Goal: Communication & Community: Answer question/provide support

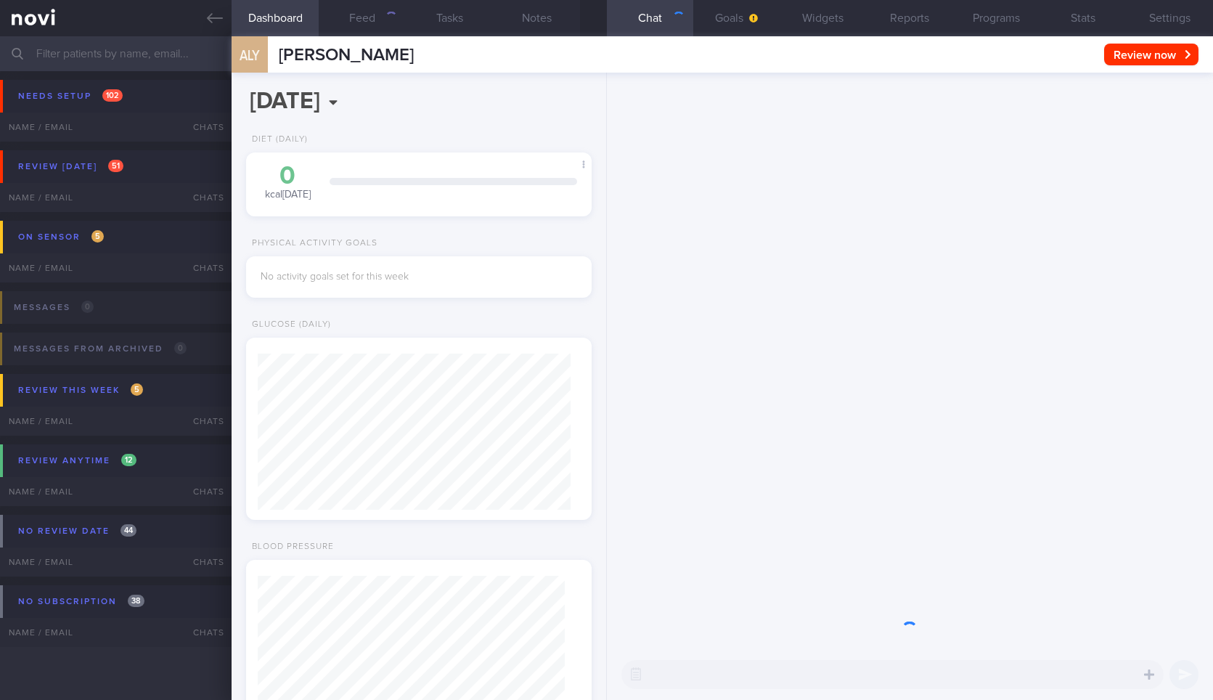
select select "8"
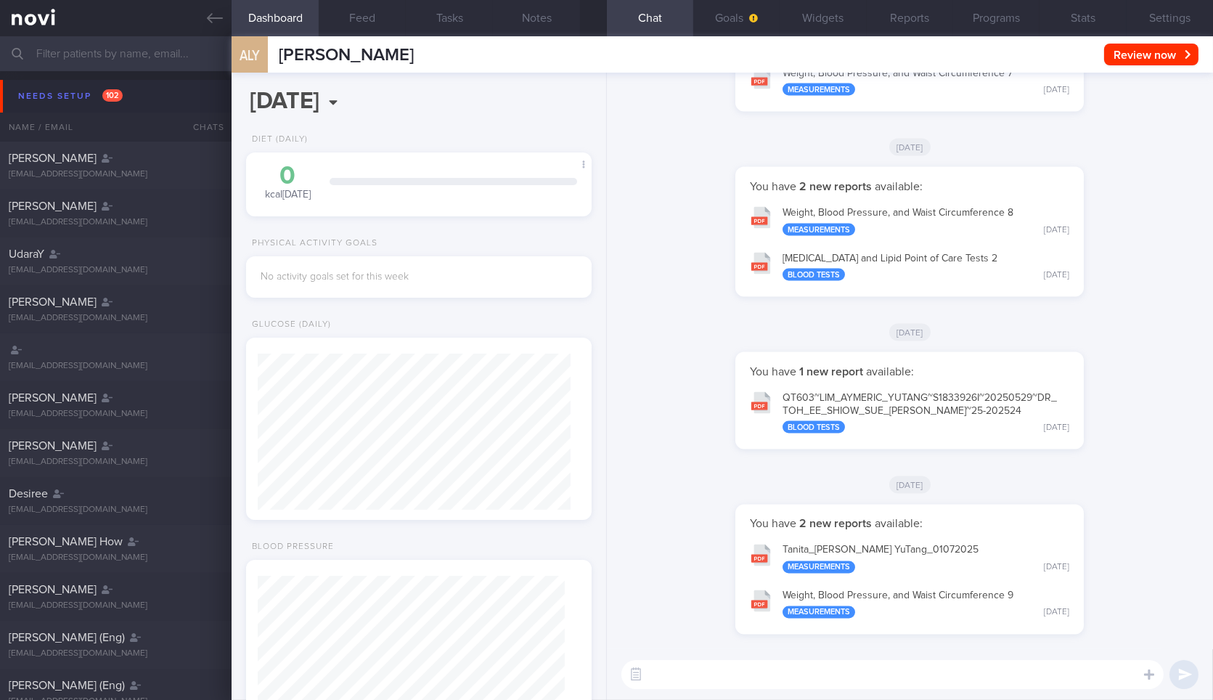
scroll to position [153, 306]
click at [207, 14] on icon at bounding box center [215, 18] width 16 height 16
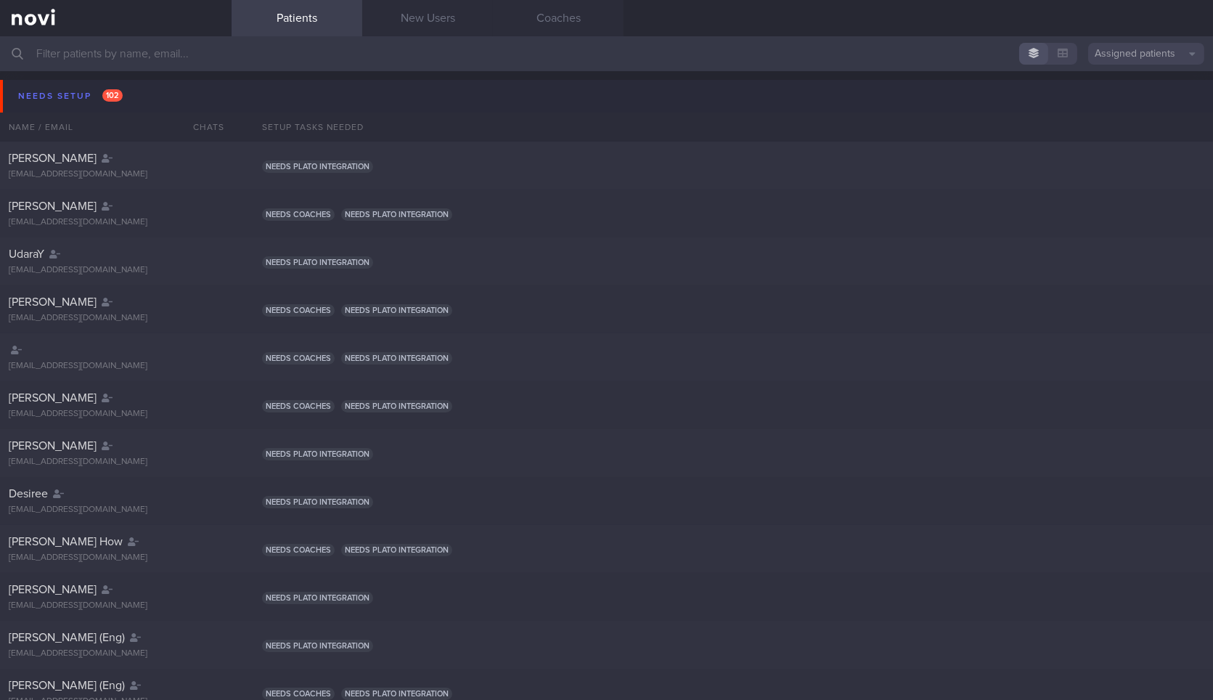
click at [159, 109] on button "Needs setup 102" at bounding box center [609, 96] width 1218 height 33
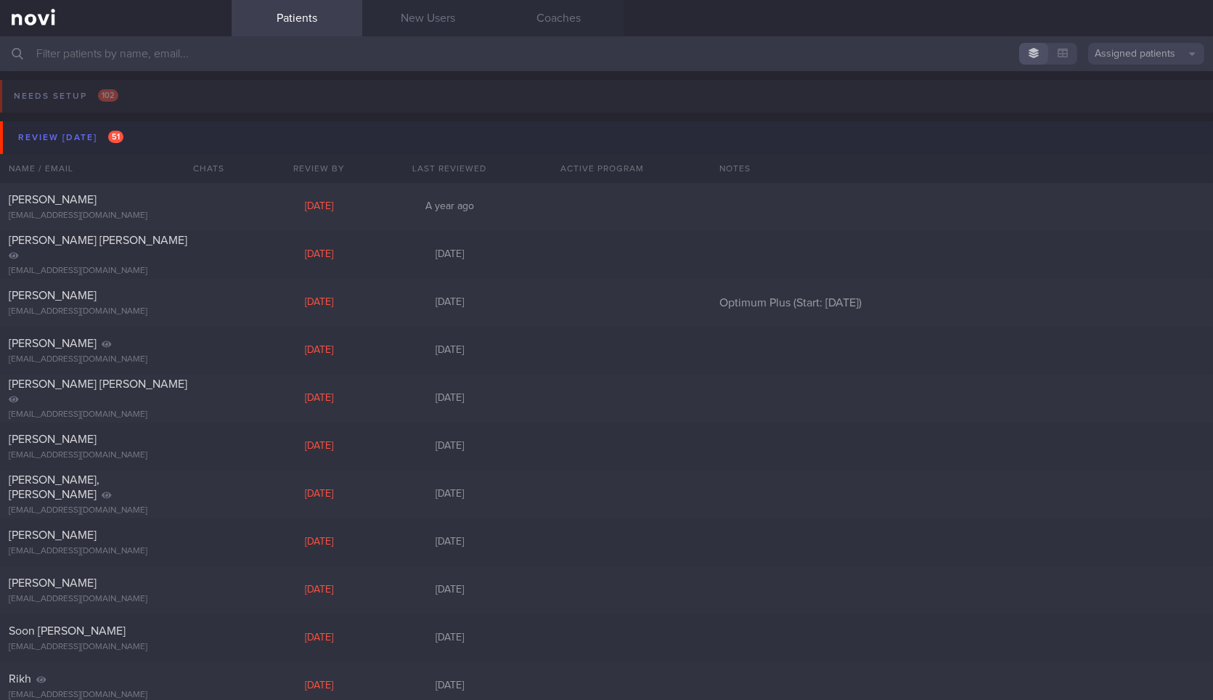
click at [158, 137] on button "Review [DATE] 51" at bounding box center [609, 137] width 1218 height 33
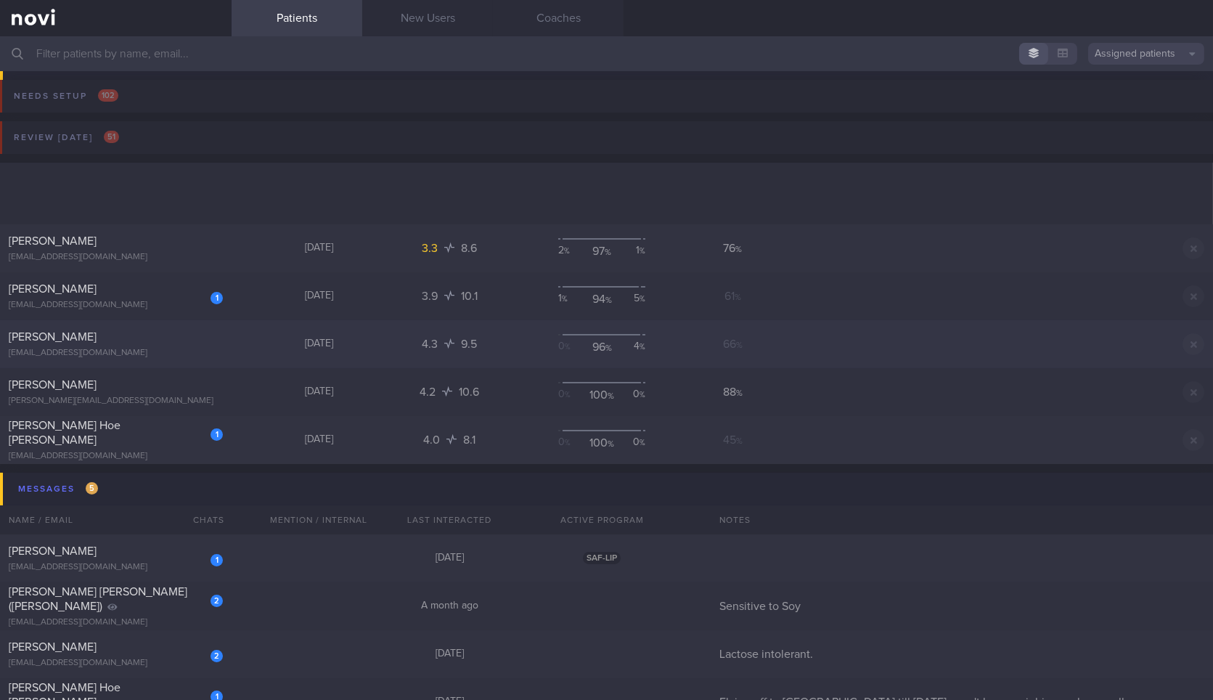
scroll to position [296, 0]
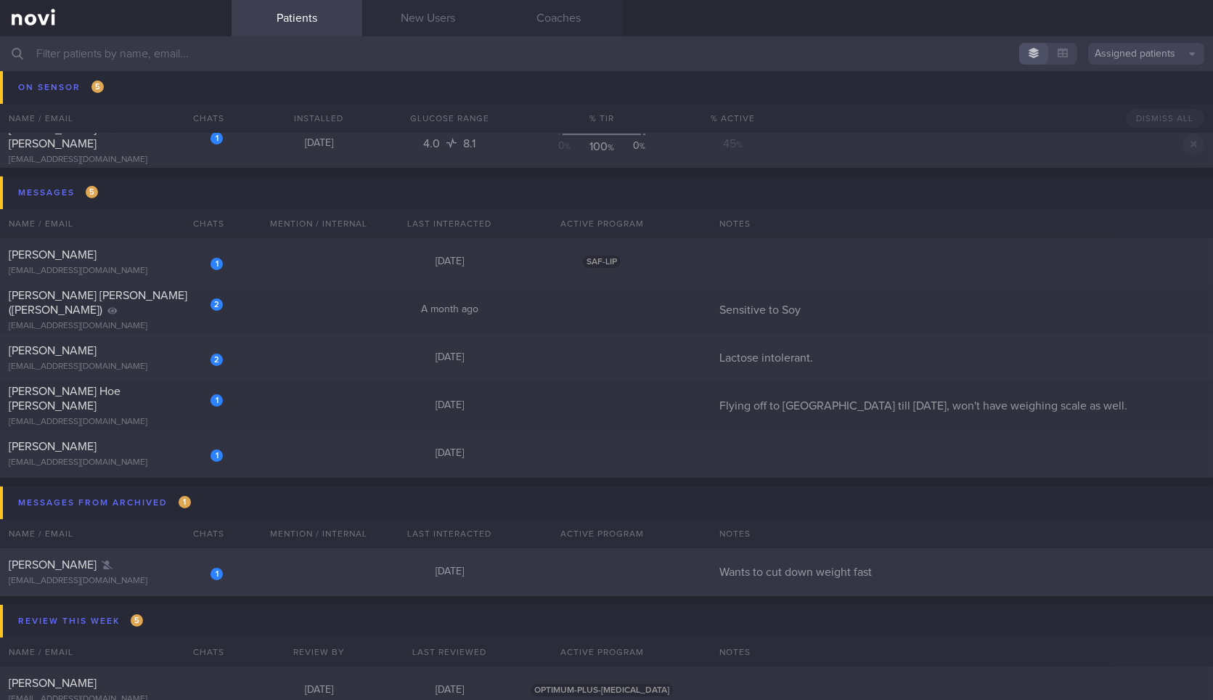
click at [258, 569] on div "1 [PERSON_NAME] [EMAIL_ADDRESS][DOMAIN_NAME] [DATE] Wants to cut down weight fa…" at bounding box center [606, 572] width 1213 height 48
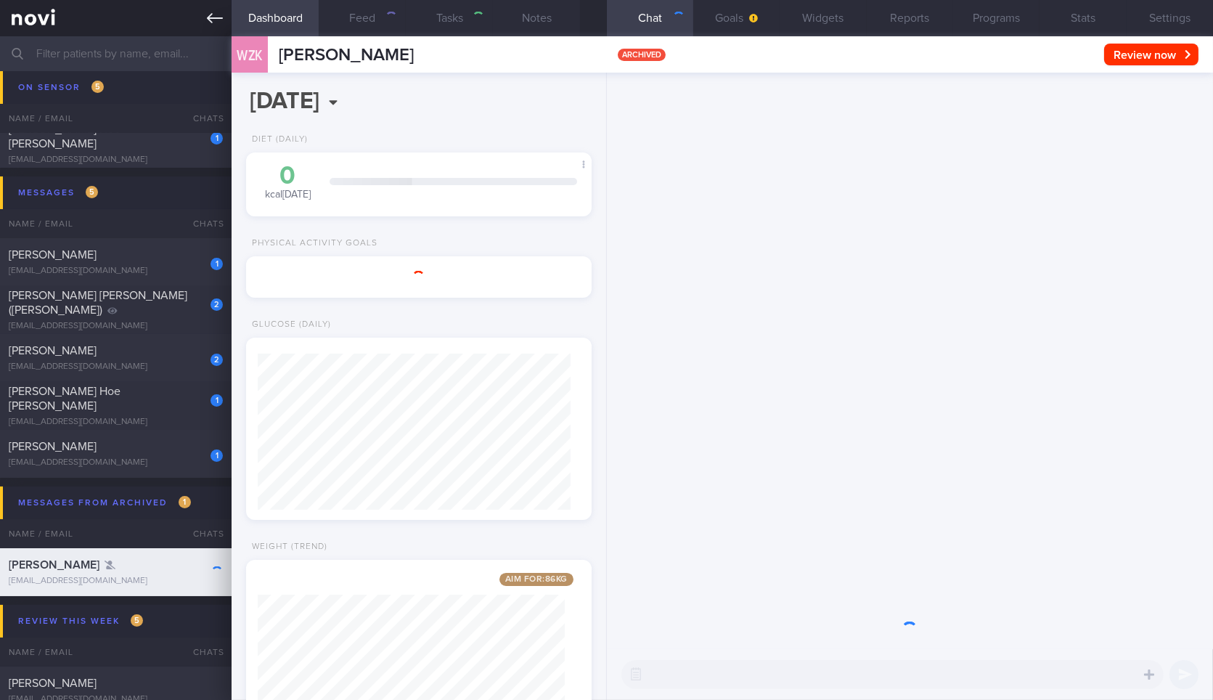
click at [216, 21] on icon at bounding box center [215, 18] width 16 height 16
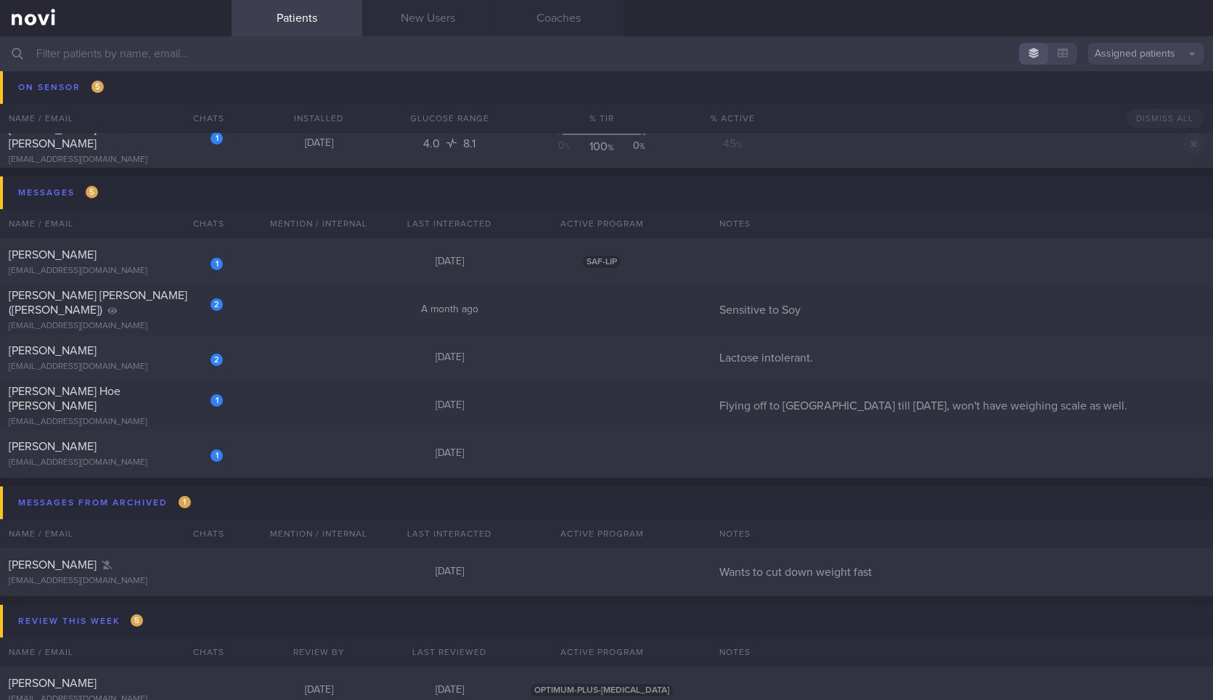
click at [236, 68] on input "text" at bounding box center [606, 53] width 1213 height 35
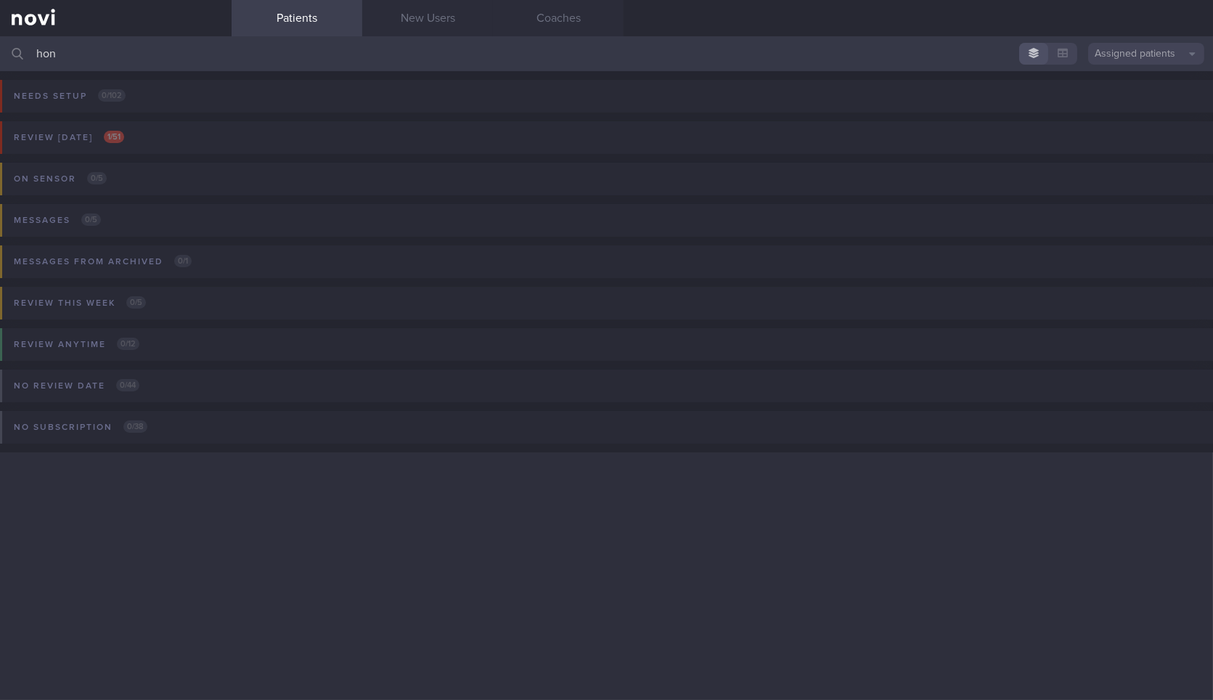
type input "hong"
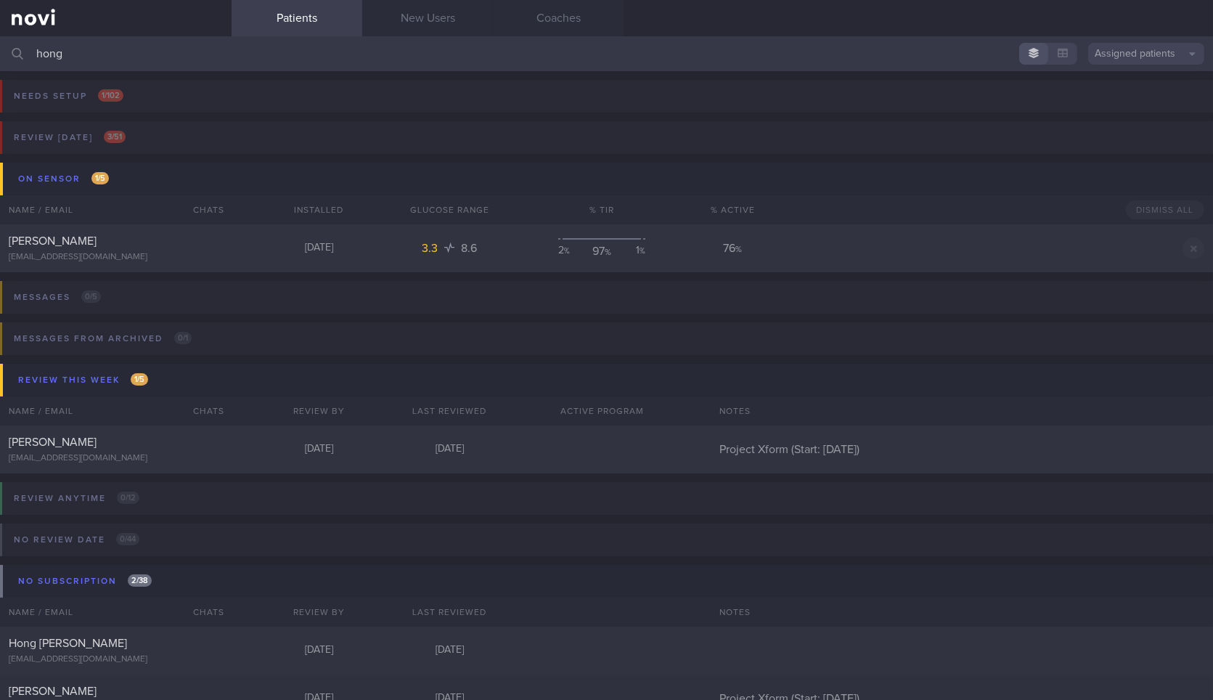
click at [181, 57] on input "hong" at bounding box center [606, 53] width 1213 height 35
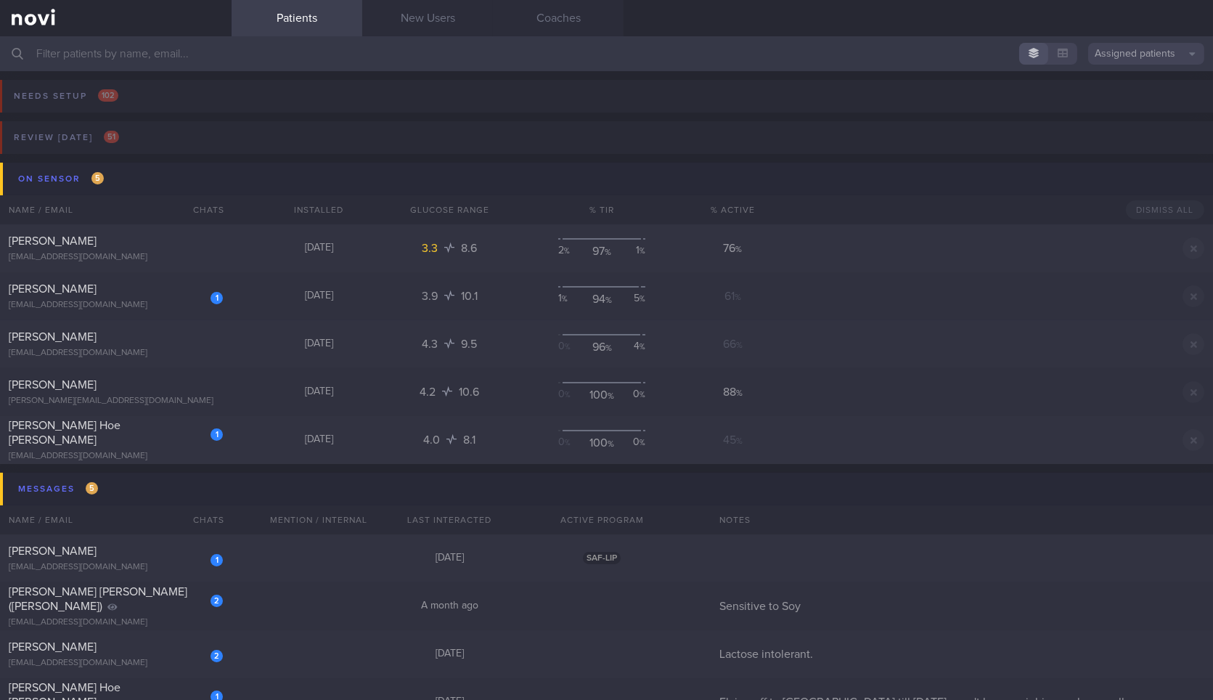
type input "[PERSON_NAME][EMAIL_ADDRESS][DOMAIN_NAME]"
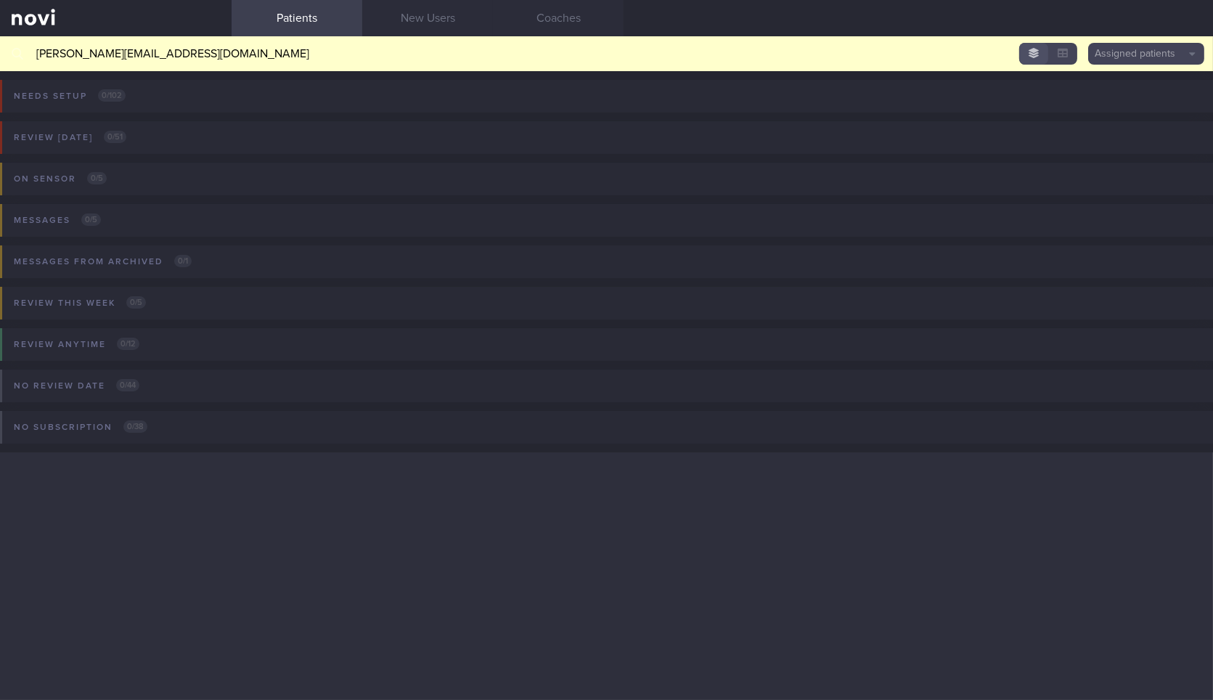
click at [752, 60] on input "[PERSON_NAME][EMAIL_ADDRESS][DOMAIN_NAME]" at bounding box center [606, 53] width 1213 height 35
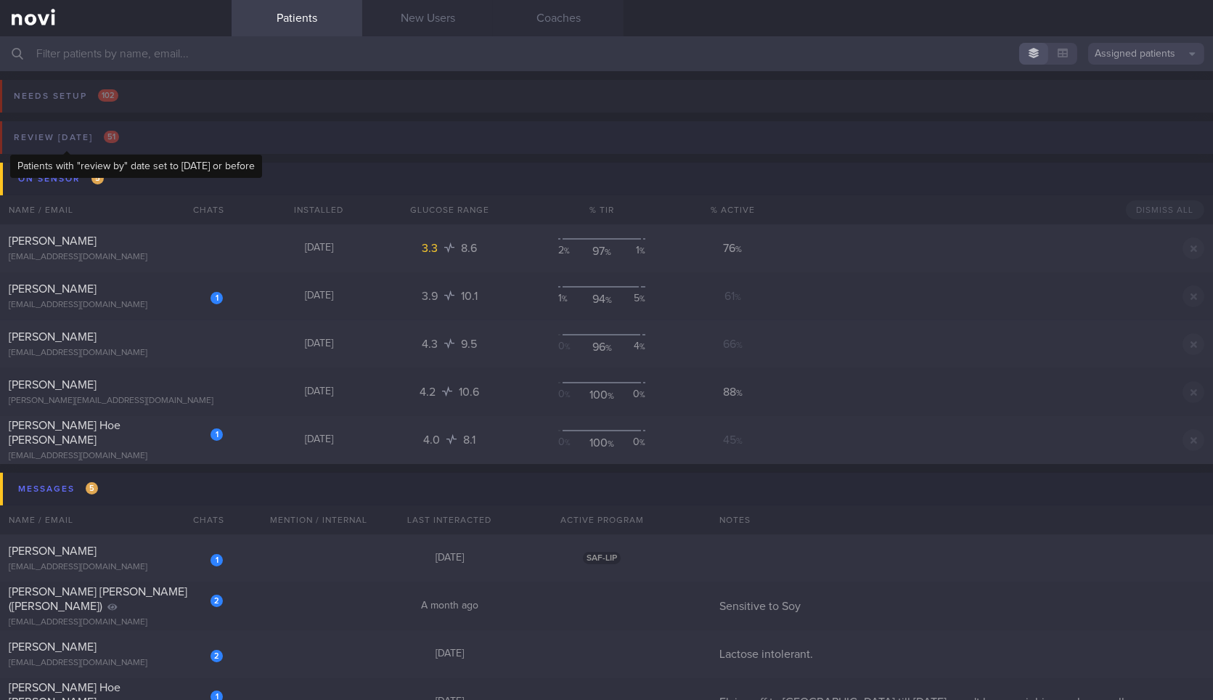
click at [117, 142] on div "Review [DATE] 51" at bounding box center [66, 138] width 113 height 20
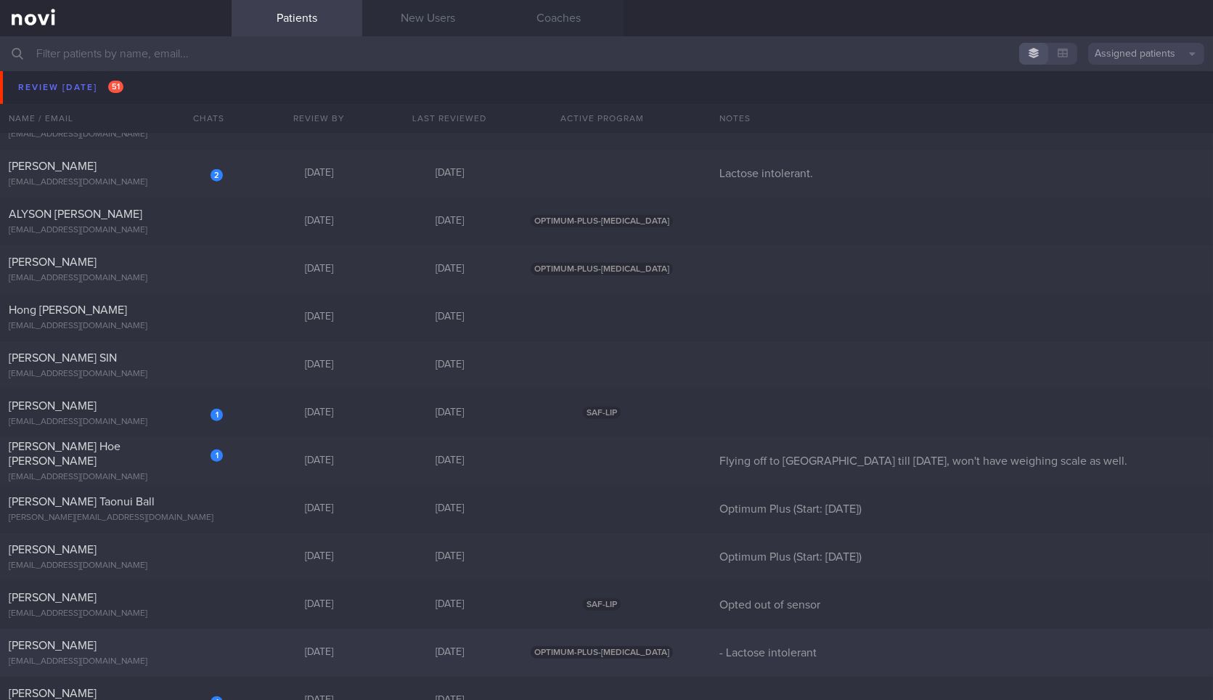
scroll to position [1680, 0]
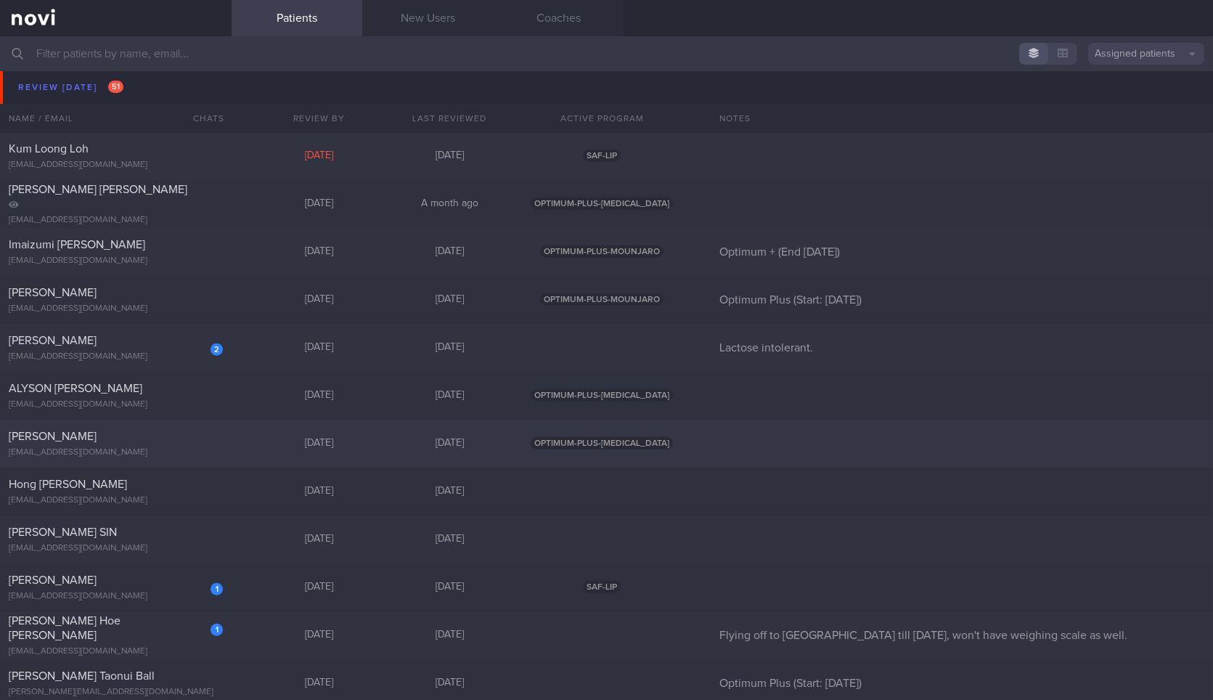
click at [189, 447] on div "[EMAIL_ADDRESS][DOMAIN_NAME]" at bounding box center [116, 452] width 214 height 11
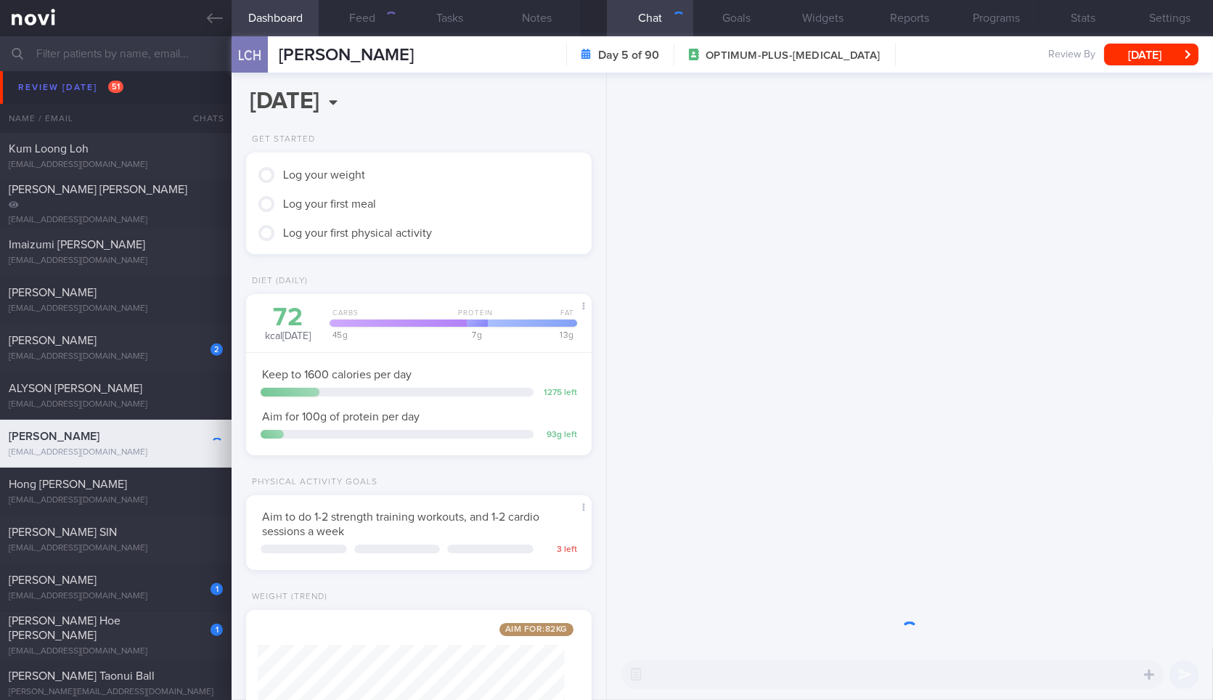
scroll to position [174, 306]
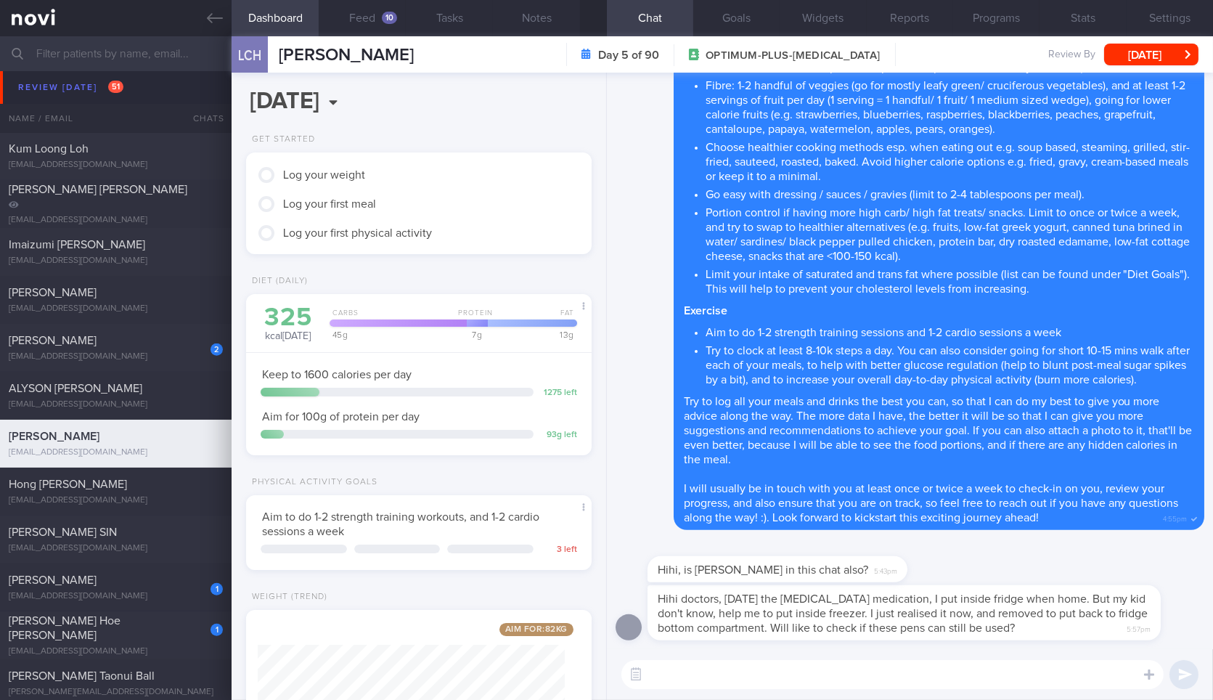
click at [807, 672] on textarea at bounding box center [893, 674] width 542 height 29
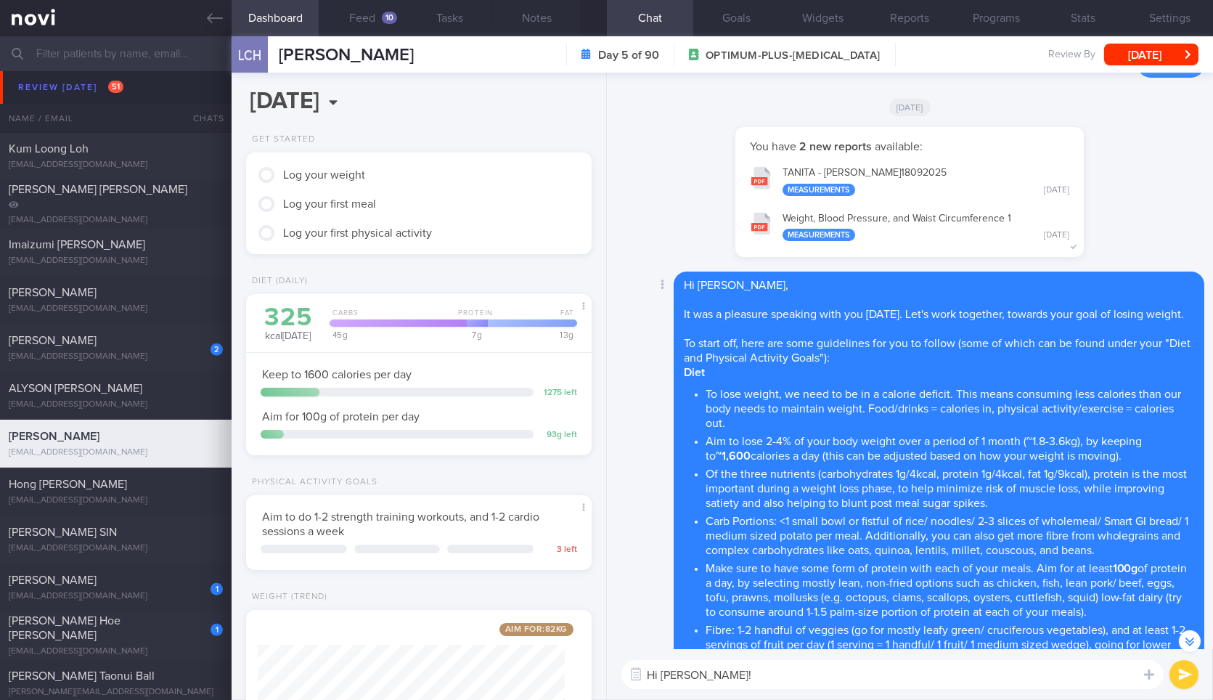
scroll to position [0, 0]
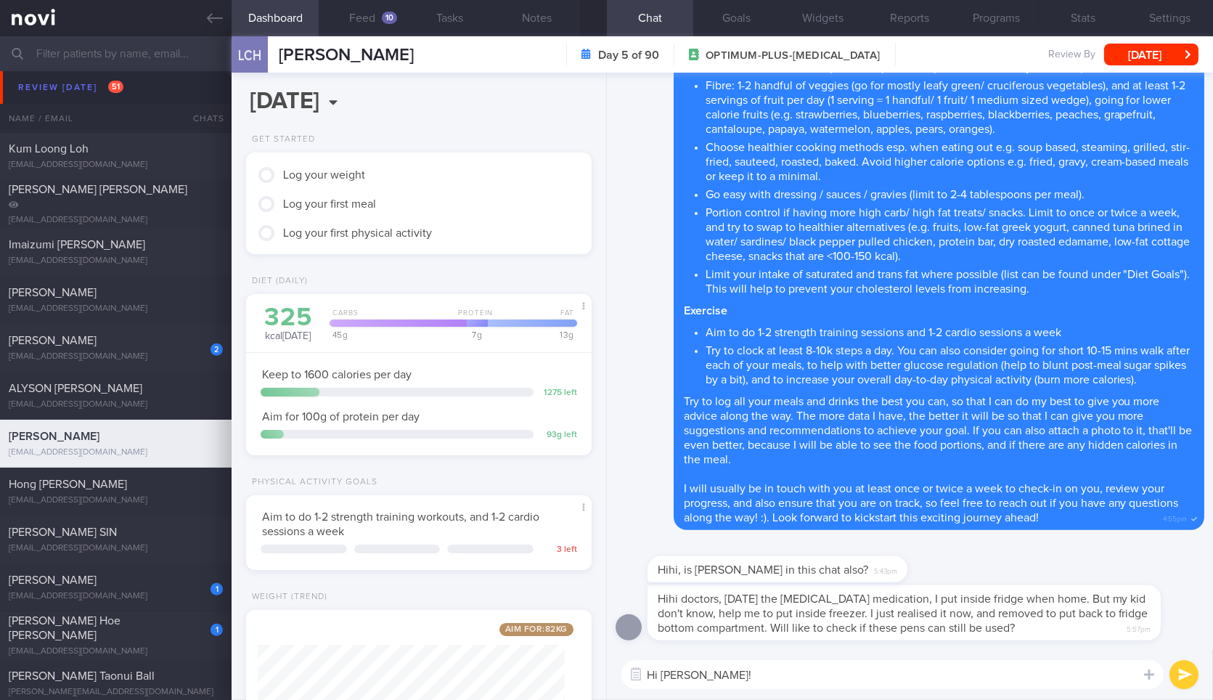
click at [818, 661] on textarea "Hi [PERSON_NAME]!" at bounding box center [893, 674] width 542 height 29
type textarea "Good morning [PERSON_NAME]! Yes, [PERSON_NAME] is in this chat as well."
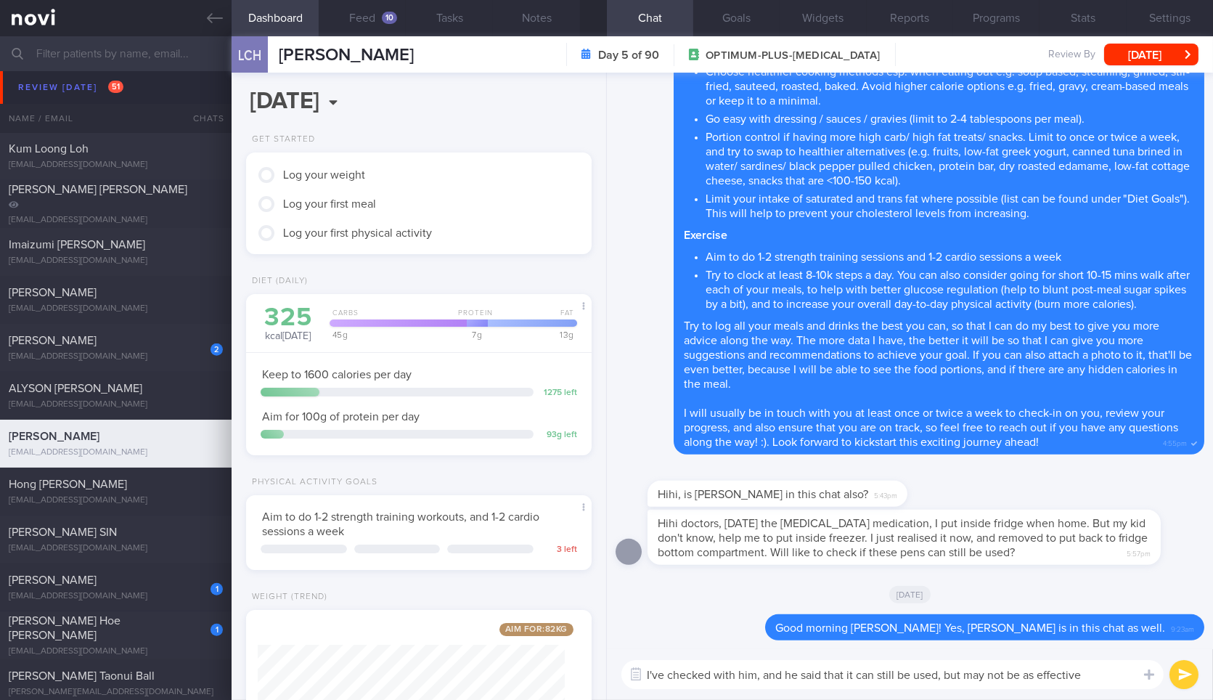
type textarea "I've checked with him, and he said that it can still be used, but may not be as…"
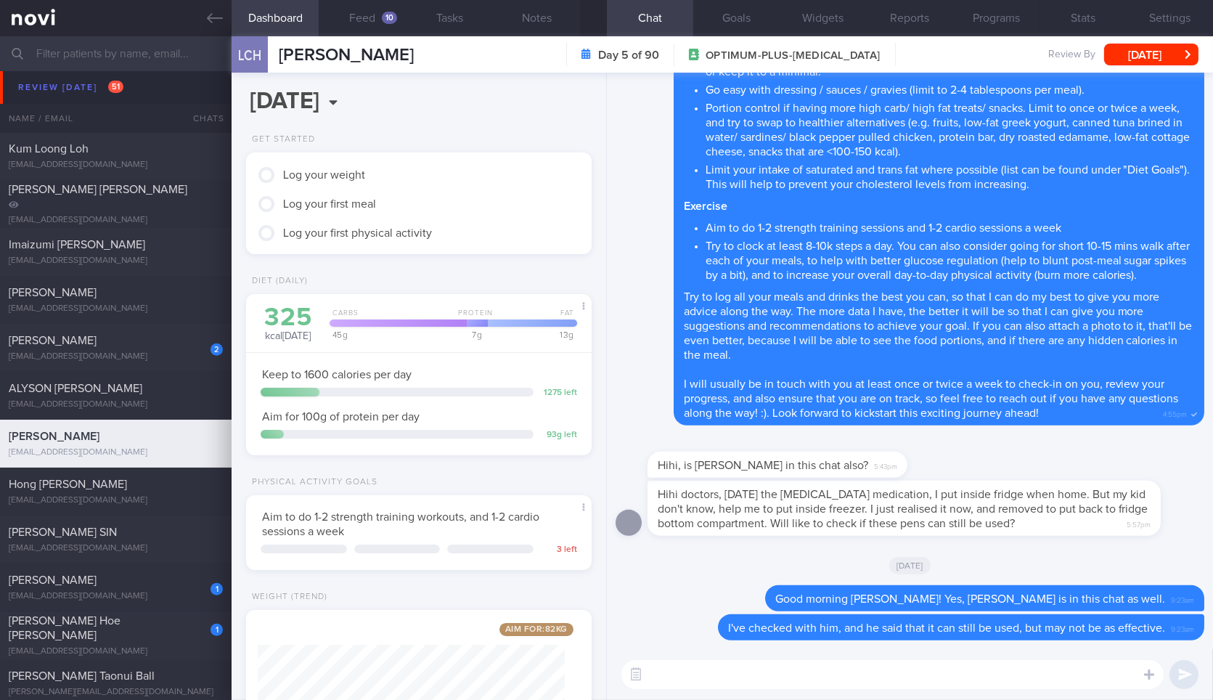
scroll to position [143, 0]
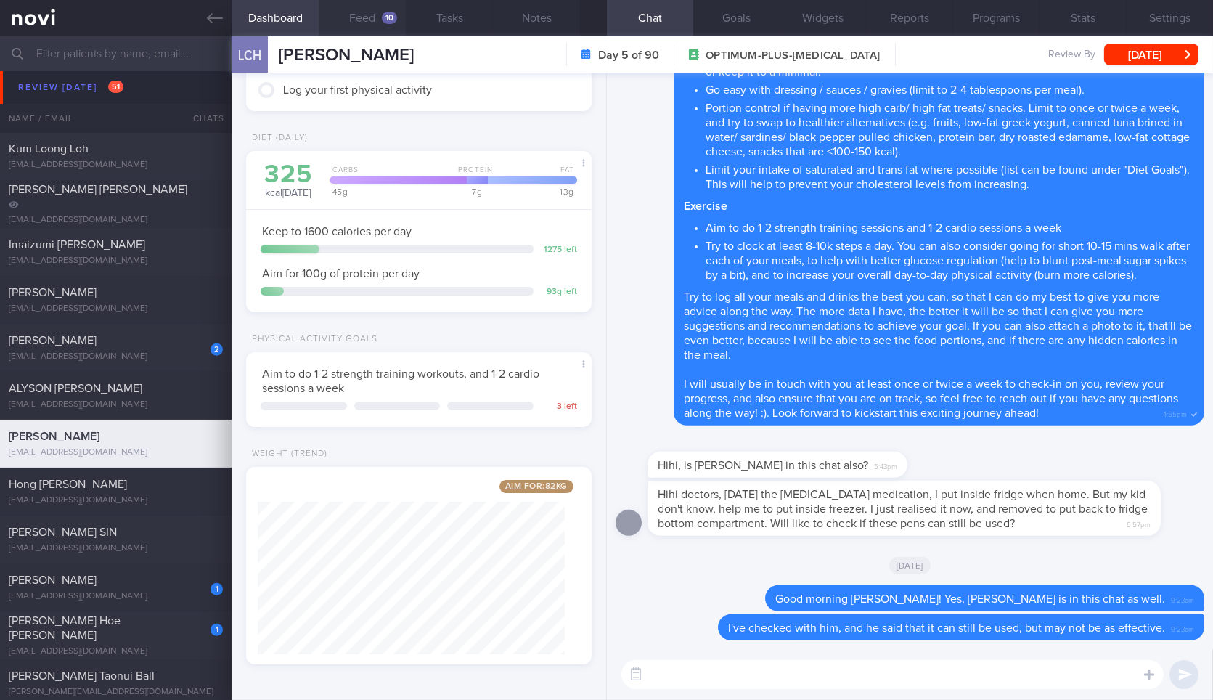
click at [357, 18] on button "Feed 10" at bounding box center [362, 18] width 87 height 36
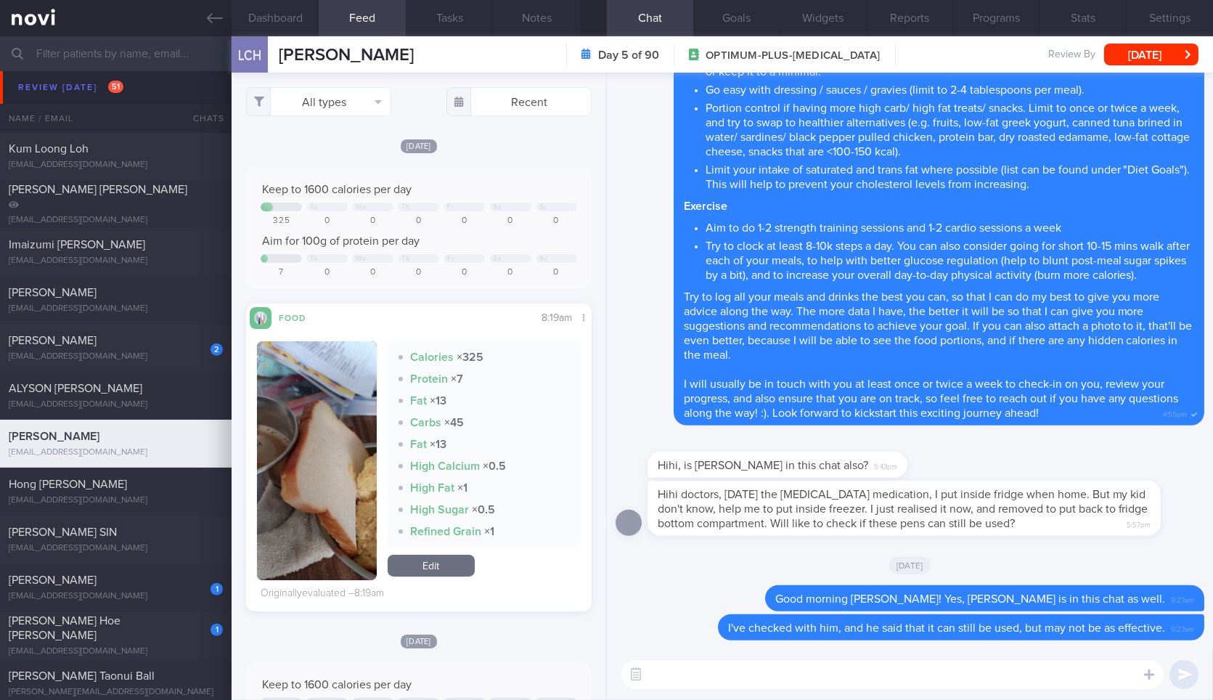
scroll to position [813, 0]
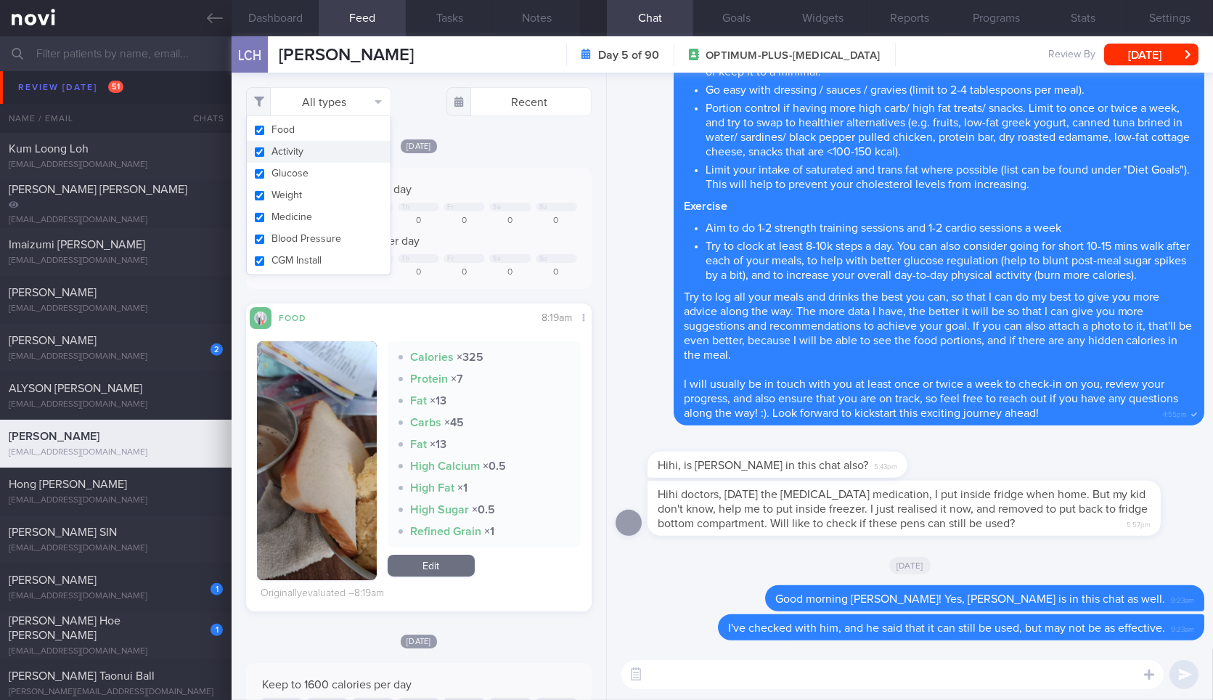
click at [317, 158] on button "Activity" at bounding box center [319, 152] width 144 height 22
checkbox input "false"
click at [317, 190] on button "Weight" at bounding box center [319, 195] width 144 height 22
checkbox input "false"
click at [1131, 54] on button "[DATE]" at bounding box center [1151, 55] width 94 height 22
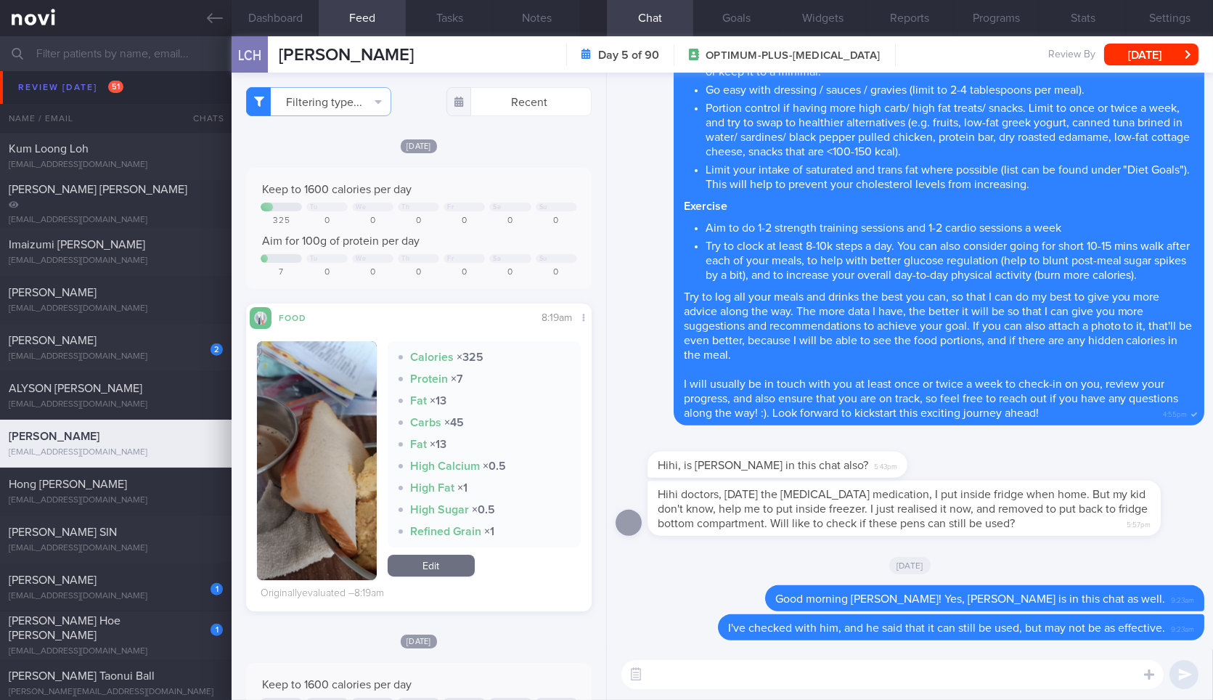
click at [502, 287] on div "Keep to 1600 calories per day Tu We Th Fr Sa Su 325 0 0 0 0 0 0 Aim for 100g of…" at bounding box center [418, 228] width 345 height 121
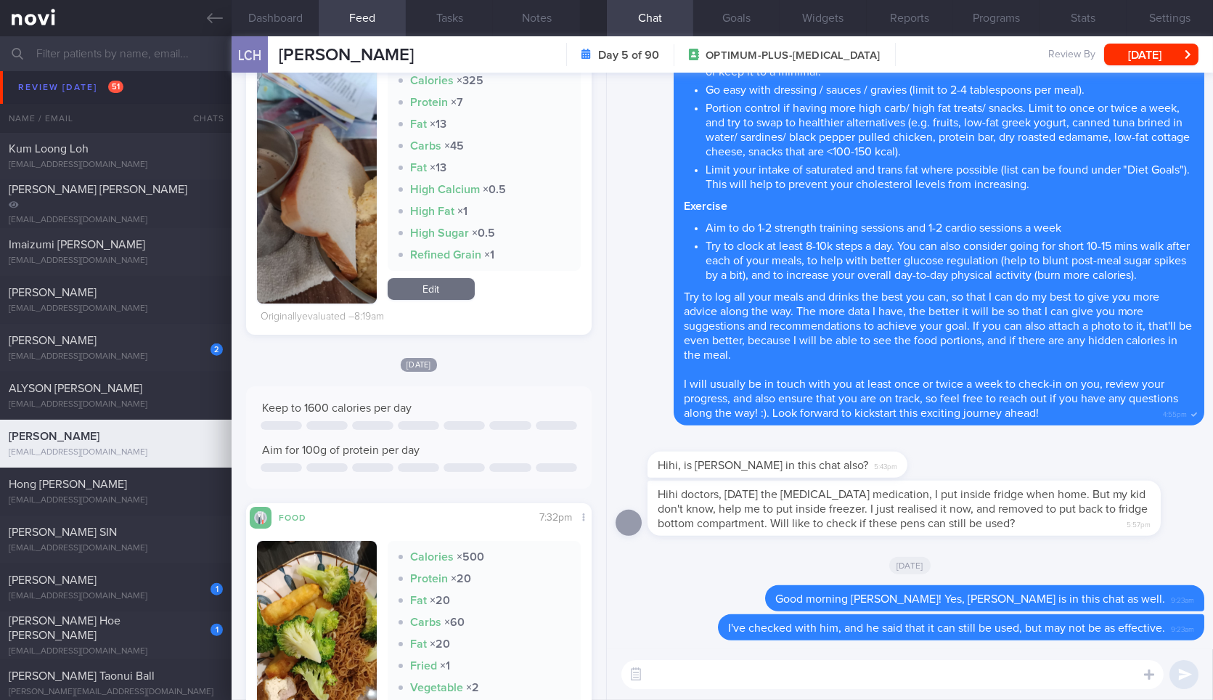
scroll to position [248, 0]
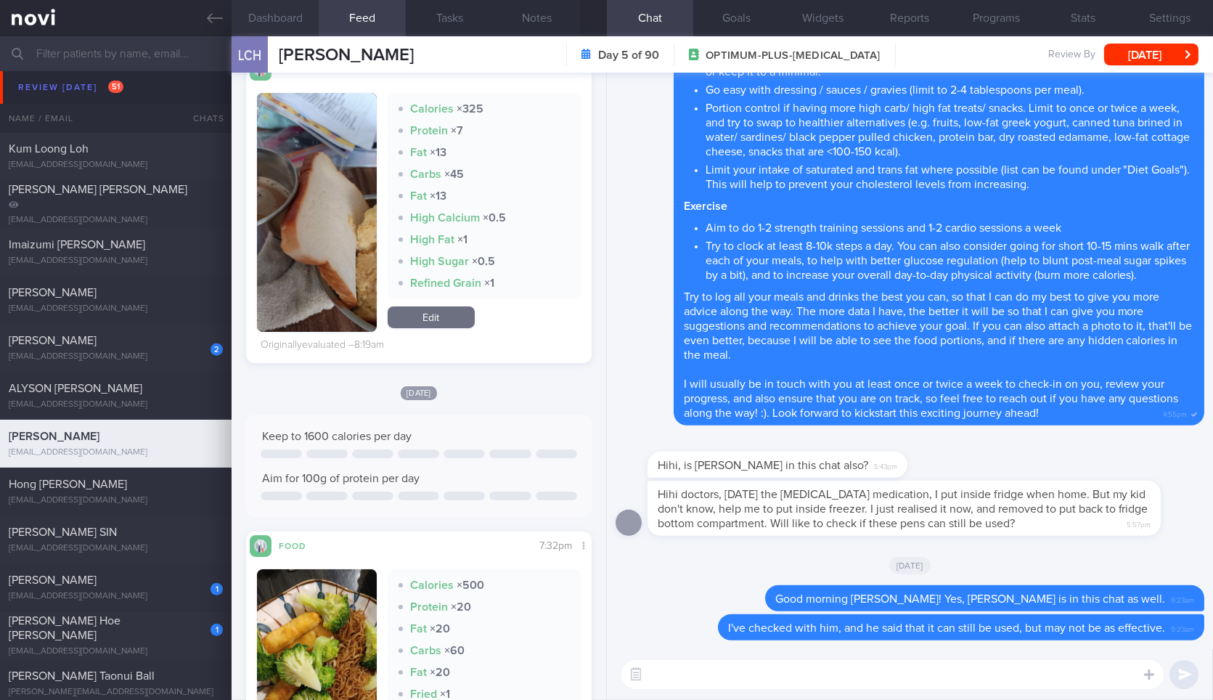
click at [277, 16] on button "Dashboard" at bounding box center [275, 18] width 87 height 36
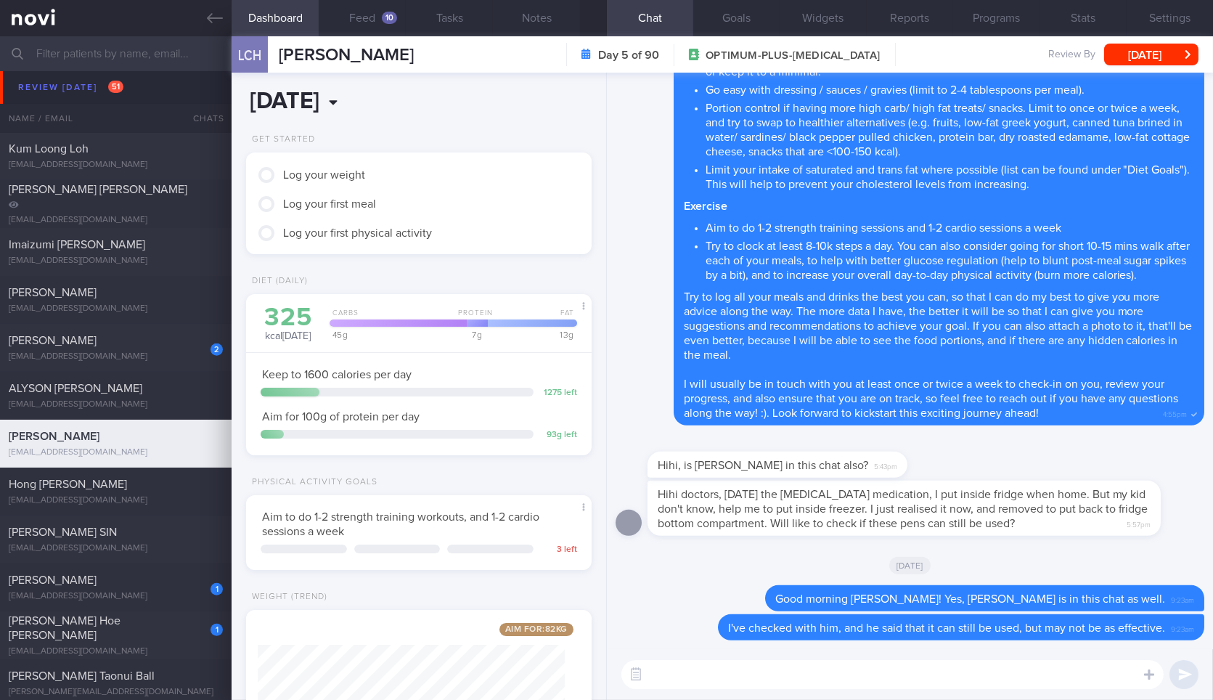
click at [367, 112] on body "You are offline! Some functionality will be unavailable Patients New Users Coac…" at bounding box center [606, 350] width 1213 height 700
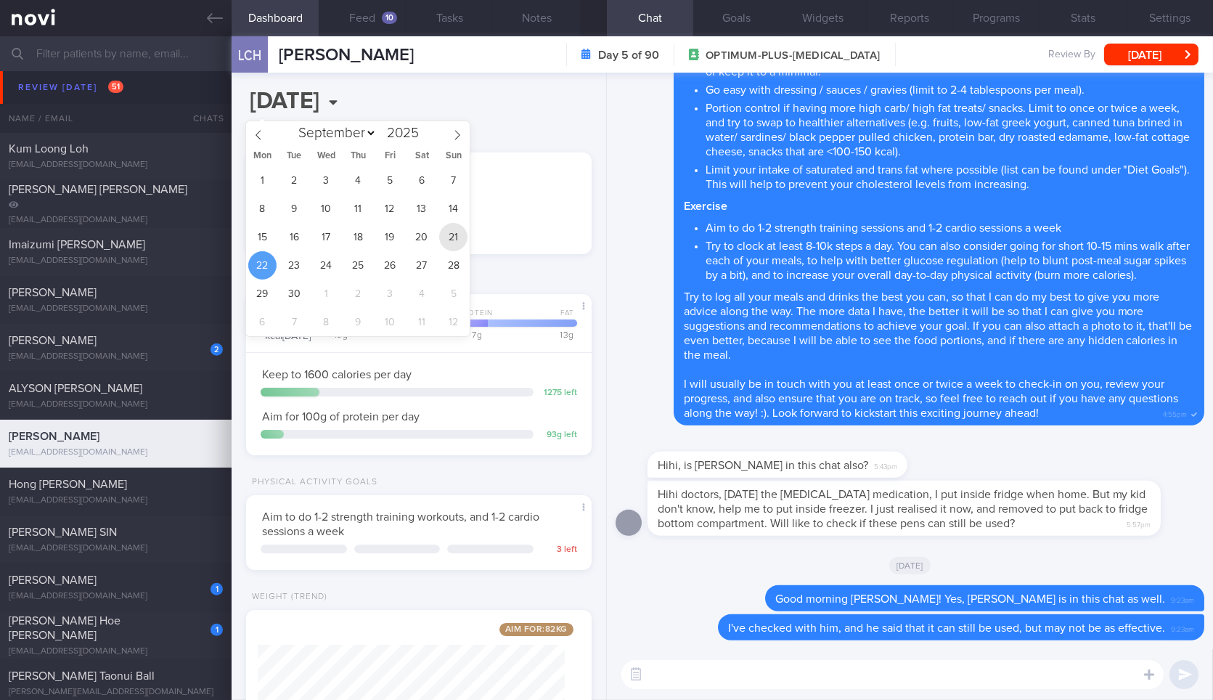
click at [460, 239] on span "21" at bounding box center [453, 237] width 28 height 28
type input "[DATE]"
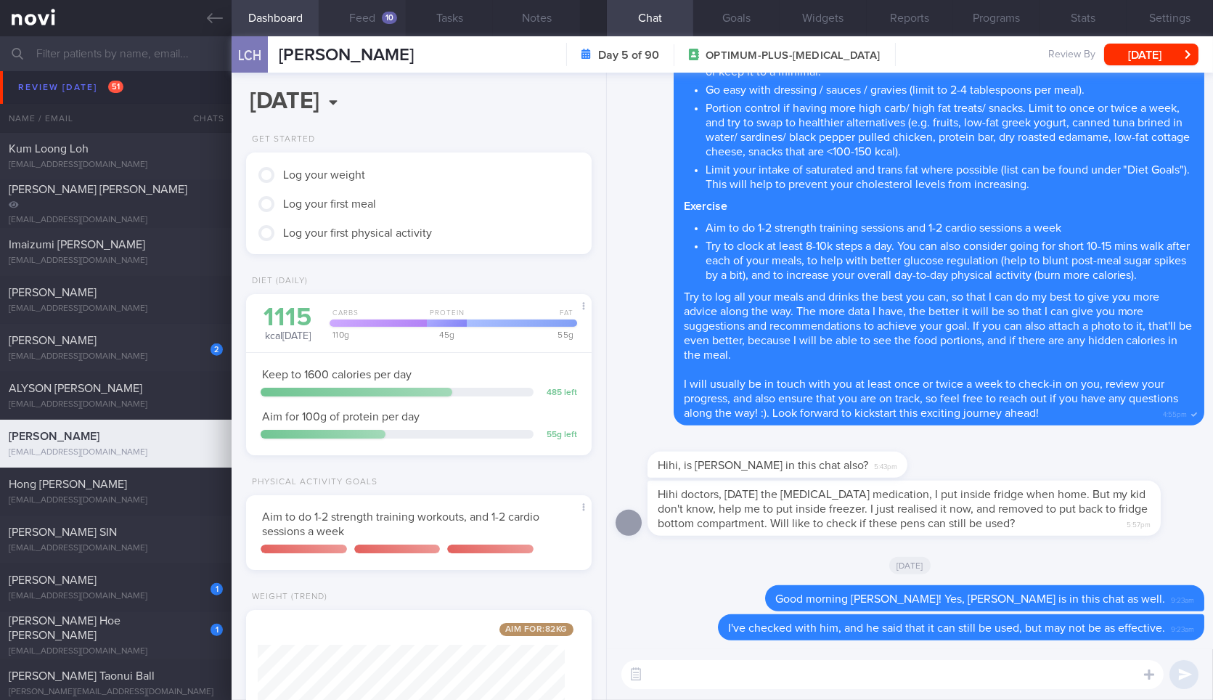
click at [349, 19] on button "Feed 10" at bounding box center [362, 18] width 87 height 36
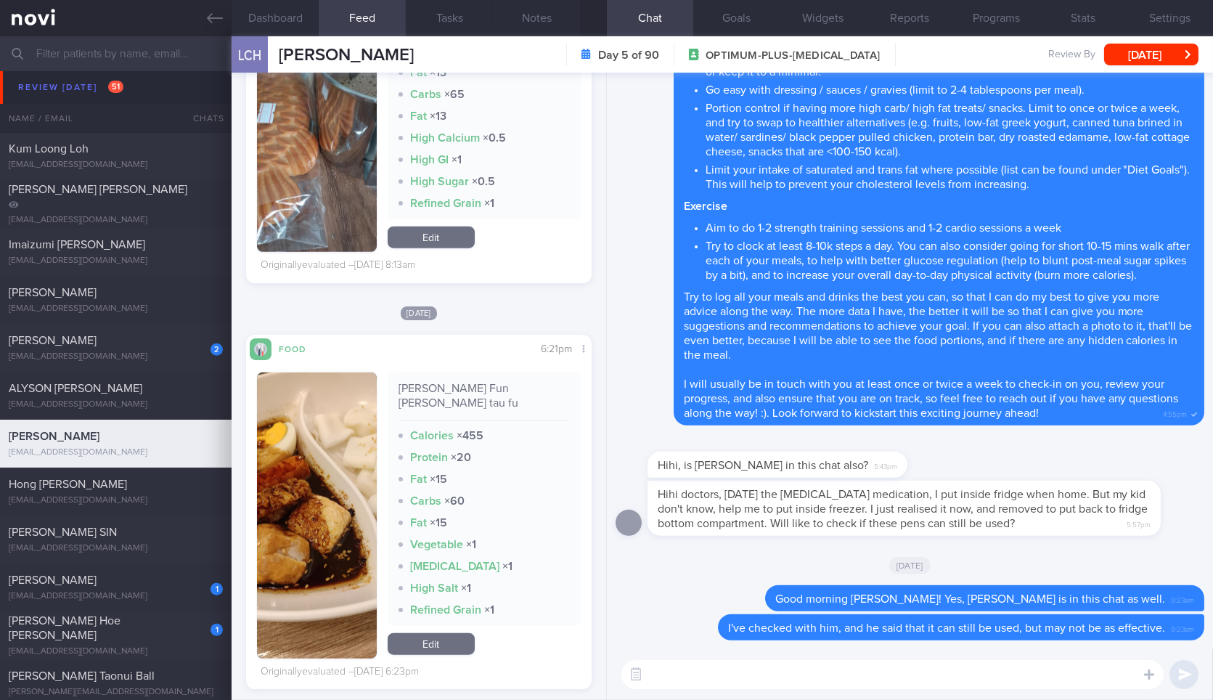
click at [669, 669] on textarea at bounding box center [893, 674] width 542 height 29
type textarea "Thanks for logging your meals as well. Let's go through some of them."
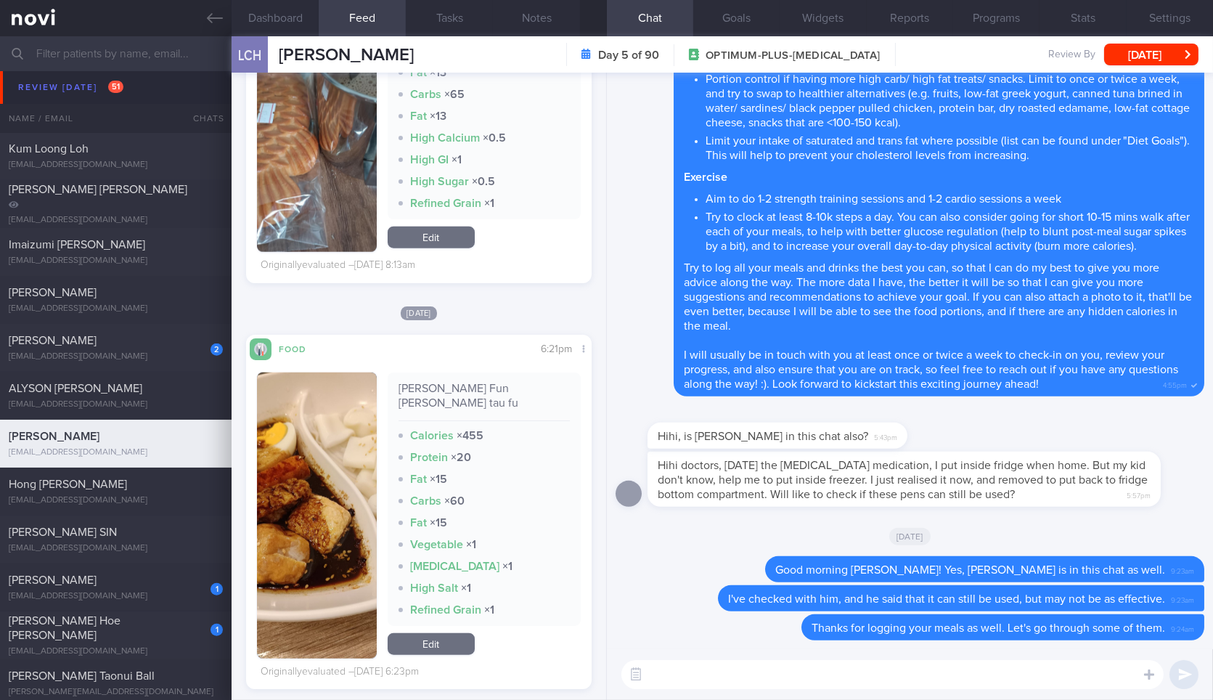
click at [524, 386] on div "[PERSON_NAME] Fun [PERSON_NAME] tau fu" at bounding box center [484, 401] width 171 height 40
copy div "[PERSON_NAME] Fun [PERSON_NAME] tau fu"
click at [524, 386] on div "[PERSON_NAME] Fun [PERSON_NAME] tau fu" at bounding box center [484, 401] width 171 height 40
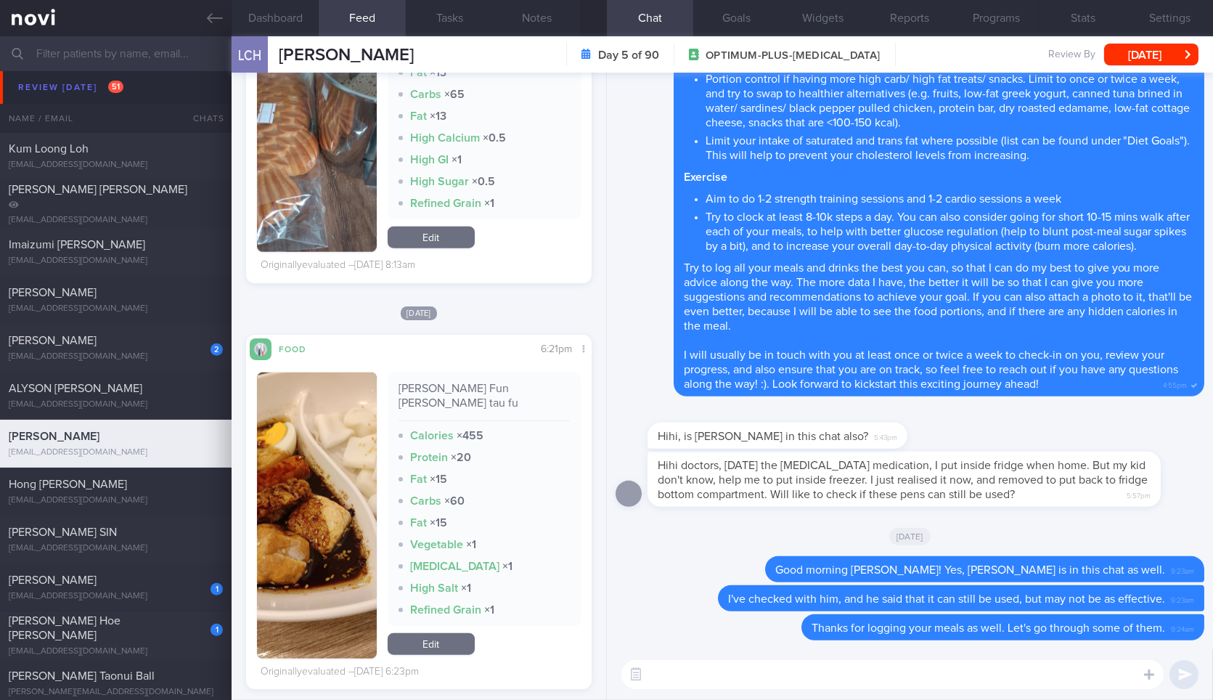
click at [699, 667] on textarea at bounding box center [893, 674] width 542 height 29
paste textarea "[PERSON_NAME] Fun [PERSON_NAME] tau fu"
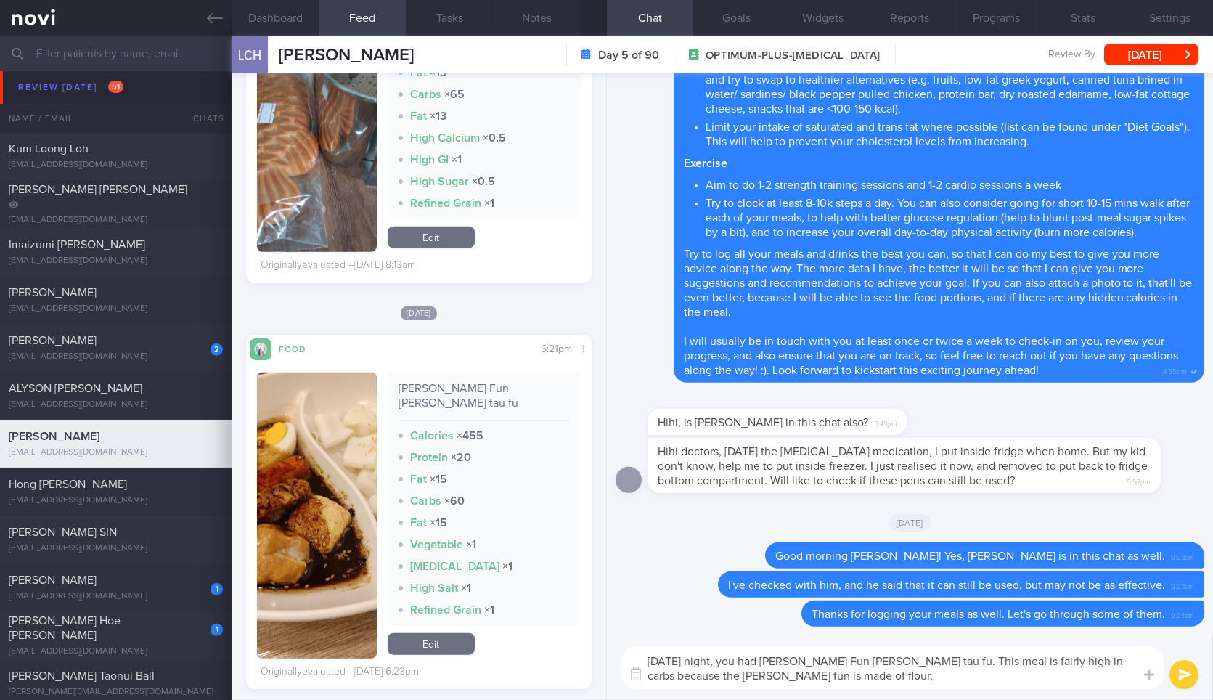
click at [319, 511] on button "button" at bounding box center [316, 515] width 119 height 286
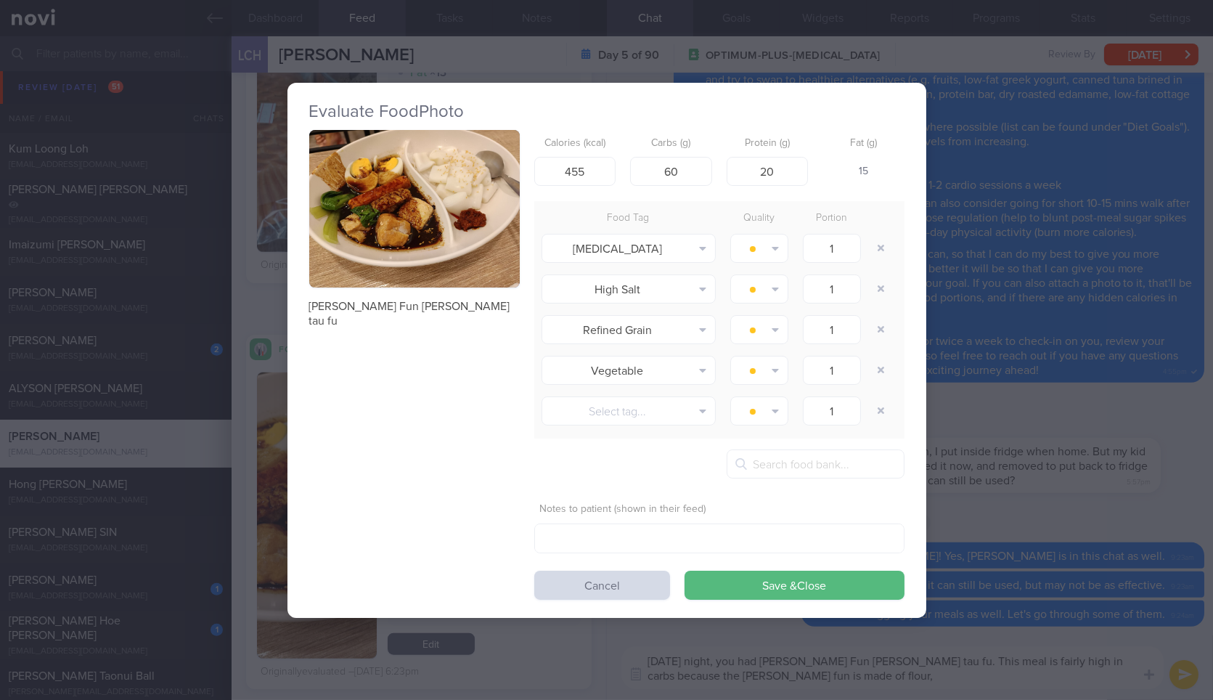
click at [444, 237] on button "button" at bounding box center [414, 209] width 211 height 158
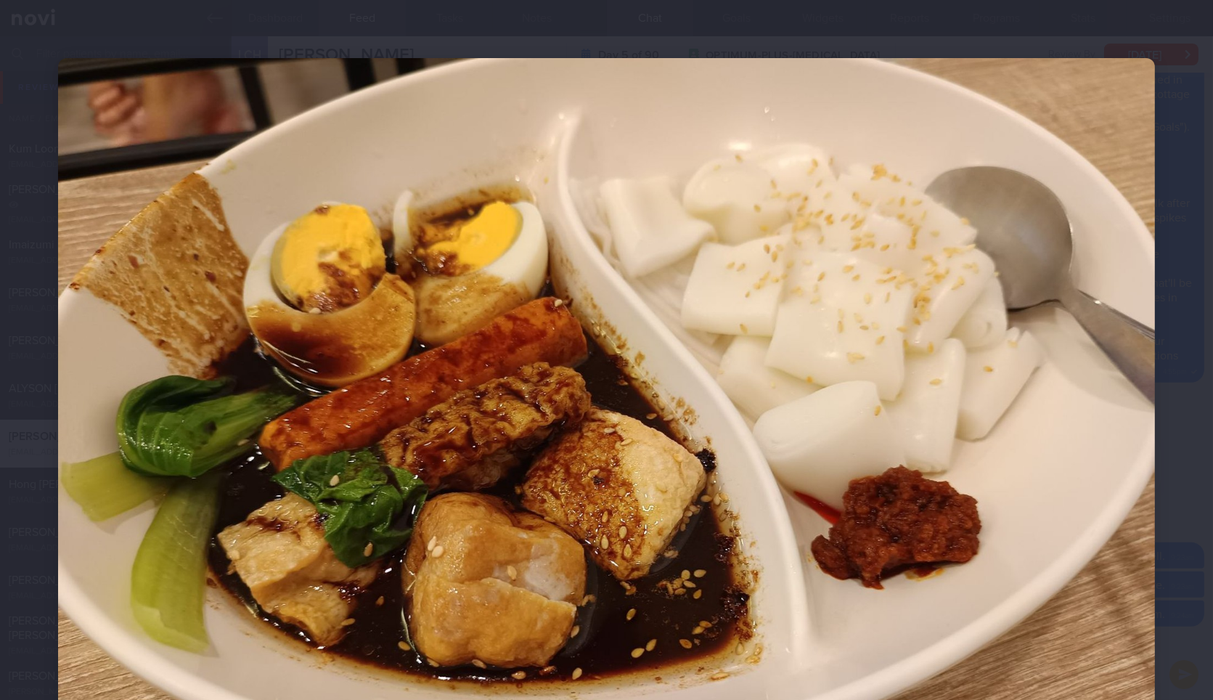
click at [1174, 428] on div at bounding box center [606, 469] width 1213 height 939
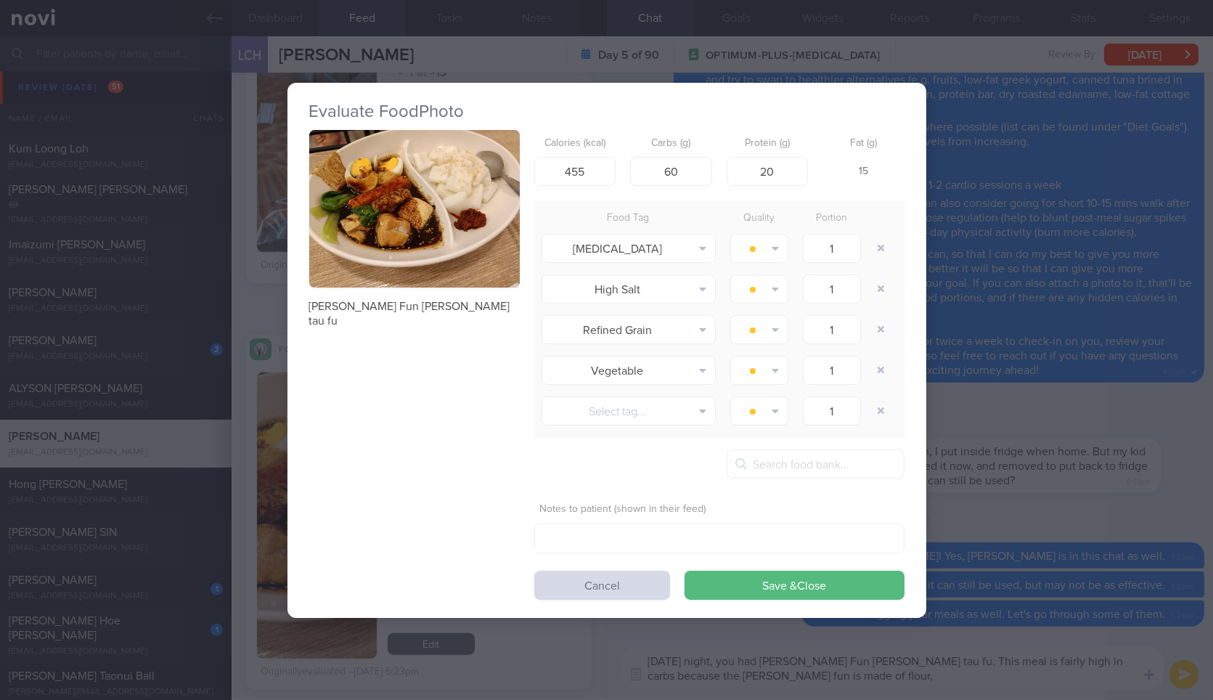
click at [1174, 428] on div "Evaluate Food Photo [PERSON_NAME] Fun [PERSON_NAME] tau fu Calories (kcal) 455 …" at bounding box center [606, 350] width 1213 height 700
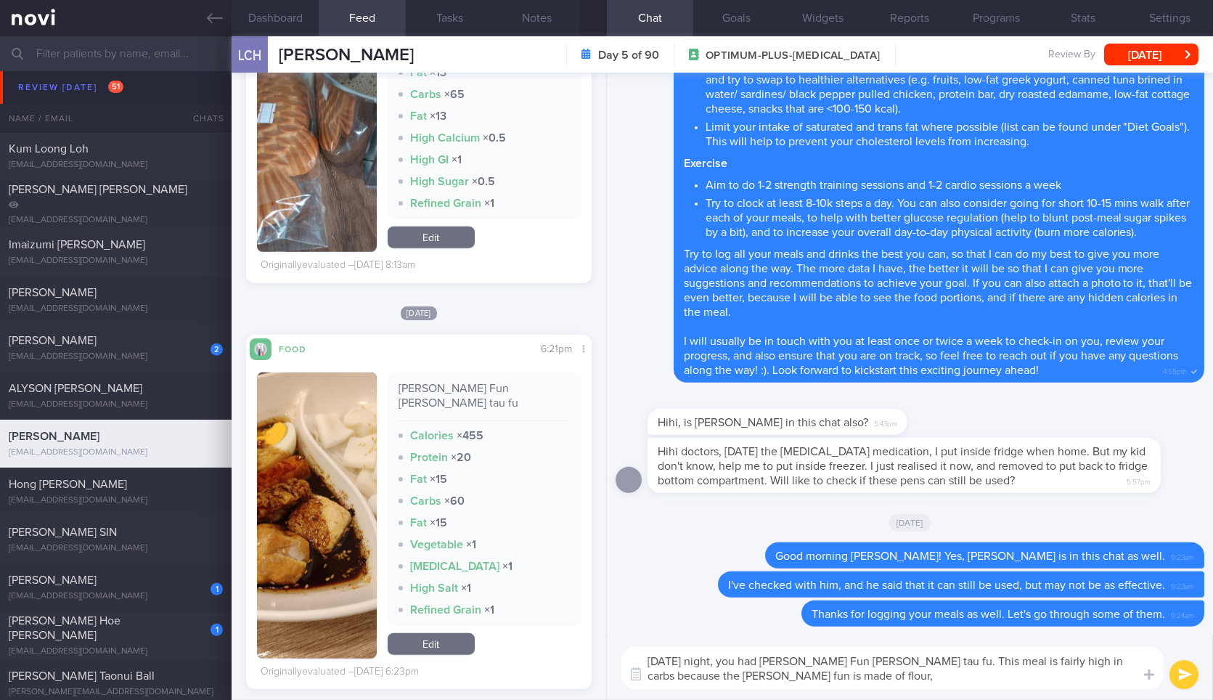
click at [977, 677] on textarea "[DATE] night, you had [PERSON_NAME] Fun [PERSON_NAME] tau fu. This meal is fair…" at bounding box center [893, 667] width 542 height 43
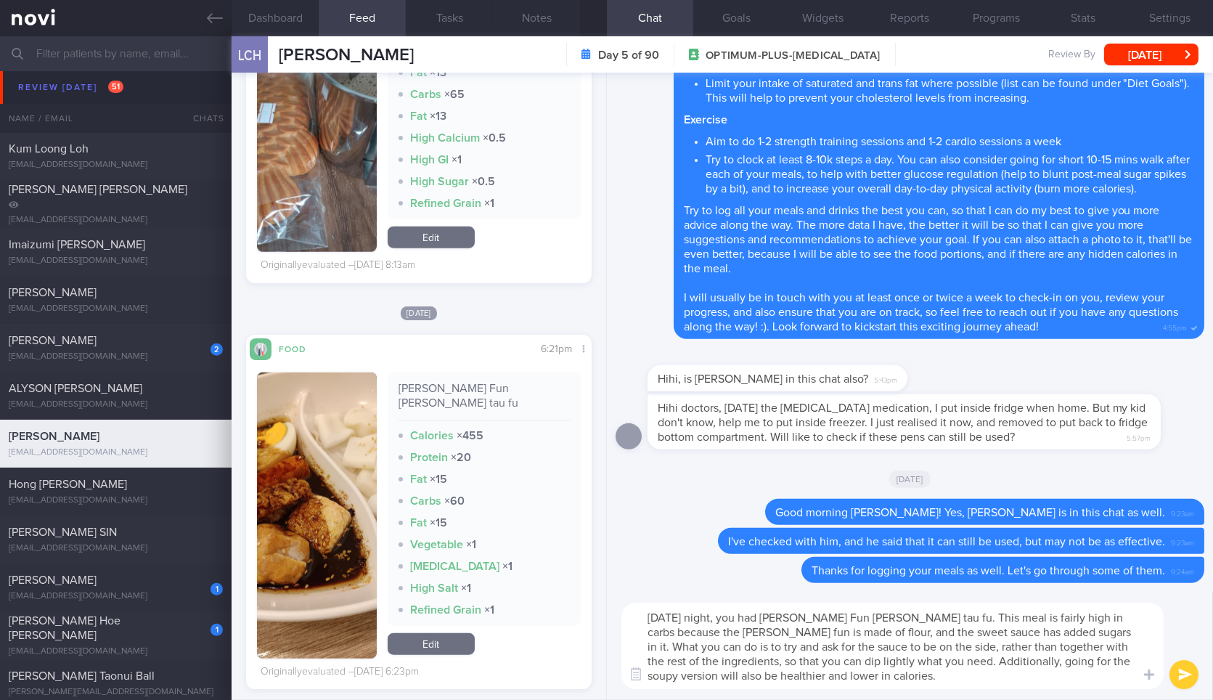
type textarea "[DATE] night, you had [PERSON_NAME] Fun [PERSON_NAME] tau fu. This meal is fair…"
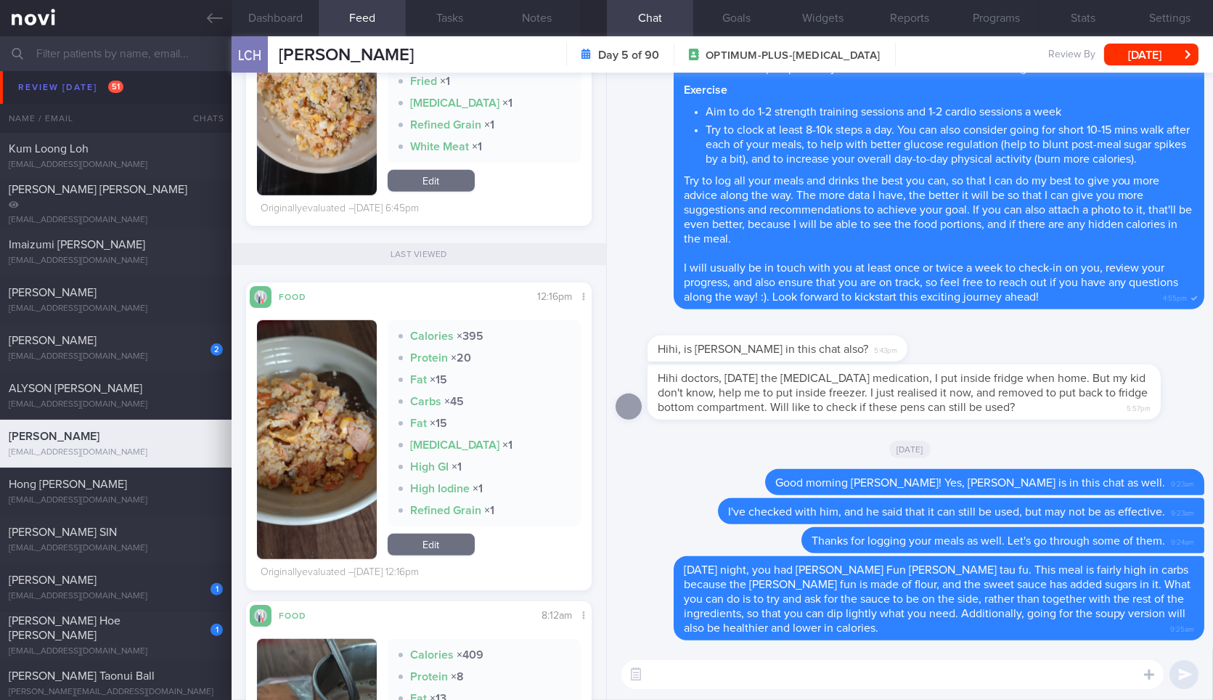
scroll to position [2620, 0]
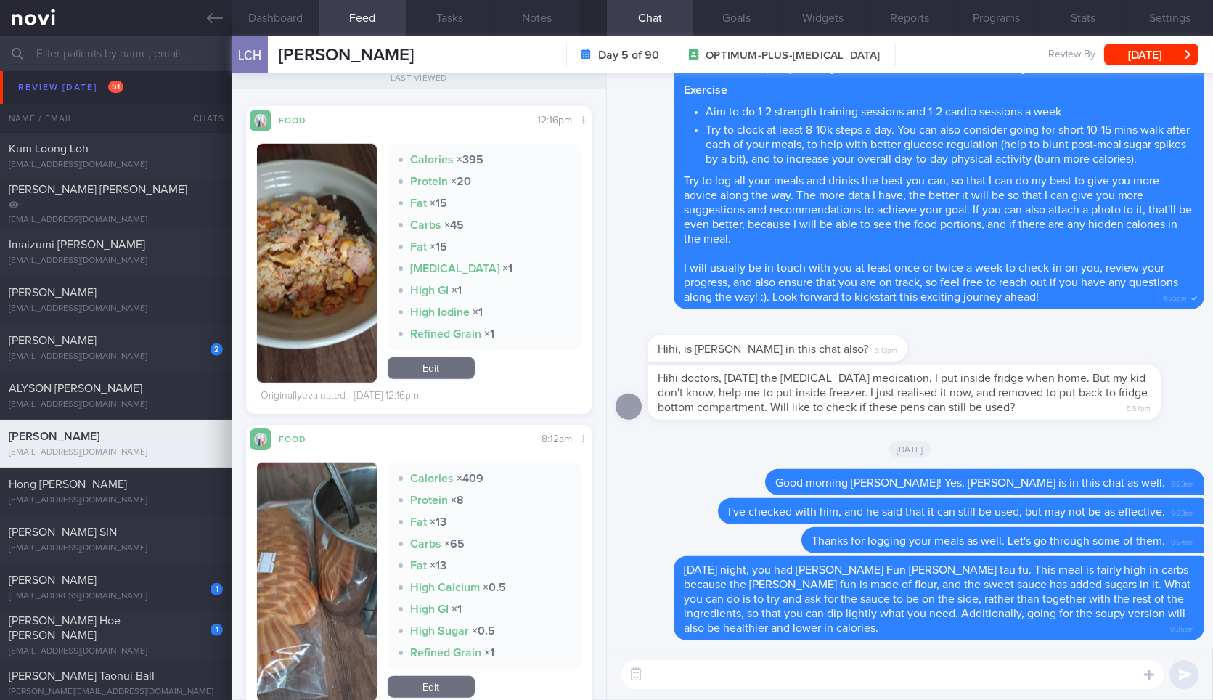
click at [301, 603] on button "button" at bounding box center [316, 582] width 119 height 239
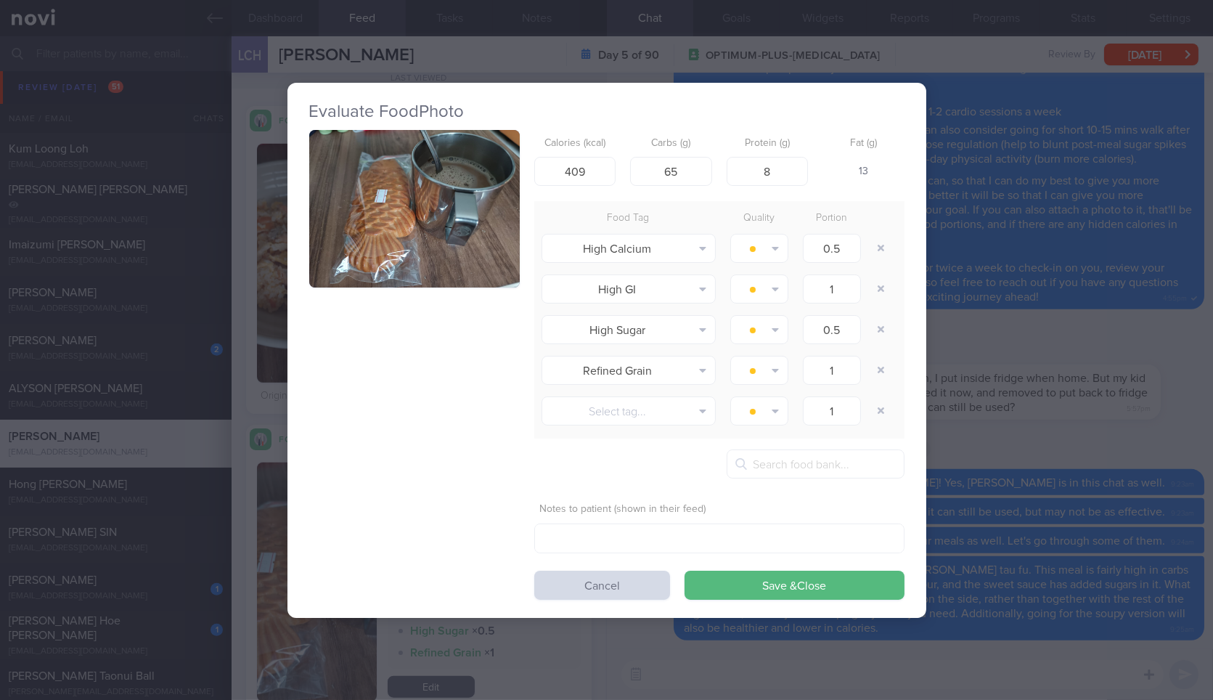
click at [412, 269] on button "button" at bounding box center [414, 209] width 211 height 158
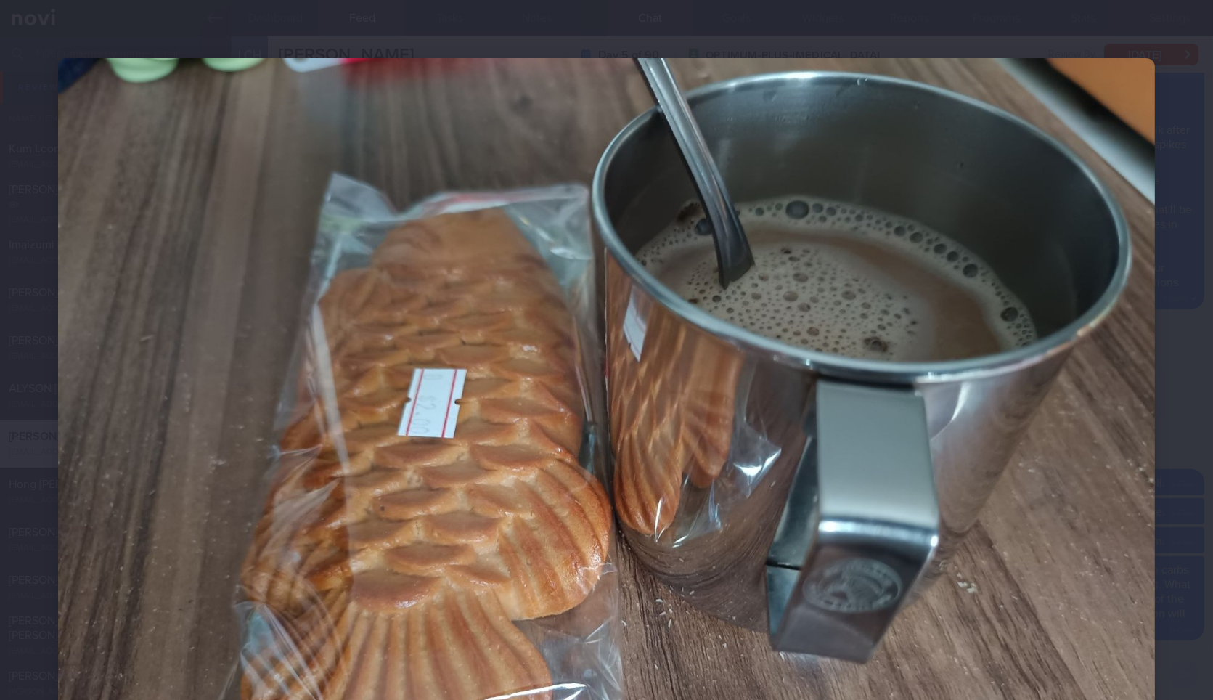
scroll to position [229, 0]
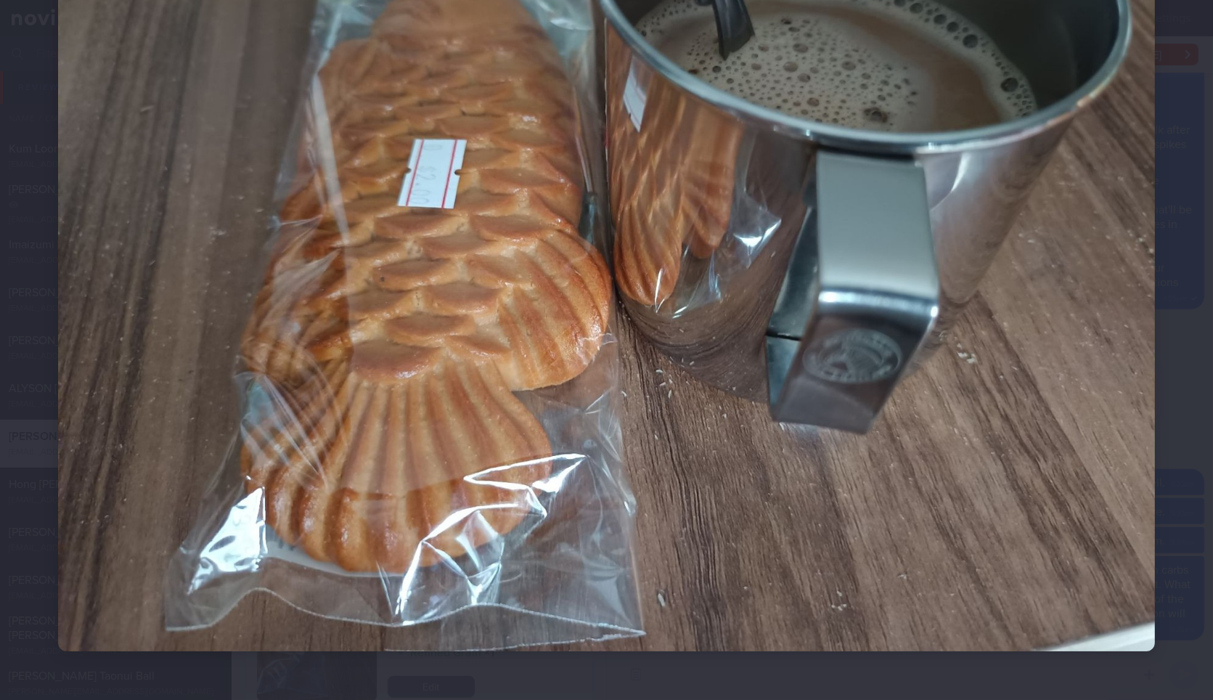
click at [1104, 412] on img at bounding box center [606, 240] width 1097 height 823
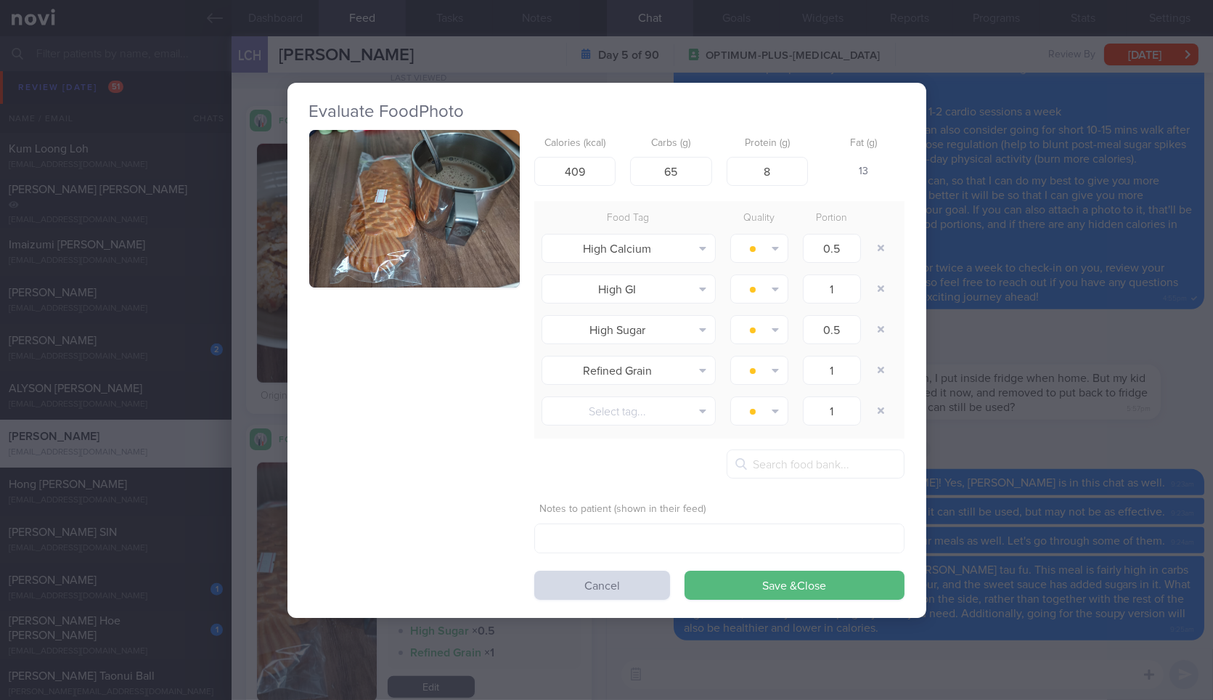
click at [1154, 457] on div "Evaluate Food Photo Calories (kcal) 409 Carbs (g) 65 Protein (g) 8 Fat (g) 13 F…" at bounding box center [606, 350] width 1213 height 700
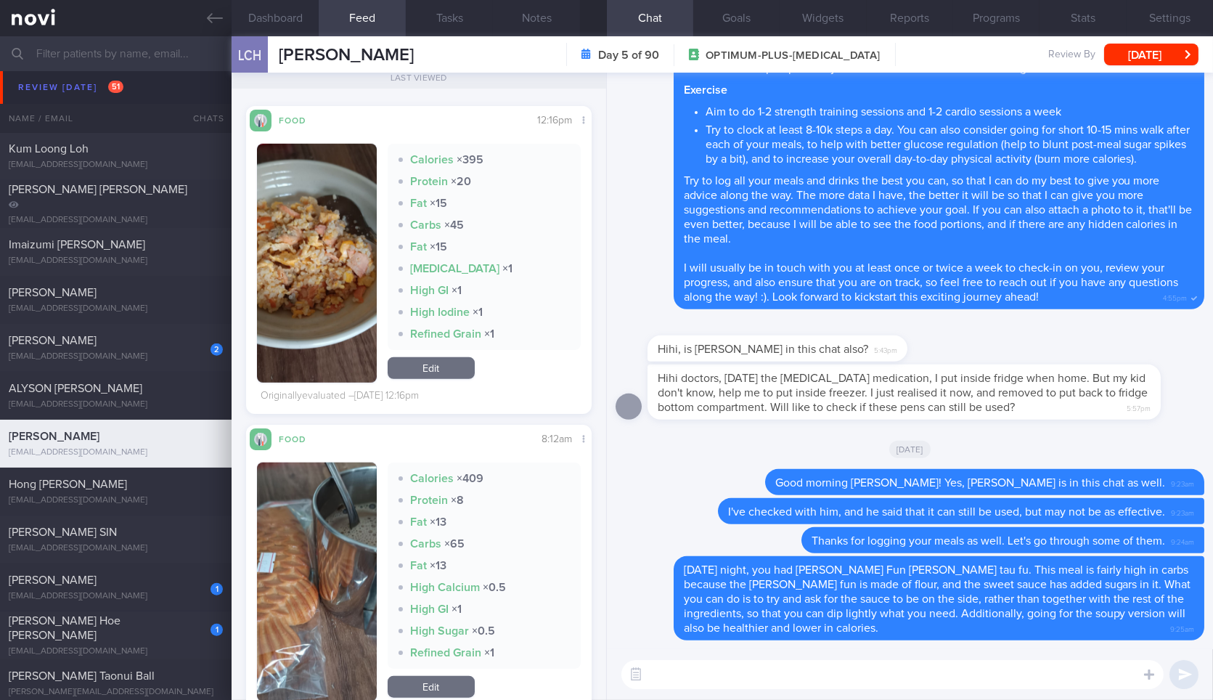
click at [969, 667] on textarea at bounding box center [893, 674] width 542 height 29
type textarea "[DATE] morning, you had the"
click at [357, 559] on button "button" at bounding box center [316, 582] width 119 height 239
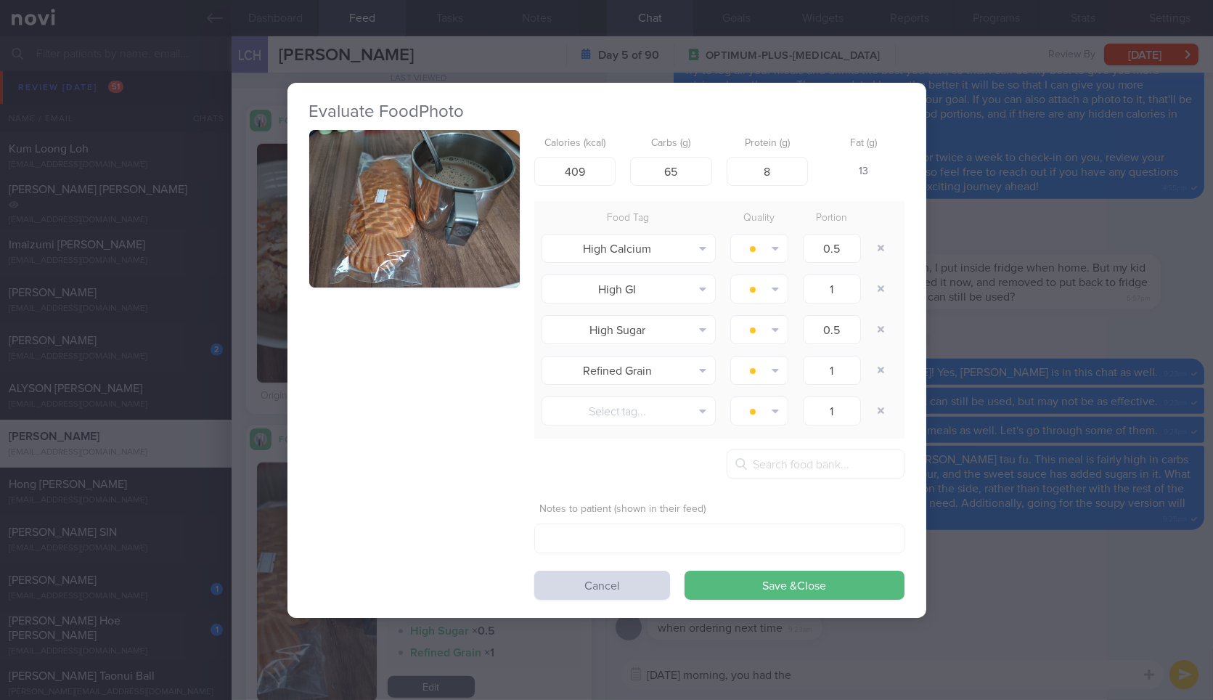
click at [1047, 232] on div "Evaluate Food Photo Calories (kcal) 409 Carbs (g) 65 Protein (g) 8 Fat (g) 13 F…" at bounding box center [606, 350] width 1213 height 700
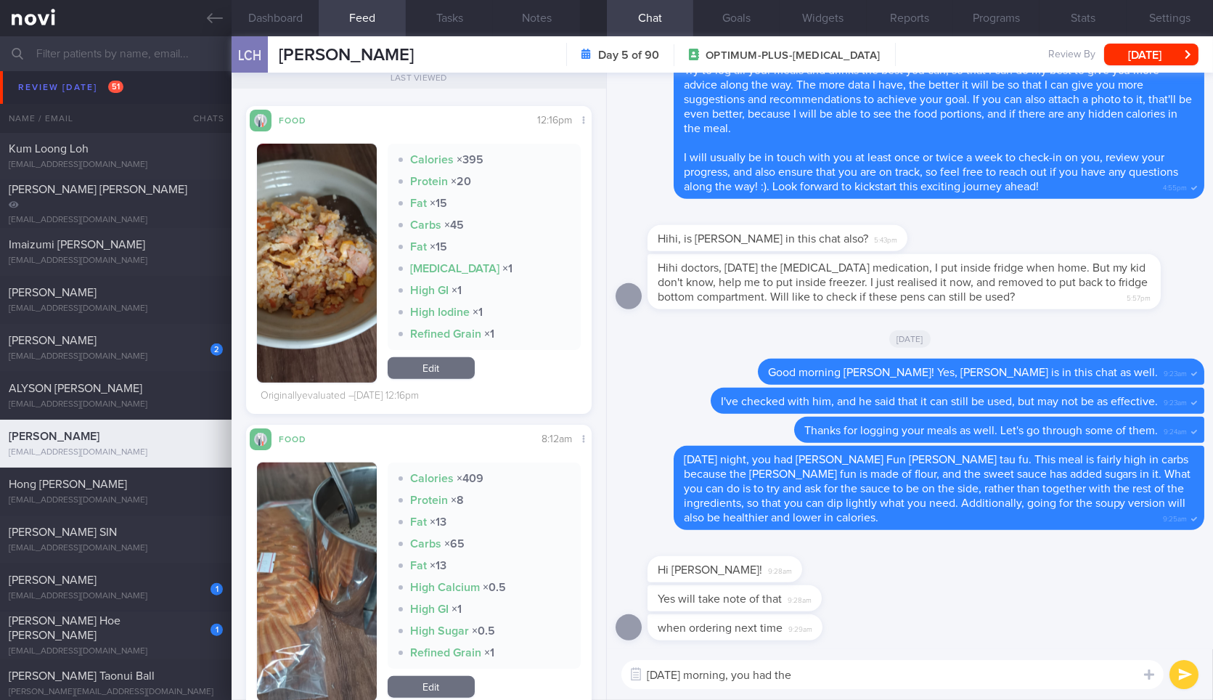
click at [857, 680] on textarea "[DATE] morning, you had the" at bounding box center [893, 674] width 542 height 29
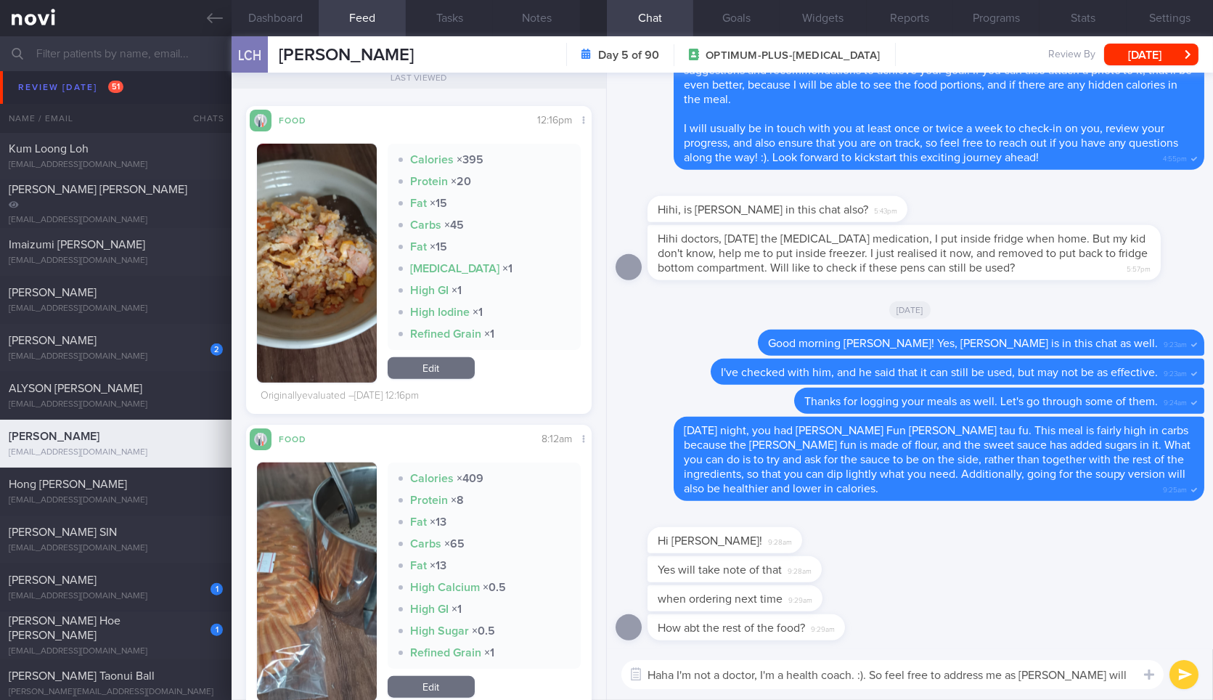
type textarea "Haha I'm not a doctor, I'm a health coach. :). So feel free to address me as [P…"
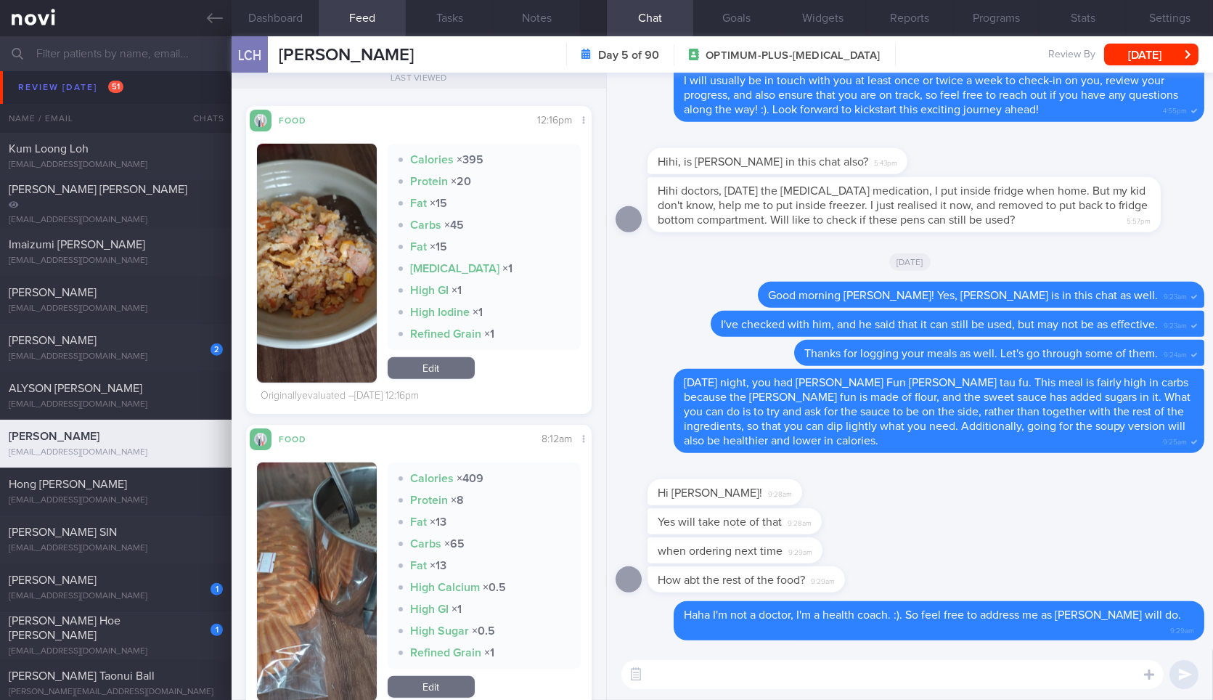
paste textarea "[DATE] morning, you had the"
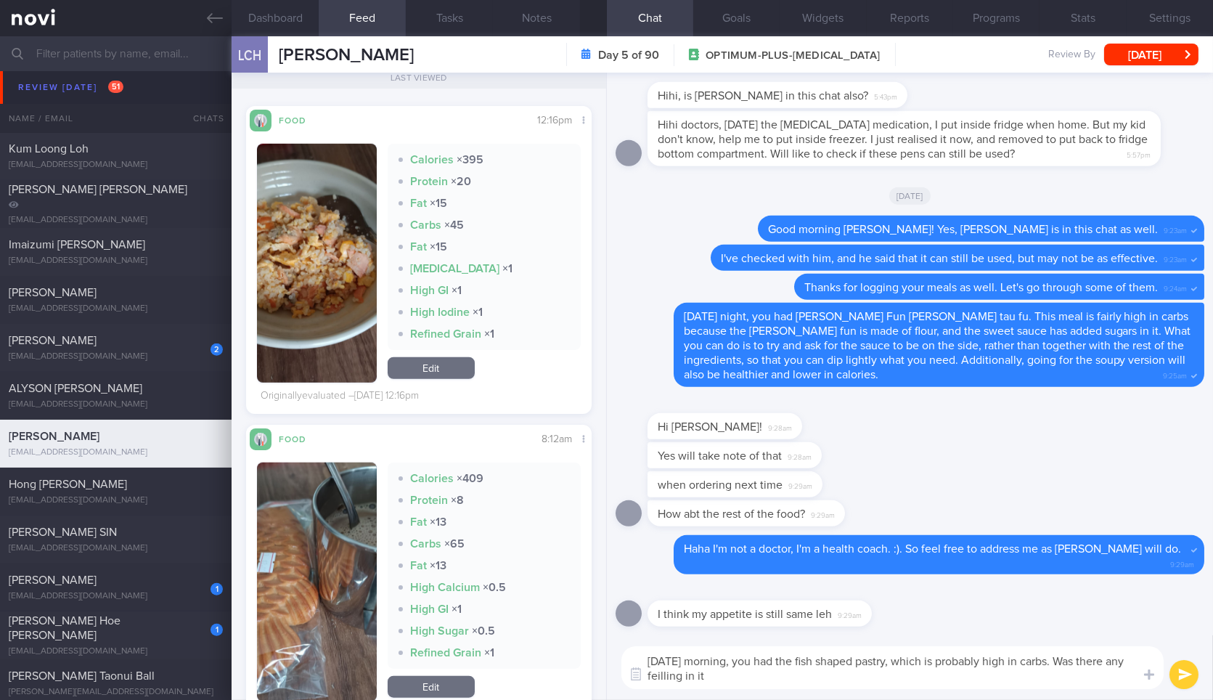
type textarea "[DATE] morning, you had the fish shaped pastry, which is probably high in carbs…"
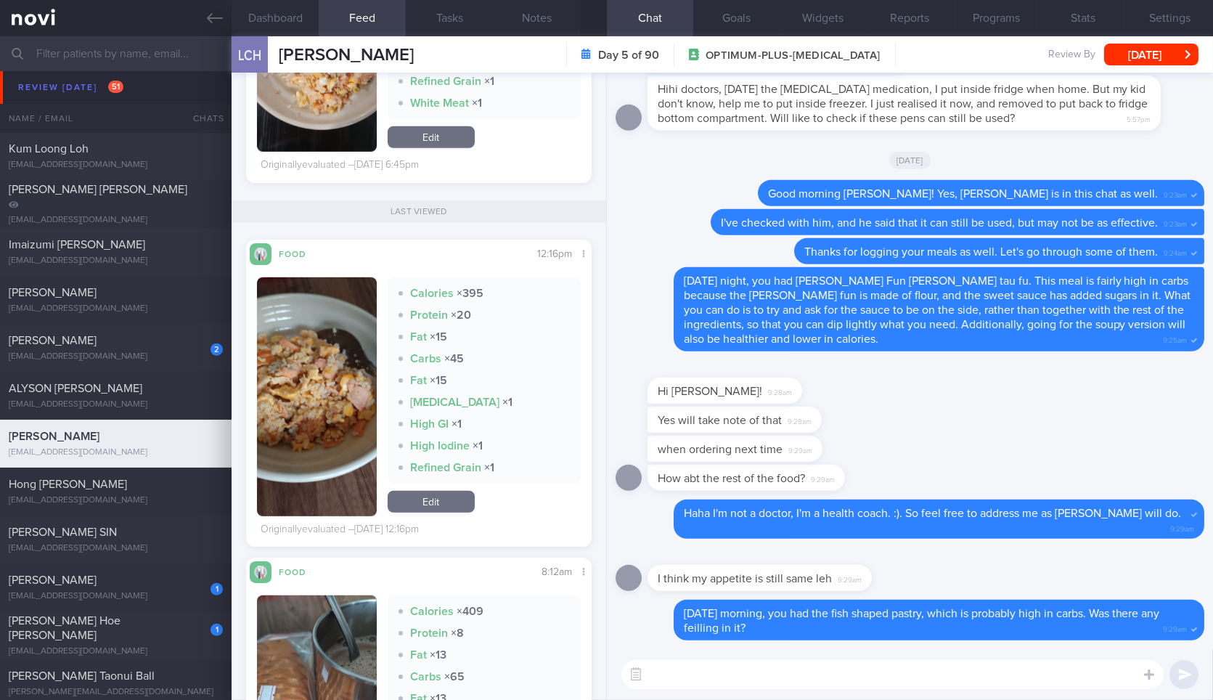
scroll to position [2485, 0]
click at [311, 376] on button "button" at bounding box center [316, 397] width 119 height 239
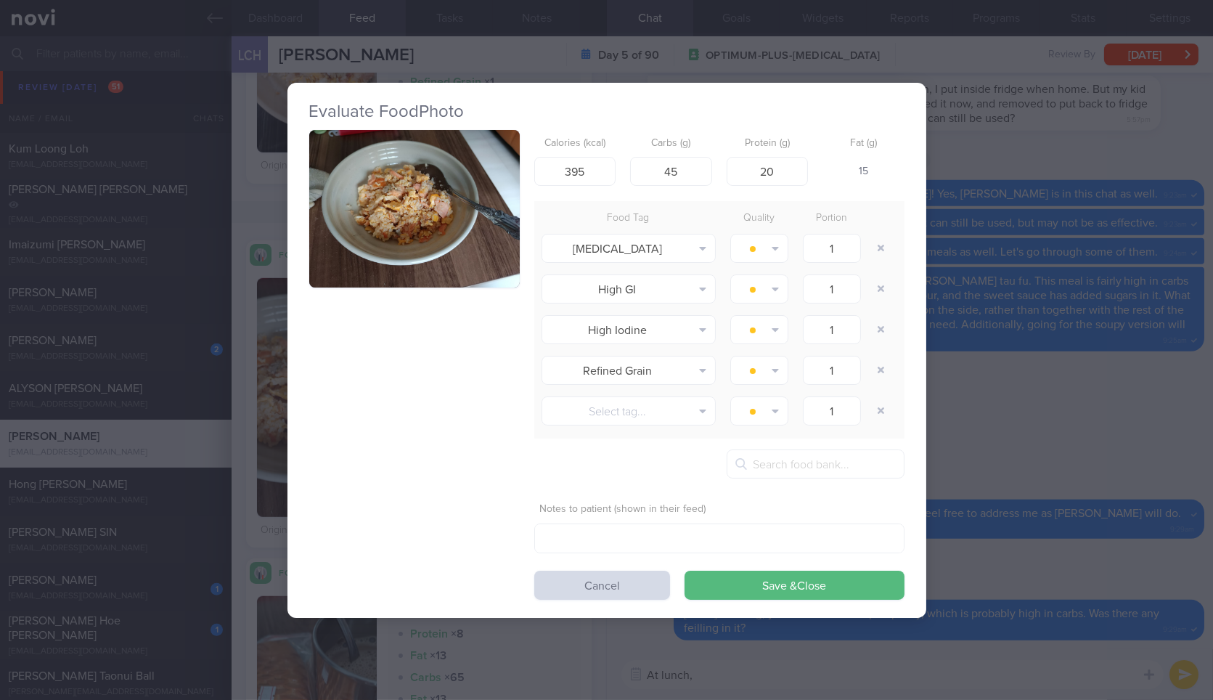
click at [396, 250] on button "button" at bounding box center [414, 209] width 211 height 158
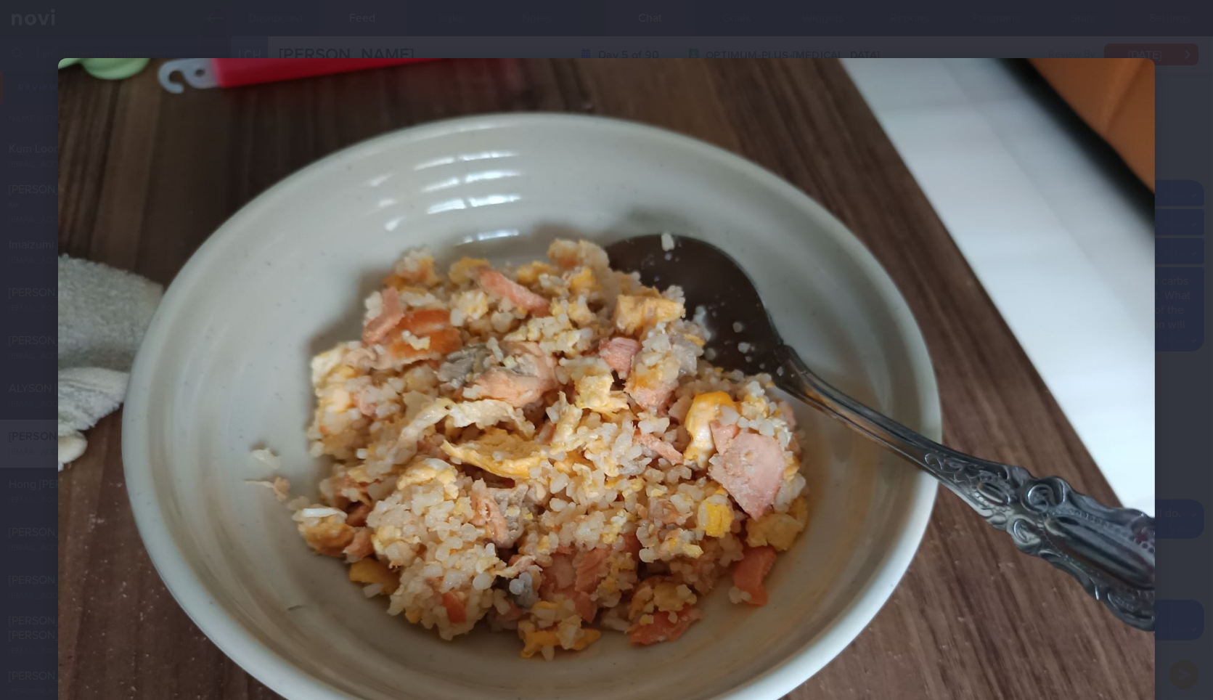
click at [1166, 576] on div at bounding box center [606, 469] width 1213 height 939
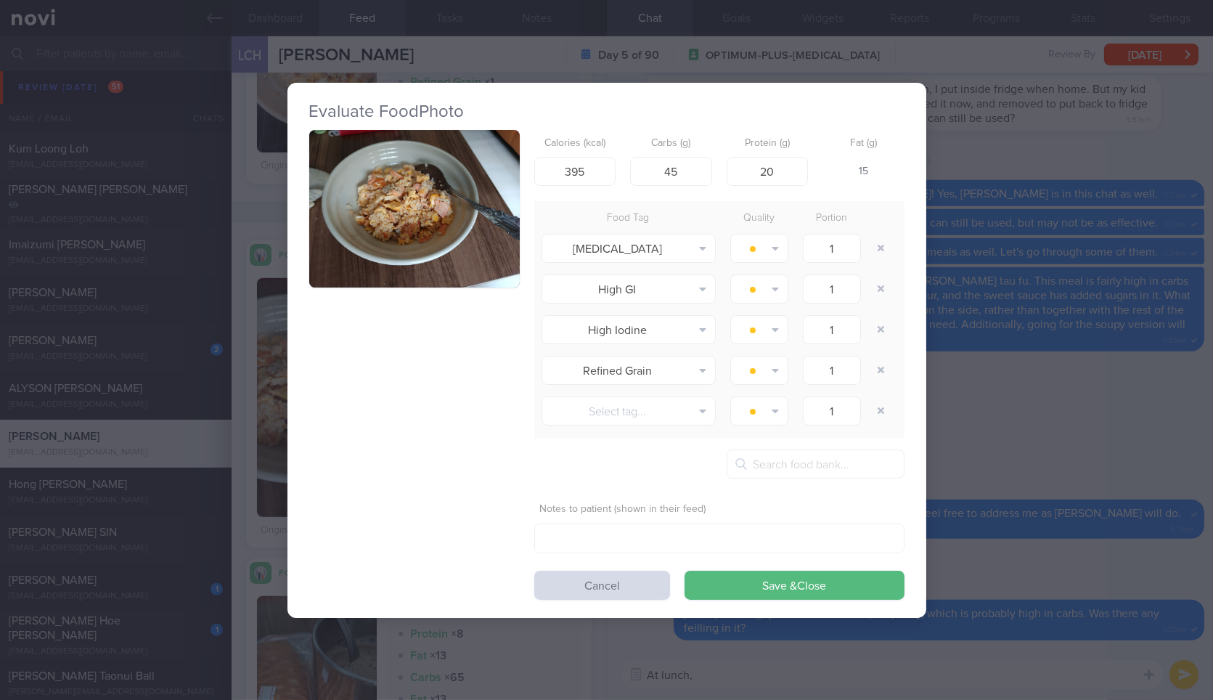
click at [1166, 576] on div "Evaluate Food Photo Calories (kcal) 395 Carbs (g) 45 Protein (g) 20 Fat (g) 15 …" at bounding box center [606, 350] width 1213 height 700
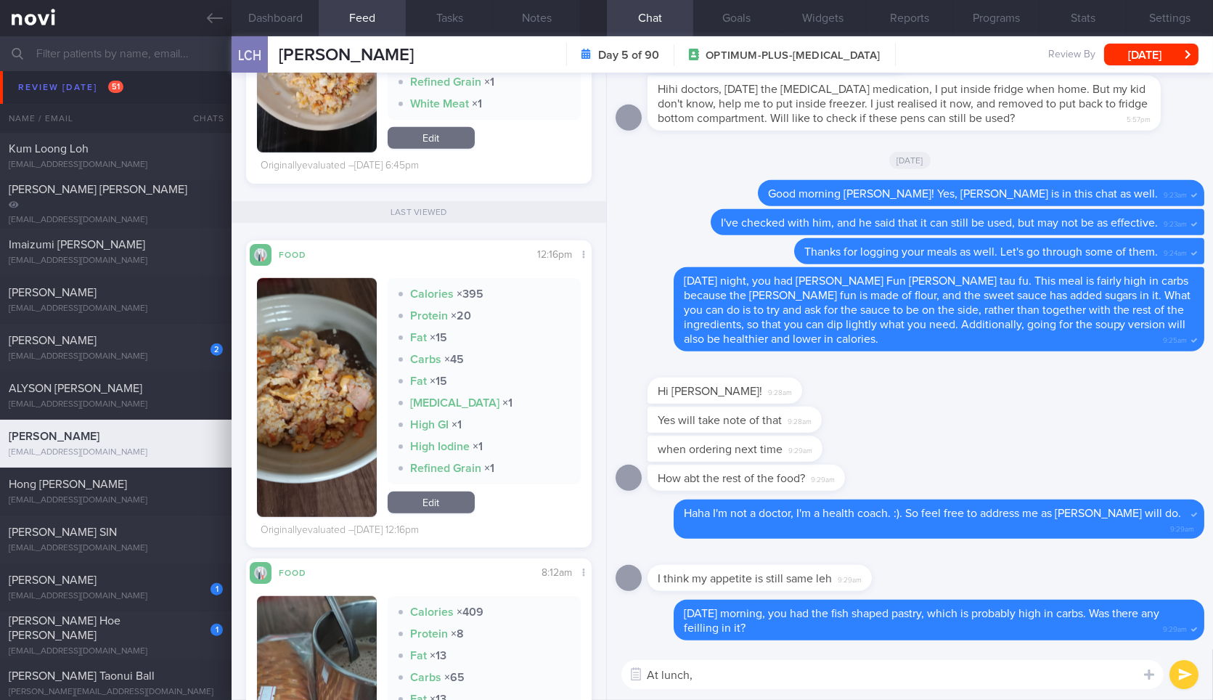
click at [297, 373] on button "button" at bounding box center [316, 397] width 119 height 239
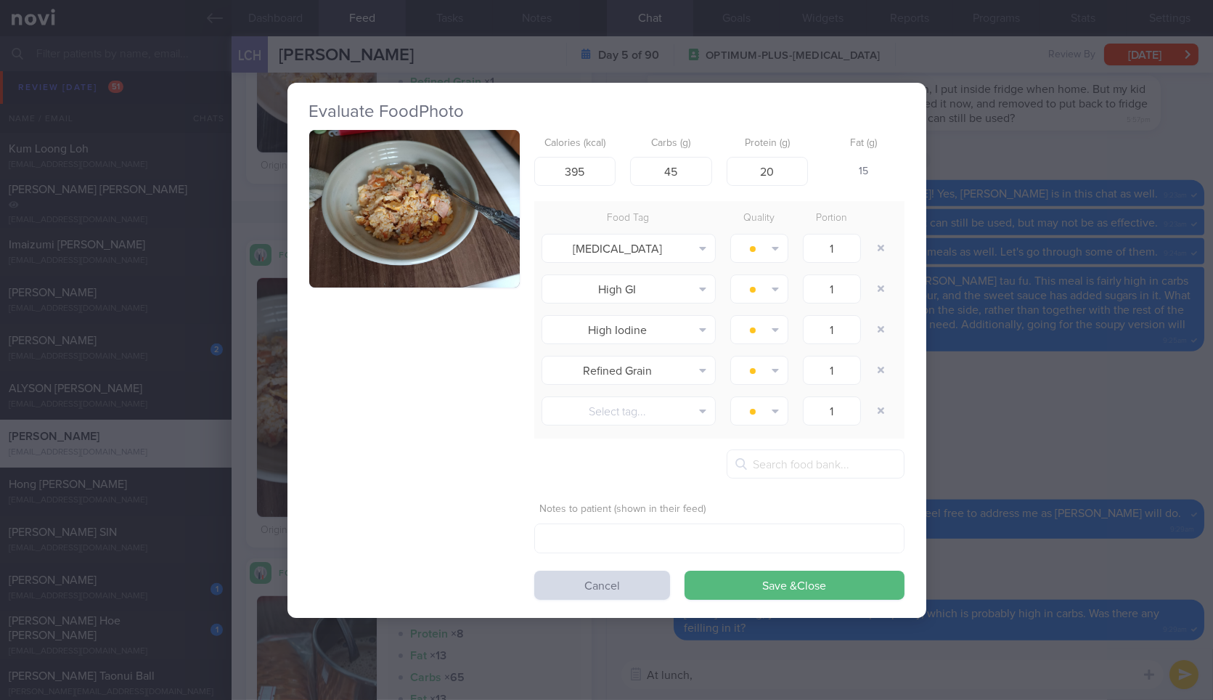
click at [446, 266] on button "button" at bounding box center [414, 209] width 211 height 158
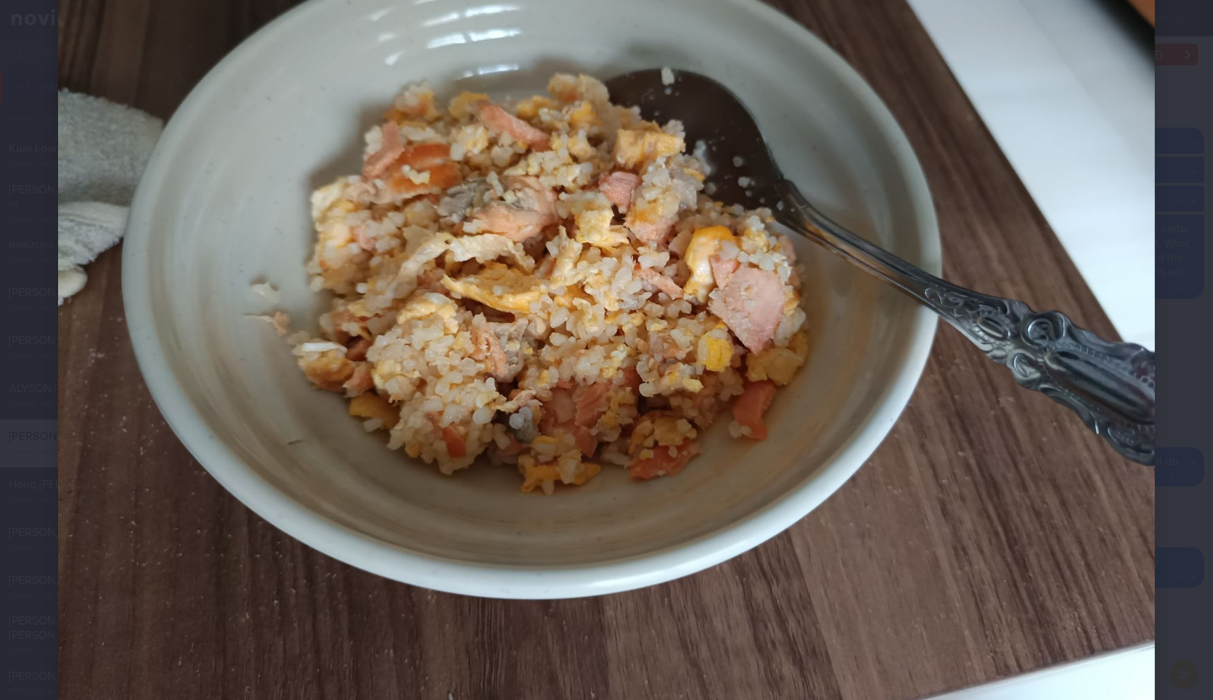
scroll to position [166, 0]
click at [1171, 399] on div at bounding box center [606, 303] width 1213 height 939
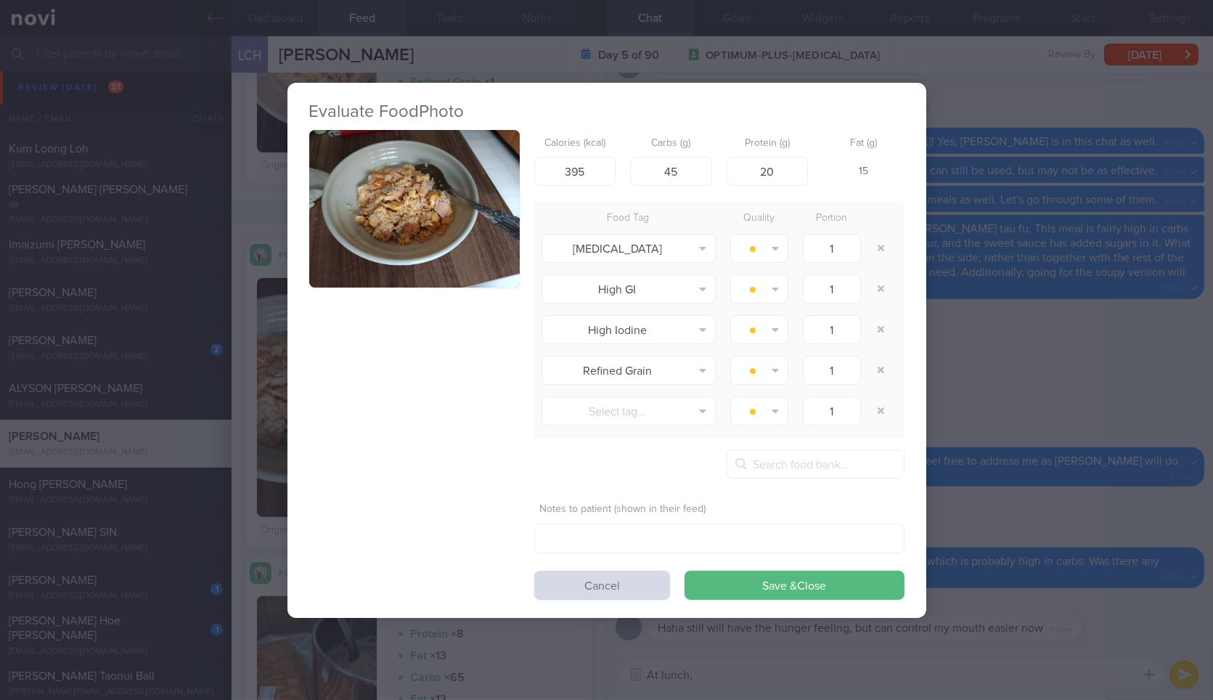
click at [1171, 399] on div "Evaluate Food Photo Calories (kcal) 395 Carbs (g) 45 Protein (g) 20 Fat (g) 15 …" at bounding box center [606, 350] width 1213 height 700
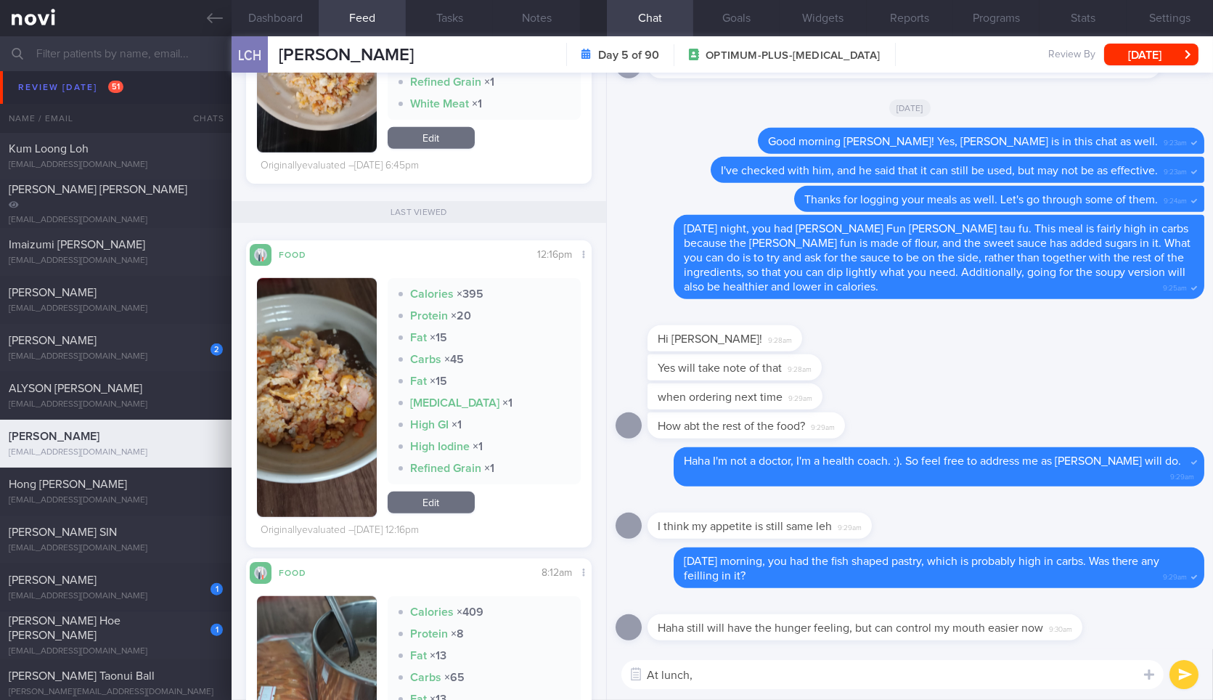
click at [867, 672] on textarea "At lunch," at bounding box center [893, 674] width 542 height 29
type textarea "At lunch, you can"
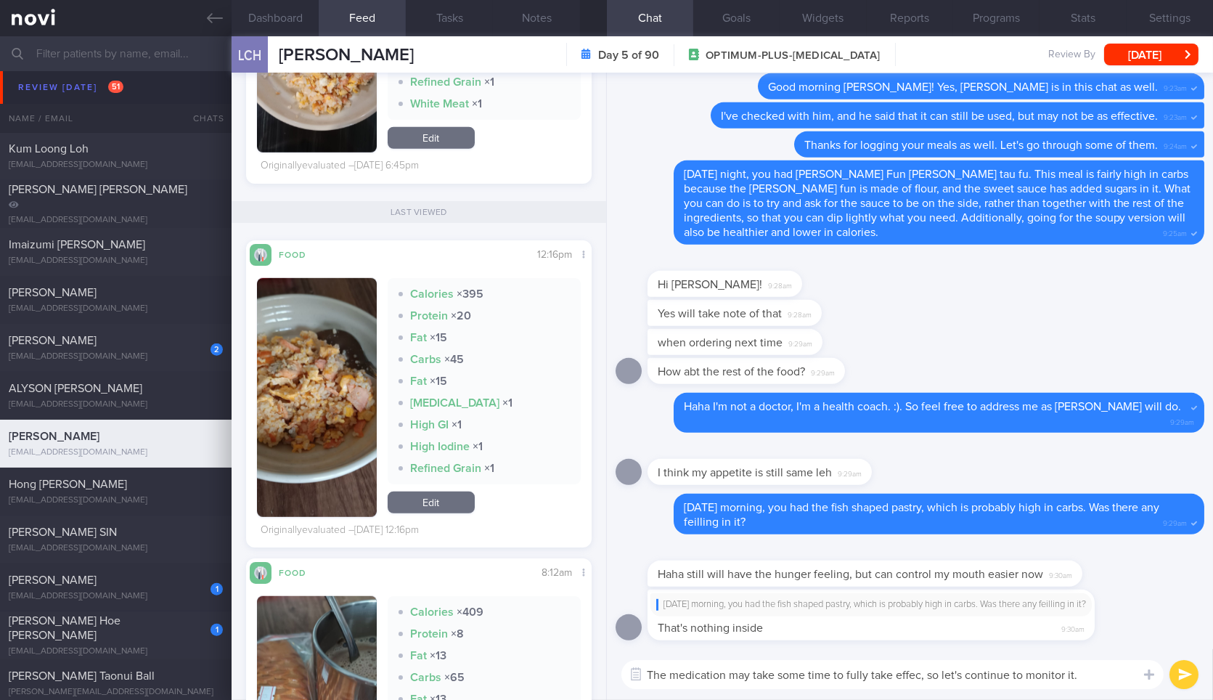
type textarea "The medication may take some time to fully take effect, so let's continue to mo…"
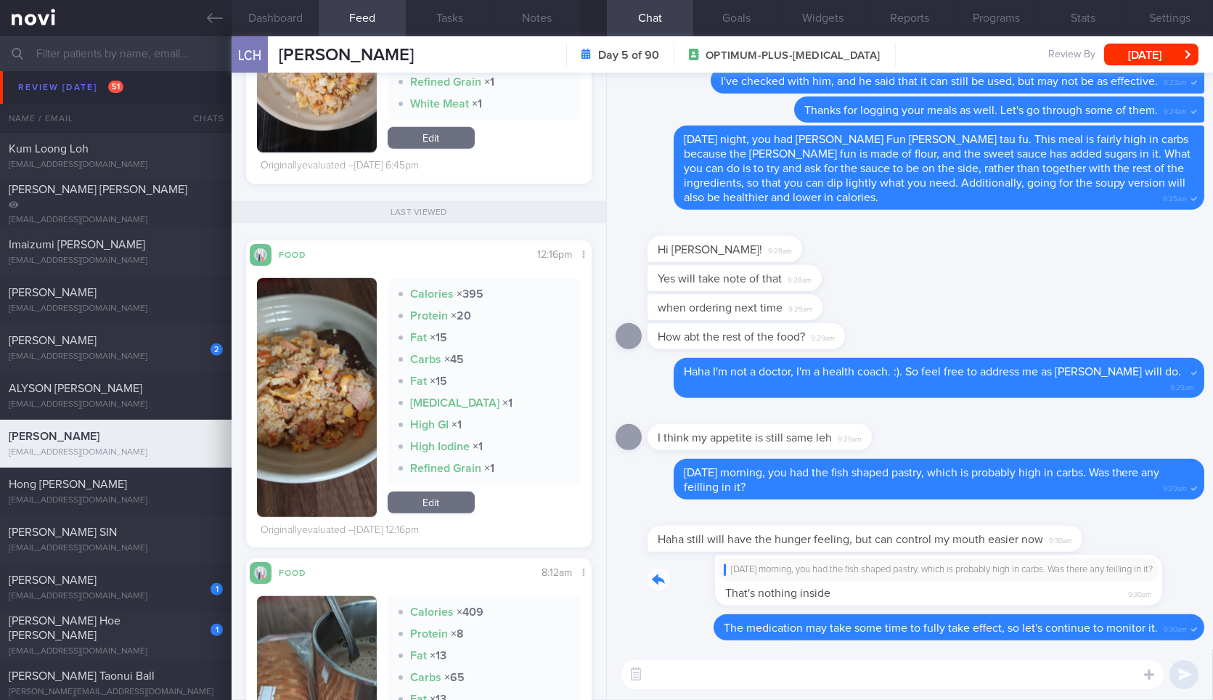
drag, startPoint x: 865, startPoint y: 579, endPoint x: 1032, endPoint y: 567, distance: 166.7
click at [1032, 567] on div "[DATE] morning, you had the fish shaped pastry, which is probably high in carbs…" at bounding box center [893, 580] width 491 height 51
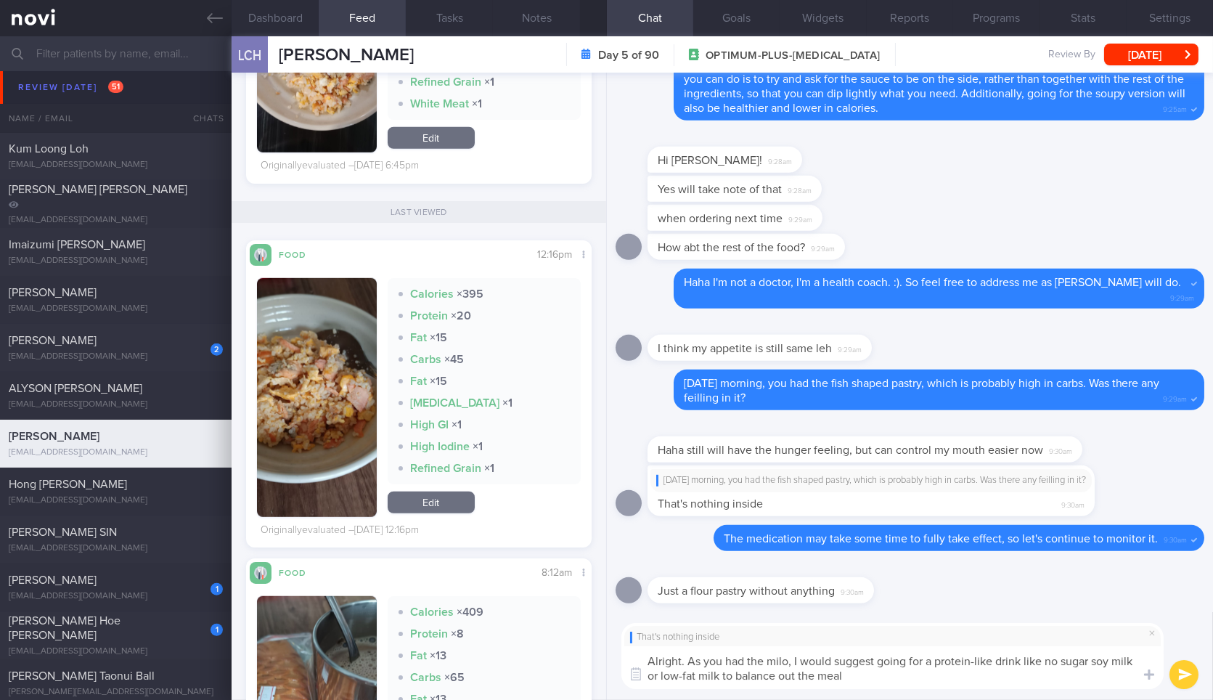
type textarea "Alright. As you had the milo, I would suggest going for a protein-like drink li…"
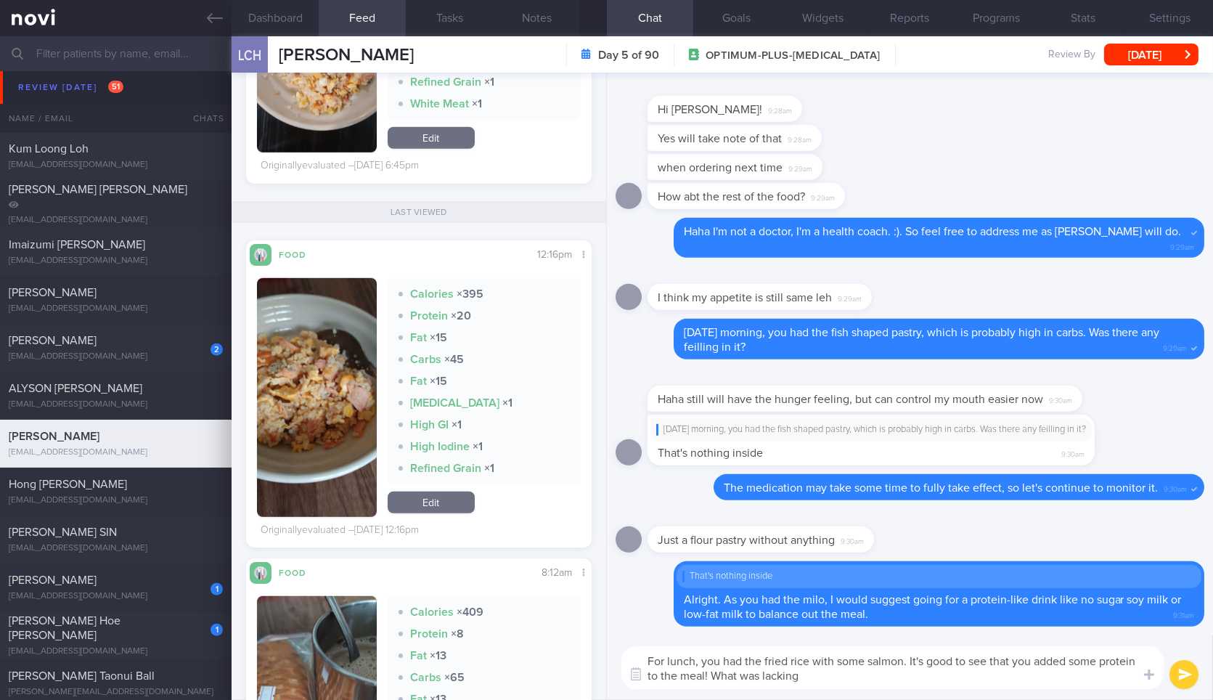
scroll to position [2183, 0]
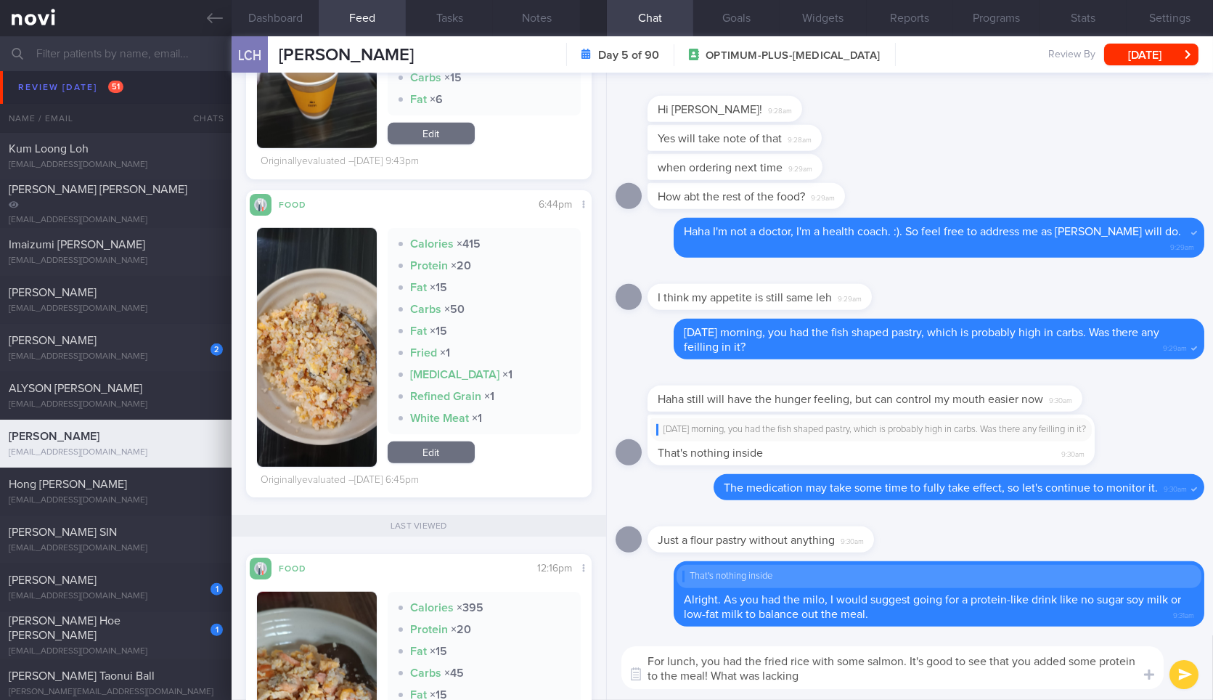
click at [696, 658] on textarea "For lunch, you had the fried rice with some salmon. It's good to see that you a…" at bounding box center [893, 667] width 542 height 43
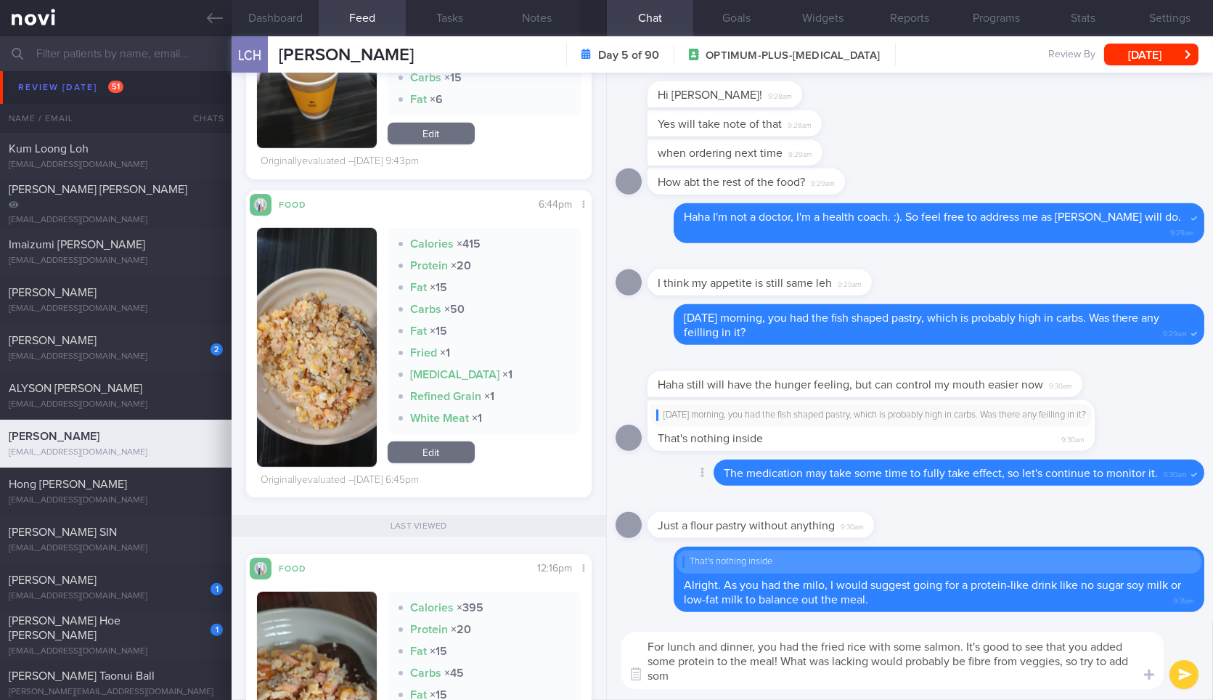
scroll to position [0, 0]
type textarea "For lunch and dinner, you had the fried rice with some salmon. It's good to see…"
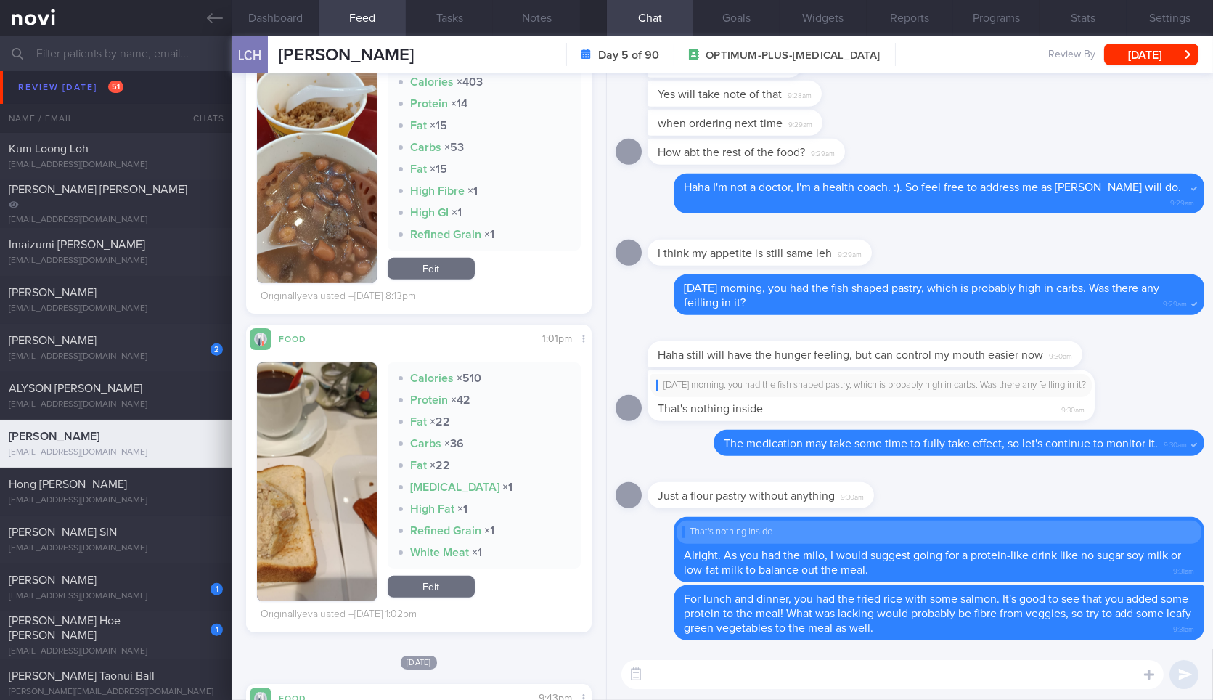
scroll to position [1467, 0]
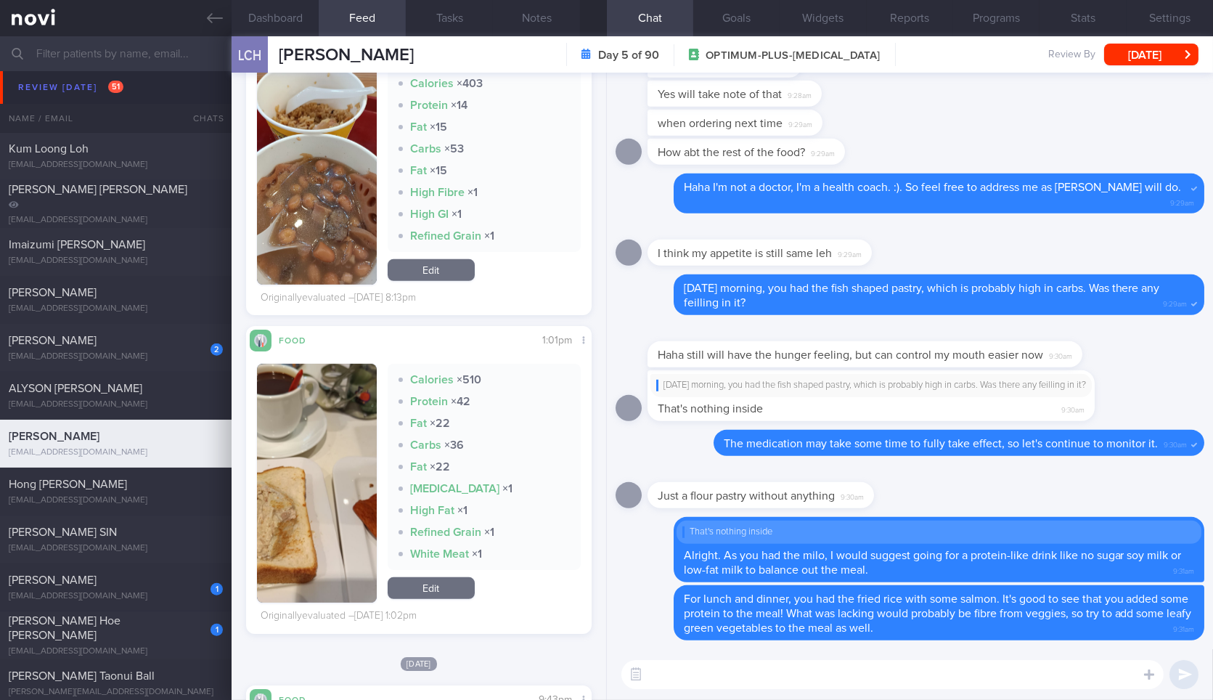
click at [349, 479] on button "button" at bounding box center [316, 483] width 119 height 239
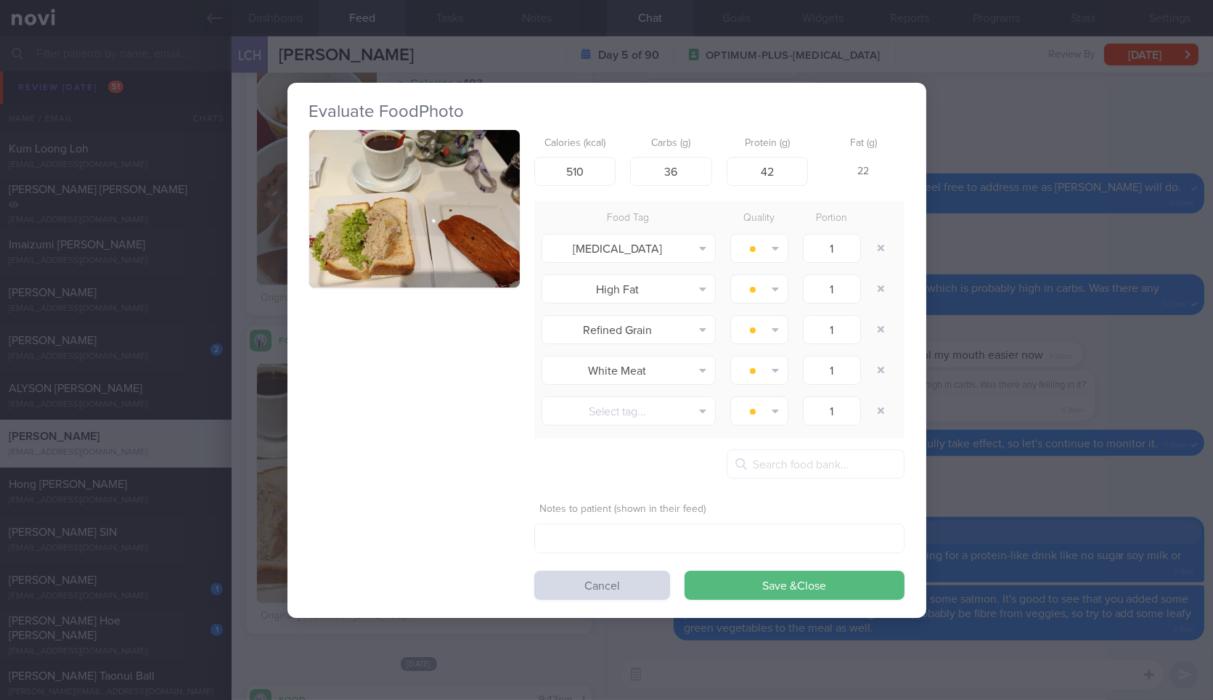
click at [441, 269] on button "button" at bounding box center [414, 209] width 211 height 158
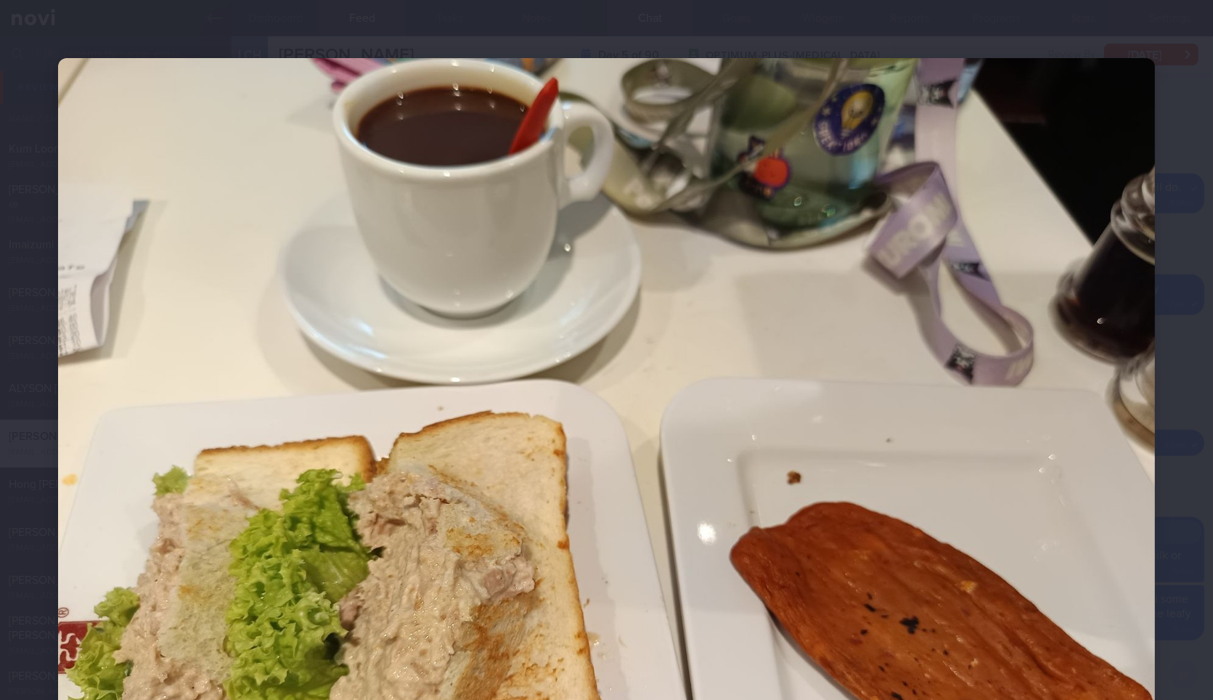
scroll to position [206, 0]
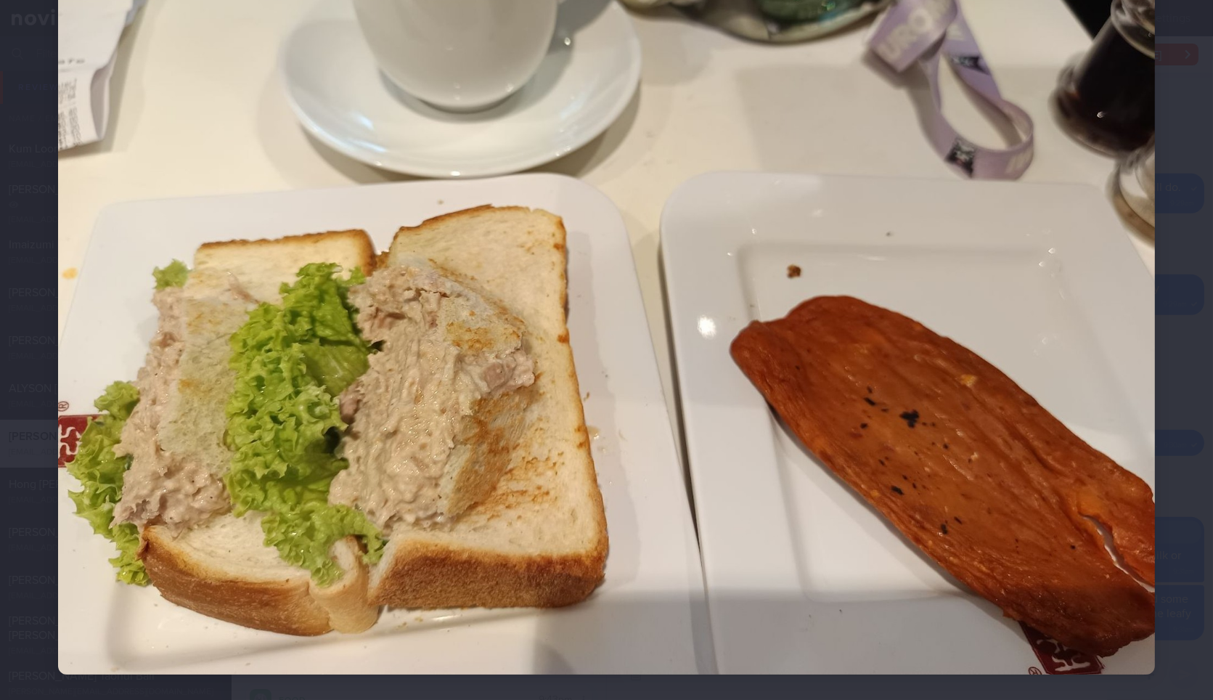
click at [1172, 294] on div at bounding box center [606, 263] width 1213 height 939
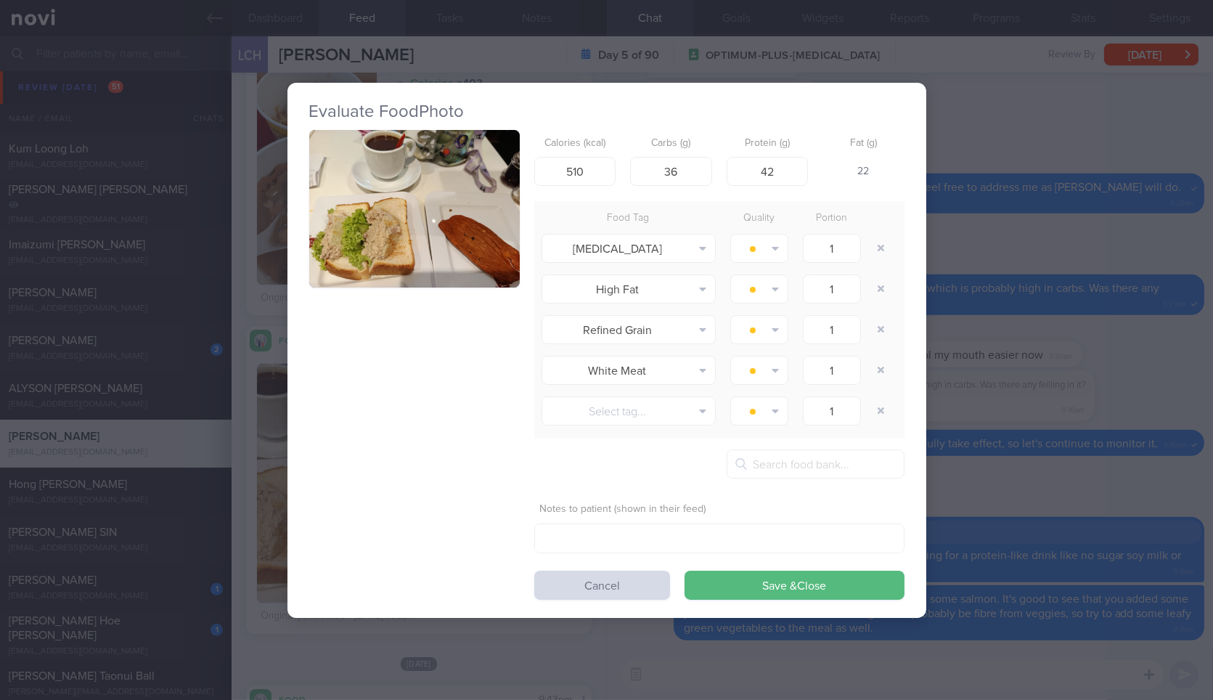
click at [1172, 294] on div "Evaluate Food Photo Calories (kcal) 510 Carbs (g) 36 Protein (g) 42 Fat (g) 22 …" at bounding box center [606, 350] width 1213 height 700
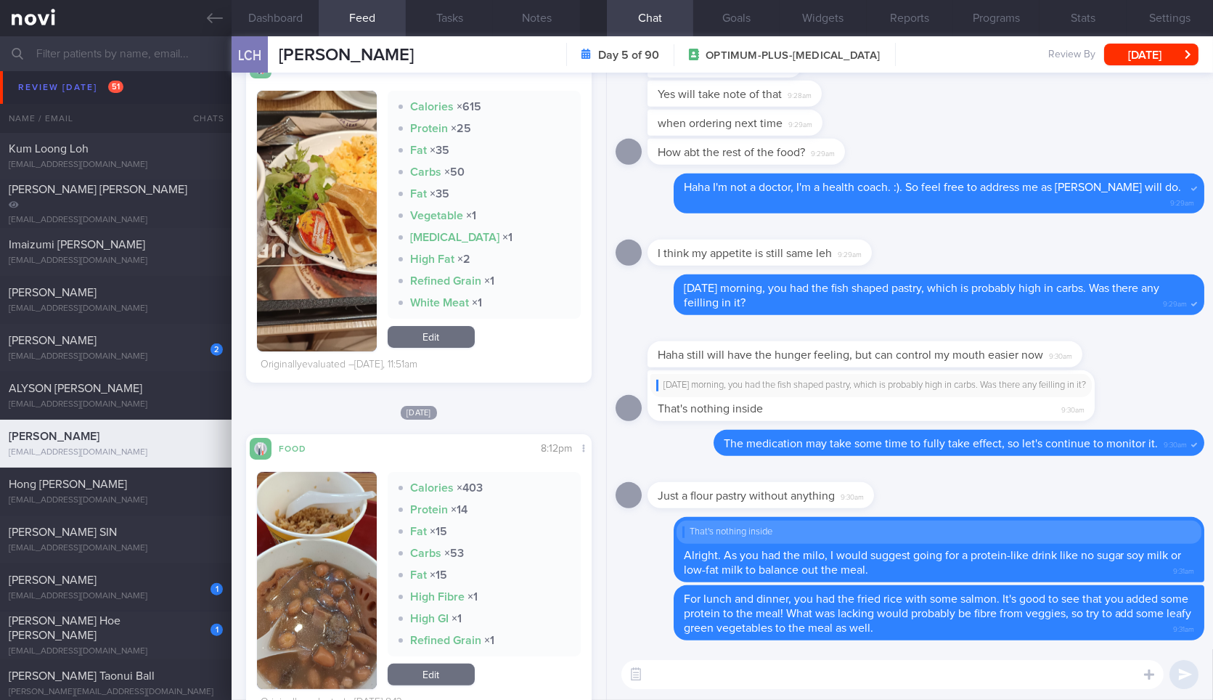
scroll to position [1346, 0]
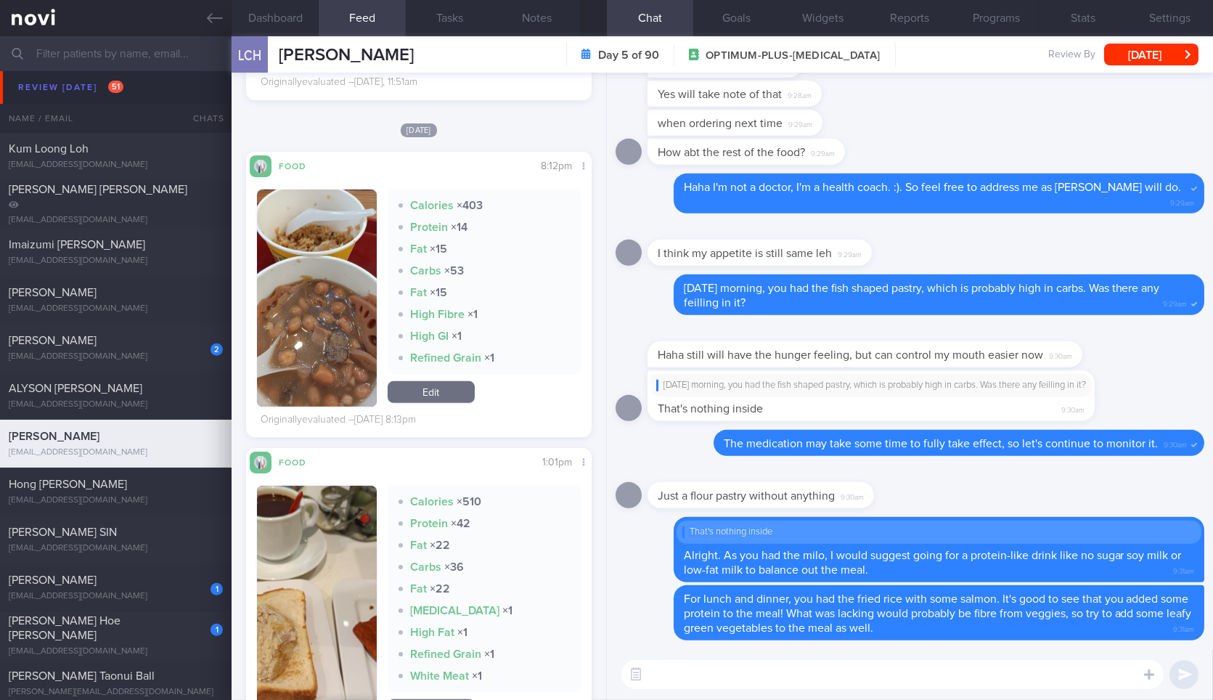
click at [770, 664] on textarea at bounding box center [893, 674] width 542 height 29
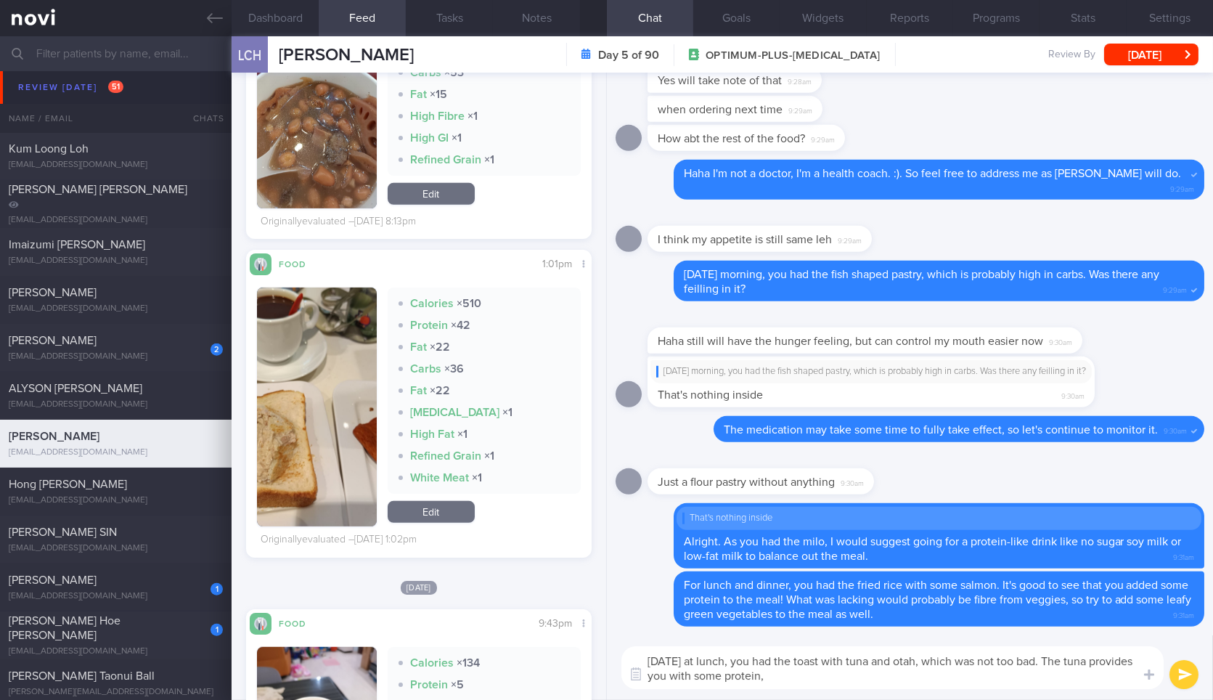
scroll to position [1547, 0]
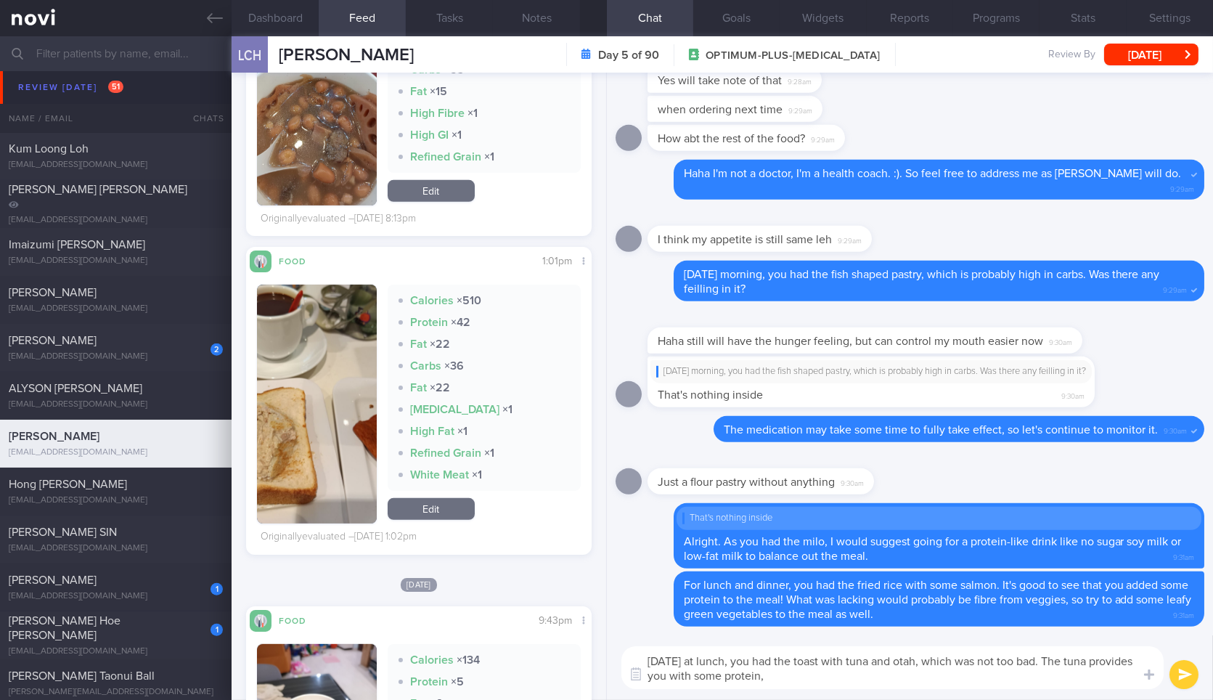
click at [357, 435] on button "button" at bounding box center [316, 404] width 119 height 239
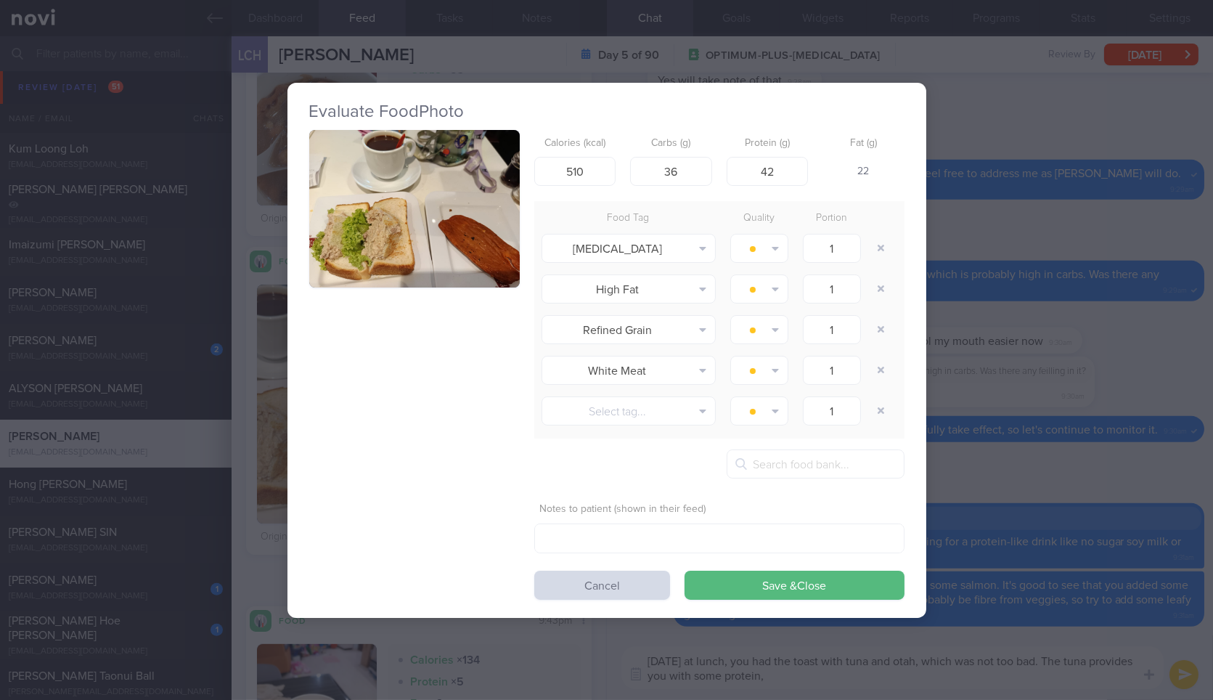
click at [996, 335] on div "Evaluate Food Photo Calories (kcal) 510 Carbs (g) 36 Protein (g) 42 Fat (g) 22 …" at bounding box center [606, 350] width 1213 height 700
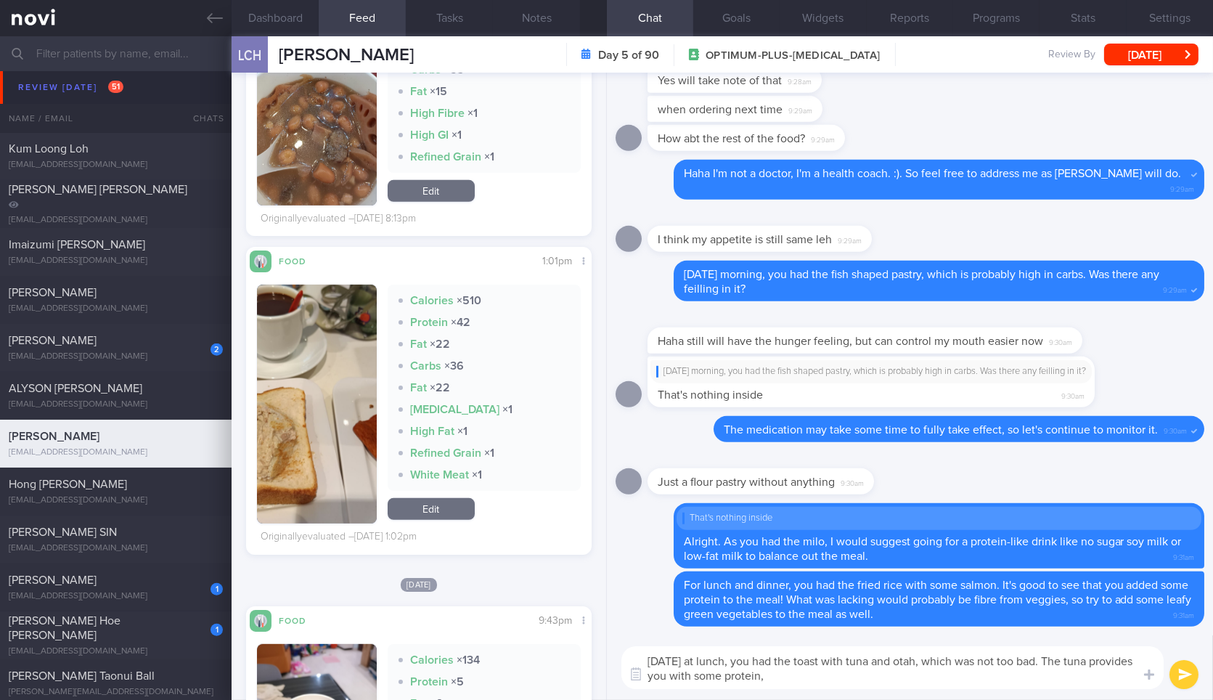
click at [921, 680] on textarea "[DATE] at lunch, you had the toast with tuna and otah, which was not too bad. T…" at bounding box center [893, 667] width 542 height 43
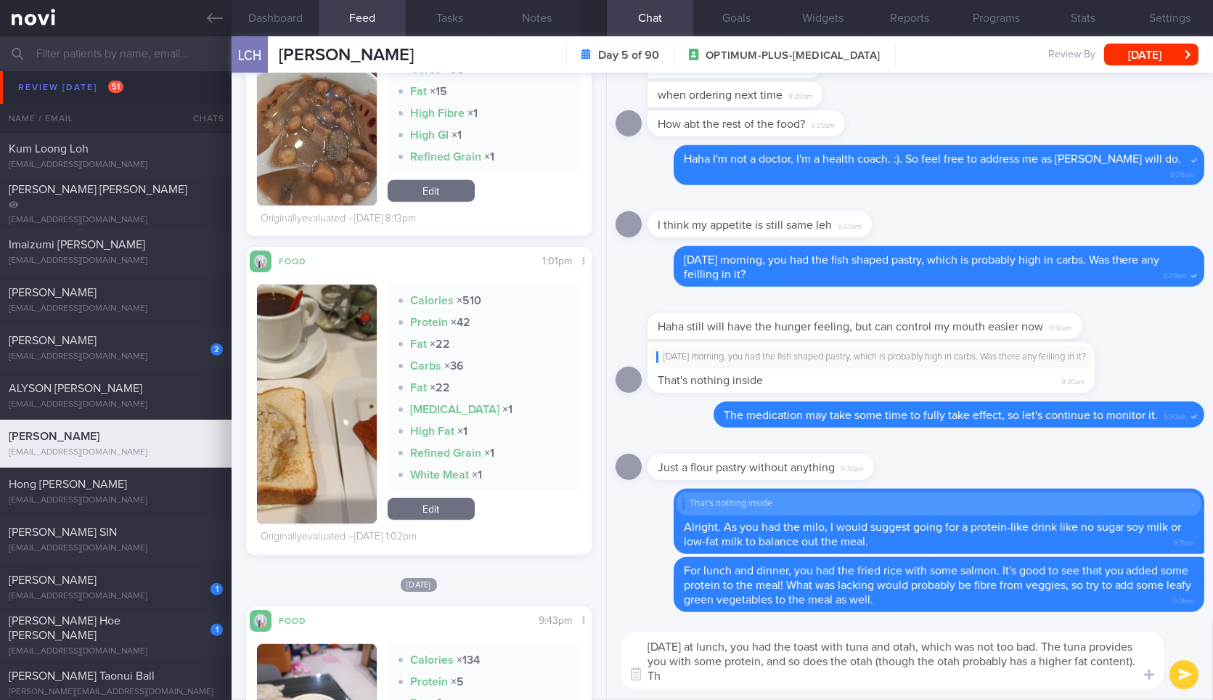
type textarea "[DATE] at lunch, you had the toast with tuna and otah, which was not too bad. T…"
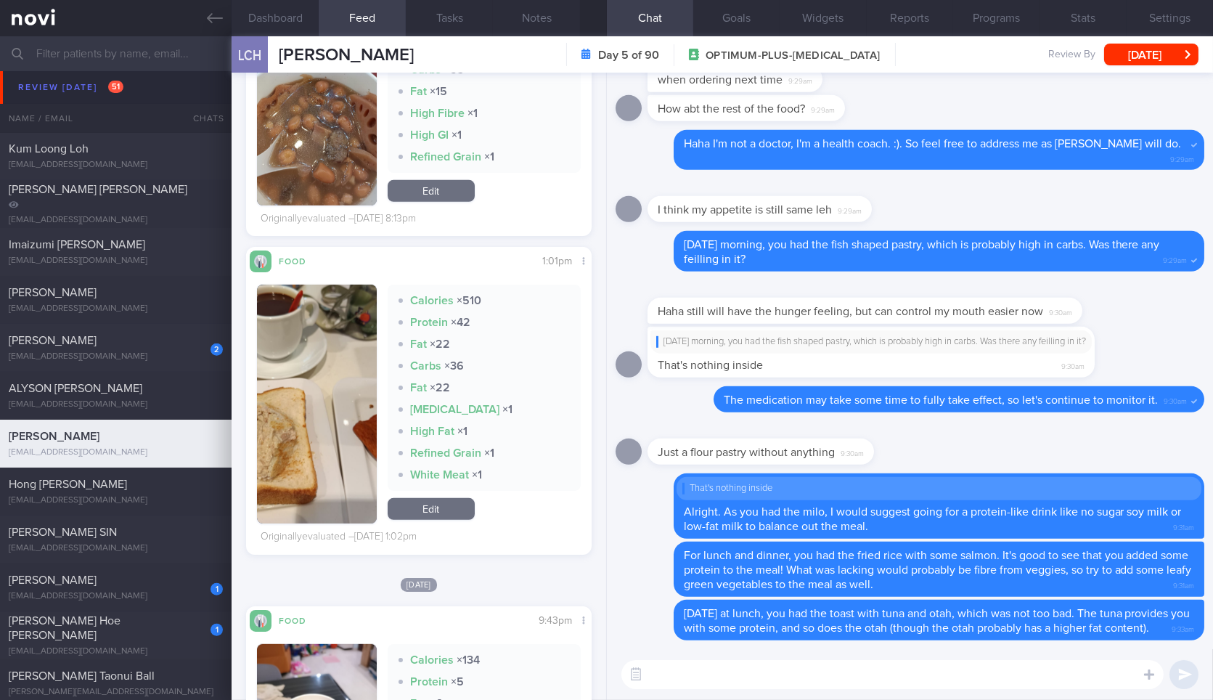
scroll to position [1316, 0]
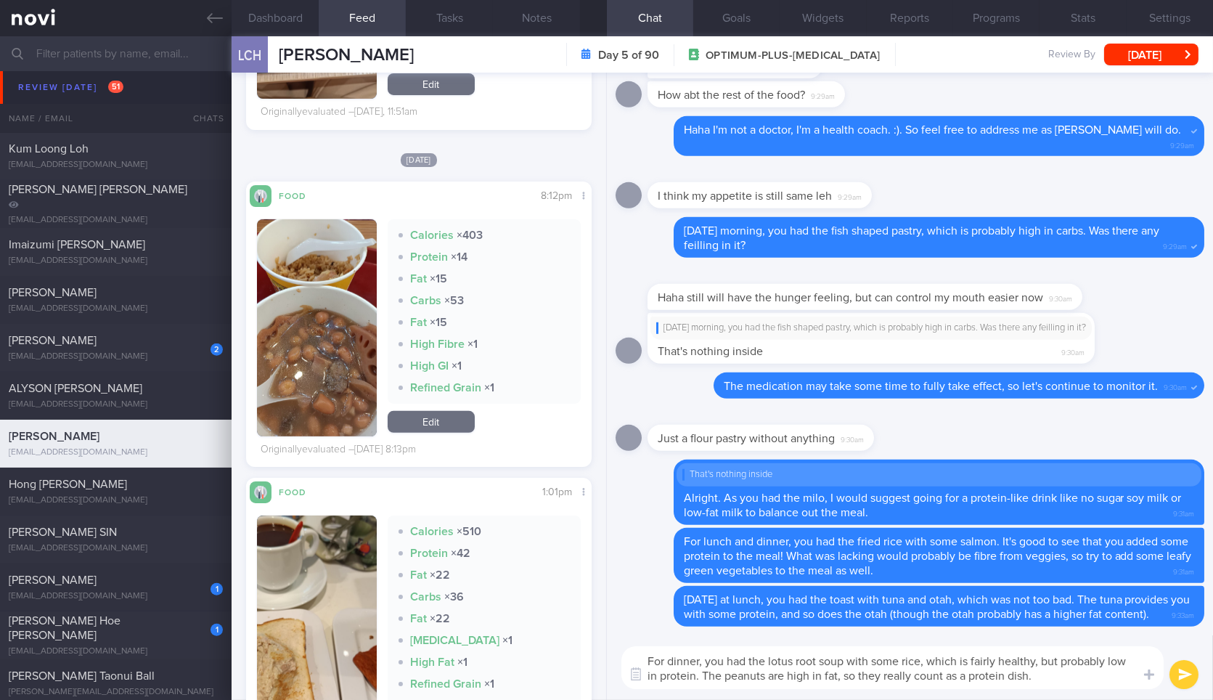
type textarea "For dinner, you had the lotus root soup with some rice, which is fairly healthy…"
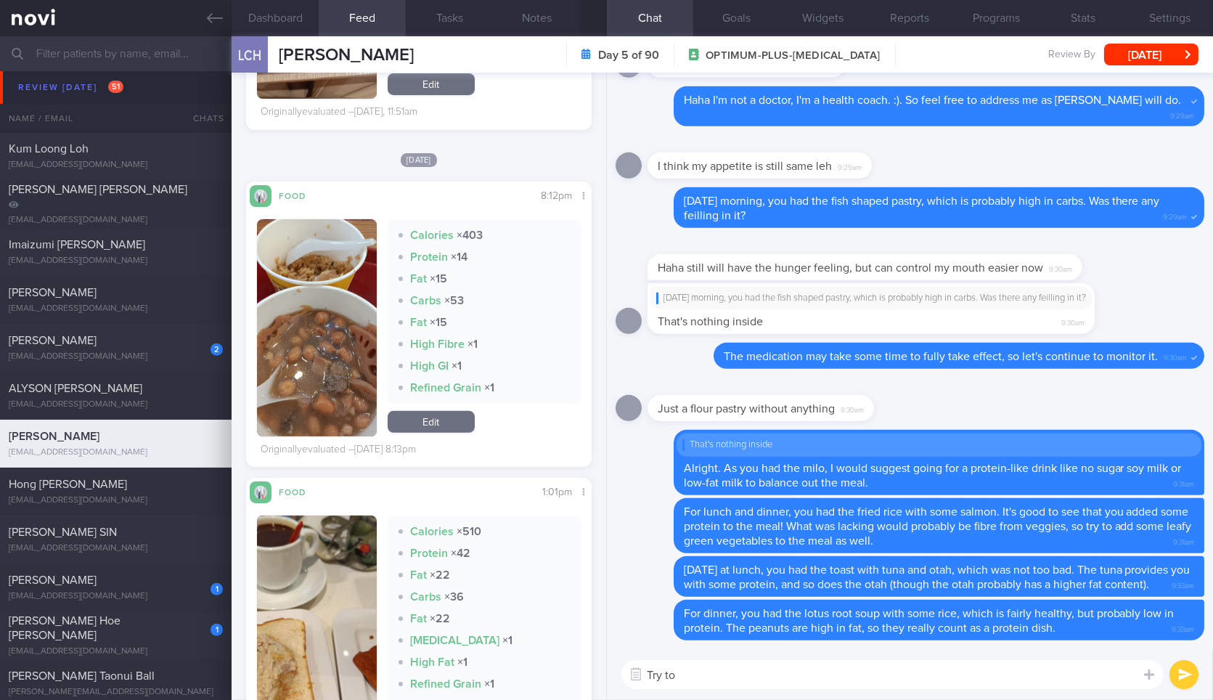
click at [358, 281] on button "button" at bounding box center [316, 327] width 119 height 217
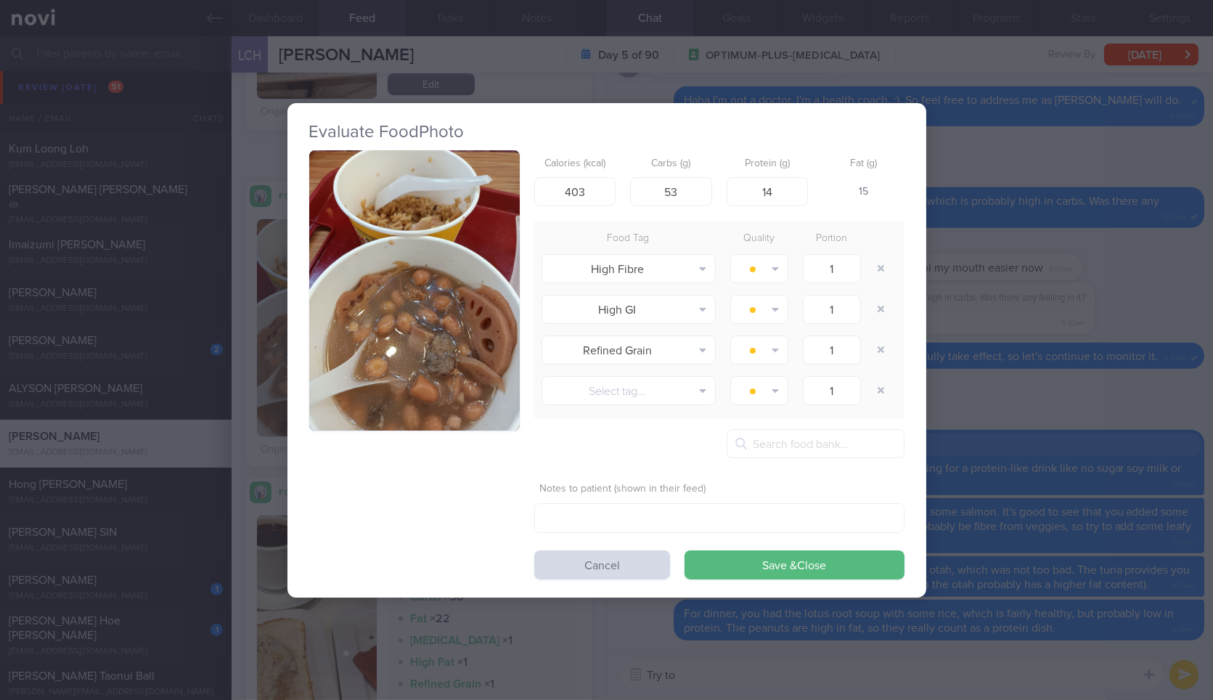
click at [510, 299] on button "button" at bounding box center [414, 290] width 211 height 281
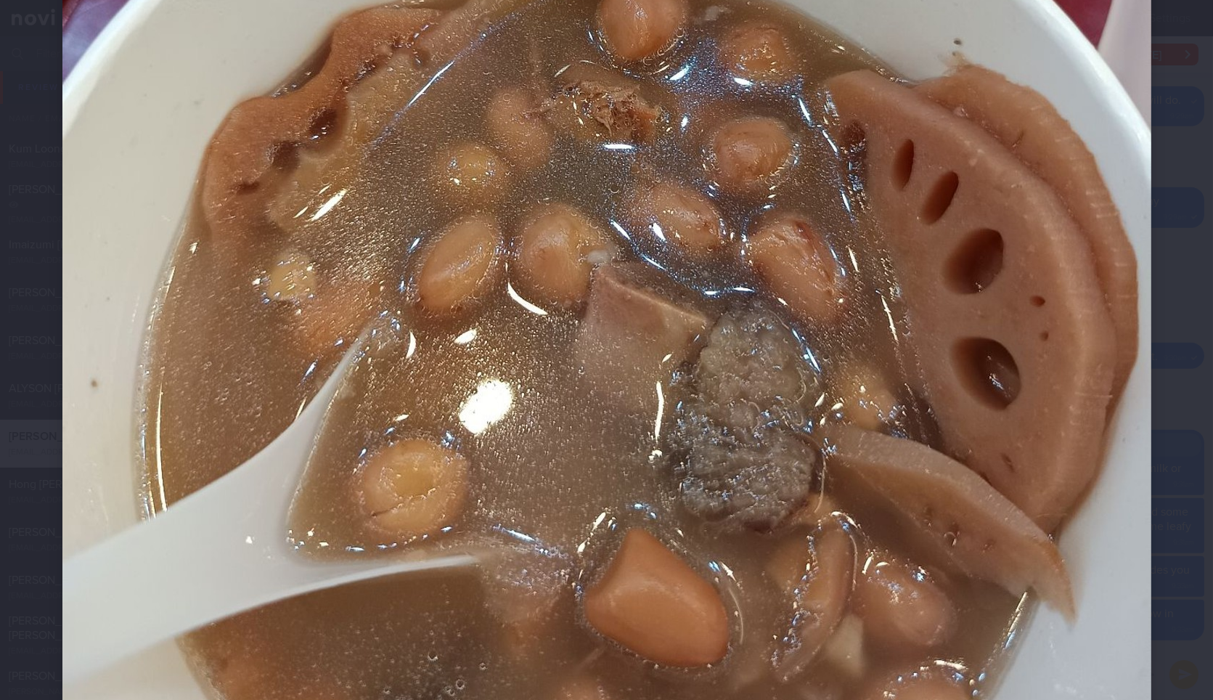
scroll to position [719, 0]
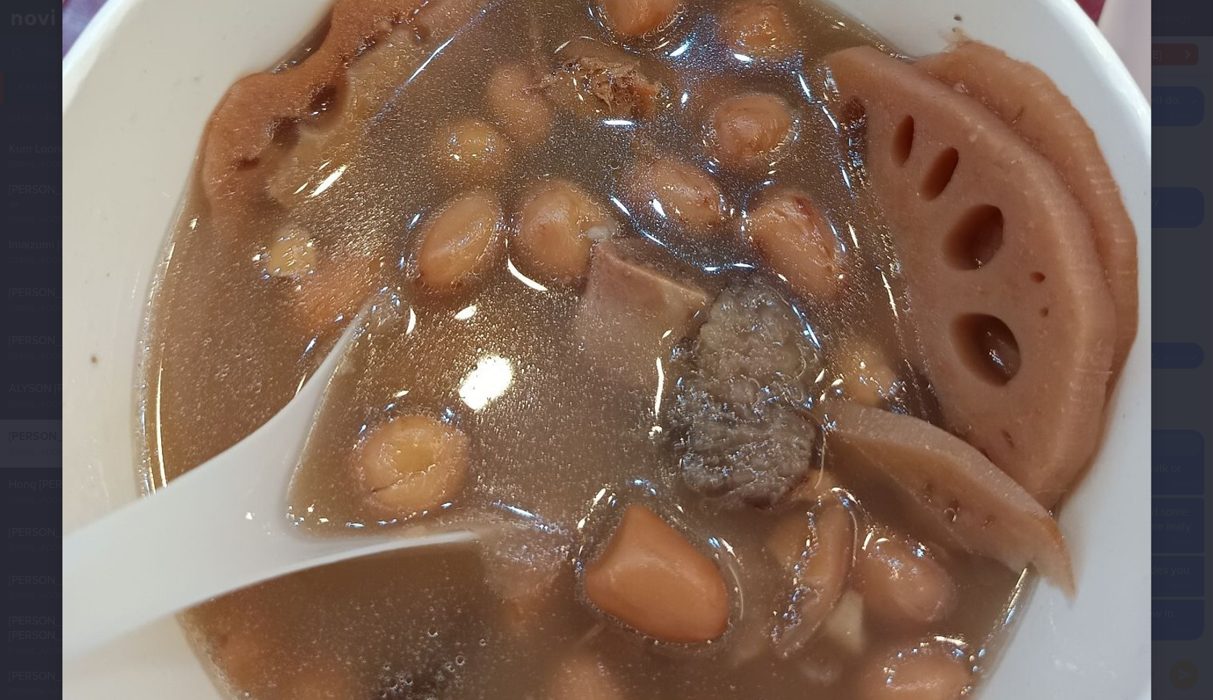
click at [1146, 433] on div at bounding box center [606, 65] width 1205 height 1568
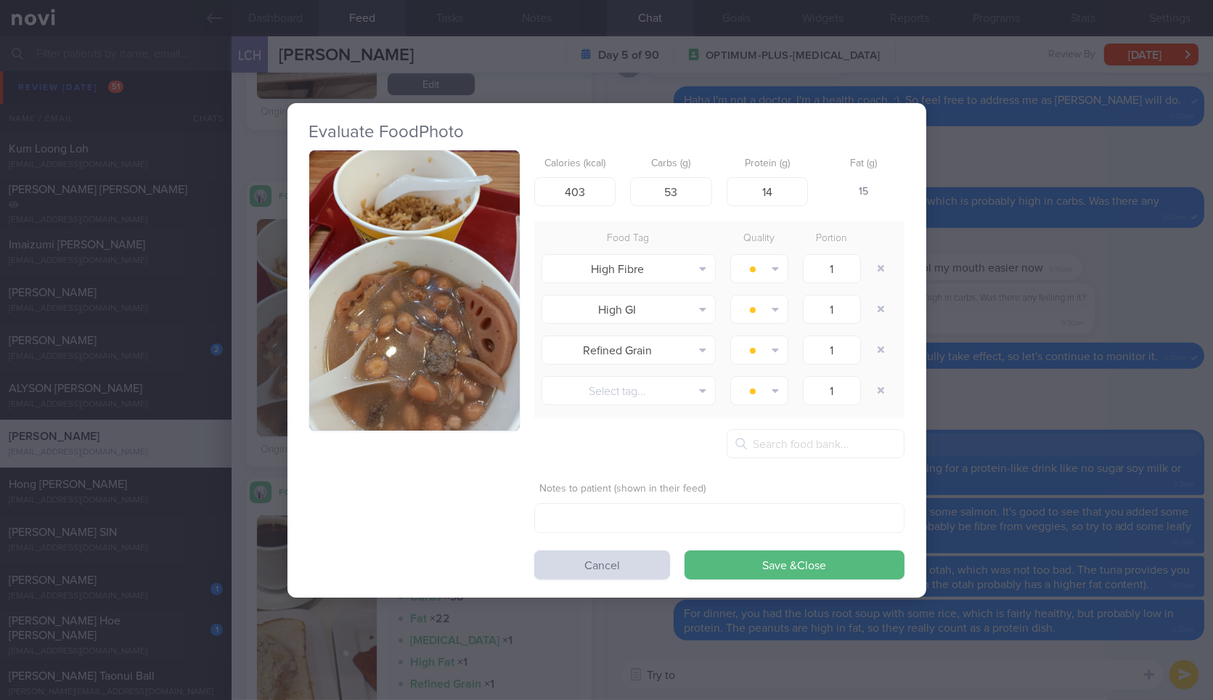
click at [1146, 433] on div "Evaluate Food Photo Calories (kcal) 403 Carbs (g) 53 Protein (g) 14 Fat (g) 15 …" at bounding box center [606, 350] width 1213 height 700
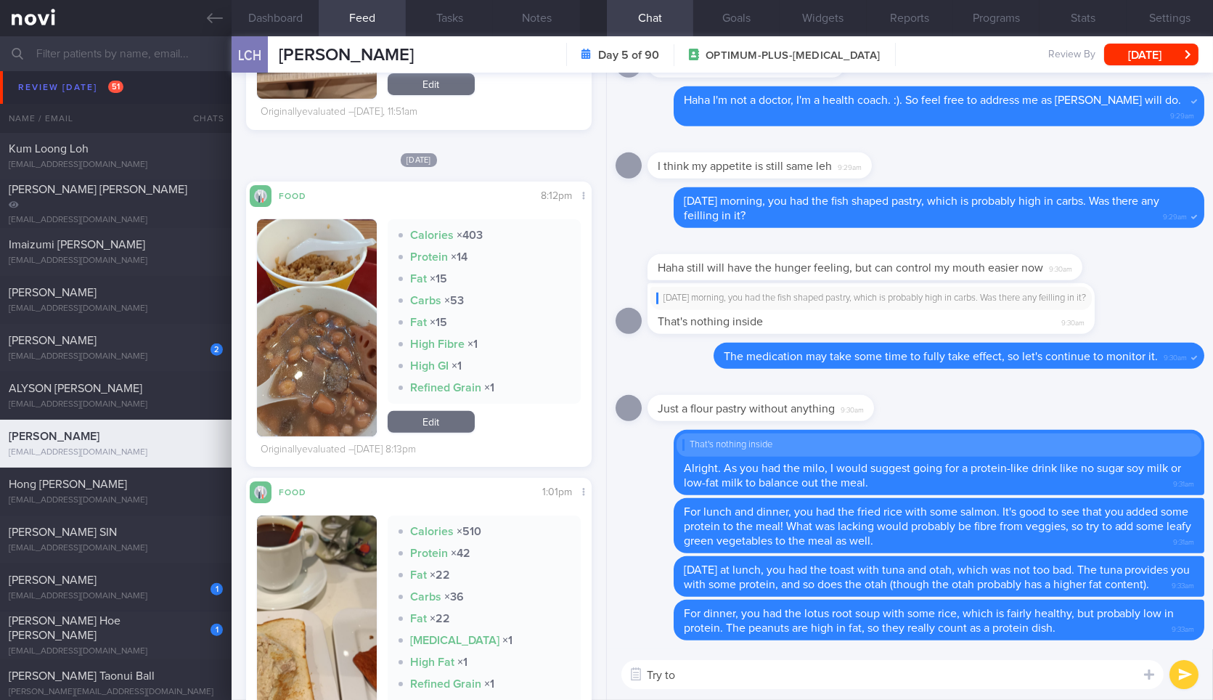
click at [822, 677] on textarea "Try to" at bounding box center [893, 674] width 542 height 29
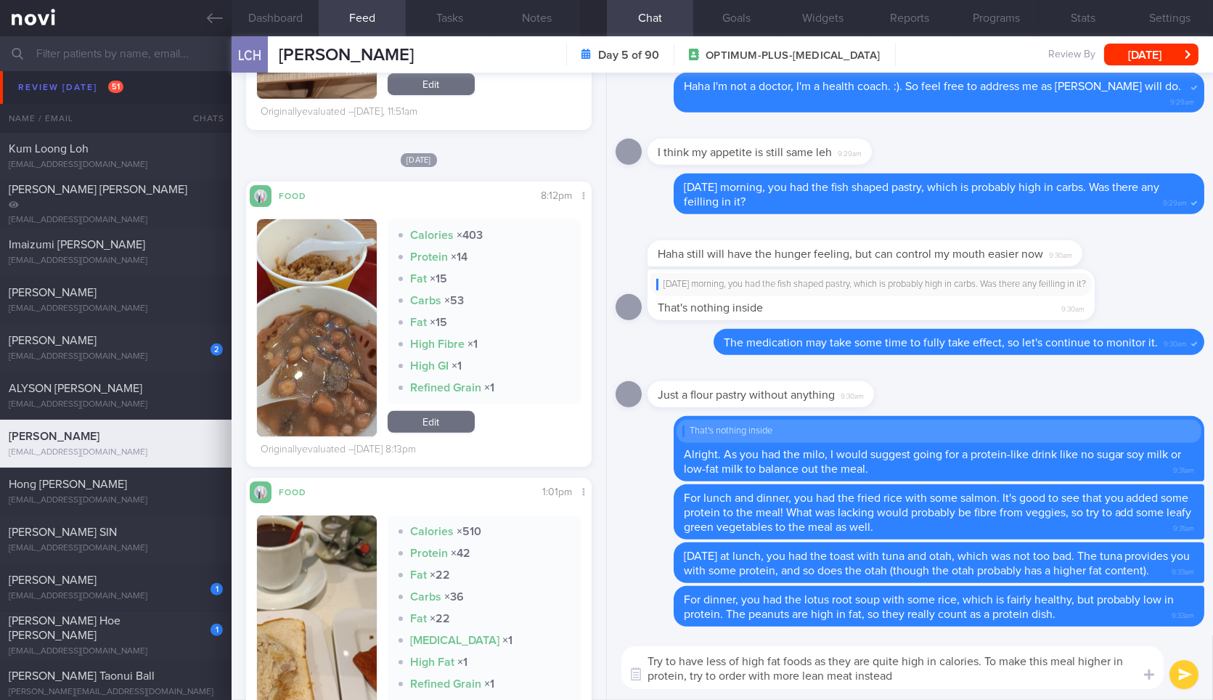
type textarea "Try to have less of high fat foods as they are quite high in calories. To make …"
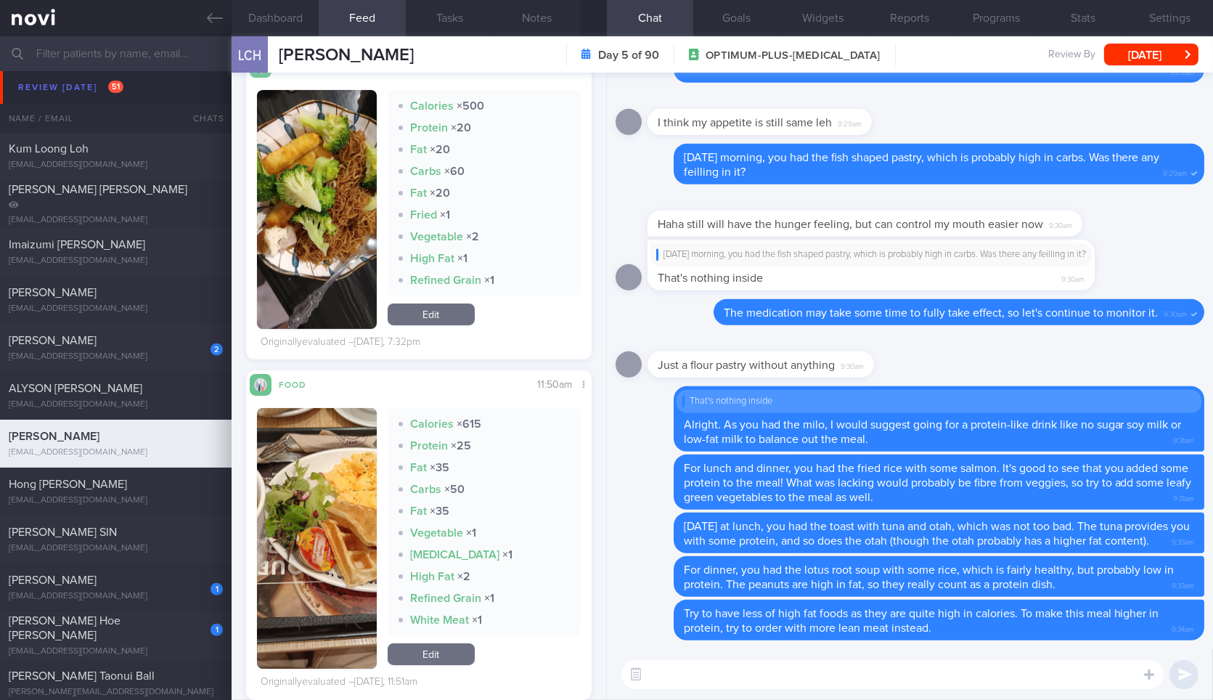
scroll to position [749, 0]
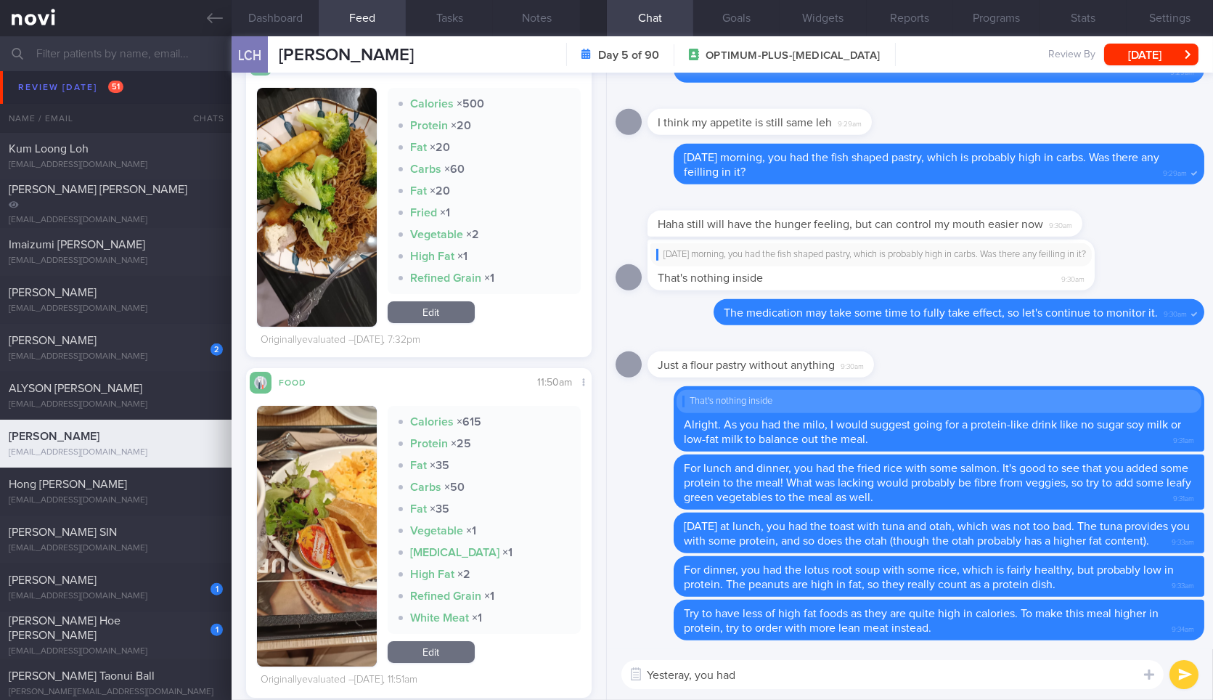
click at [330, 494] on button "button" at bounding box center [316, 536] width 119 height 261
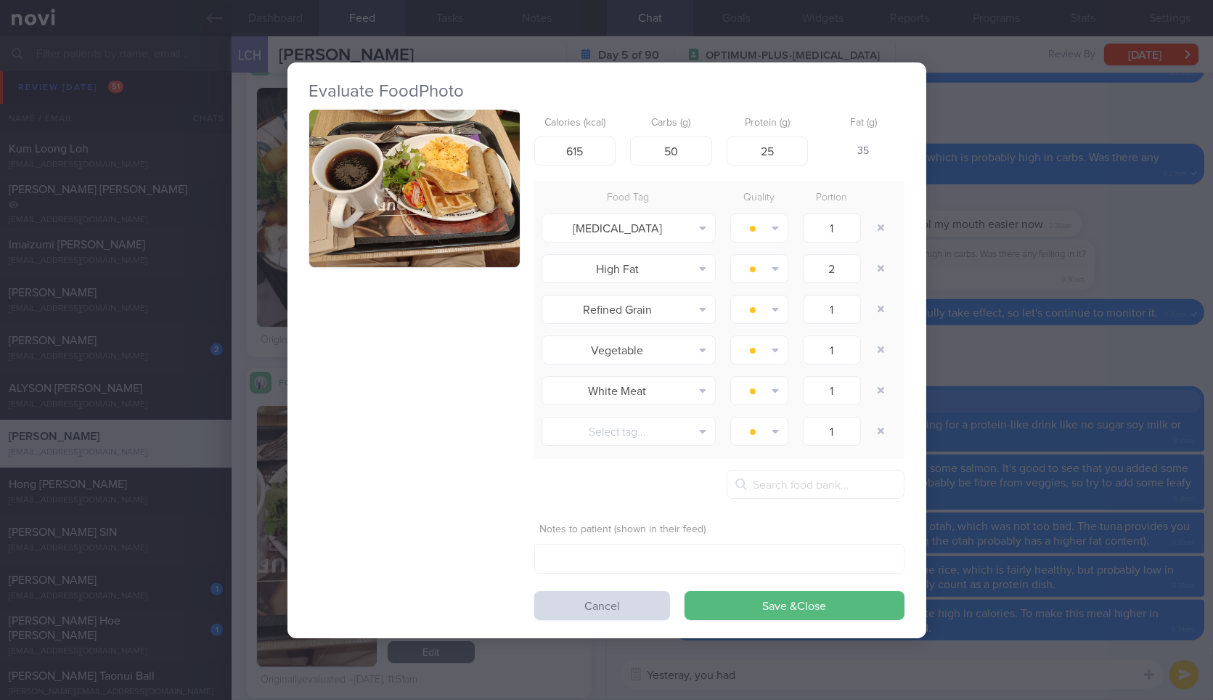
click at [447, 163] on button "button" at bounding box center [414, 189] width 211 height 158
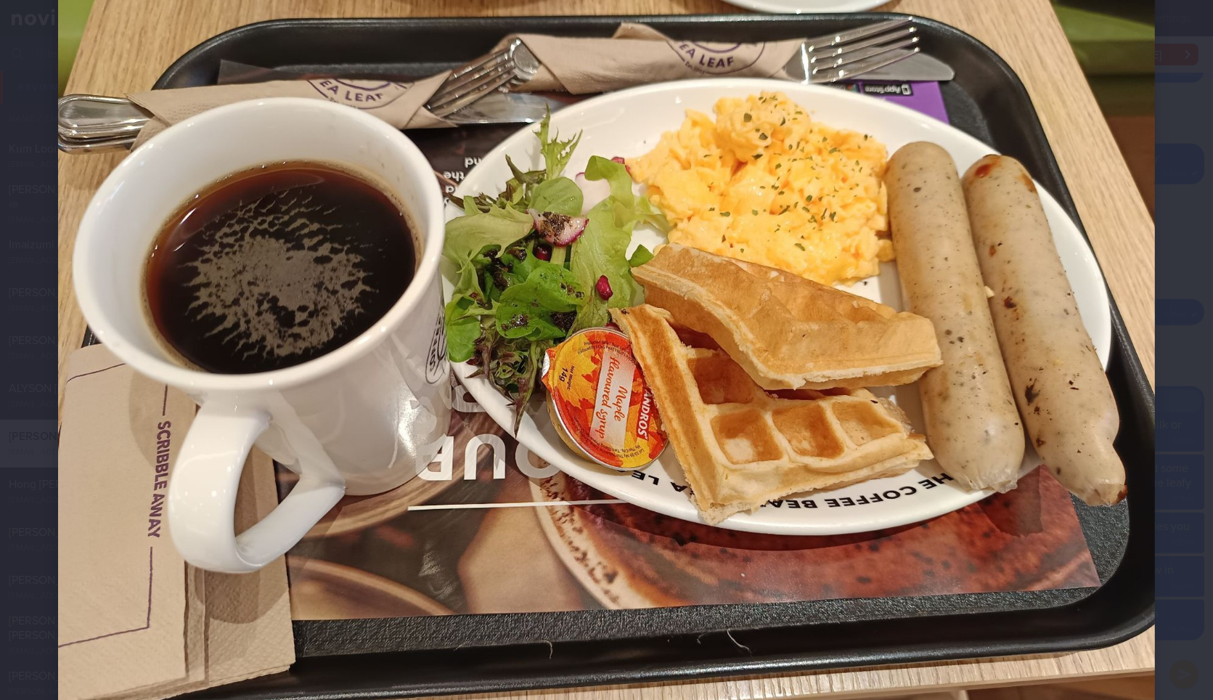
scroll to position [107, 0]
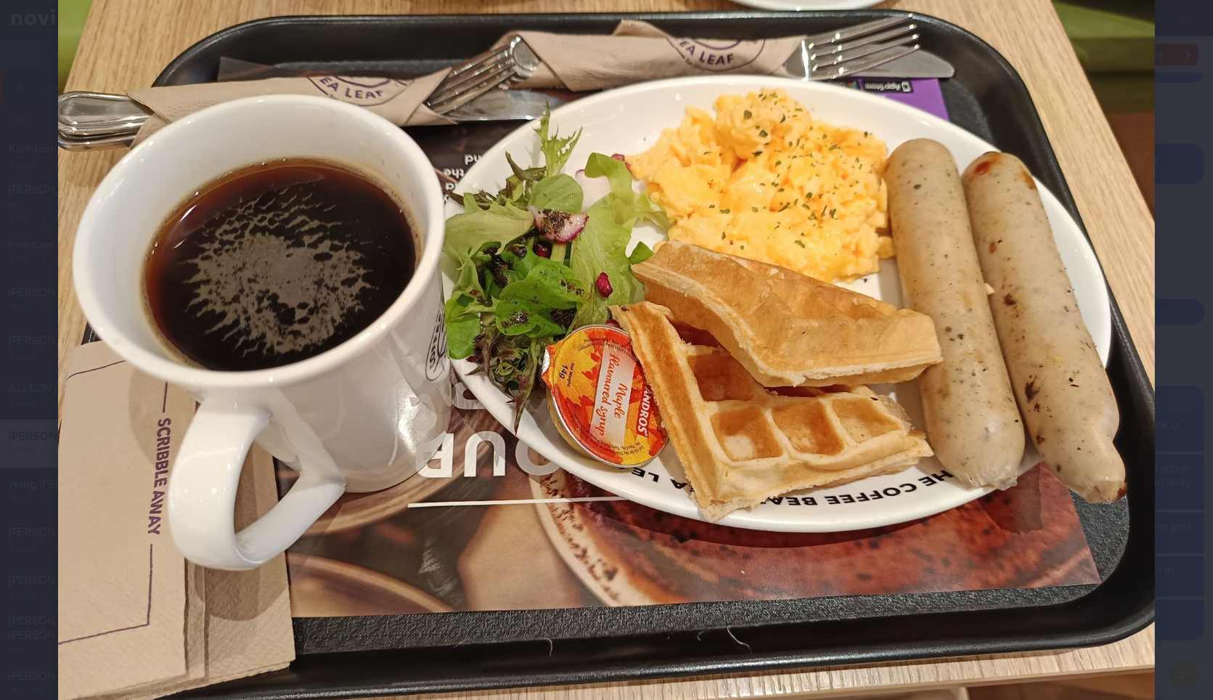
click at [1144, 406] on div at bounding box center [606, 362] width 1213 height 939
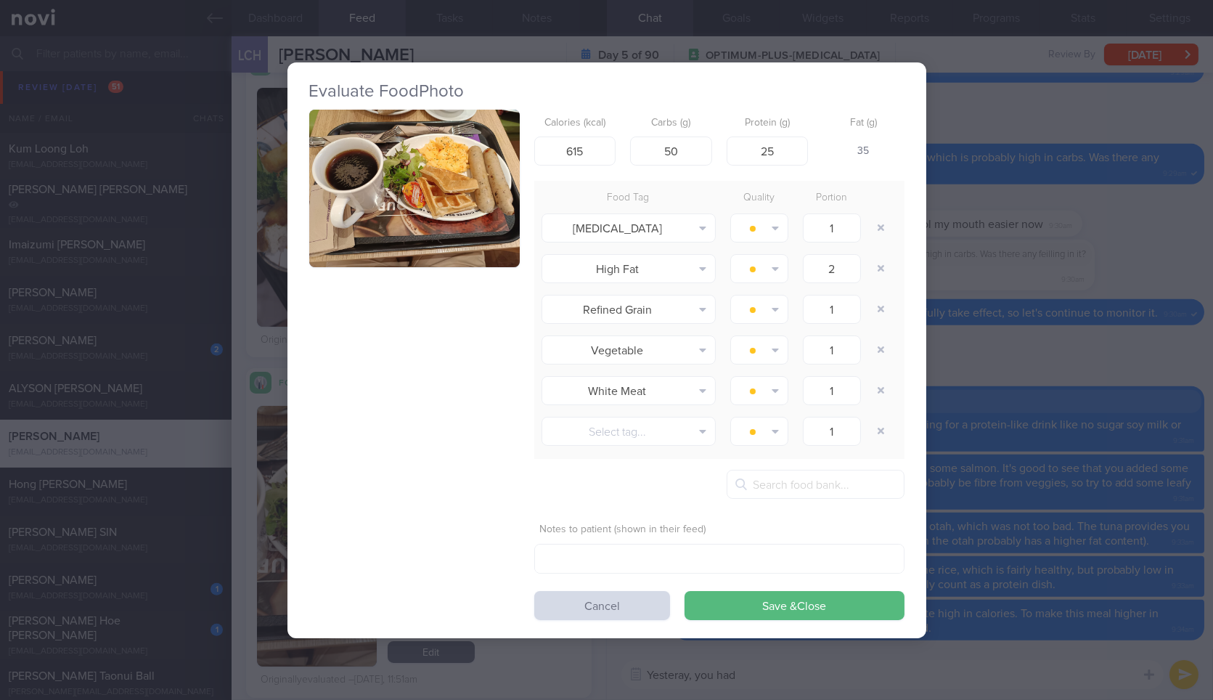
click at [1144, 406] on div "Evaluate Food Photo Calories (kcal) 615 Carbs (g) 50 Protein (g) 25 Fat (g) 35 …" at bounding box center [606, 350] width 1213 height 700
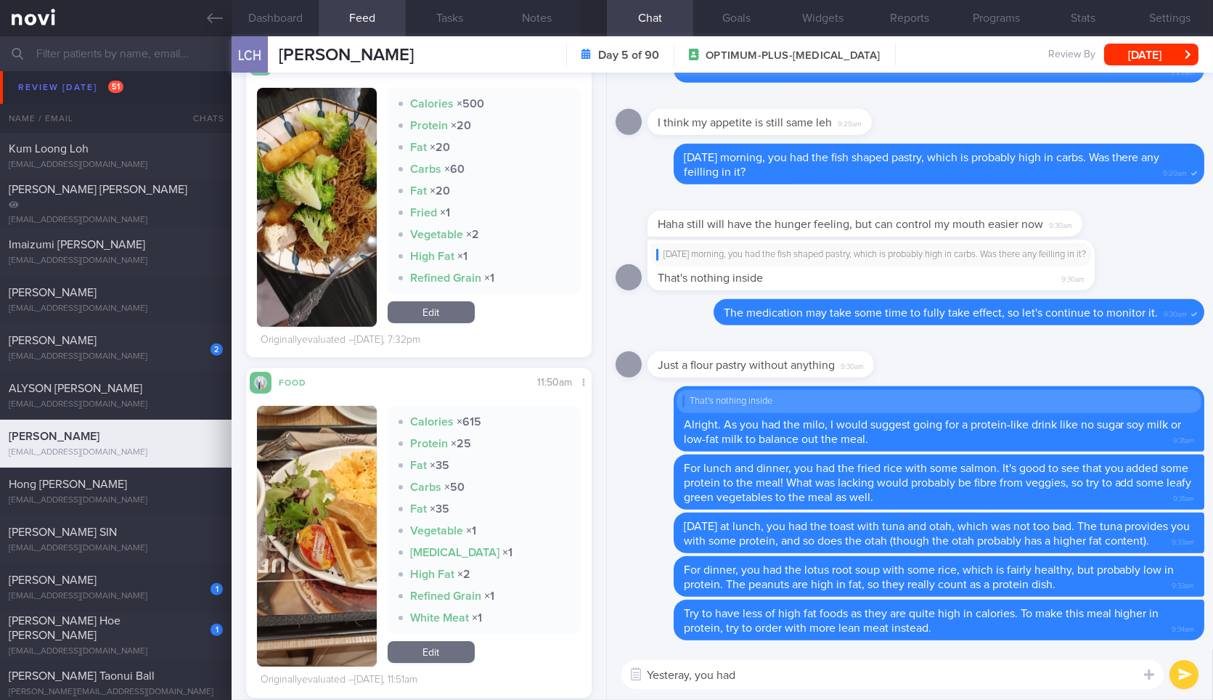
click at [897, 675] on textarea "Yesteray, you had" at bounding box center [893, 674] width 542 height 29
click at [342, 447] on img "button" at bounding box center [316, 536] width 119 height 261
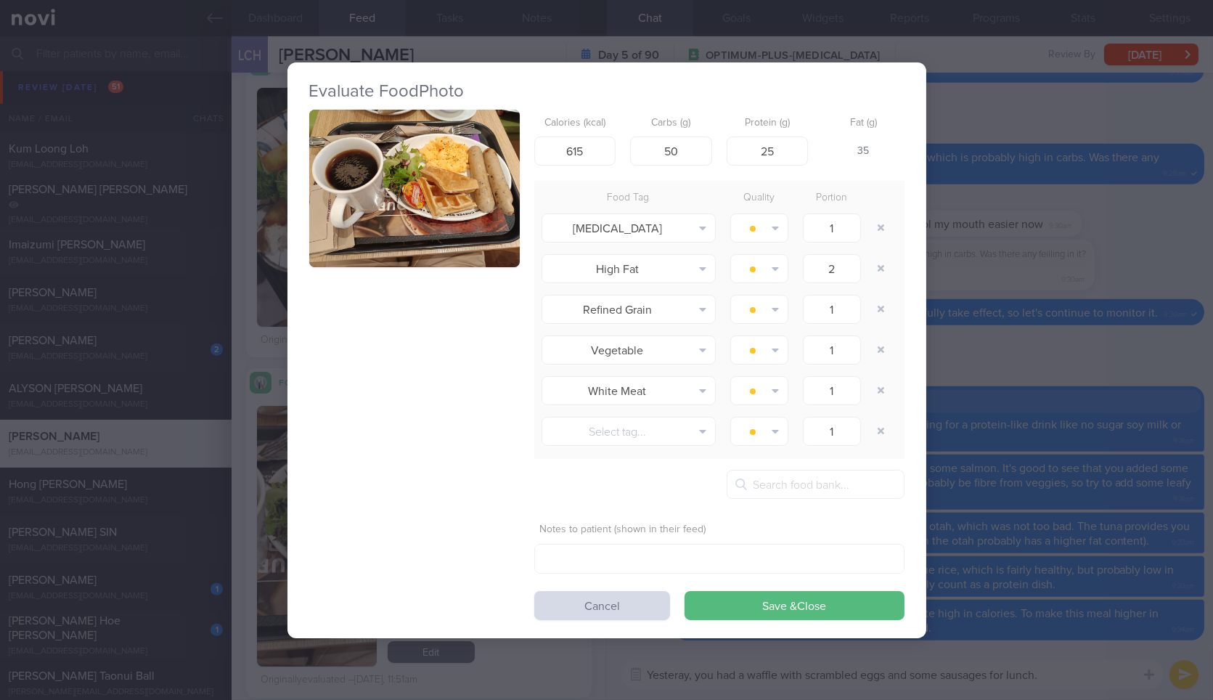
click at [424, 354] on div "Calories (kcal) 615 Carbs (g) 50 Protein (g) 25 Fat (g) 35 Food Tag Quality Por…" at bounding box center [606, 365] width 595 height 510
click at [468, 118] on button "button" at bounding box center [414, 189] width 211 height 158
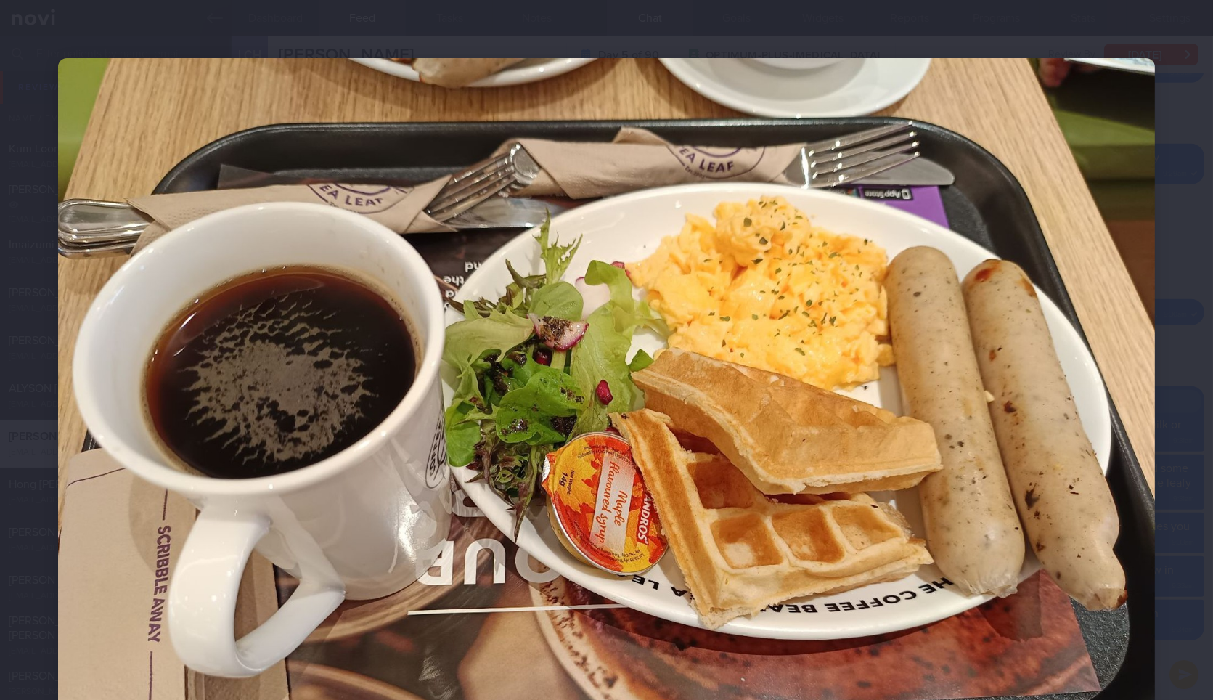
scroll to position [193, 0]
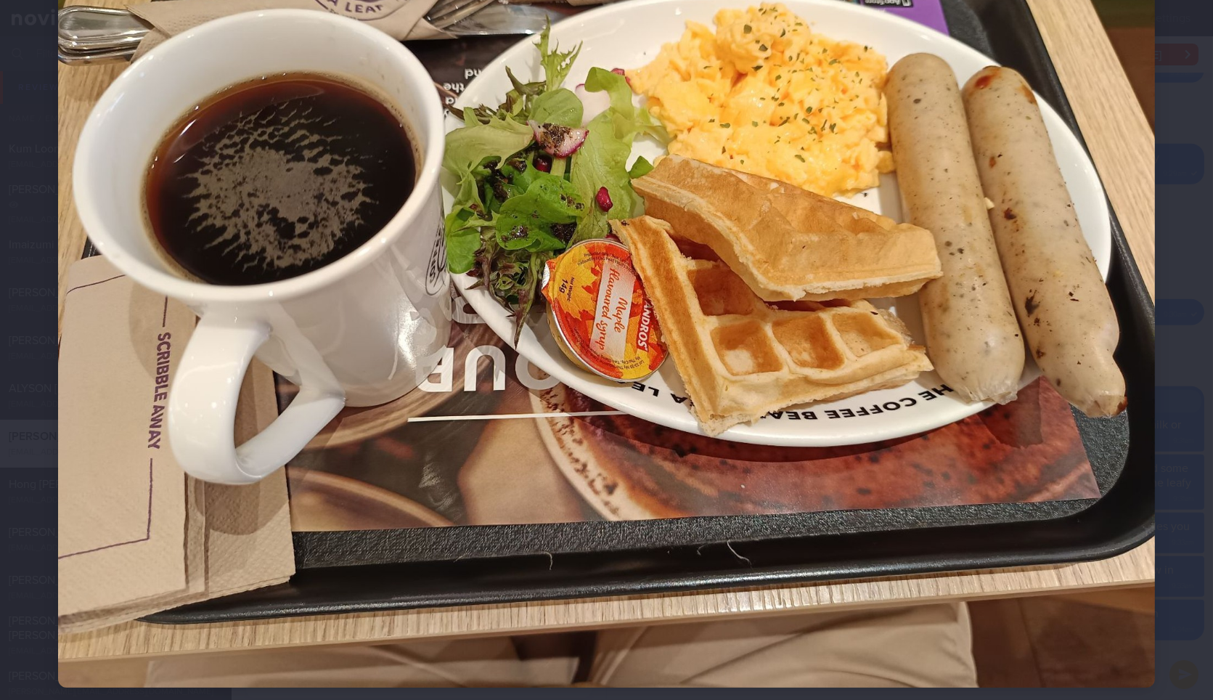
click at [1141, 422] on img at bounding box center [606, 276] width 1097 height 823
click at [1141, 422] on body "Evaluate Food Photo Calories (kcal) 615 Carbs (g) 50 Protein (g) 25 Fat (g) 35 …" at bounding box center [606, 350] width 1213 height 700
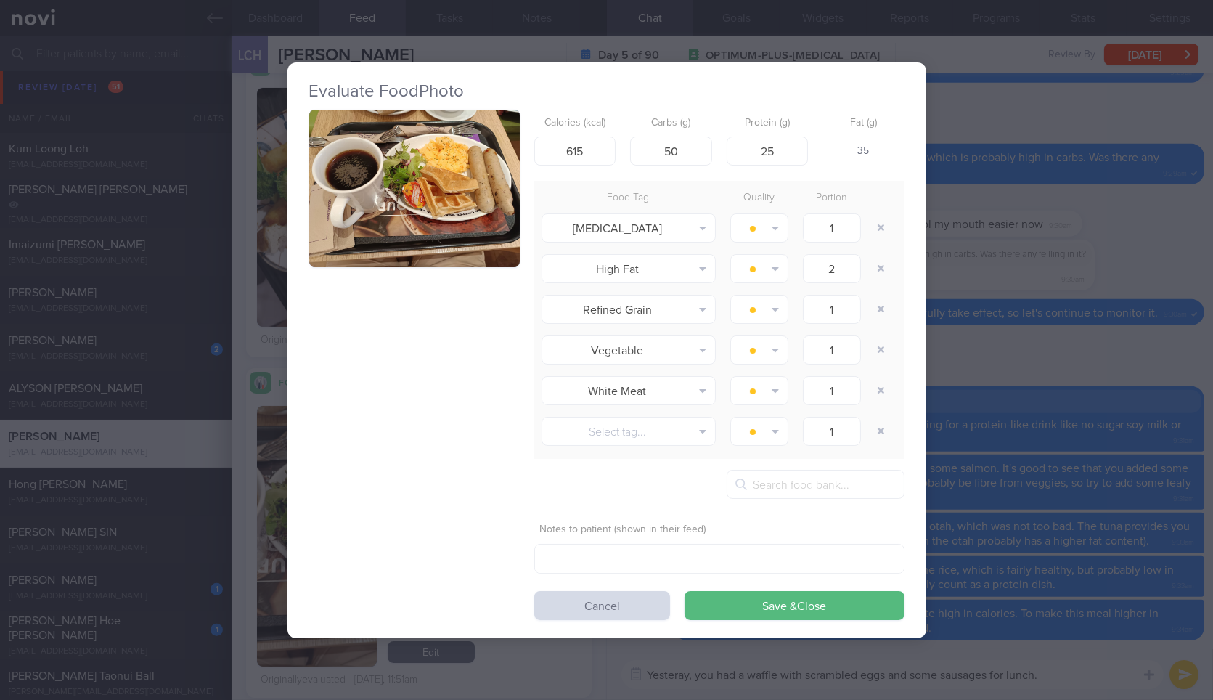
click at [1141, 422] on div "Evaluate Food Photo Calories (kcal) 615 Carbs (g) 50 Protein (g) 25 Fat (g) 35 …" at bounding box center [606, 350] width 1213 height 700
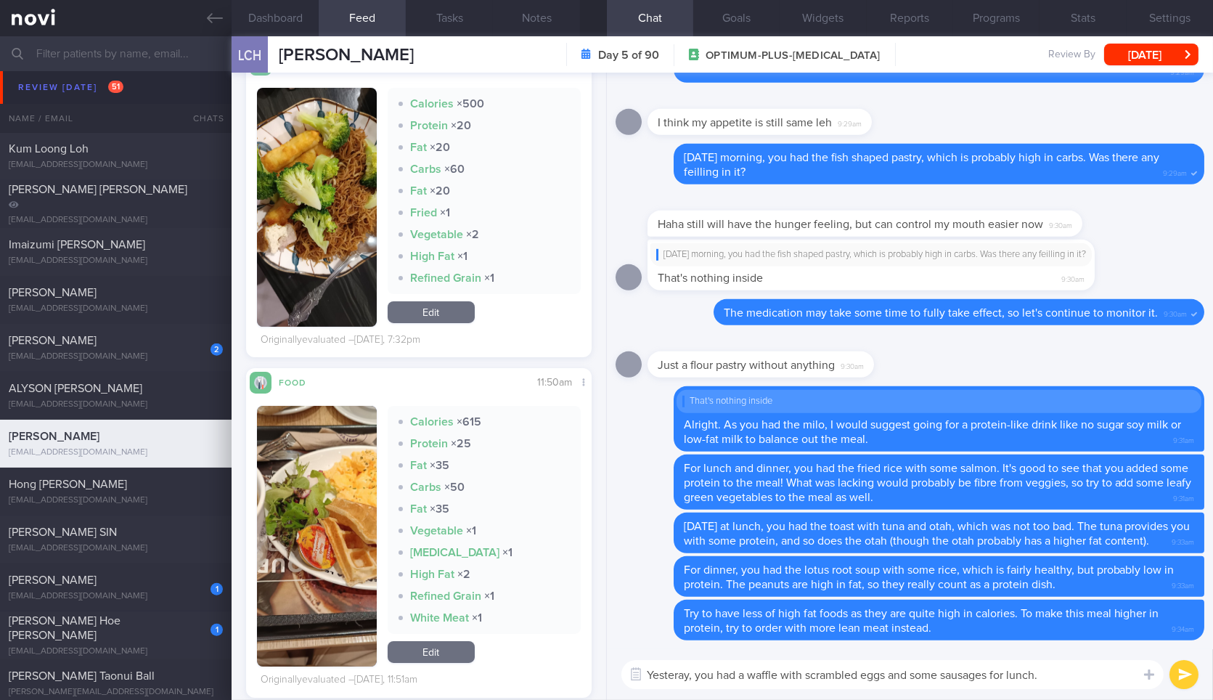
click at [1085, 675] on textarea "Yesteray, you had a waffle with scrambled eggs and some sausages for lunch." at bounding box center [893, 674] width 542 height 29
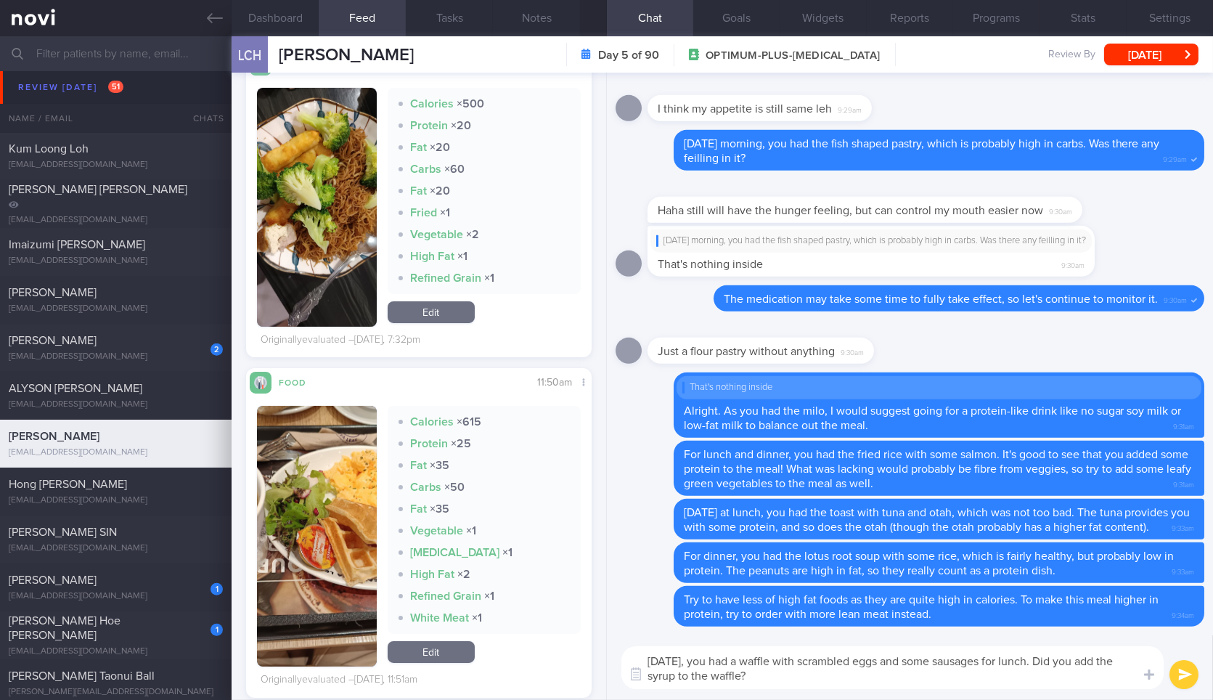
type textarea "Yesterday, you had a waffle with scrambled eggs and some sausages for lunch. Di…"
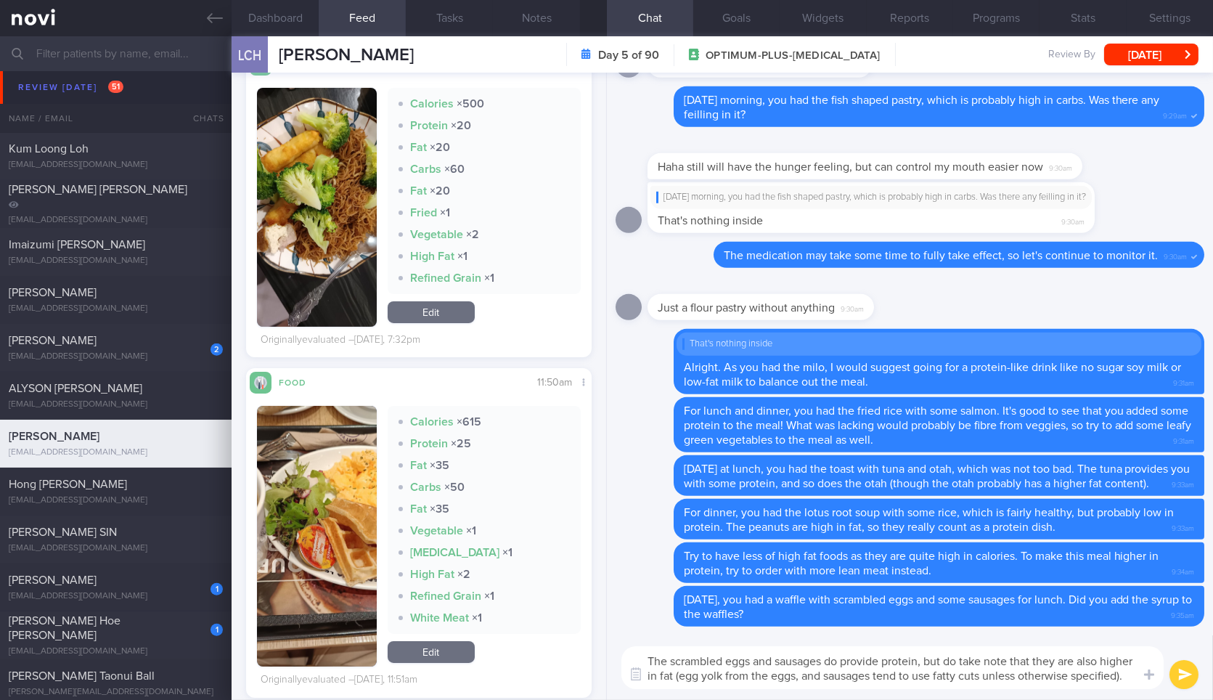
type textarea "The scrambled eggs and sausages do provide protein, but do take note that they …"
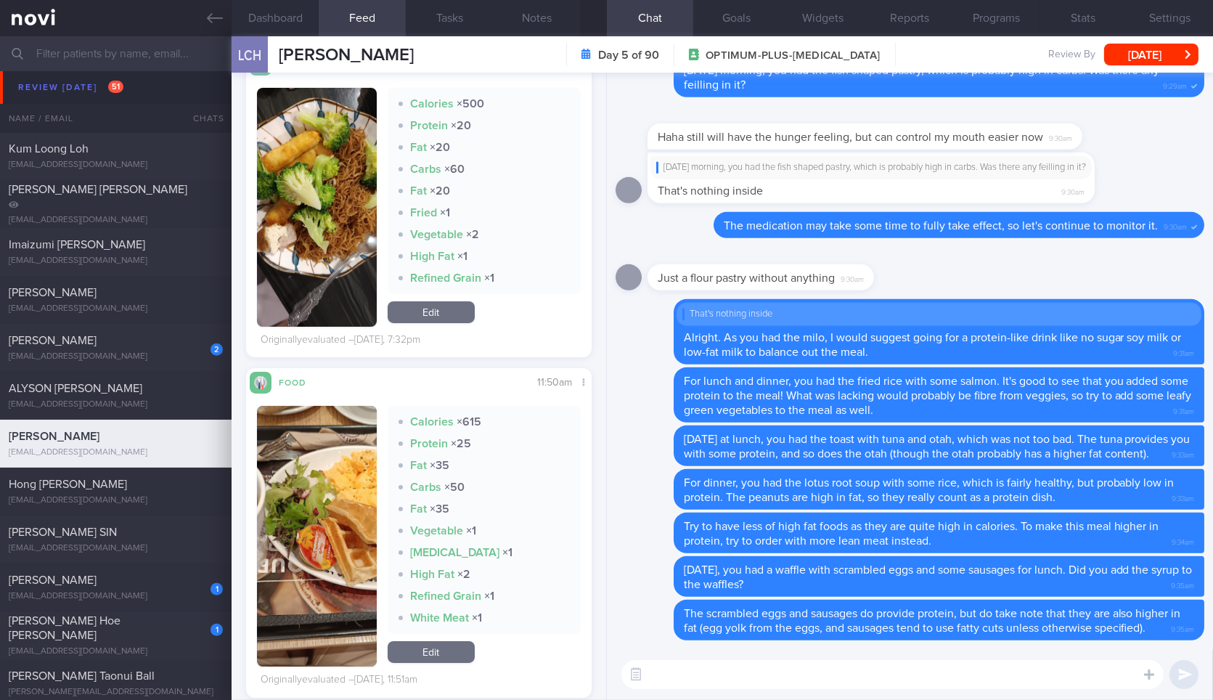
click at [1085, 675] on textarea at bounding box center [893, 674] width 542 height 29
click at [313, 476] on button "button" at bounding box center [316, 536] width 119 height 261
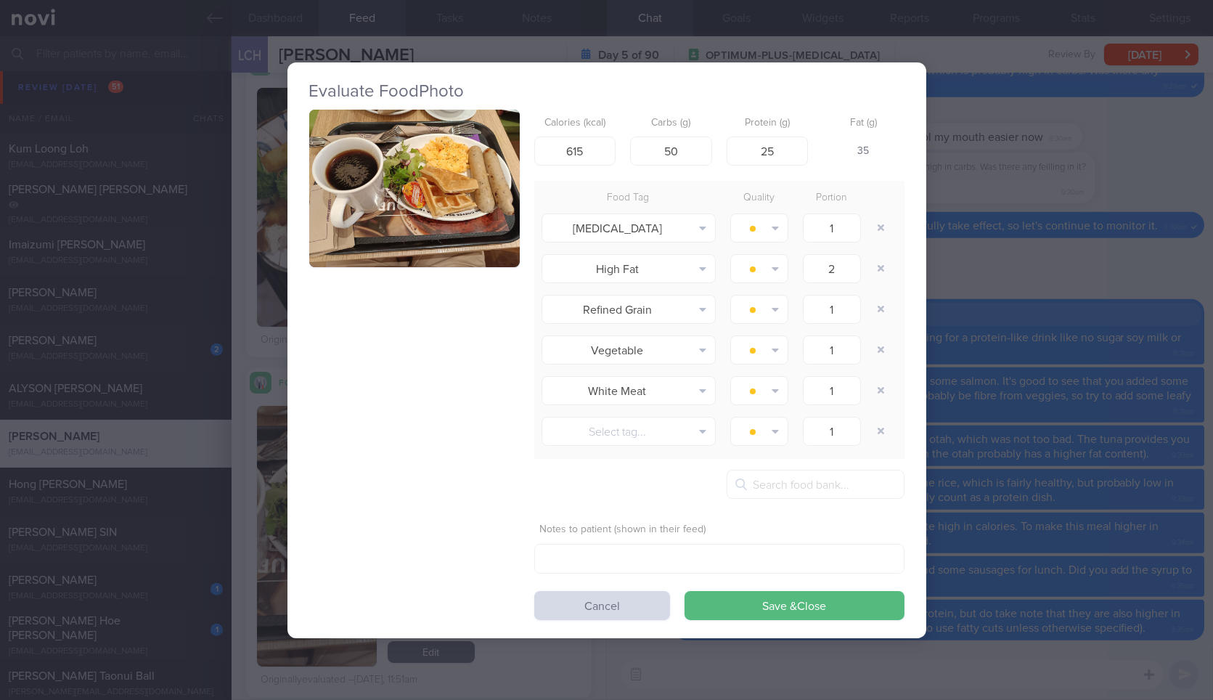
click at [983, 253] on div "Evaluate Food Photo Calories (kcal) 615 Carbs (g) 50 Protein (g) 25 Fat (g) 35 …" at bounding box center [606, 350] width 1213 height 700
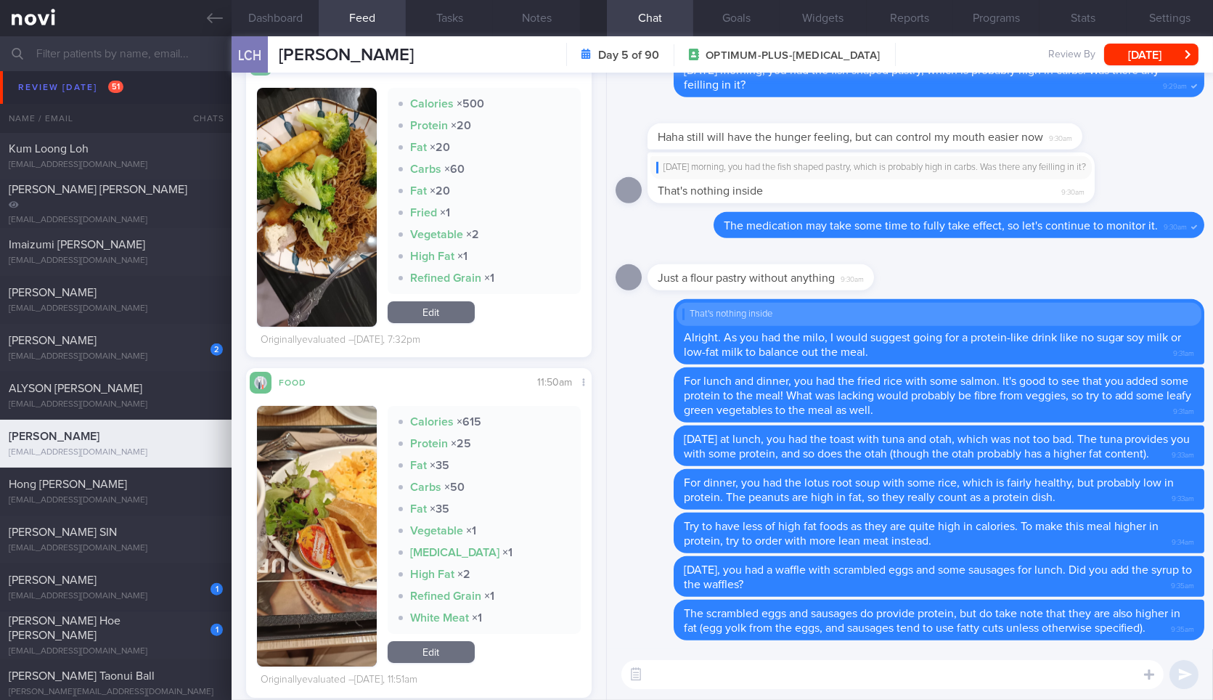
click at [867, 686] on textarea at bounding box center [893, 674] width 542 height 29
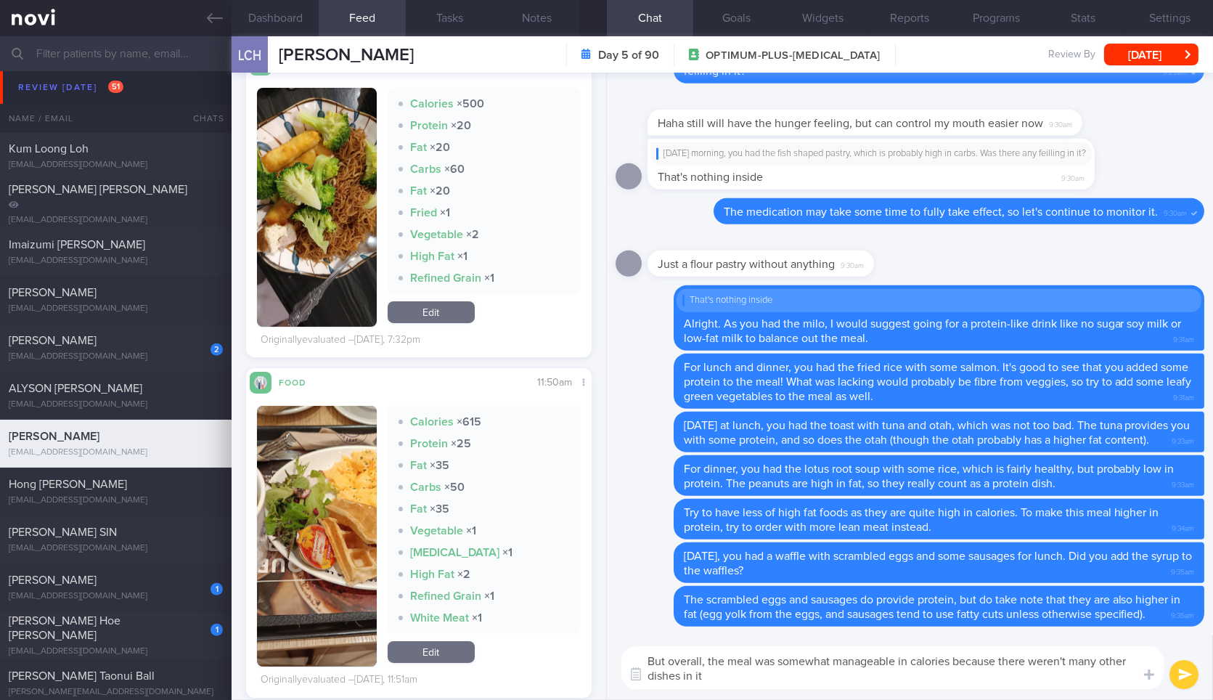
type textarea "But overall, the meal was somewhat manageable in calories because there weren't…"
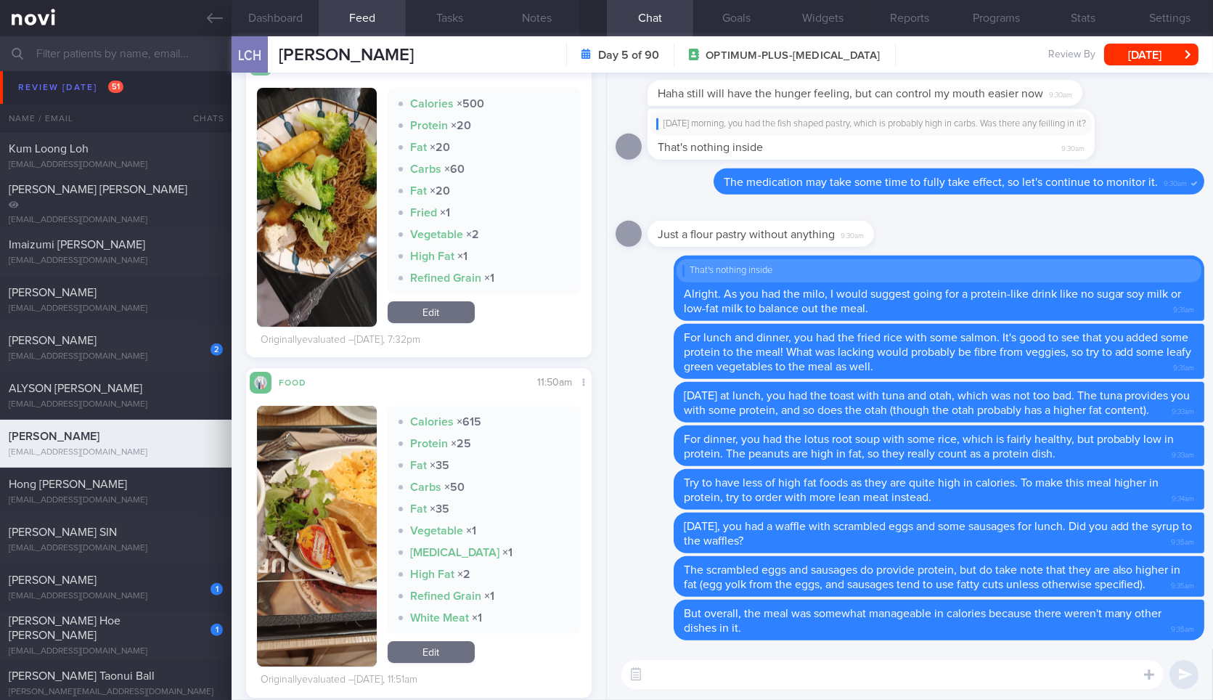
click at [351, 243] on button "button" at bounding box center [316, 207] width 119 height 239
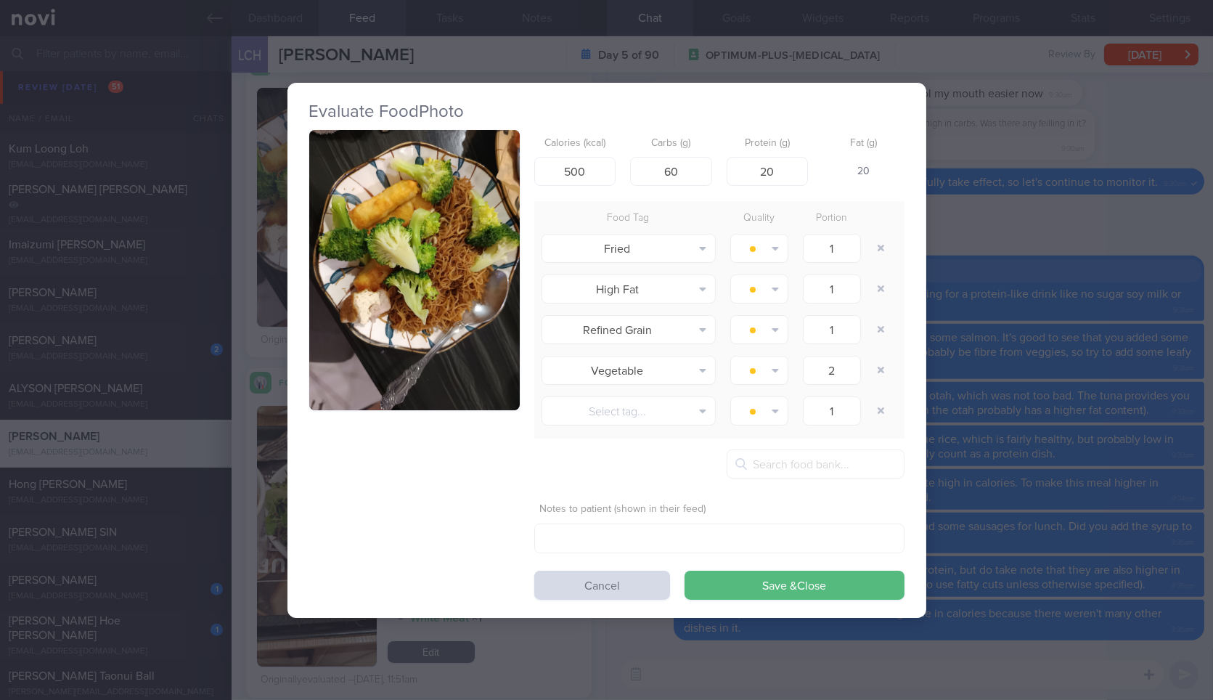
click at [452, 192] on button "button" at bounding box center [414, 270] width 211 height 281
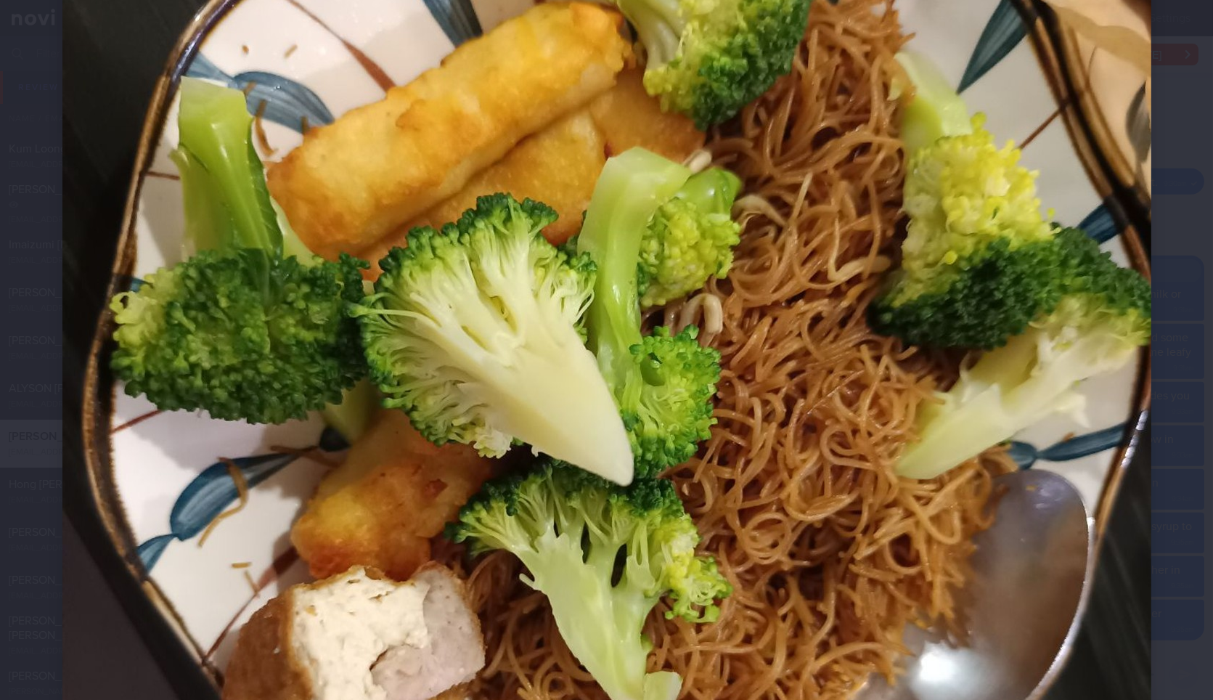
scroll to position [314, 0]
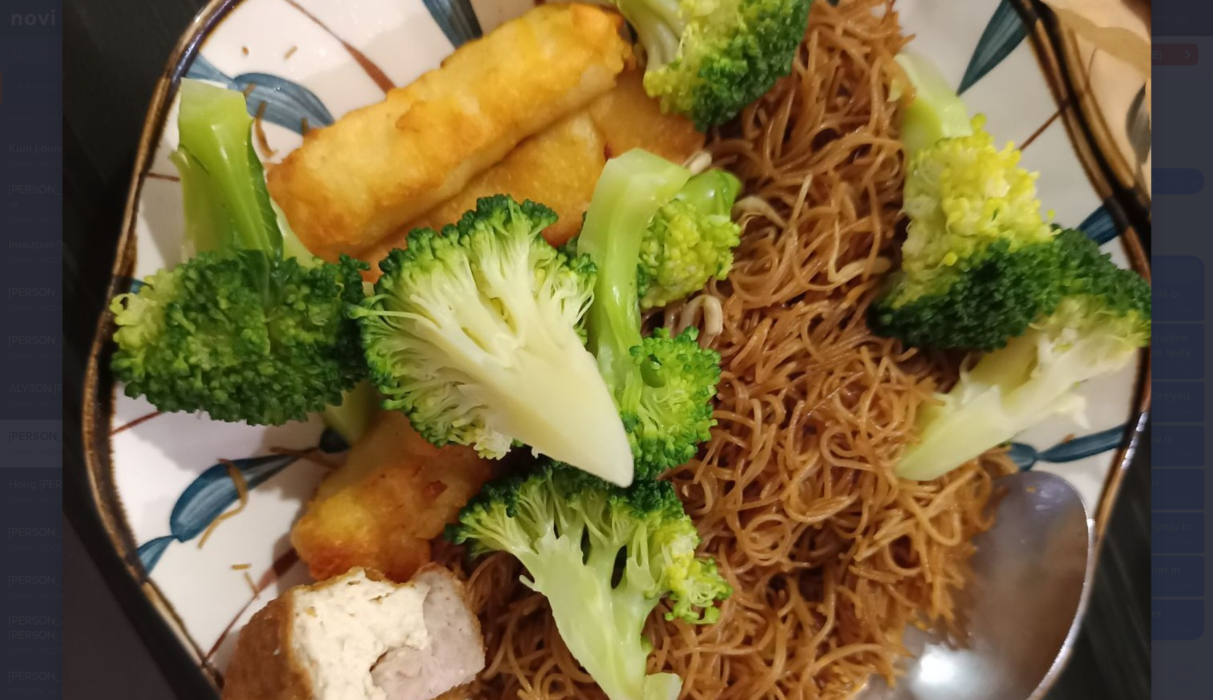
click at [1180, 596] on div at bounding box center [606, 470] width 1205 height 1568
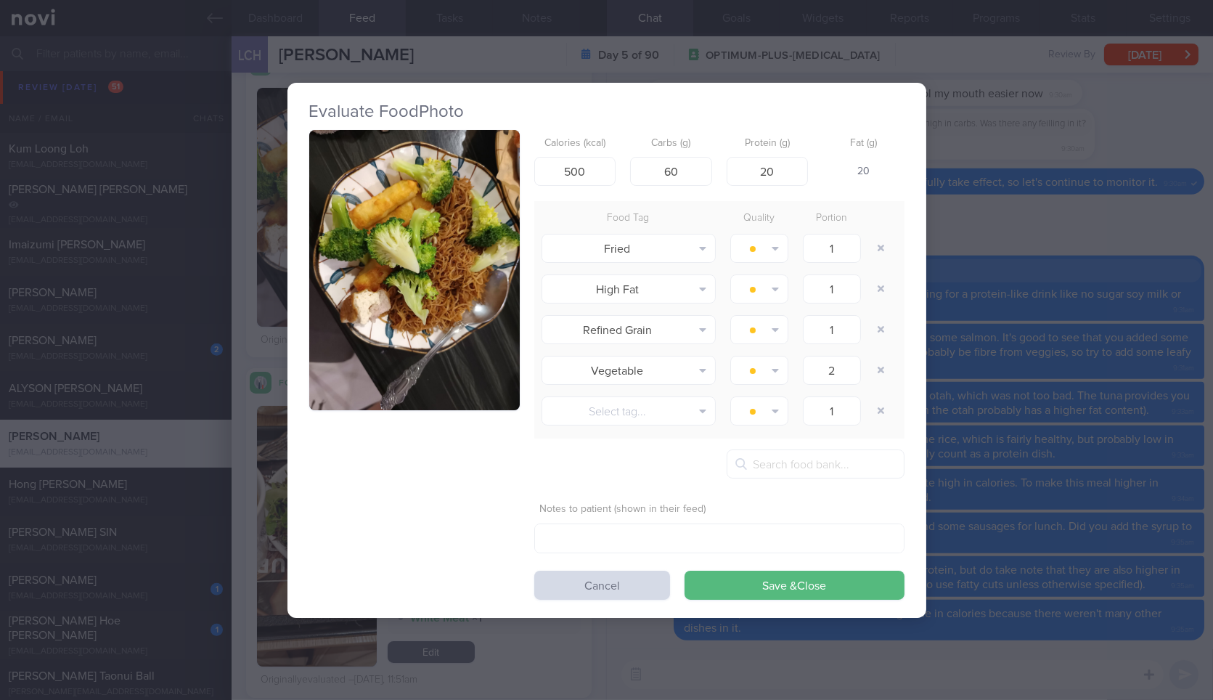
click at [1180, 596] on div "Evaluate Food Photo Calories (kcal) 500 Carbs (g) 60 Protein (g) 20 Fat (g) 20 …" at bounding box center [606, 350] width 1213 height 700
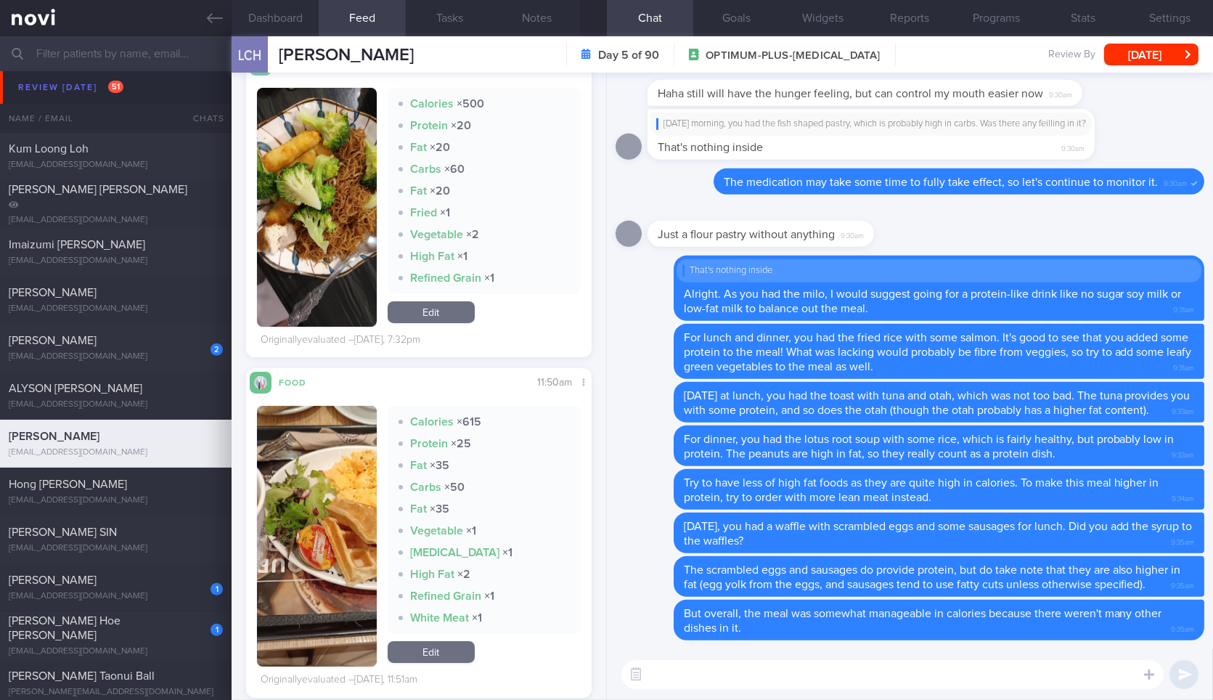
click at [921, 685] on textarea at bounding box center [893, 674] width 542 height 29
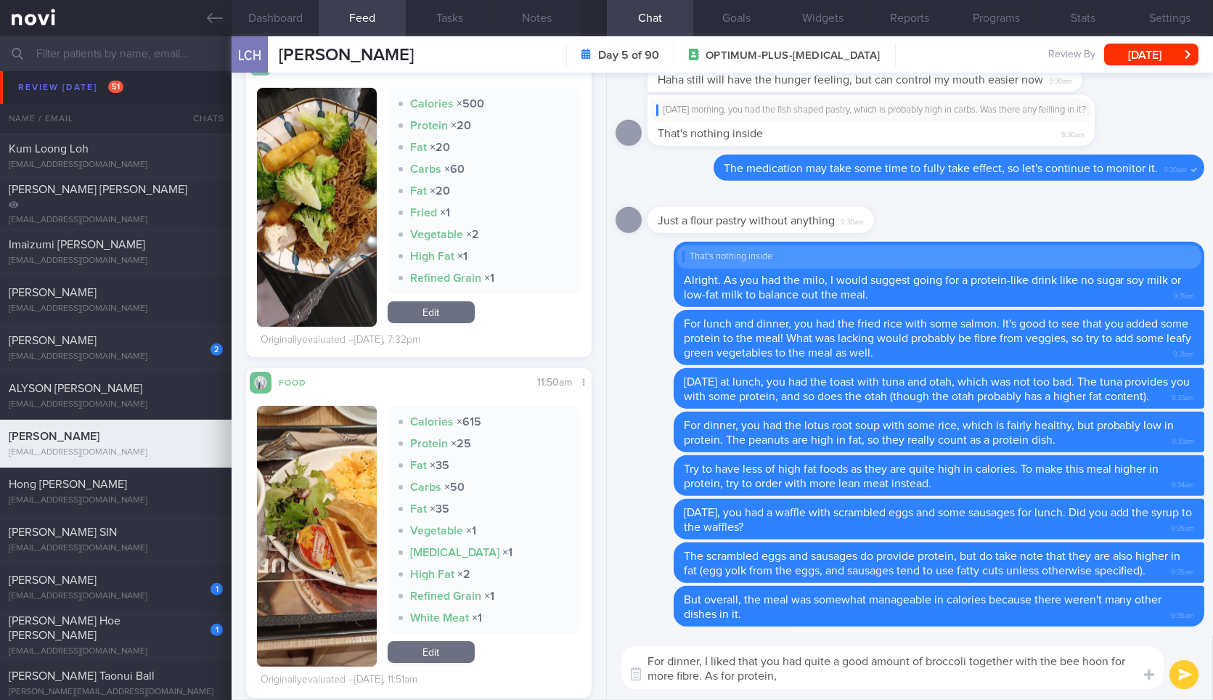
click at [369, 185] on button "button" at bounding box center [316, 207] width 119 height 239
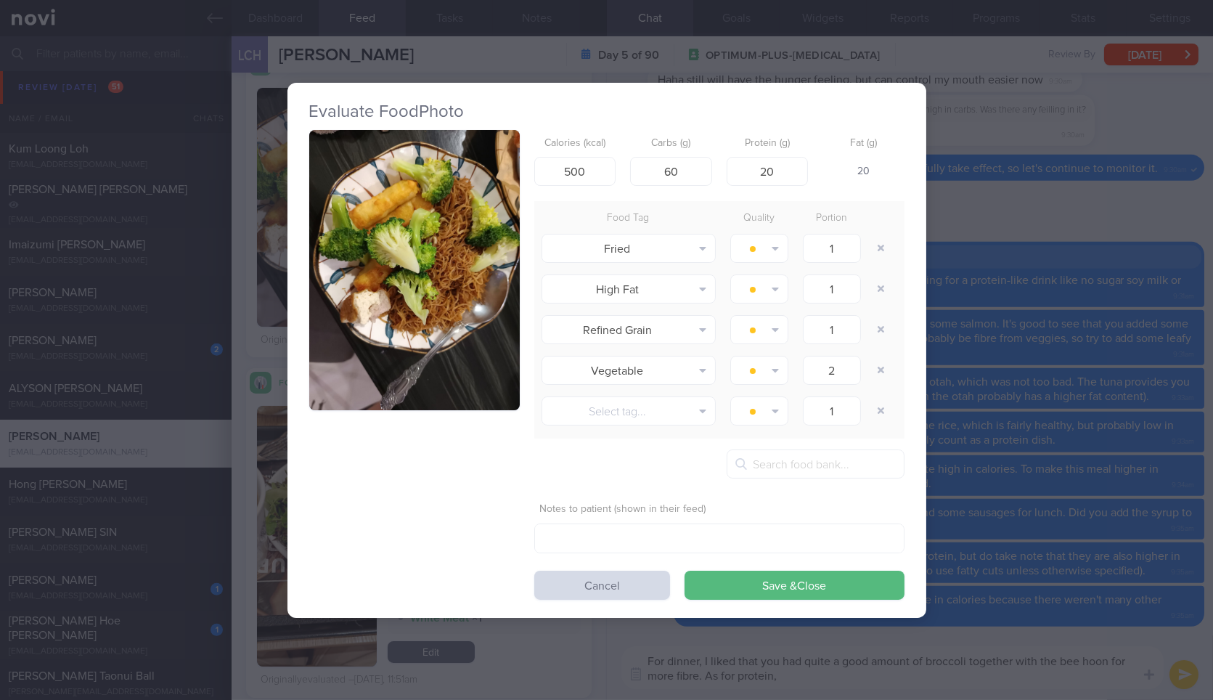
click at [369, 185] on button "button" at bounding box center [414, 270] width 211 height 281
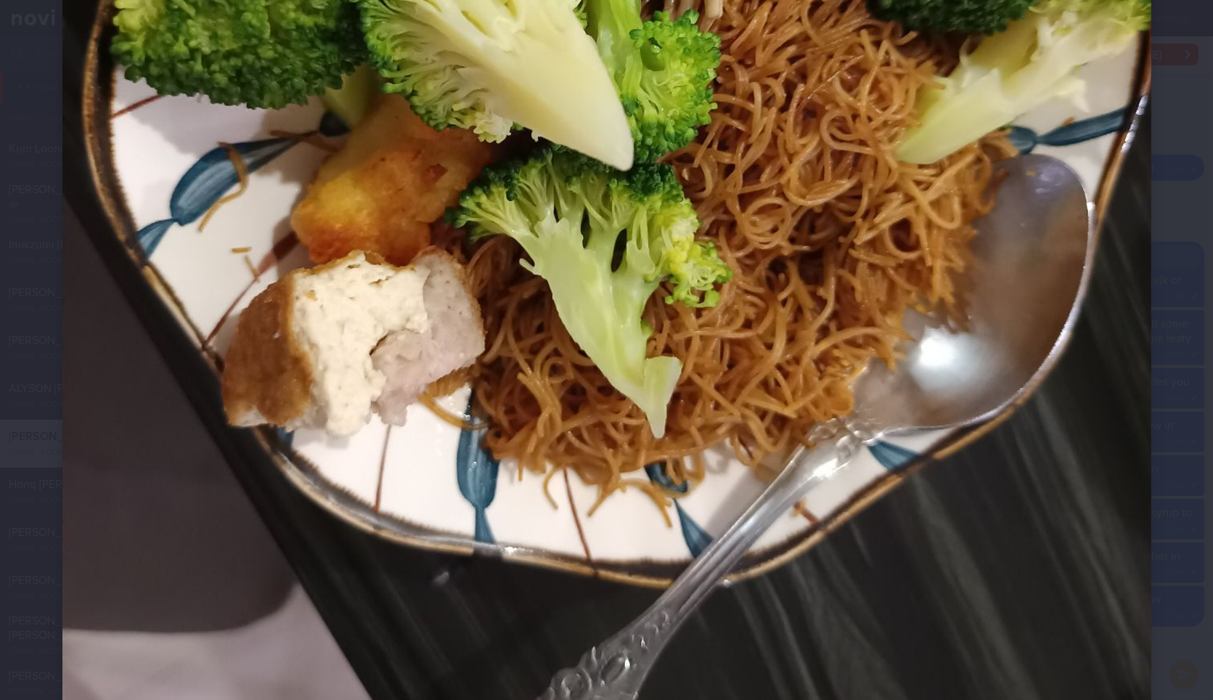
scroll to position [634, 0]
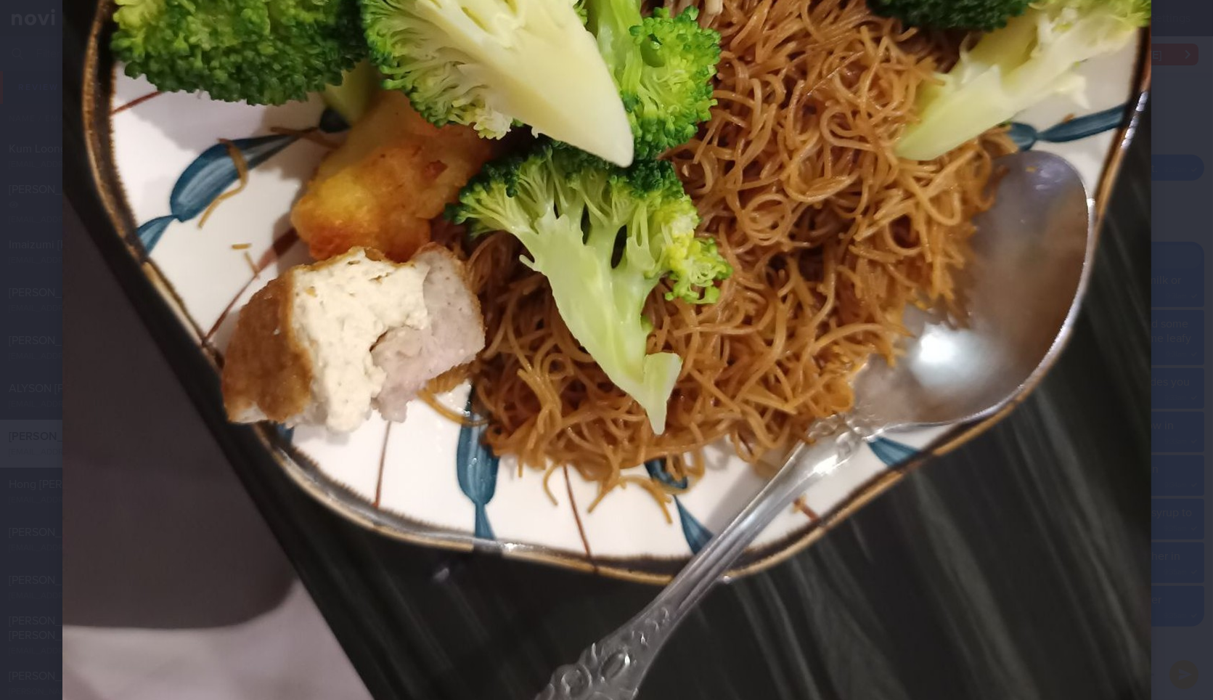
click at [1104, 565] on img at bounding box center [606, 150] width 1089 height 1452
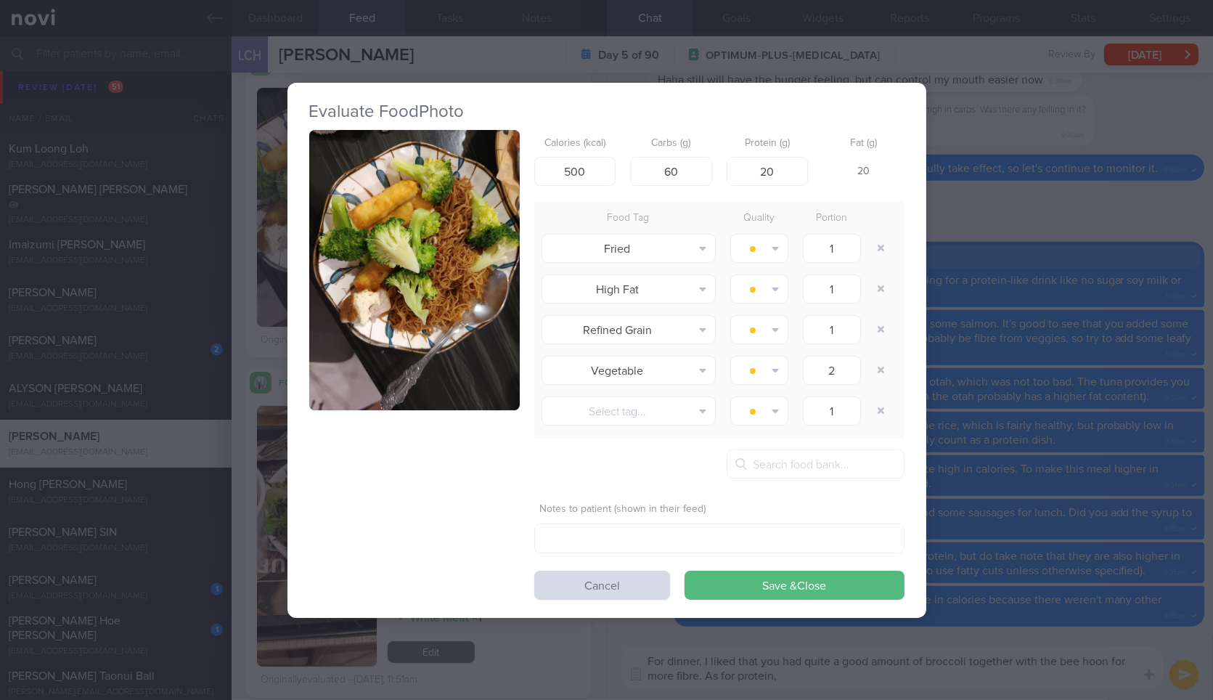
click at [1104, 565] on div "Evaluate Food Photo Calories (kcal) 500 Carbs (g) 60 Protein (g) 20 Fat (g) 20 …" at bounding box center [606, 350] width 1213 height 700
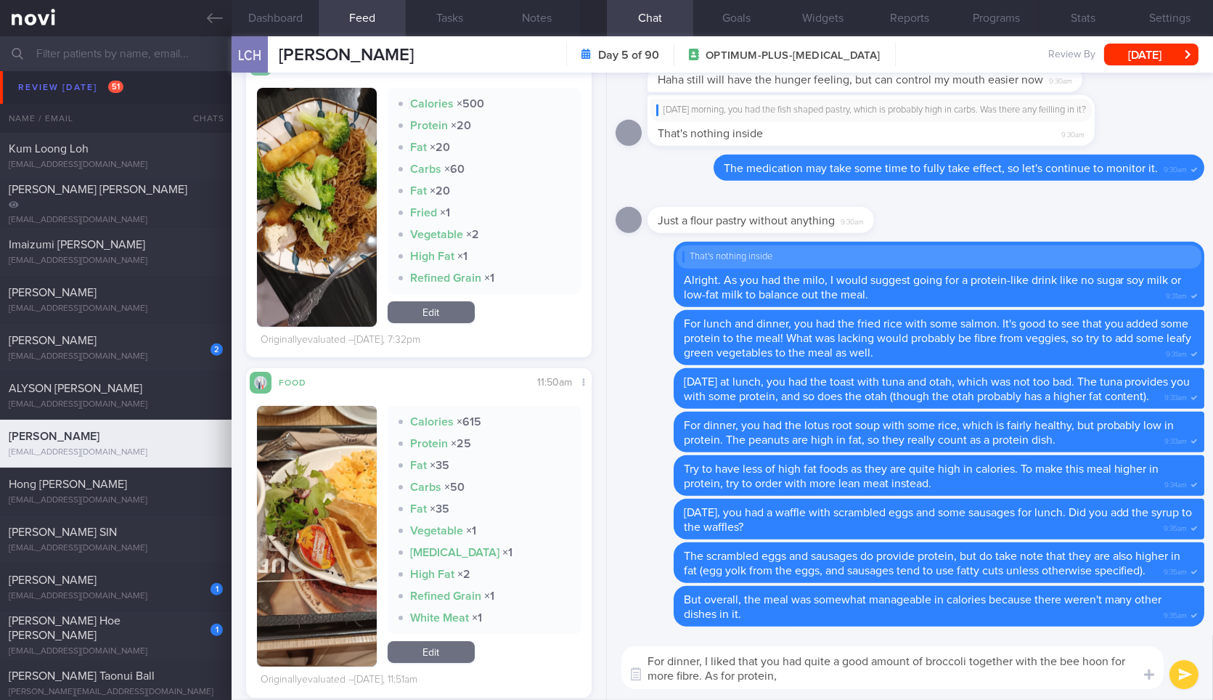
click at [1020, 675] on textarea "For dinner, I liked that you had quite a good amount of broccoli together with …" at bounding box center [893, 667] width 542 height 43
type textarea "For dinner, I liked that you had quite a good amount of broccoli together with …"
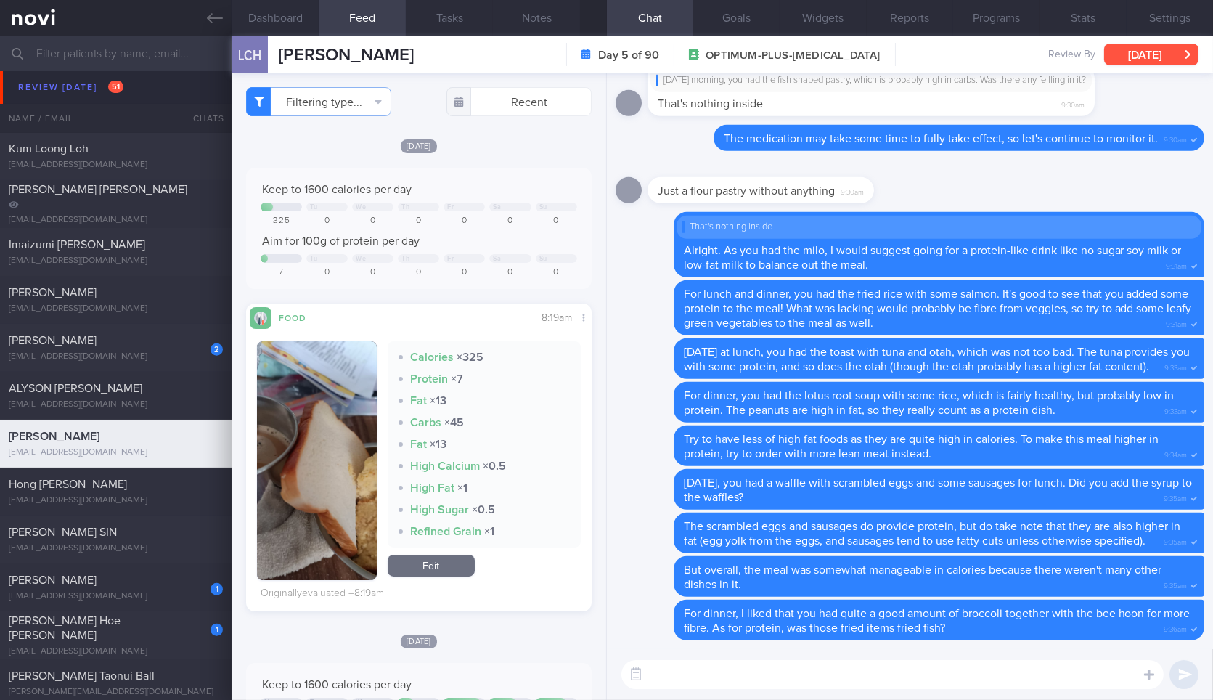
click at [1151, 52] on button "[DATE]" at bounding box center [1151, 55] width 94 height 22
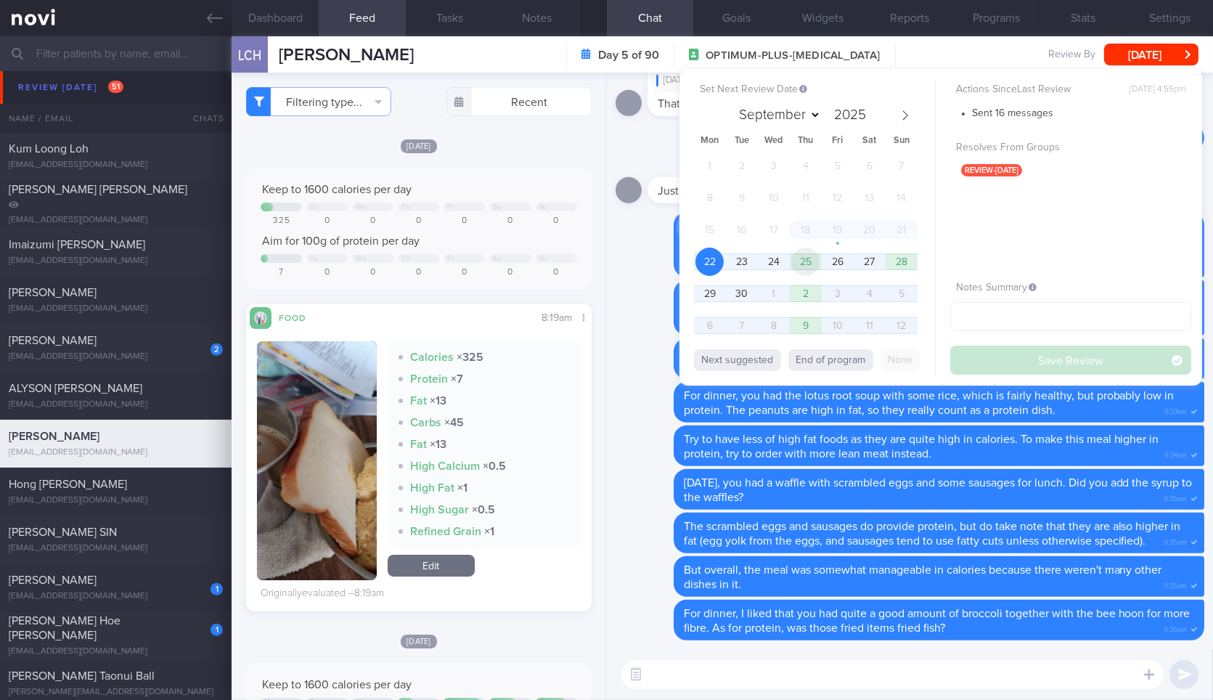
click at [816, 262] on span "25" at bounding box center [805, 262] width 28 height 28
click at [958, 351] on button "Save Review" at bounding box center [1070, 360] width 241 height 29
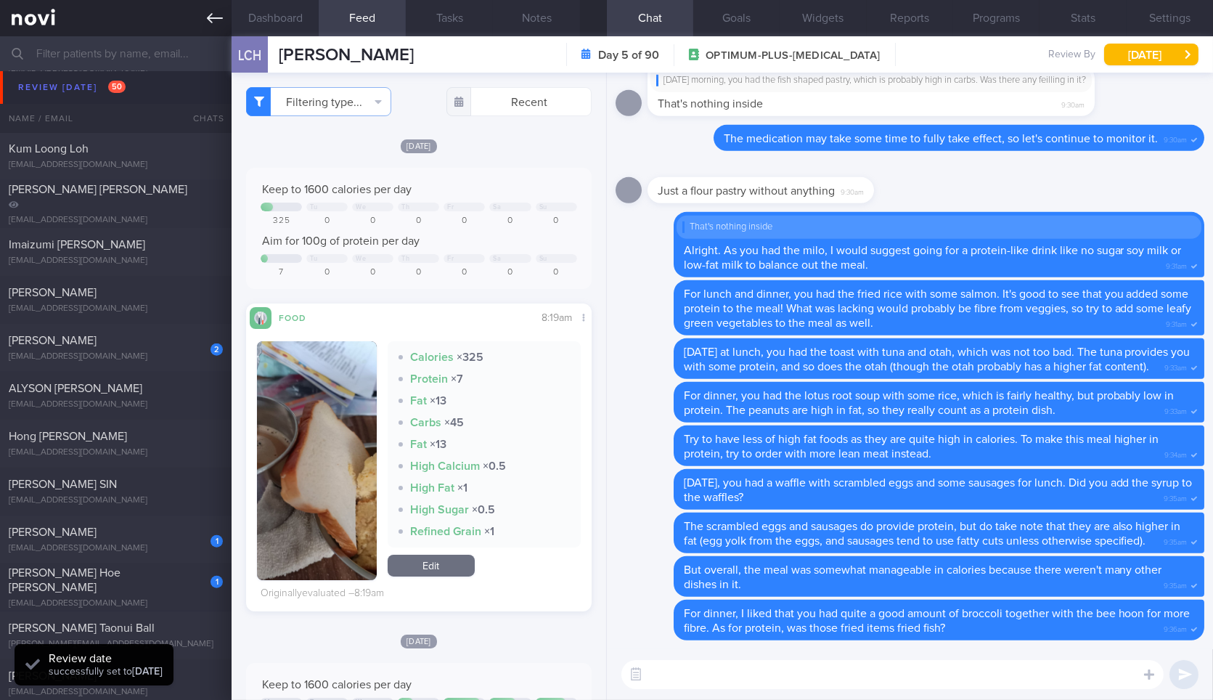
click at [209, 25] on icon at bounding box center [215, 18] width 16 height 16
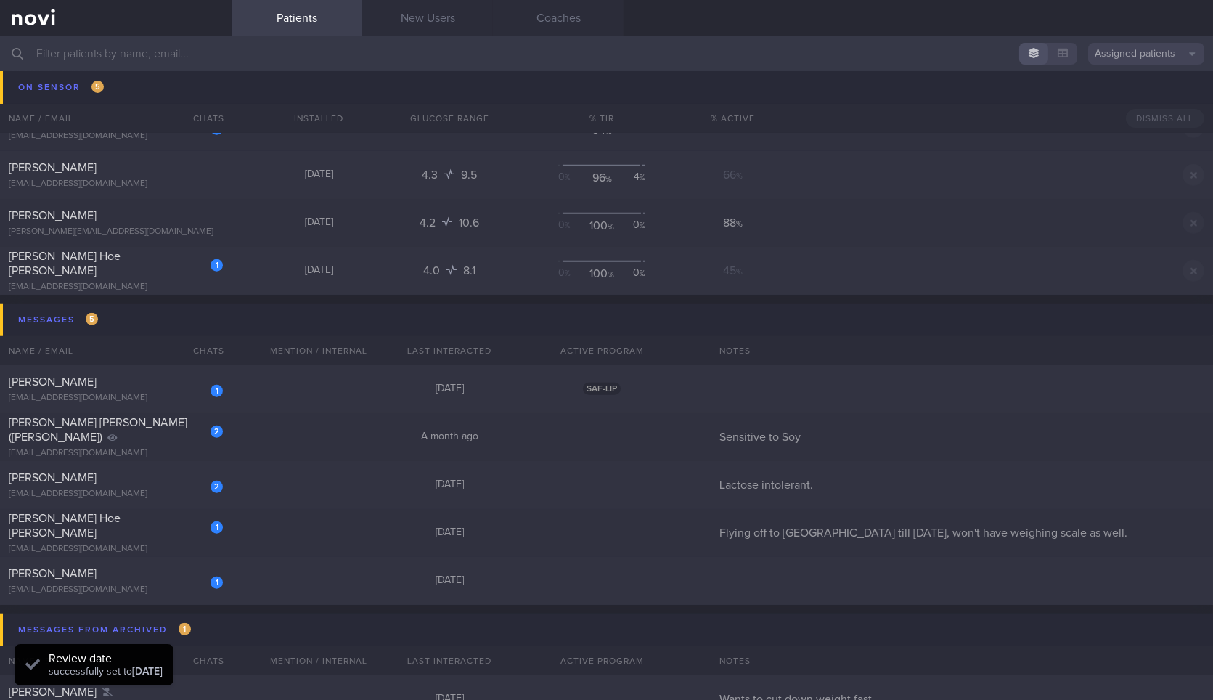
scroll to position [2631, 0]
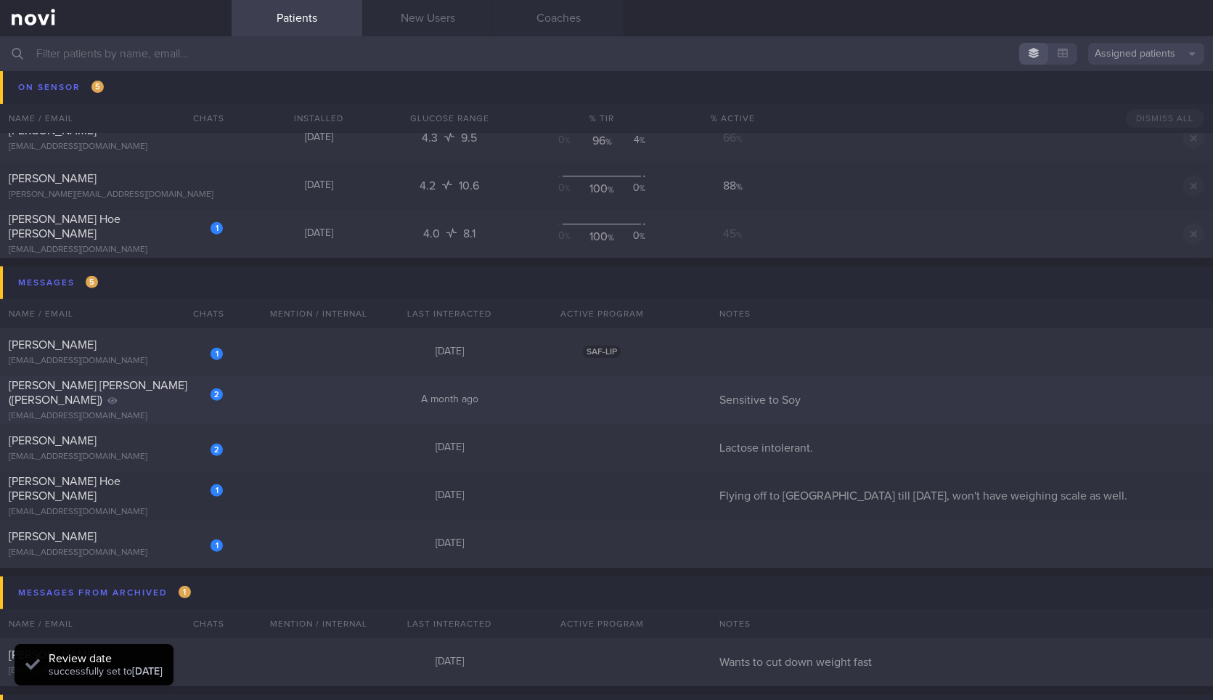
click at [182, 395] on div "[PERSON_NAME] [PERSON_NAME] ([PERSON_NAME])" at bounding box center [114, 392] width 211 height 29
select select "8"
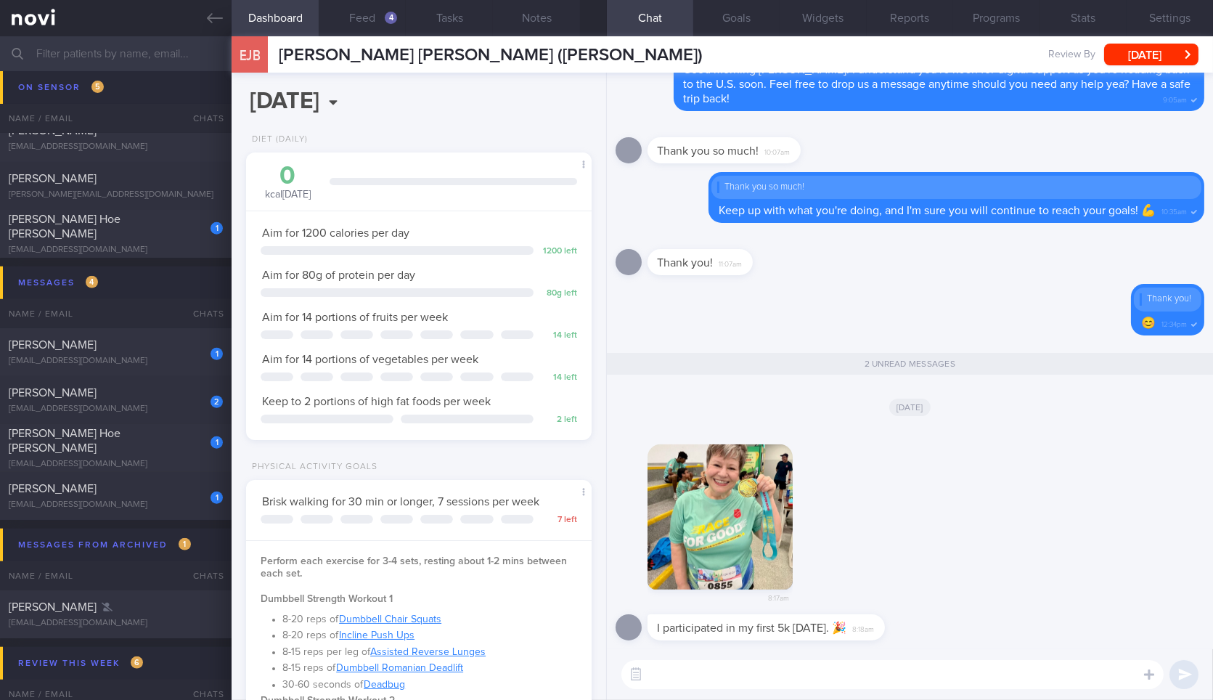
click at [767, 674] on textarea at bounding box center [893, 674] width 542 height 29
click at [734, 526] on button "button" at bounding box center [720, 516] width 145 height 145
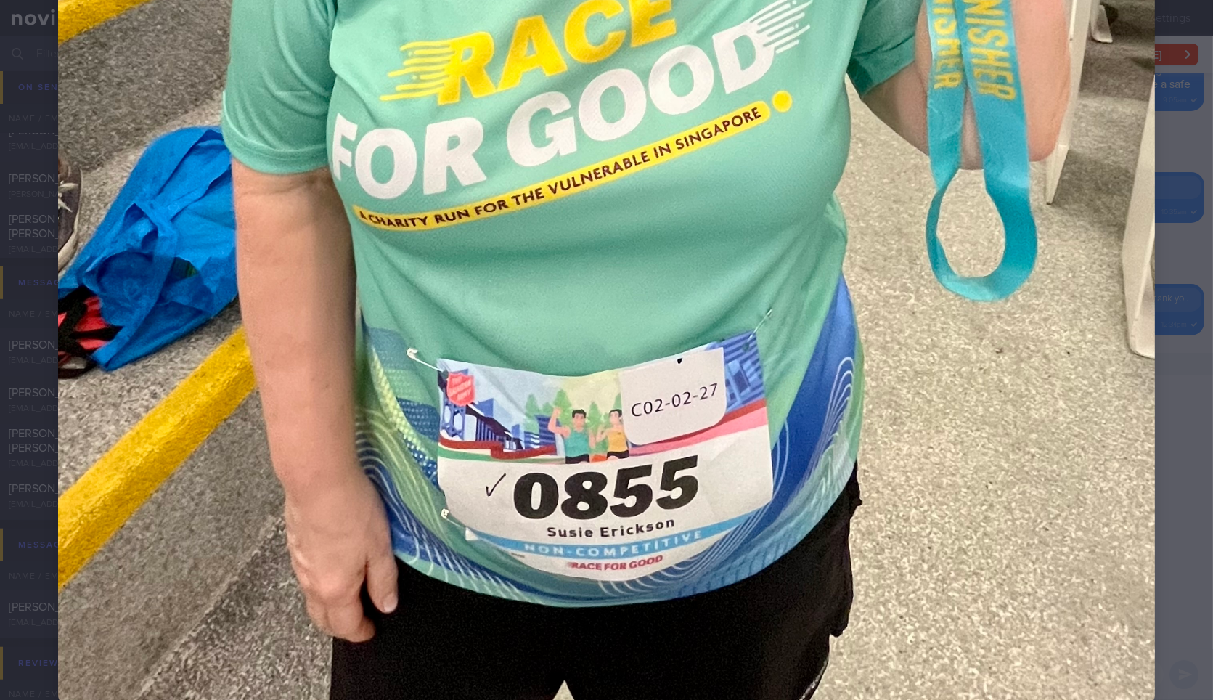
scroll to position [819, 0]
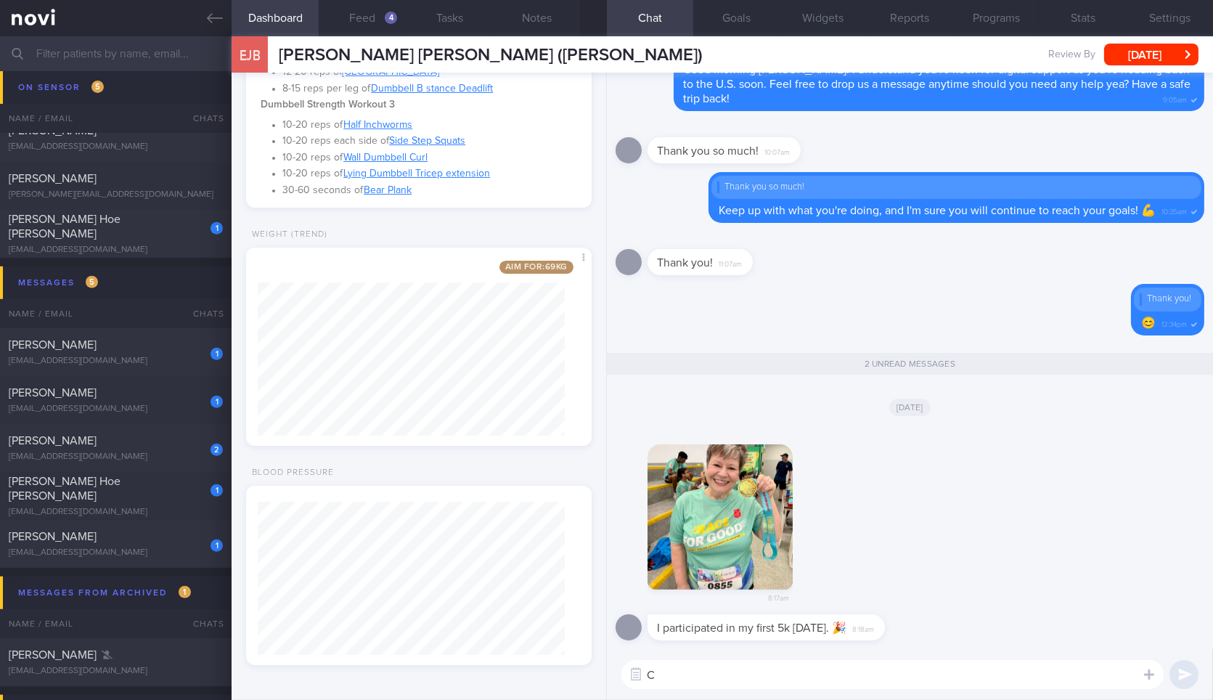
click at [832, 672] on textarea "C" at bounding box center [893, 674] width 542 height 29
type textarea "Congrats Susie! I'm so proud of you for completing the 5k! How did it go? 😊"
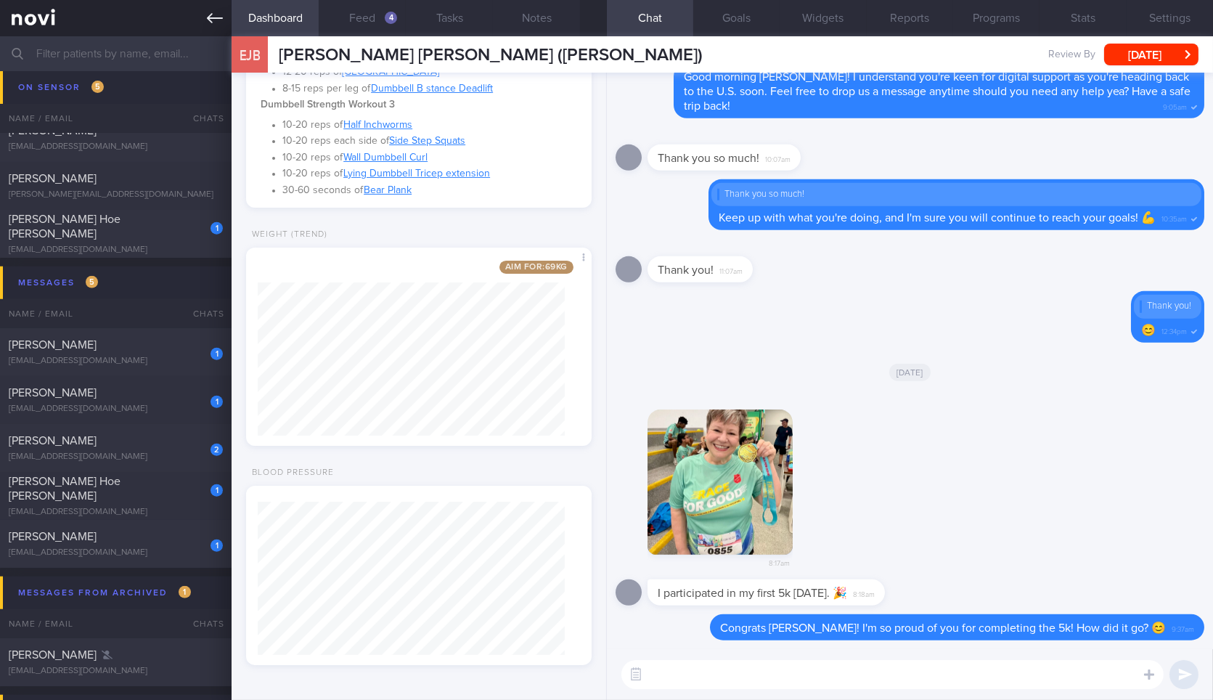
click at [213, 9] on link at bounding box center [116, 18] width 232 height 36
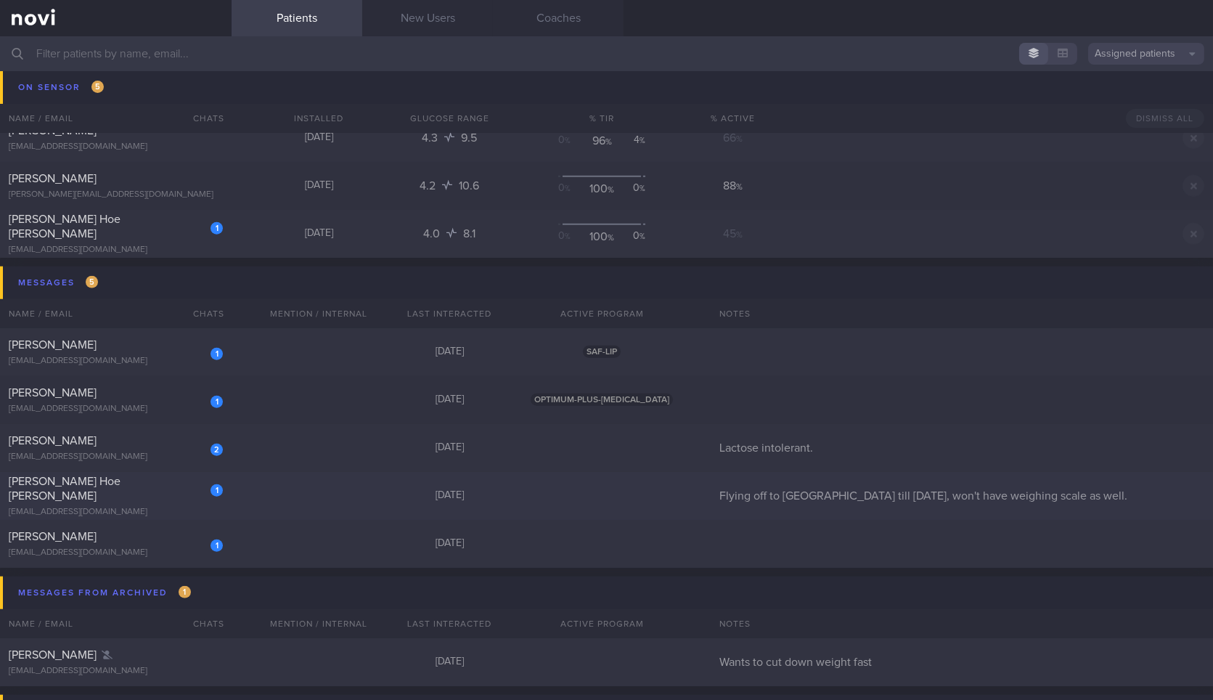
click at [265, 494] on div "1 Yong Hoe Yeo yeoyh82@gmail.com 3 days ago Flying off to London till 3 Oct, wo…" at bounding box center [606, 496] width 1213 height 48
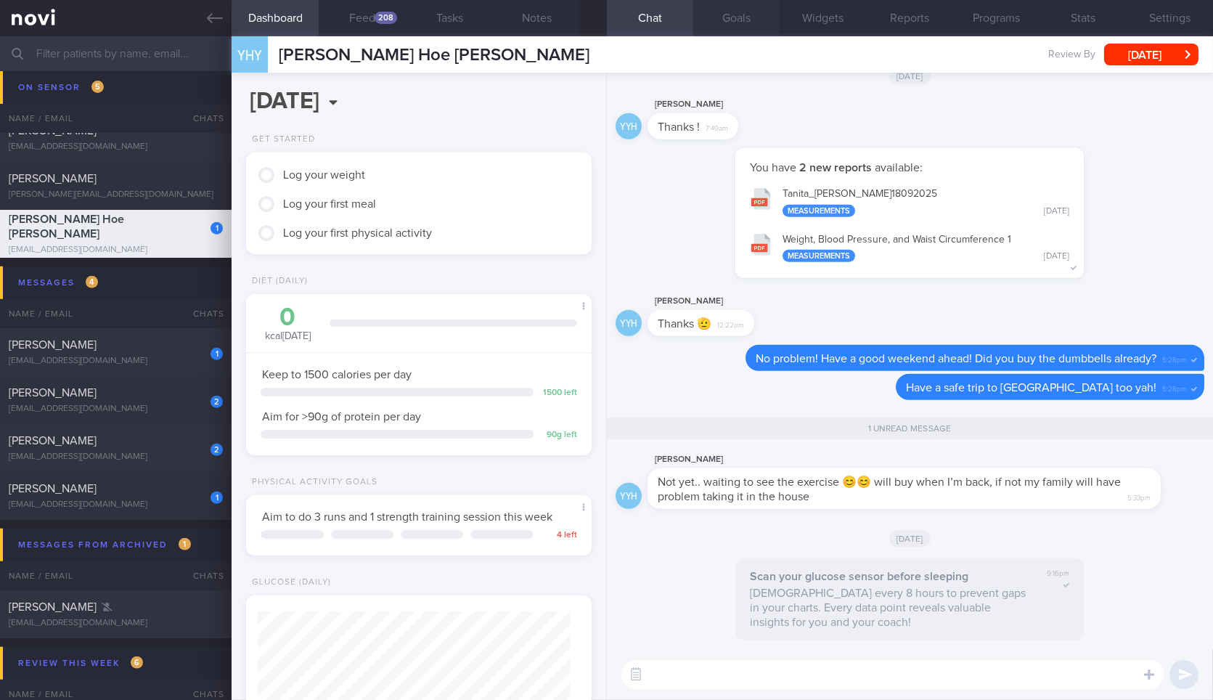
click at [720, 20] on button "Goals" at bounding box center [736, 18] width 86 height 36
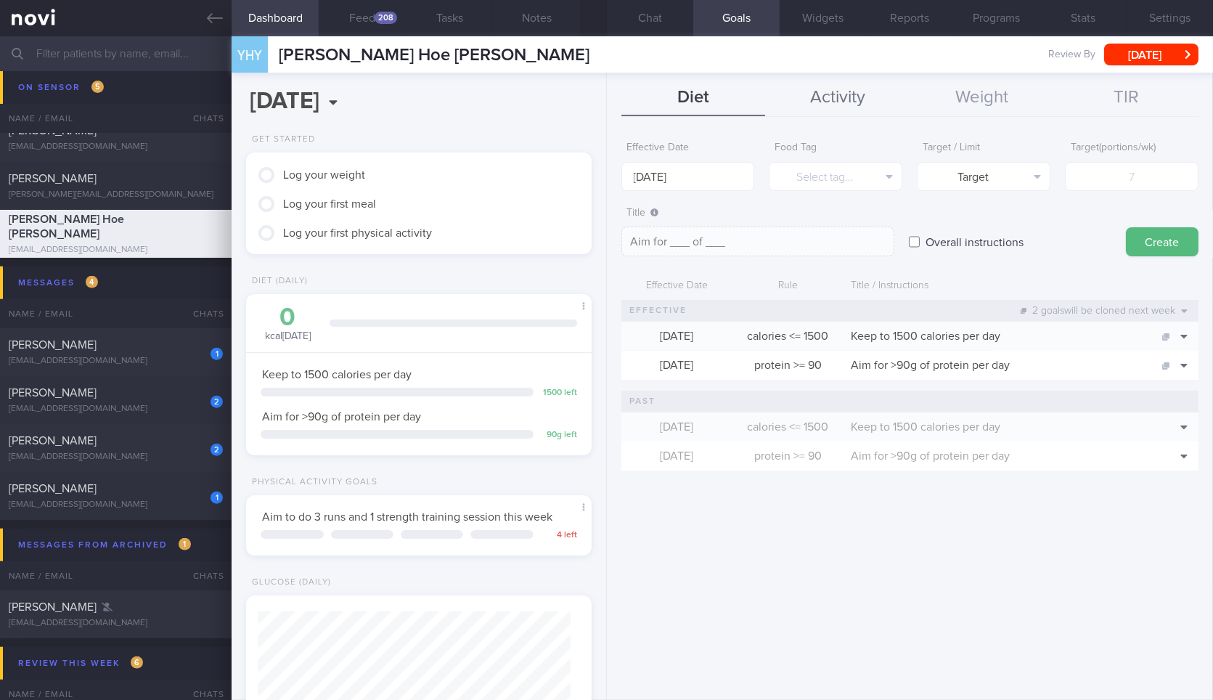
click at [831, 97] on button "Activity" at bounding box center [837, 98] width 144 height 36
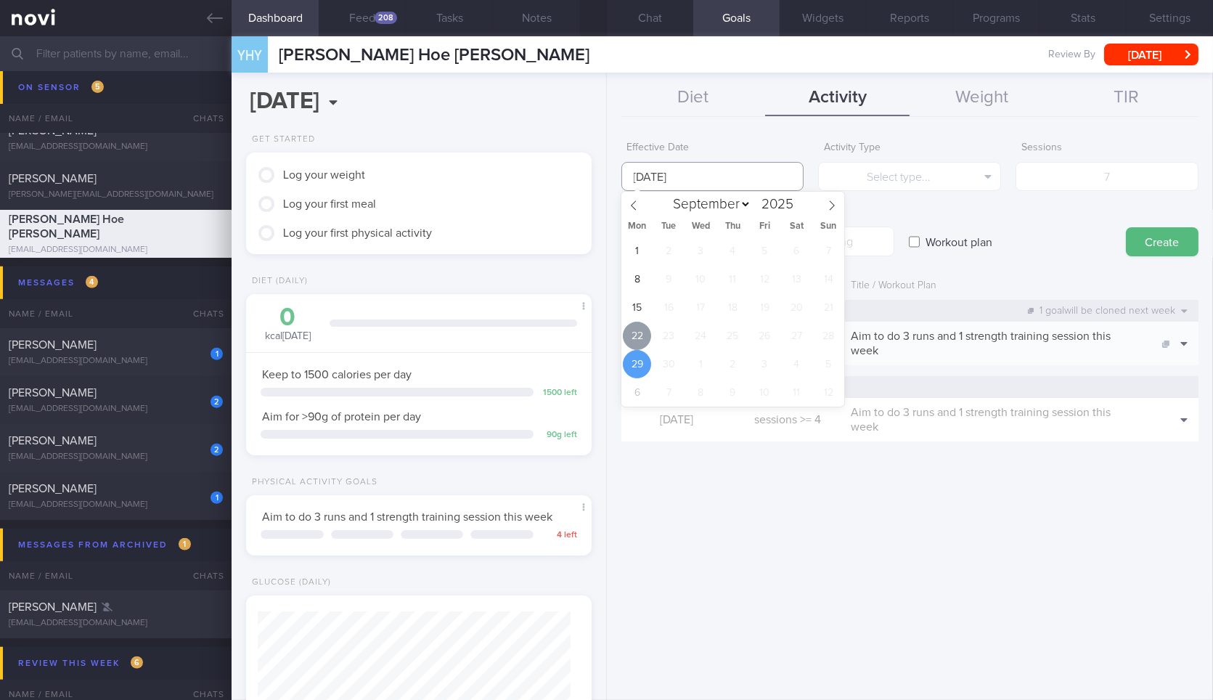
drag, startPoint x: 677, startPoint y: 180, endPoint x: 635, endPoint y: 333, distance: 158.4
click at [635, 333] on body "You are offline! Some functionality will be unavailable Patients New Users Coac…" at bounding box center [606, 350] width 1213 height 700
click at [635, 333] on span "22" at bounding box center [637, 336] width 28 height 28
type input "[DATE]"
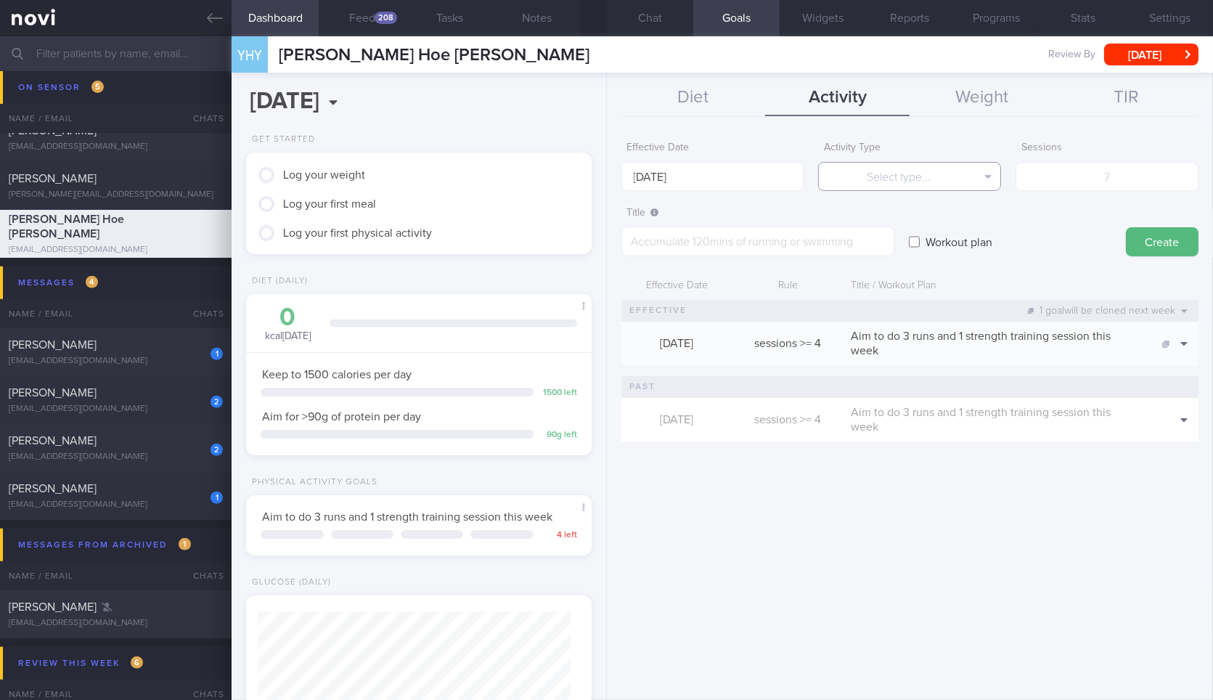
click at [899, 173] on button "Select type..." at bounding box center [909, 176] width 183 height 29
click at [767, 237] on textarea at bounding box center [758, 242] width 273 height 30
click at [921, 237] on label "Workout plan" at bounding box center [959, 241] width 81 height 29
click at [920, 237] on input "Workout plan" at bounding box center [914, 241] width 11 height 29
checkbox input "true"
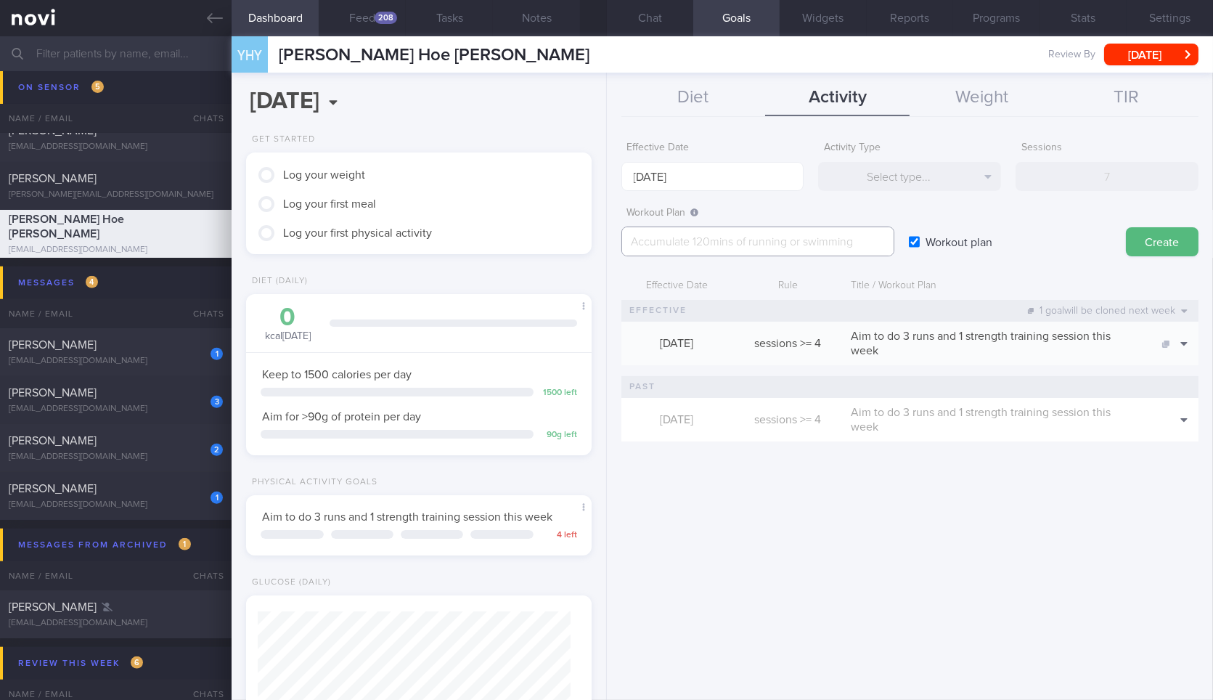
click at [765, 235] on textarea at bounding box center [758, 242] width 273 height 30
paste textarea "*Workout Instructions* *Move from one exercise to the next (e.g. Dumbbell Squat…"
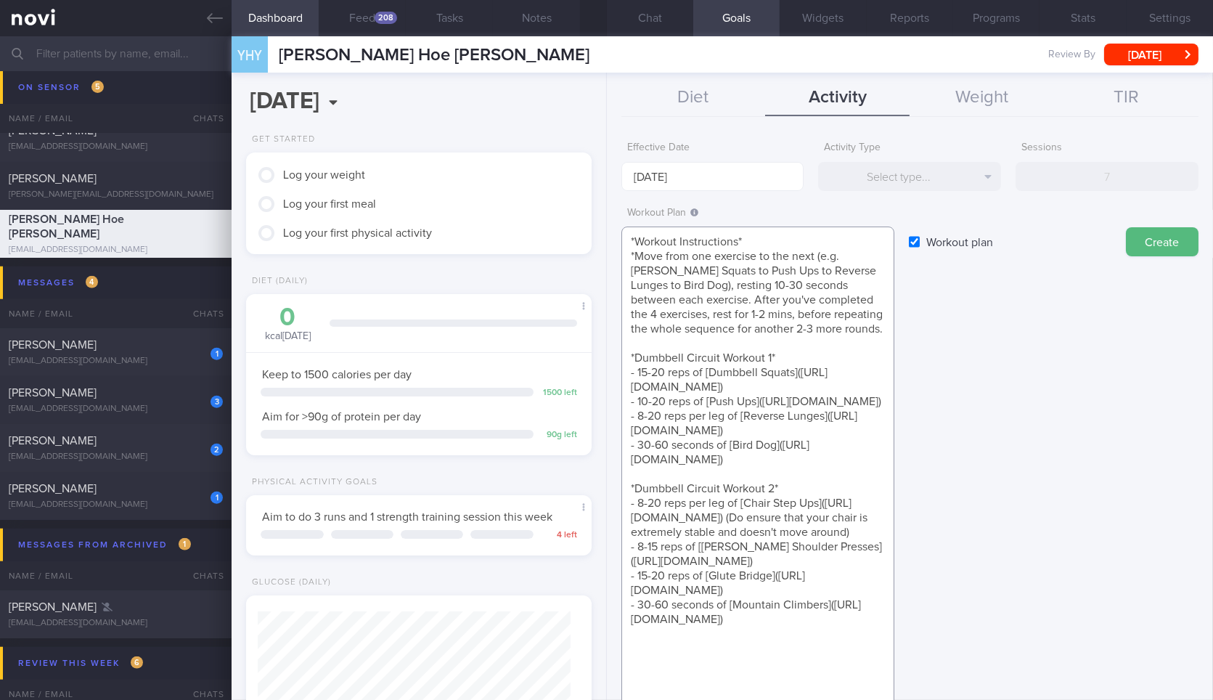
scroll to position [350, 0]
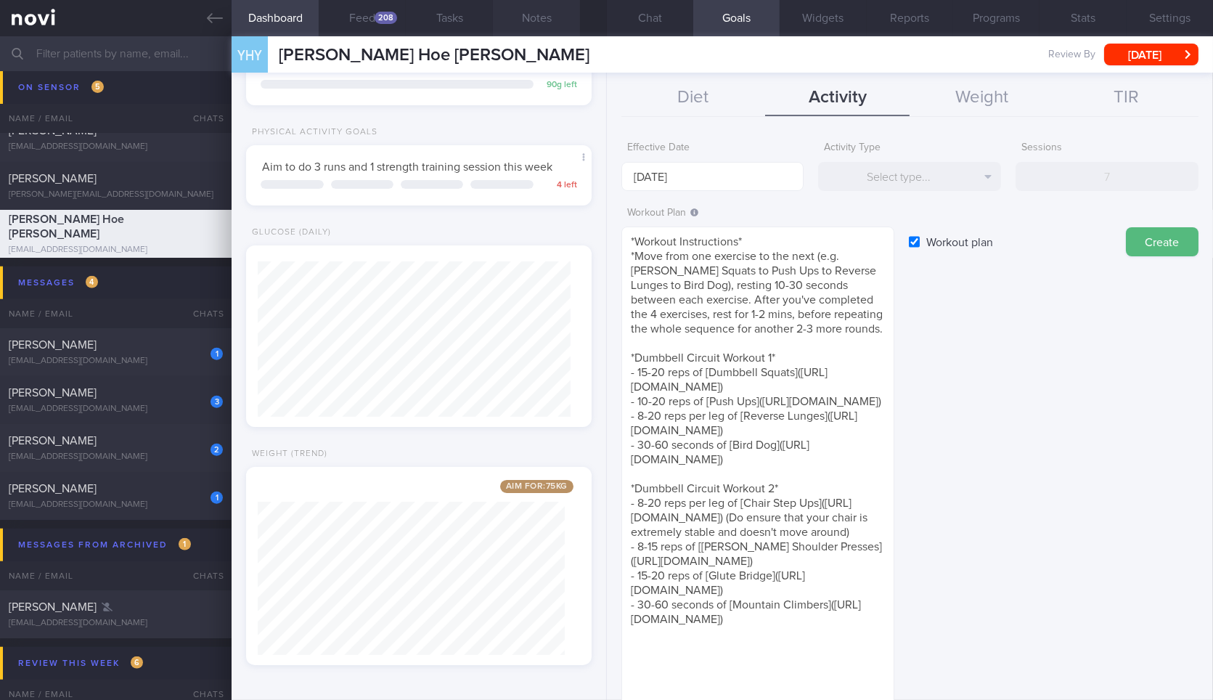
click at [563, 31] on button "Notes" at bounding box center [536, 18] width 87 height 36
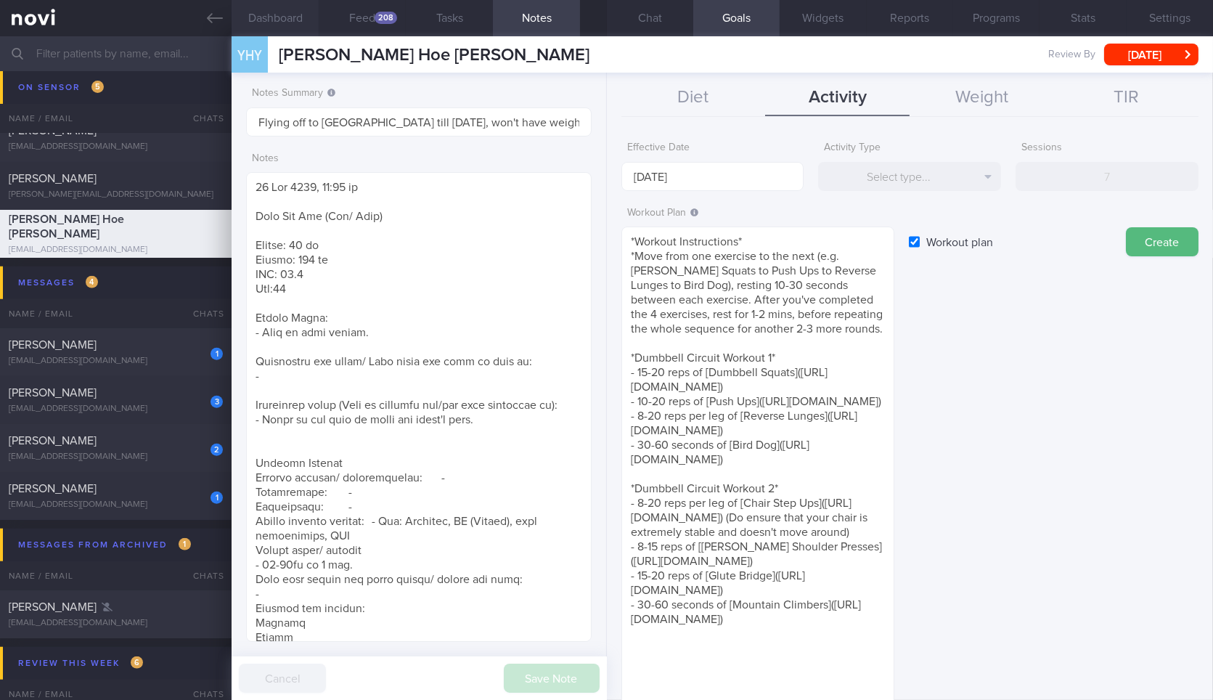
click at [274, 28] on button "Dashboard" at bounding box center [275, 18] width 87 height 36
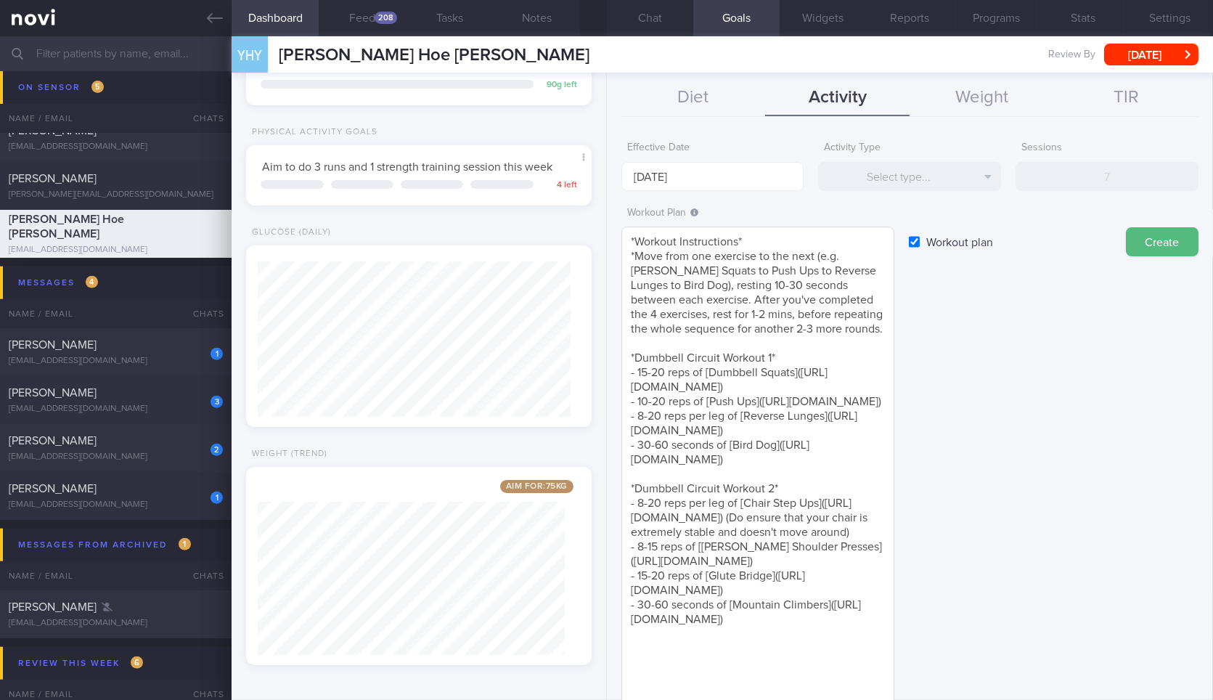
scroll to position [15, 0]
drag, startPoint x: 749, startPoint y: 488, endPoint x: 752, endPoint y: 473, distance: 15.5
click at [752, 473] on textarea "*Workout Instructions* *Move from one exercise to the next (e.g. Dumbbell Squat…" at bounding box center [758, 467] width 273 height 480
drag, startPoint x: 531, startPoint y: 38, endPoint x: 531, endPoint y: 20, distance: 18.2
click at [531, 36] on div "Dashboard Feed 208 Tasks Notes Chat Goals Widgets Reports Programs Stats Settin…" at bounding box center [723, 368] width 982 height 664
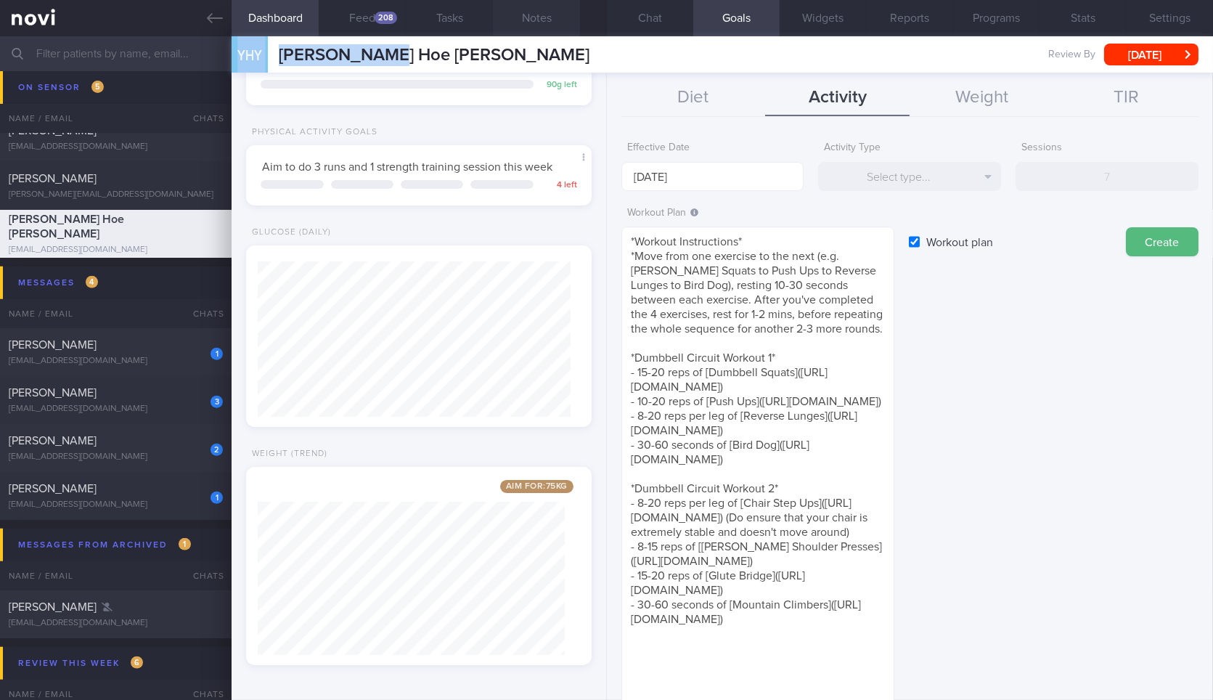
scroll to position [0, 0]
click at [531, 20] on button "Notes" at bounding box center [536, 18] width 87 height 36
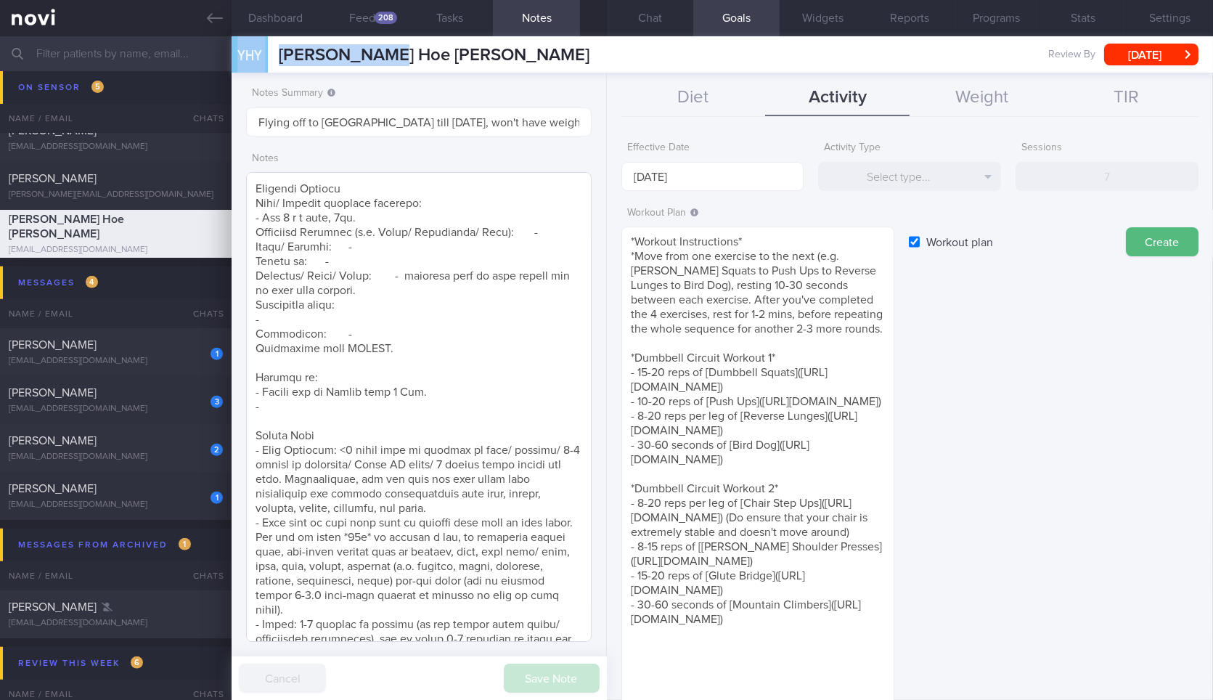
scroll to position [946, 0]
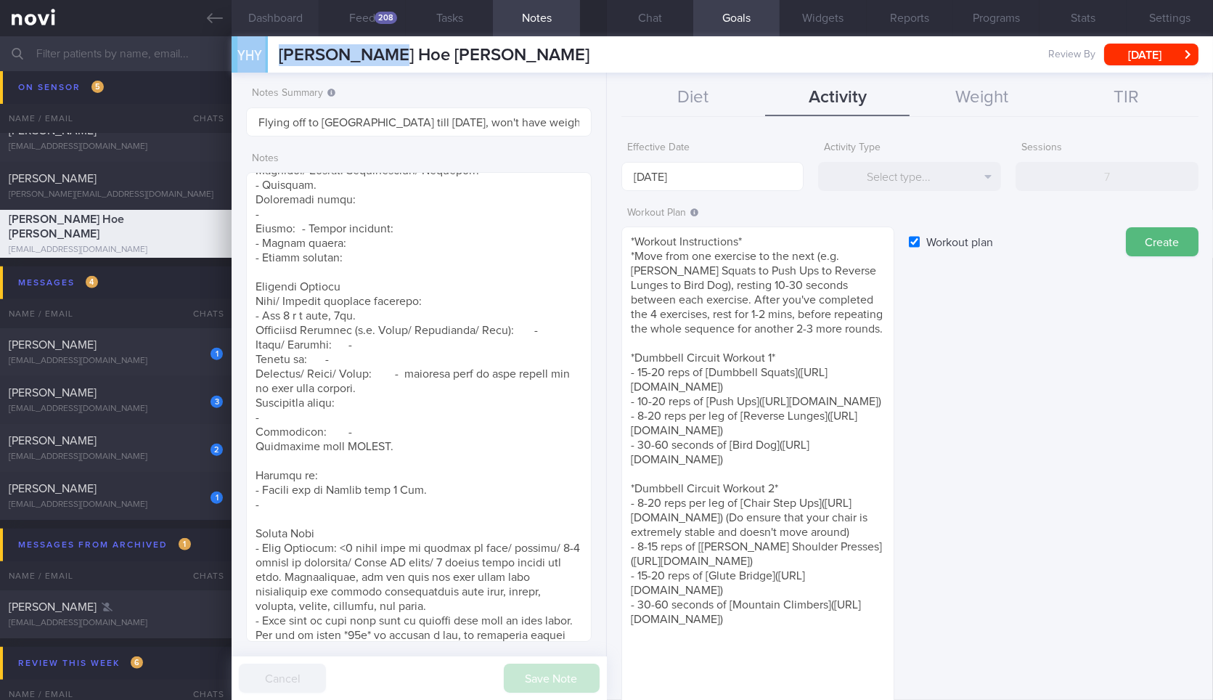
click at [286, 20] on button "Dashboard" at bounding box center [275, 18] width 87 height 36
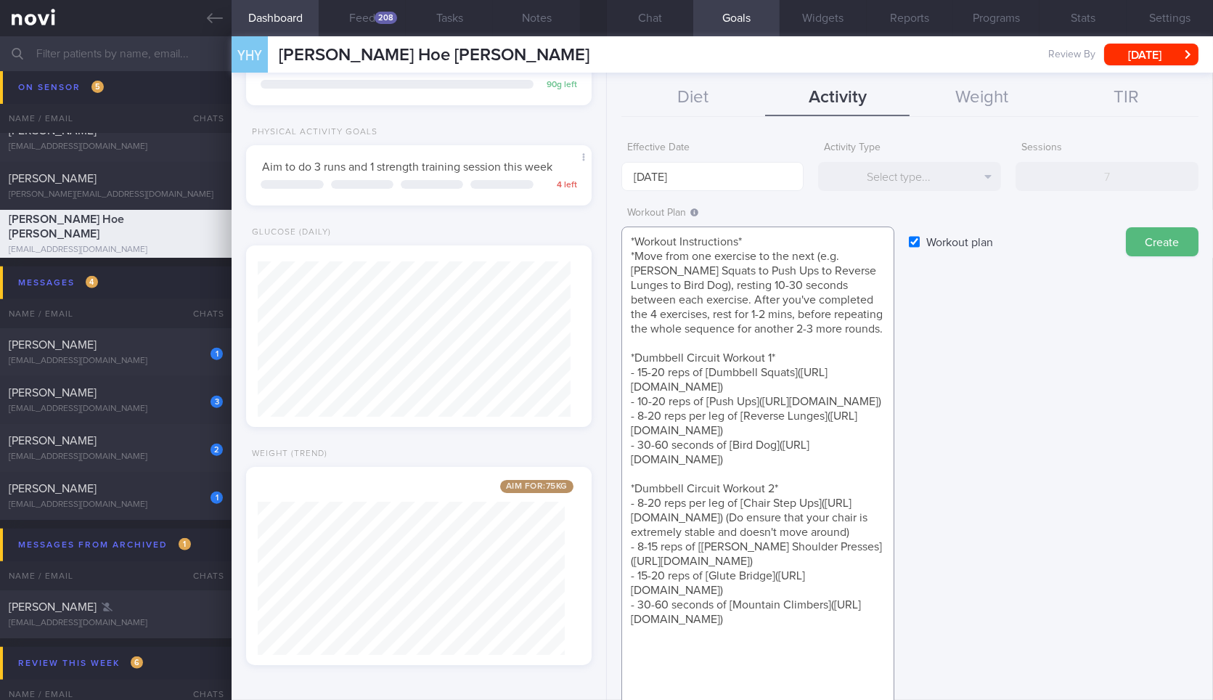
click at [744, 444] on textarea "*Workout Instructions* *Move from one exercise to the next (e.g. Dumbbell Squat…" at bounding box center [758, 467] width 273 height 480
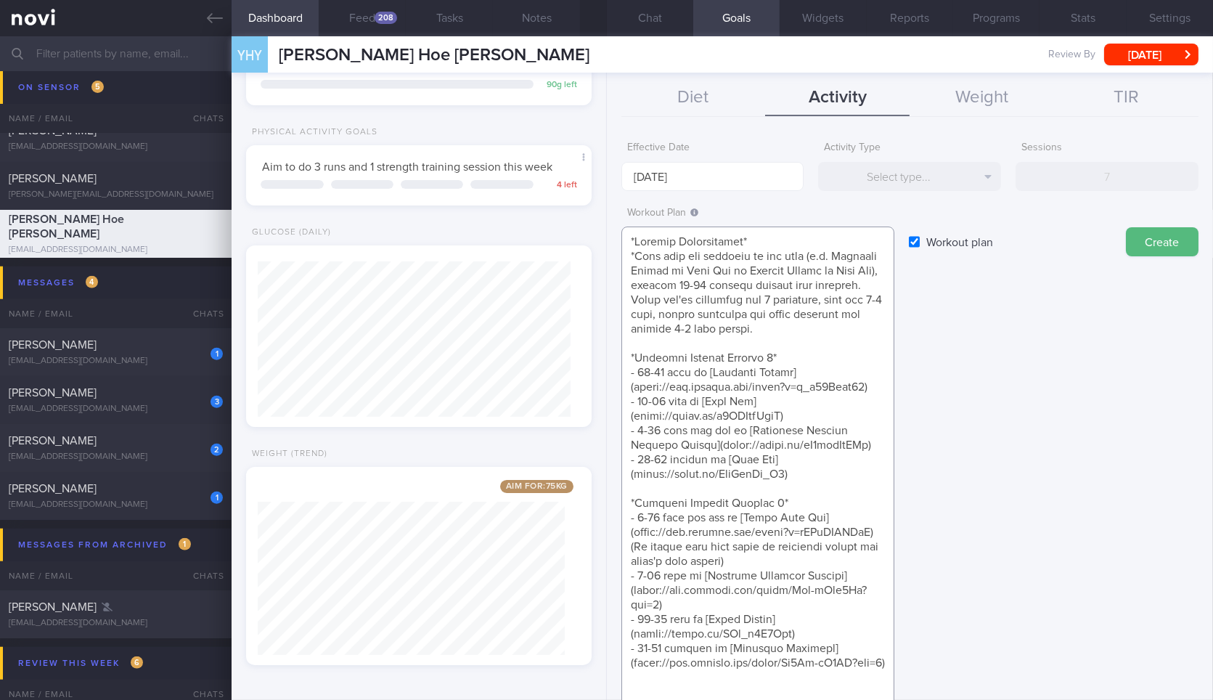
paste textarea "www.youtube.com/watch?v=nKhVJNUO6t8"
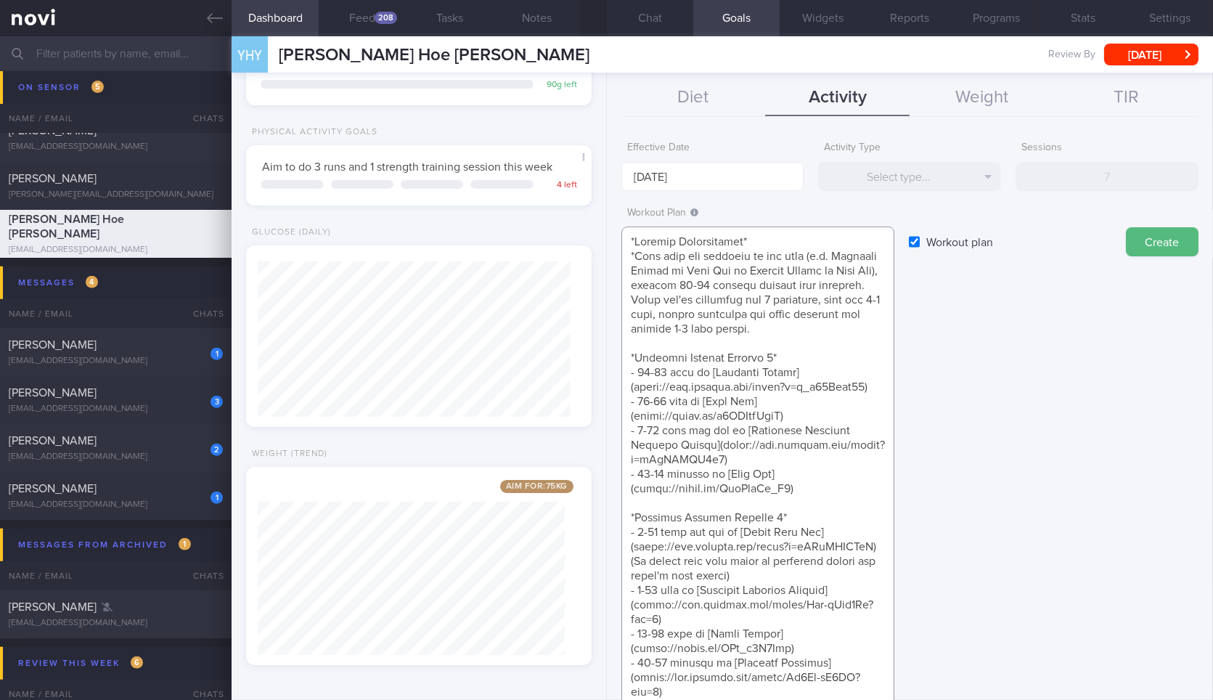
click at [827, 445] on textarea at bounding box center [758, 474] width 273 height 494
click at [734, 265] on textarea at bounding box center [758, 474] width 273 height 494
click at [815, 269] on textarea at bounding box center [758, 474] width 273 height 494
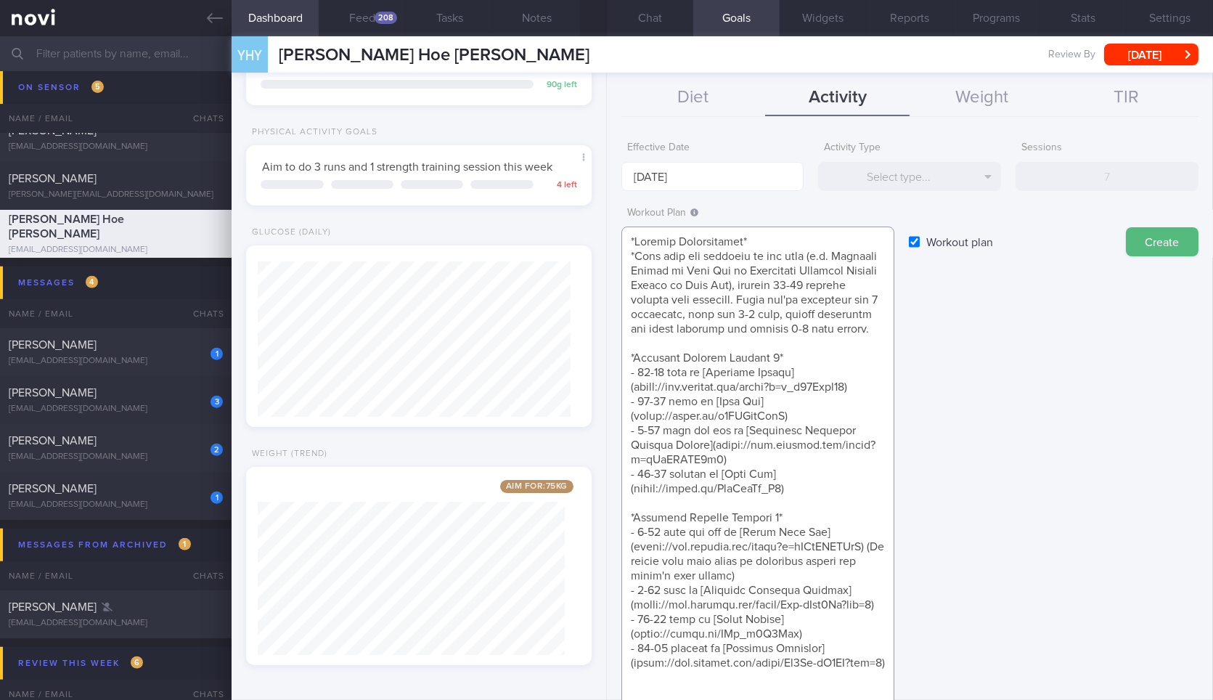
click at [831, 269] on textarea at bounding box center [758, 481] width 273 height 509
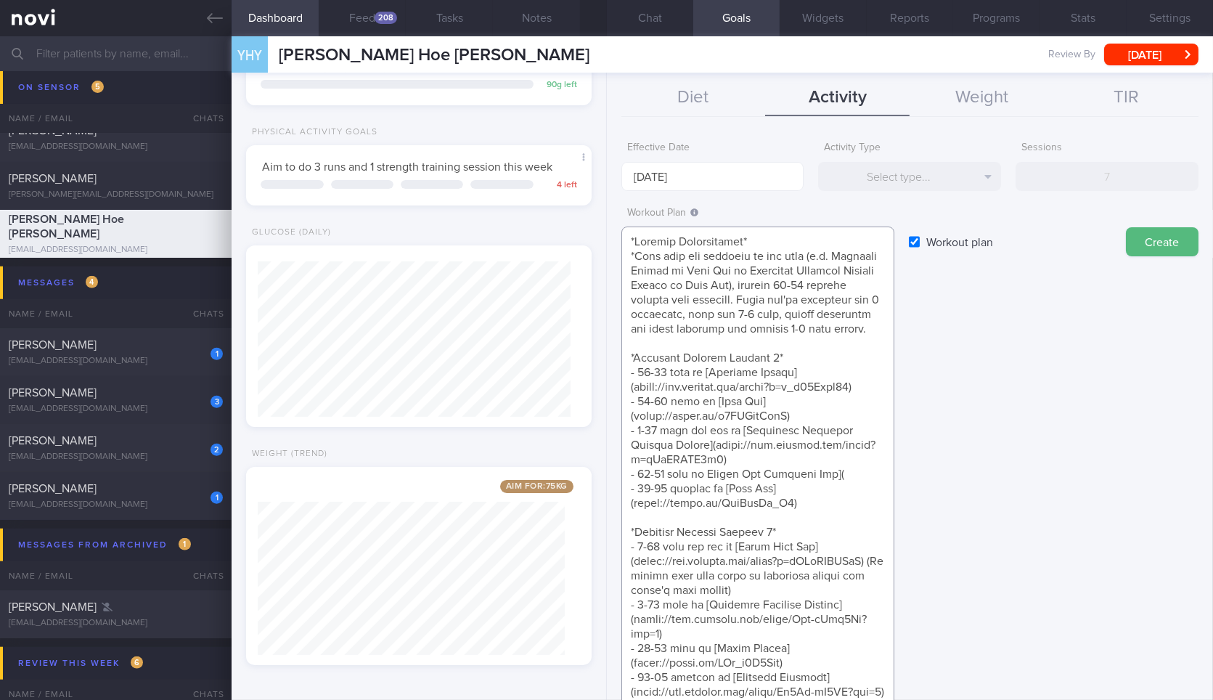
paste textarea "https://www.youtube.com/watch?v=nKhVJNUO6t8"
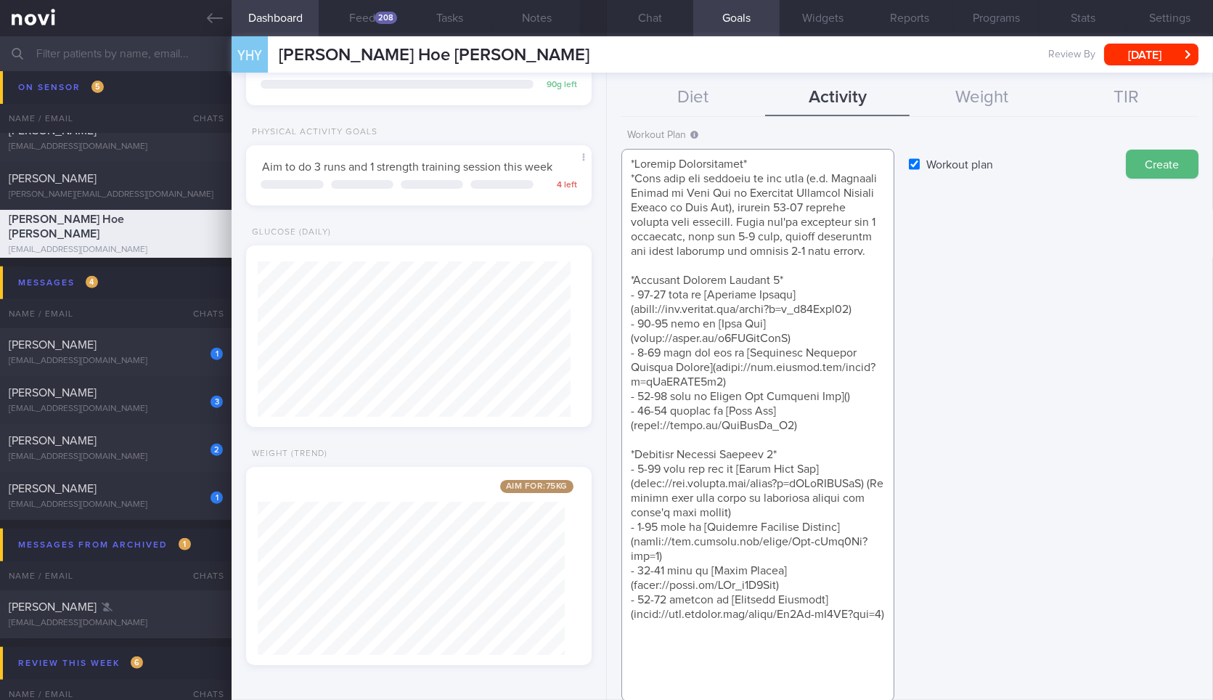
scroll to position [0, 0]
paste textarea "https://www.youtube.com/watch?v=NH1LKh_noQo"
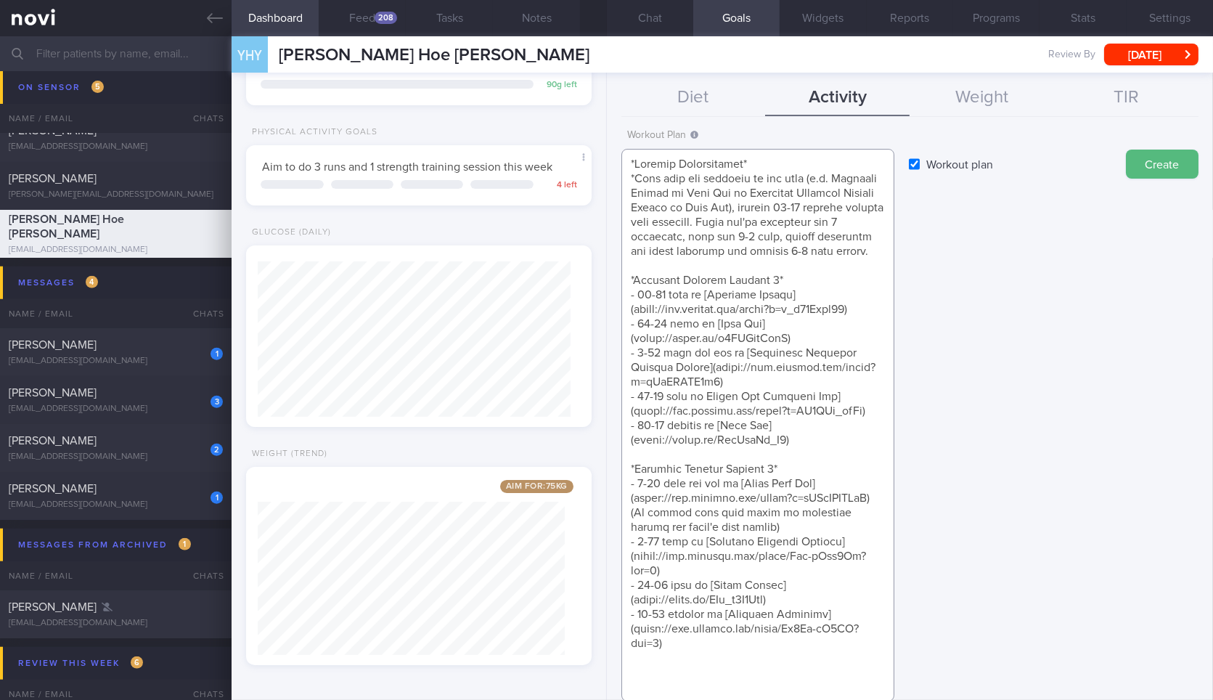
scroll to position [15, 0]
click at [706, 420] on textarea at bounding box center [758, 425] width 273 height 553
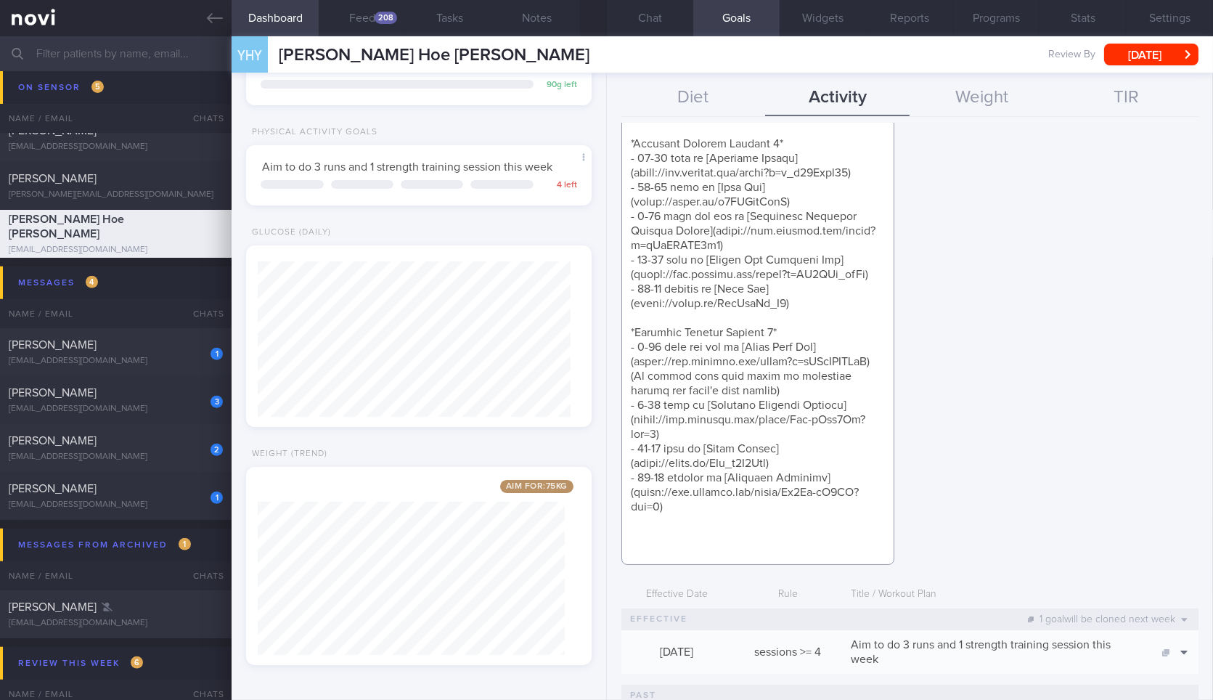
scroll to position [215, 0]
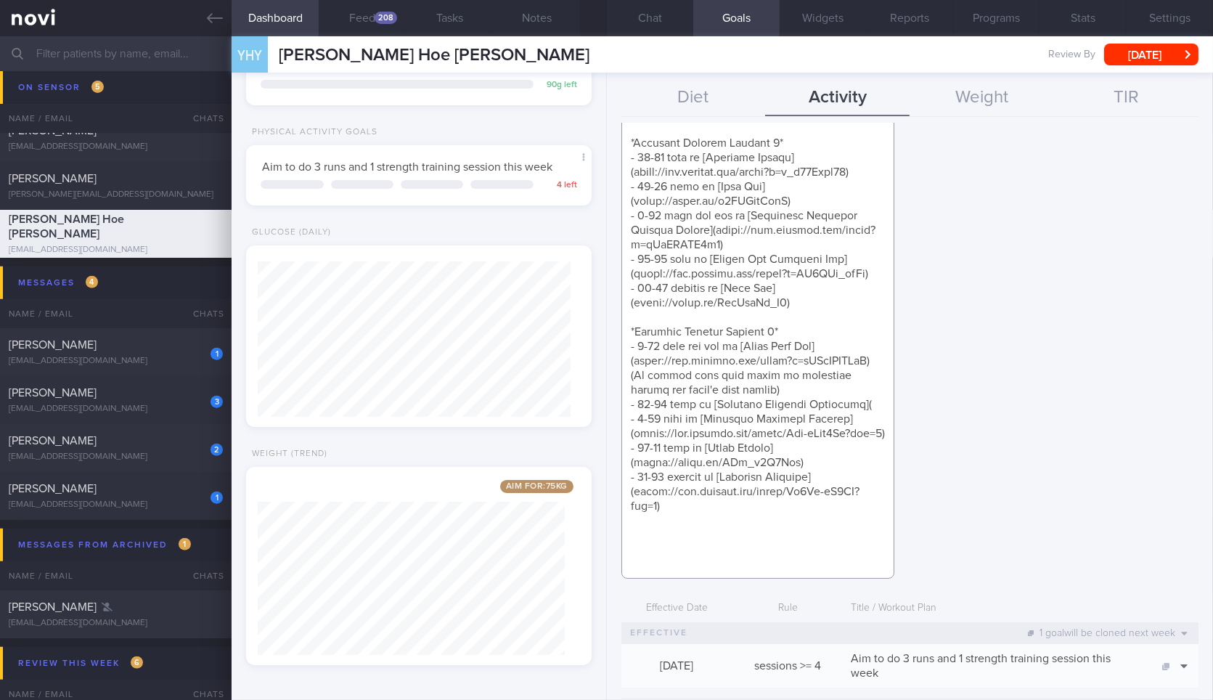
paste textarea "https://www.youtube.com/watch?v=gdm5QIdmKsA"
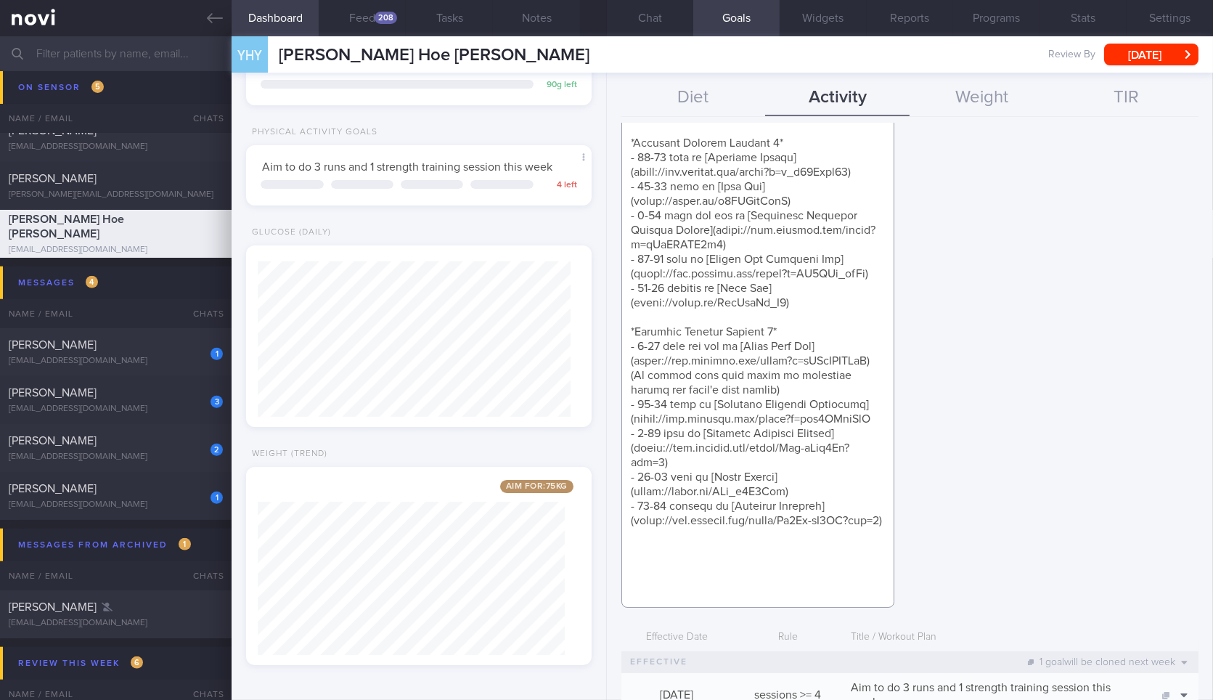
type textarea "*Workout Instructions* *Move from one exercise to the next (e.g. Dumbbell Squat…"
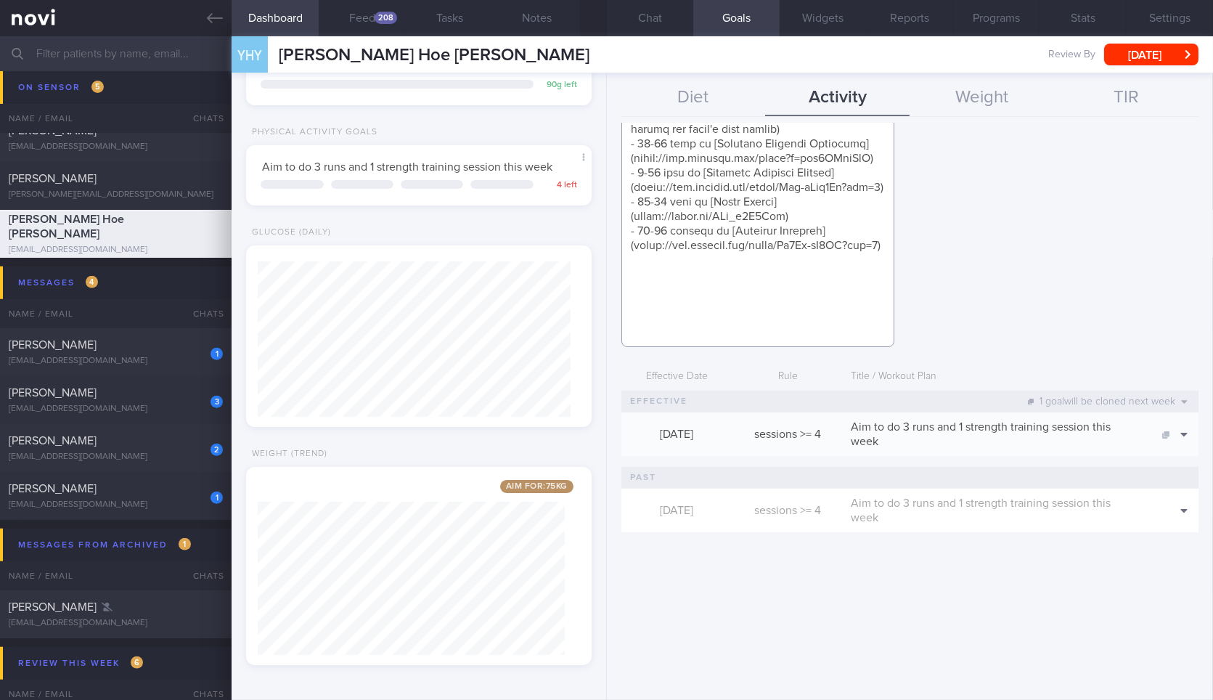
scroll to position [478, 0]
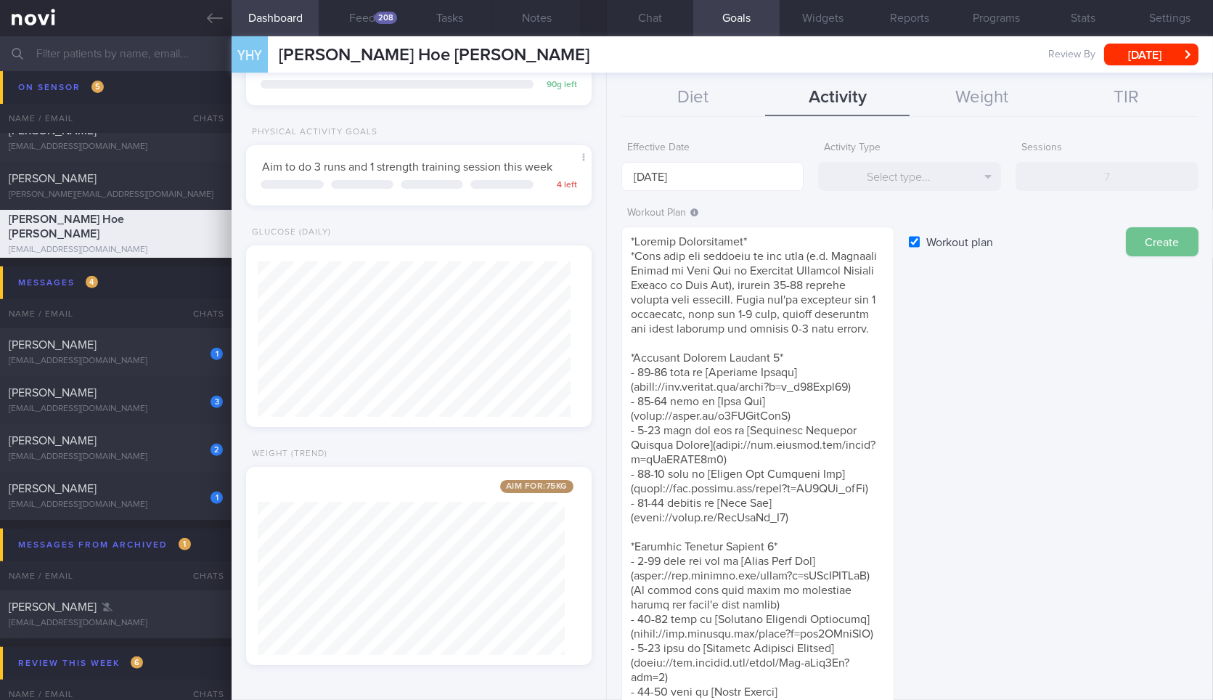
type textarea "*Workout Instructions* *Move from one exercise to the next (e.g. [PERSON_NAME] …"
click at [1141, 240] on button "Create" at bounding box center [1162, 241] width 73 height 29
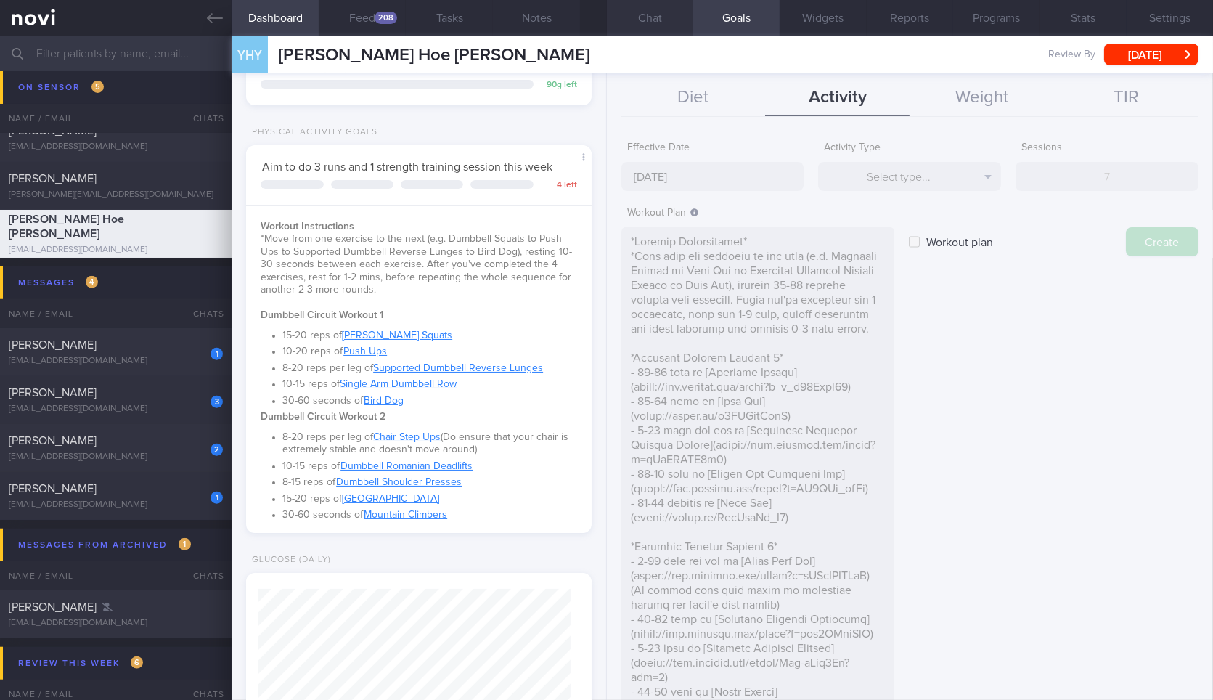
type input "29 Sep 2025"
checkbox input "false"
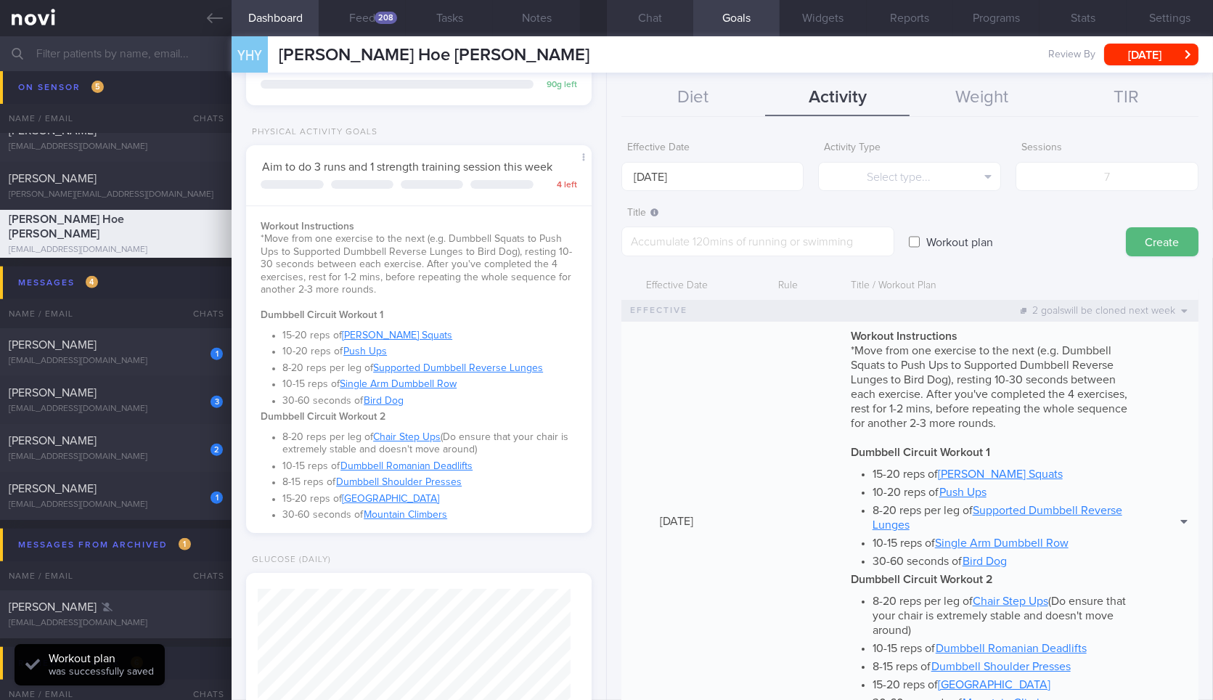
click at [637, 21] on button "Chat" at bounding box center [650, 18] width 86 height 36
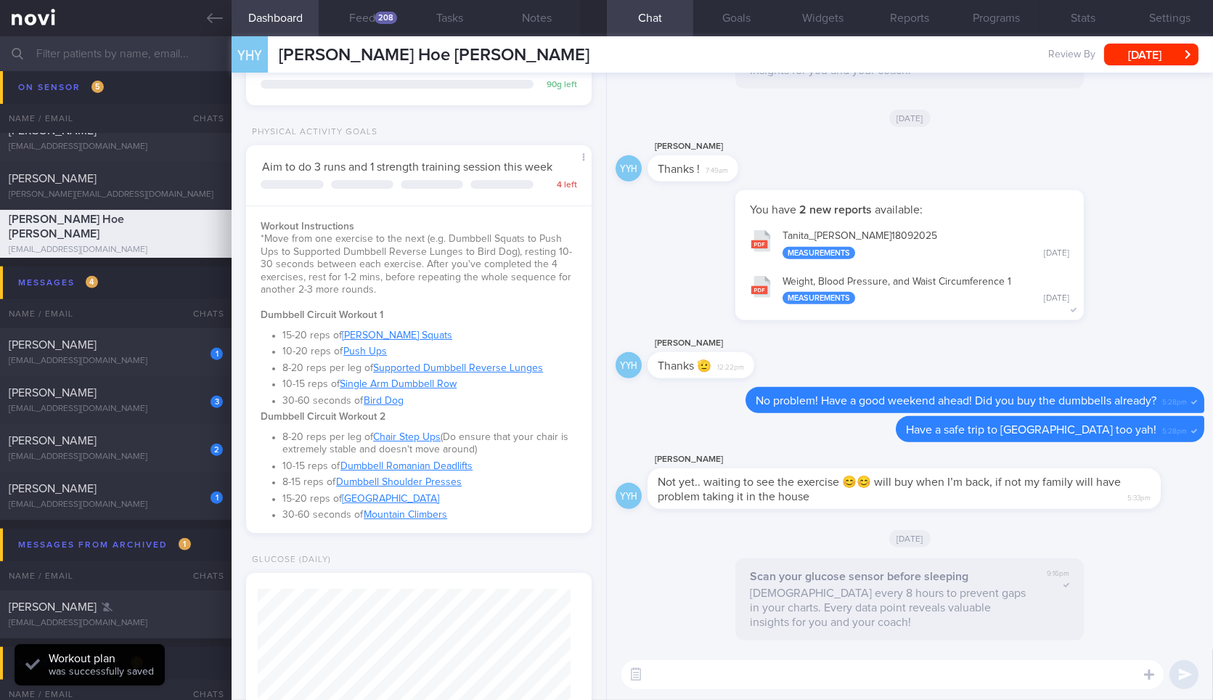
click at [763, 672] on textarea at bounding box center [893, 674] width 542 height 29
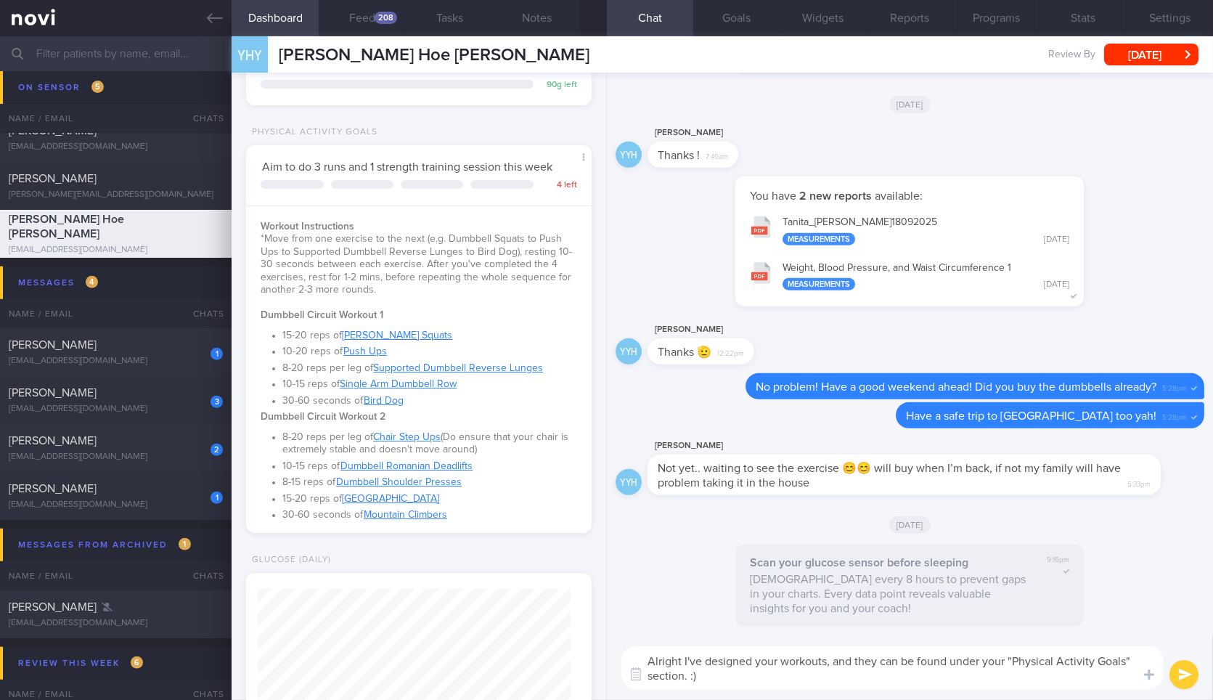
type textarea "Alright I've designed your workouts, and they can be found under your "Physical…"
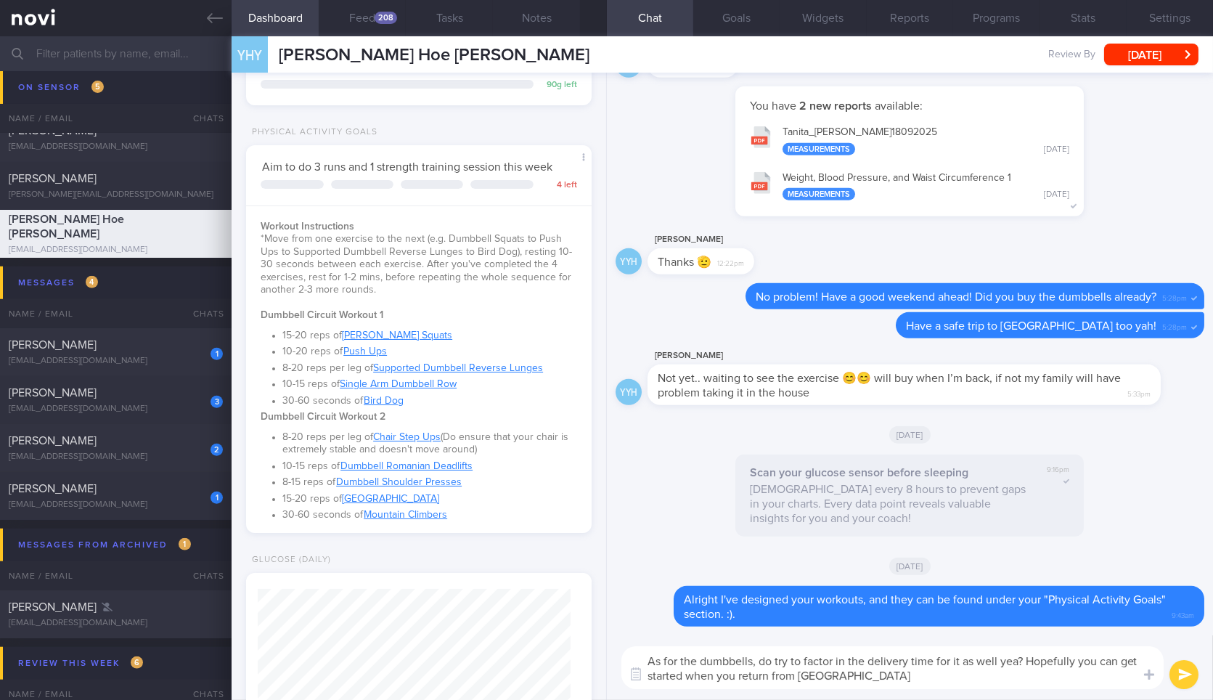
type textarea "As for the dumbbells, do try to factor in the delivery time for it as well yea?…"
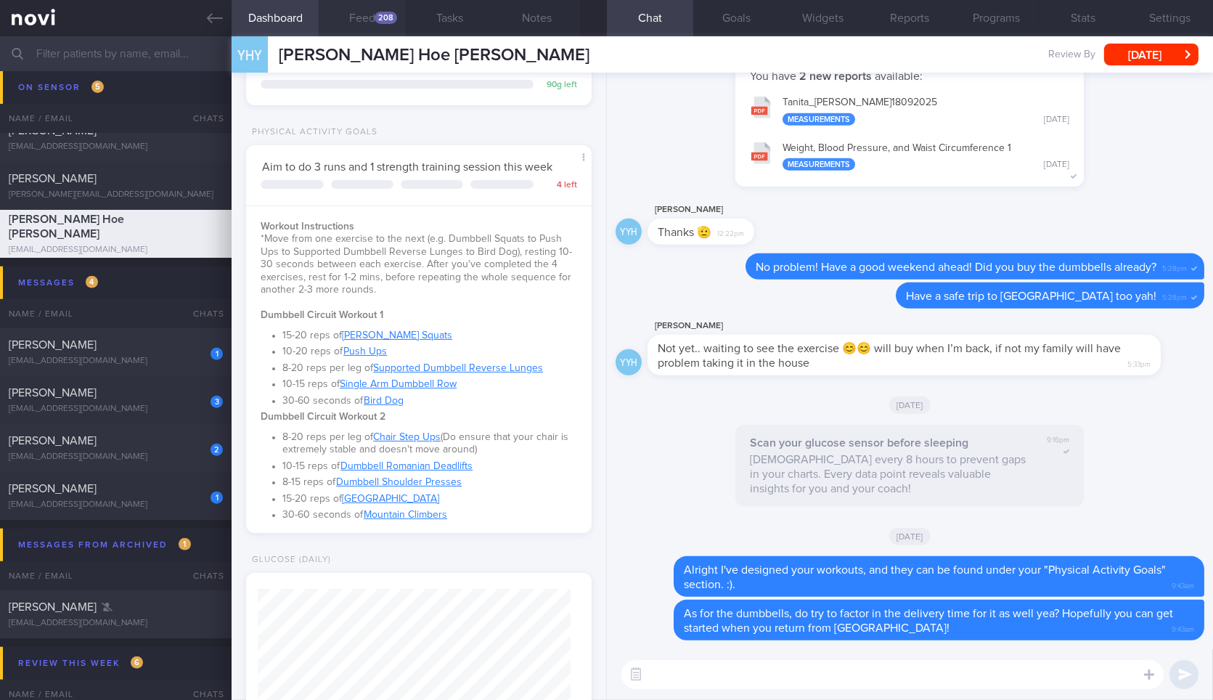
click at [352, 29] on button "Feed 208" at bounding box center [362, 18] width 87 height 36
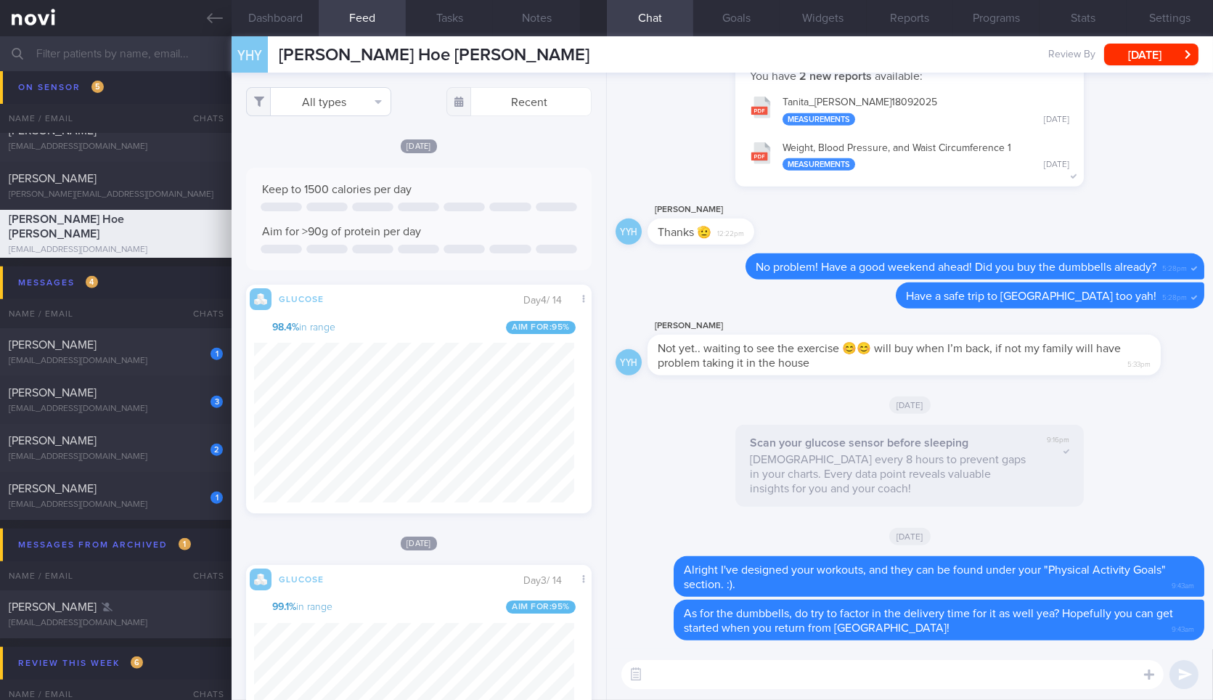
scroll to position [78, 314]
click at [334, 94] on button "All types" at bounding box center [318, 101] width 145 height 29
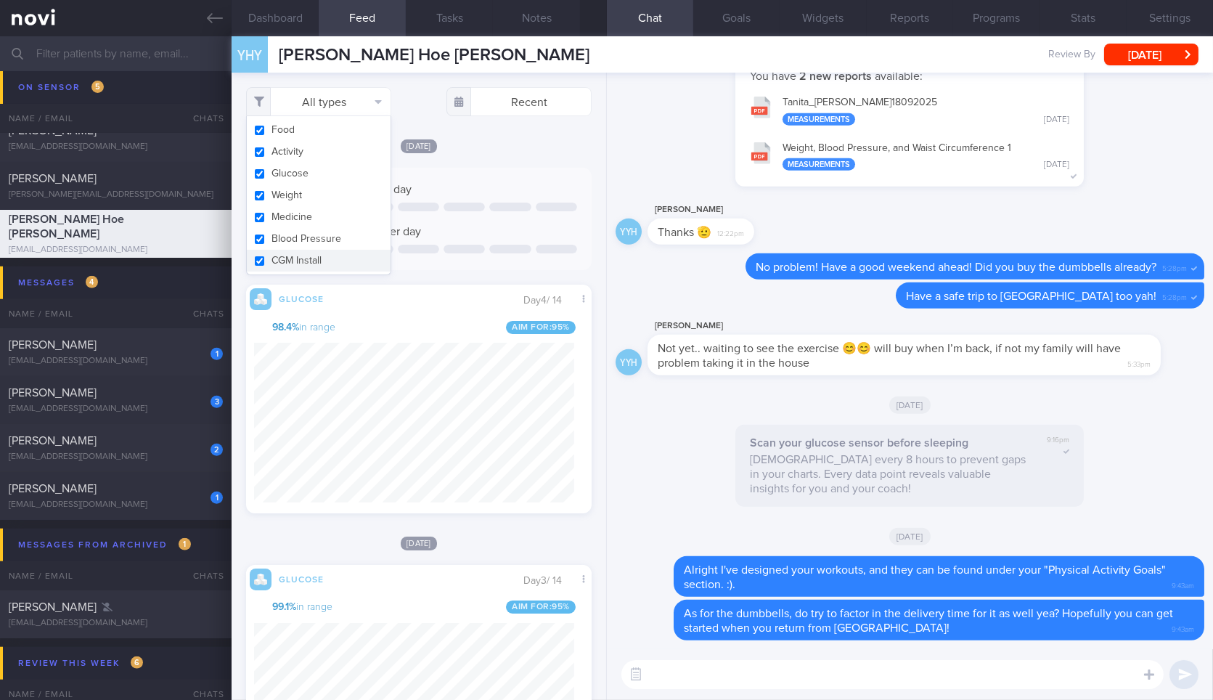
click at [335, 151] on button "Activity" at bounding box center [319, 152] width 144 height 22
click at [330, 194] on button "Weight" at bounding box center [319, 195] width 144 height 22
checkbox input "false"
click at [501, 144] on div "[DATE]" at bounding box center [418, 145] width 345 height 15
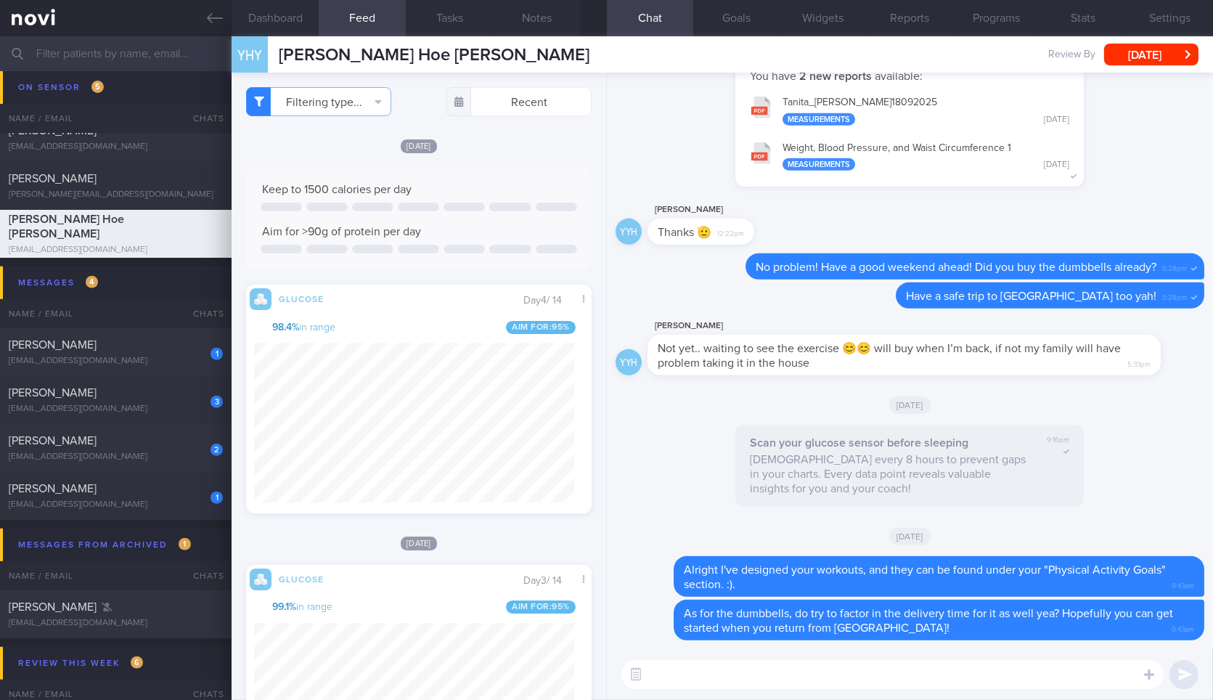
scroll to position [208, 319]
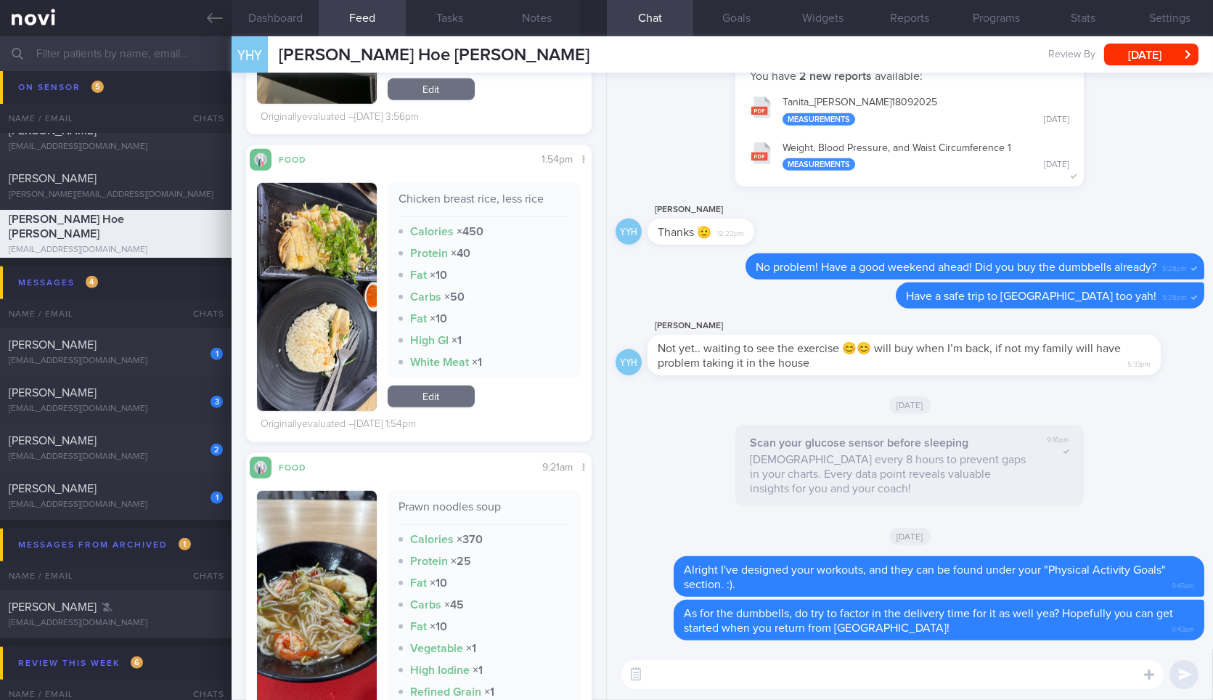
click at [753, 683] on textarea at bounding box center [893, 674] width 542 height 29
type textarea "Let's go through some of the meals which you had."
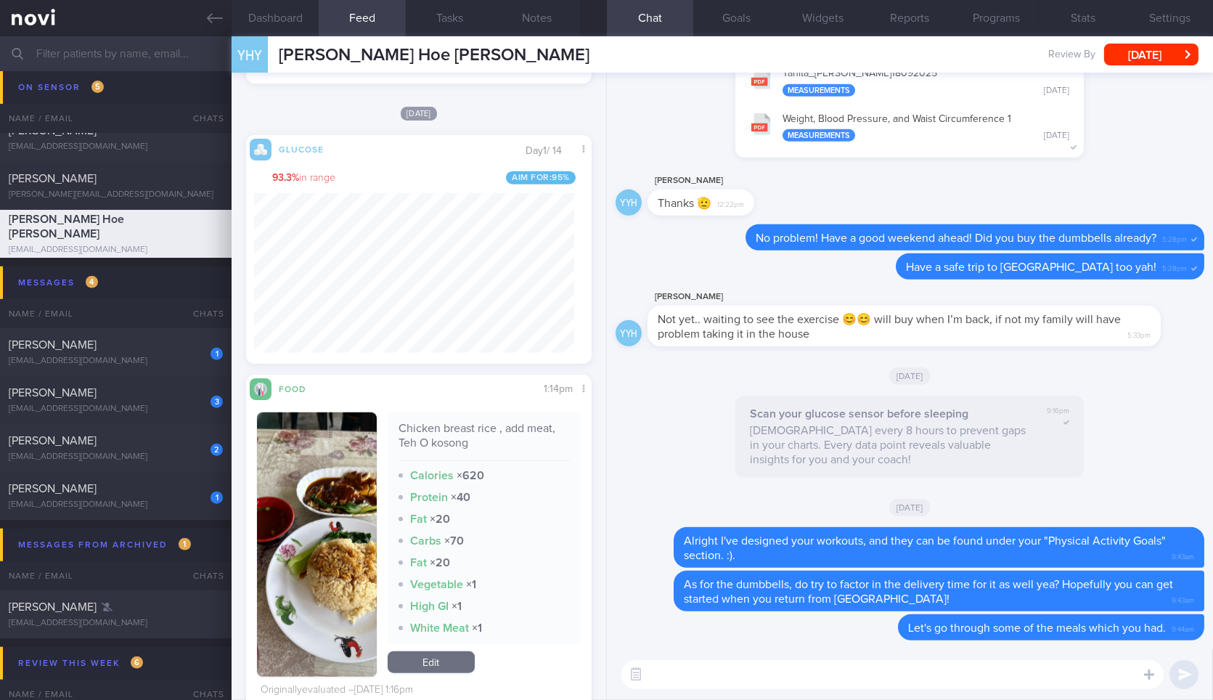
click at [746, 668] on textarea at bounding box center [893, 674] width 542 height 29
click at [485, 426] on div "Chicken breast rice , add meat, Teh O kosong" at bounding box center [484, 441] width 171 height 40
copy div "Chicken breast rice , add meat, Teh O kosong"
click at [485, 426] on div "Chicken breast rice , add meat, Teh O kosong" at bounding box center [484, 441] width 171 height 40
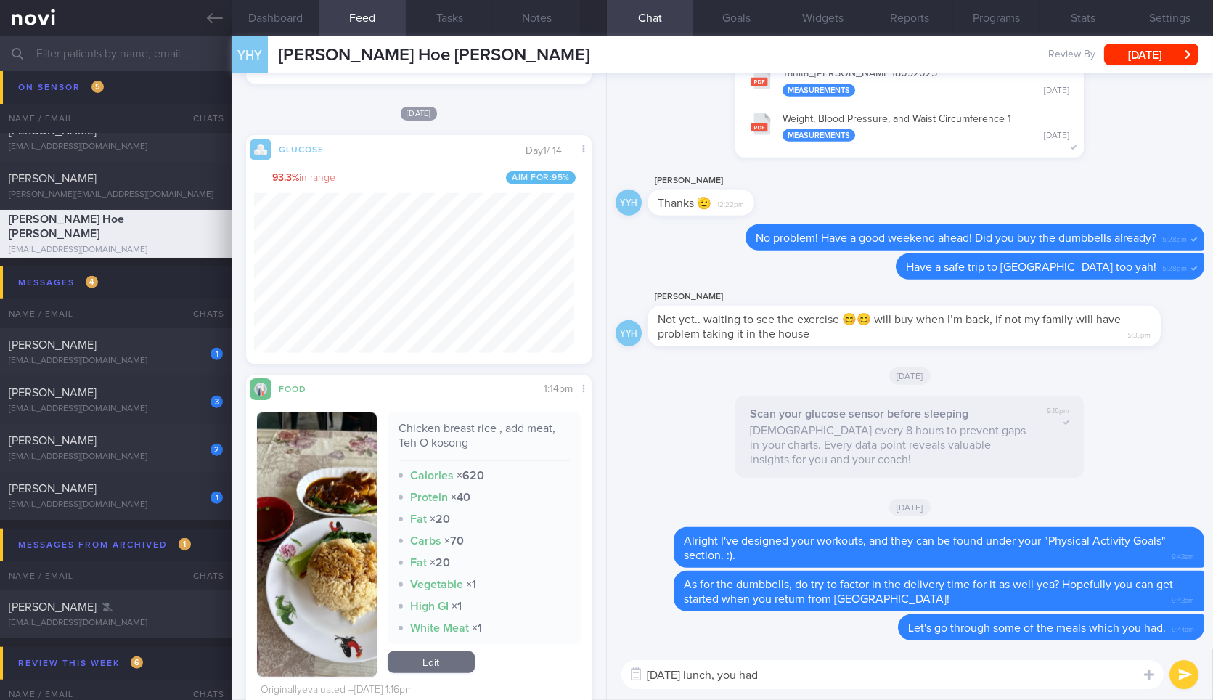
paste textarea "Chicken breast rice , add meat, Teh O kosong"
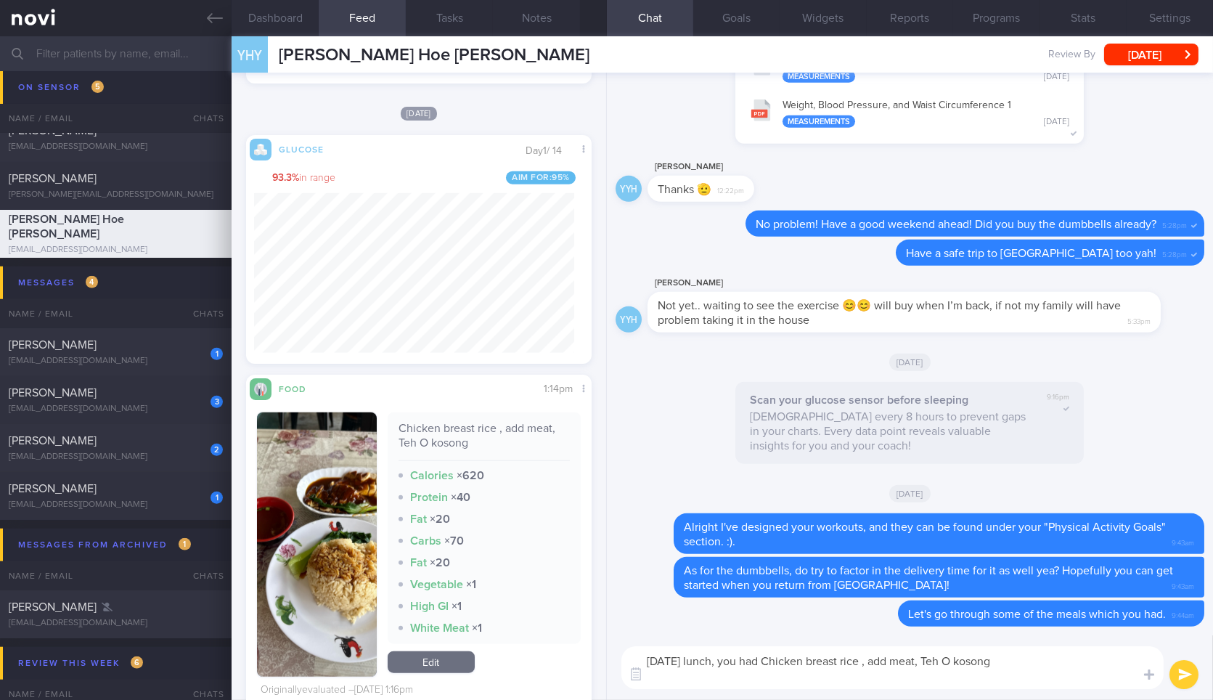
click at [869, 674] on textarea "On Thursday's lunch, you had Chicken breast rice , add meat, Teh O kosong" at bounding box center [893, 667] width 542 height 43
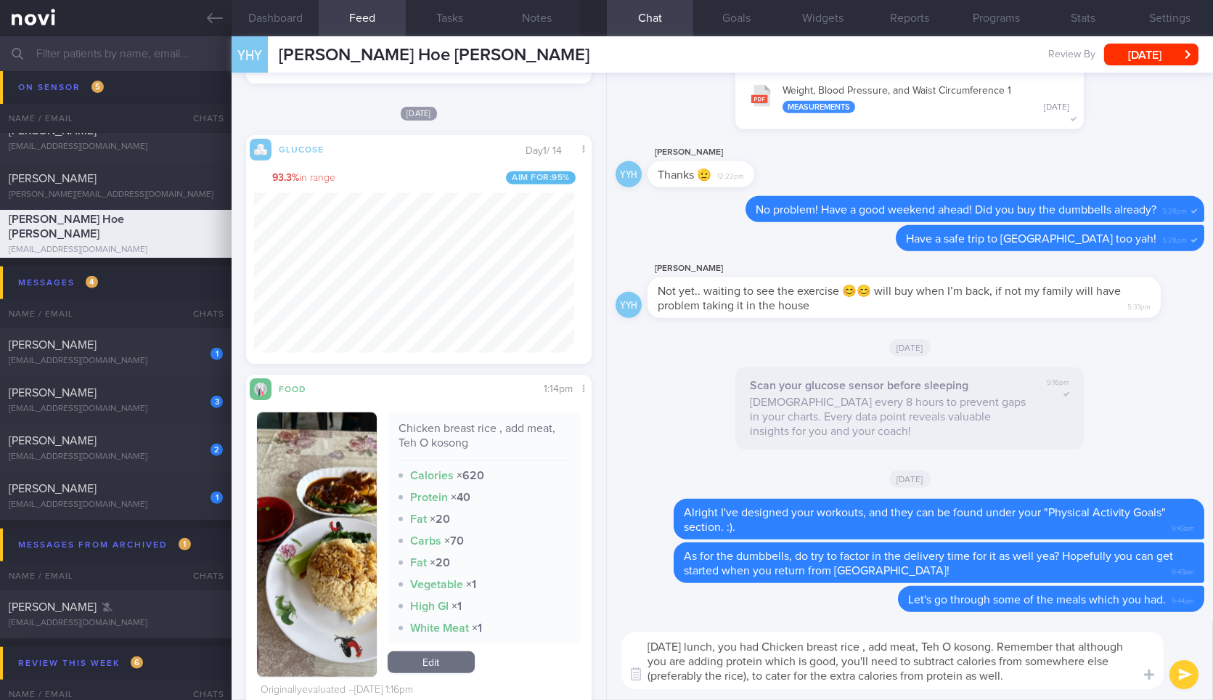
type textarea "On Thursday's lunch, you had Chicken breast rice , add meat, Teh O kosong. Reme…"
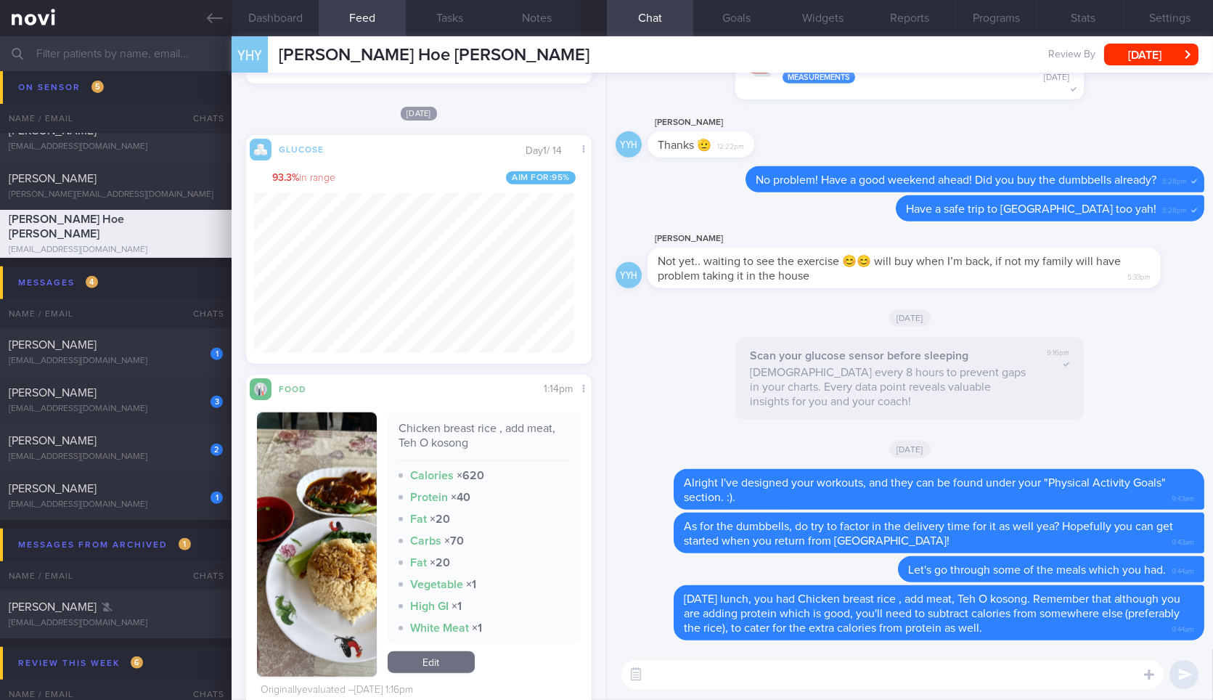
click at [399, 454] on div "Chicken breast rice , add meat, Teh O kosong" at bounding box center [484, 441] width 171 height 40
click at [338, 468] on button "button" at bounding box center [316, 544] width 119 height 264
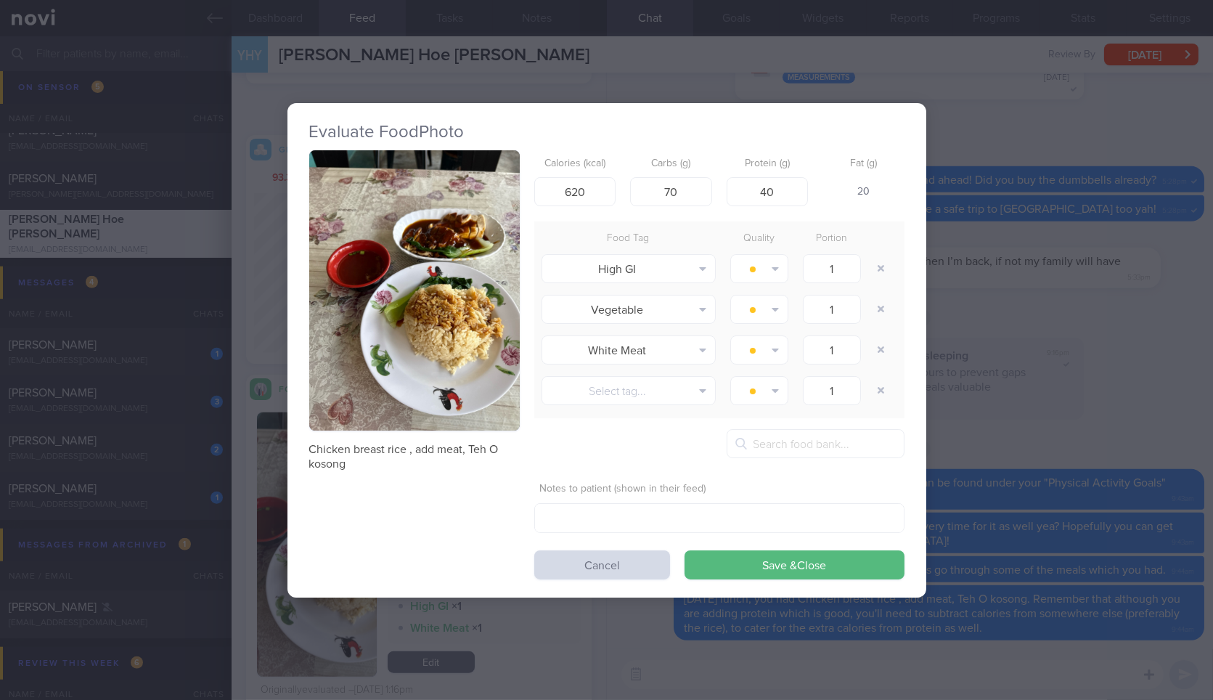
click at [479, 246] on button "button" at bounding box center [414, 290] width 211 height 281
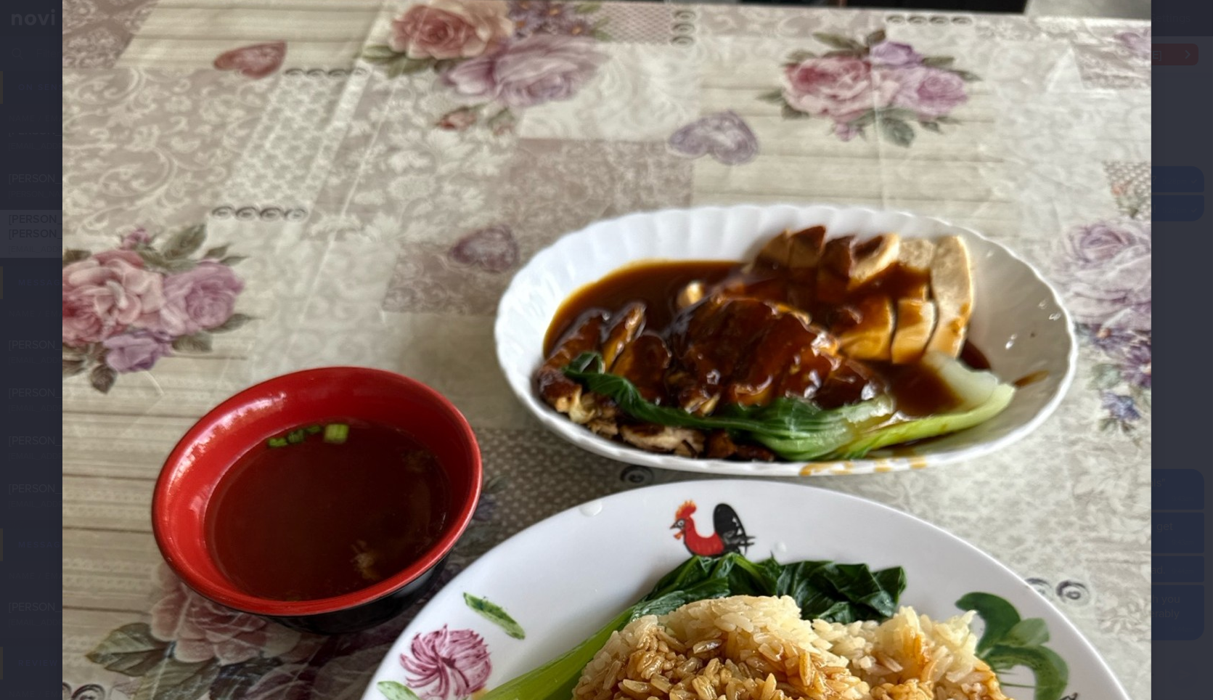
scroll to position [170, 0]
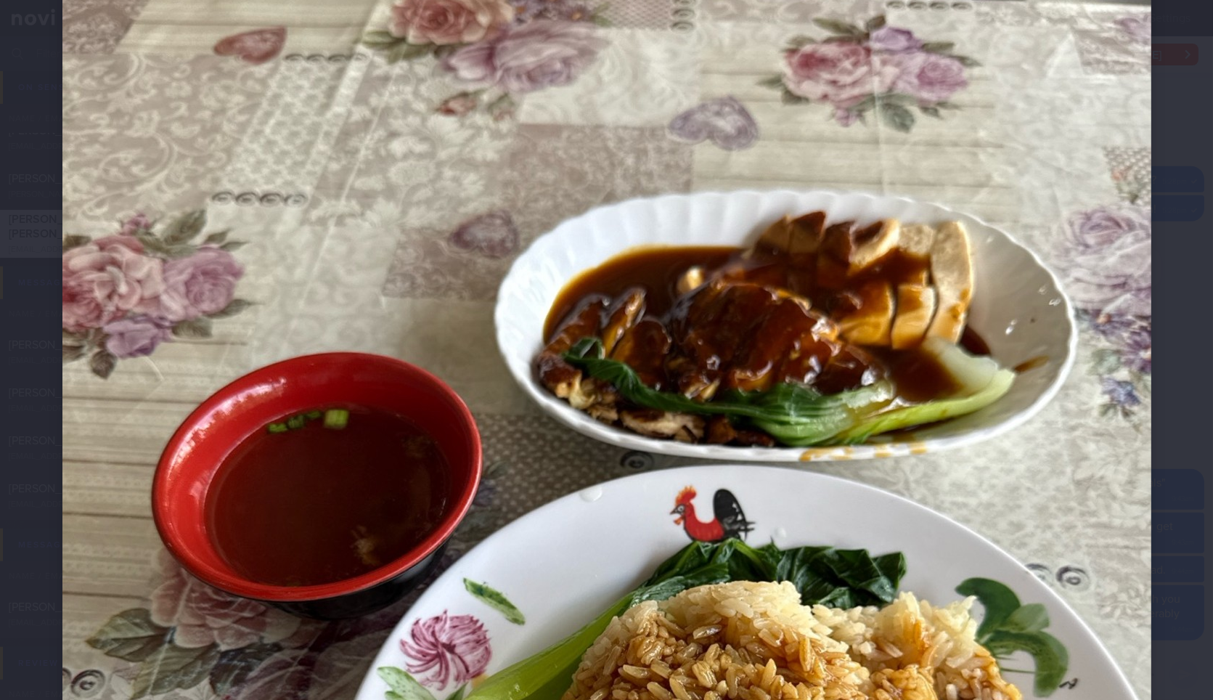
click at [1154, 287] on div at bounding box center [606, 614] width 1205 height 1568
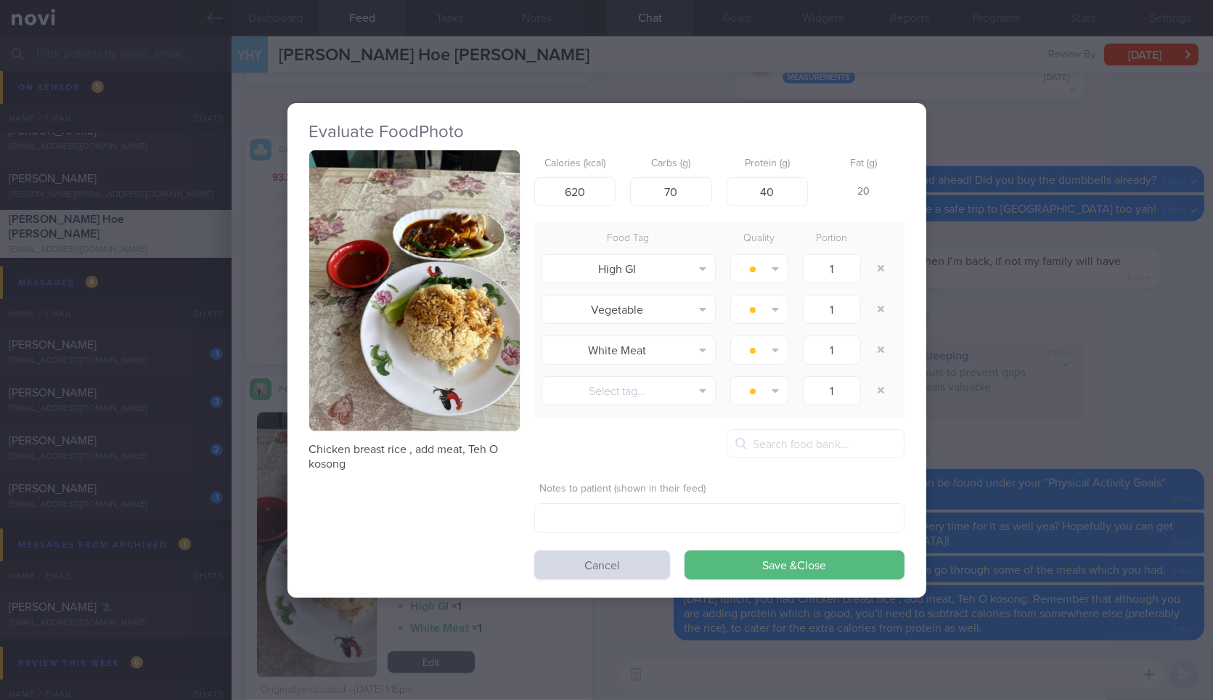
click at [1154, 287] on div "Evaluate Food Photo Chicken breast rice , add meat, Teh O kosong Calories (kcal…" at bounding box center [606, 350] width 1213 height 700
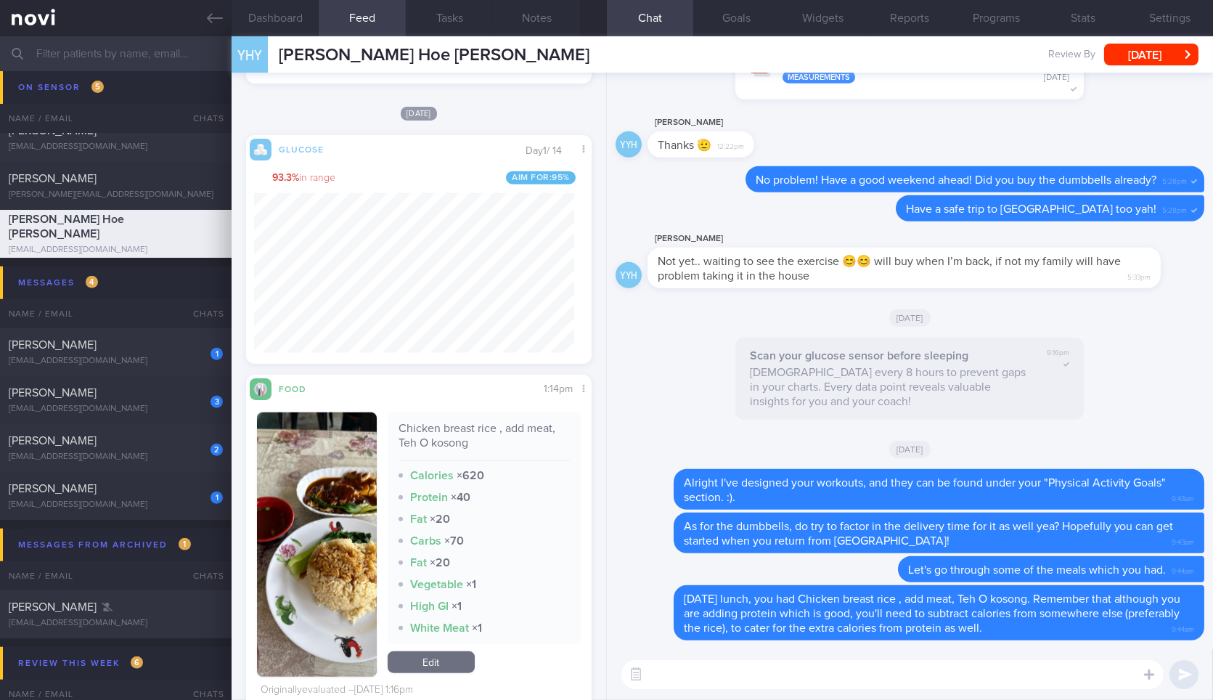
click at [955, 666] on textarea at bounding box center [893, 674] width 542 height 29
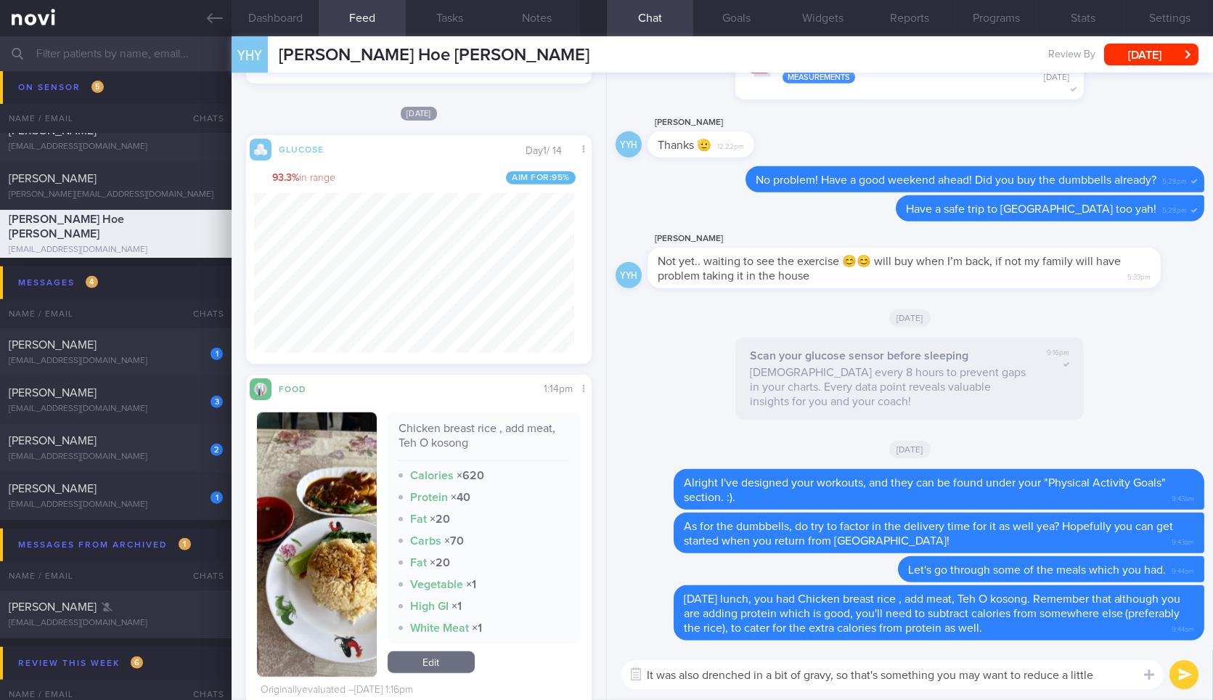
type textarea "It was also drenched in a bit of gravy, so that's something you may want to red…"
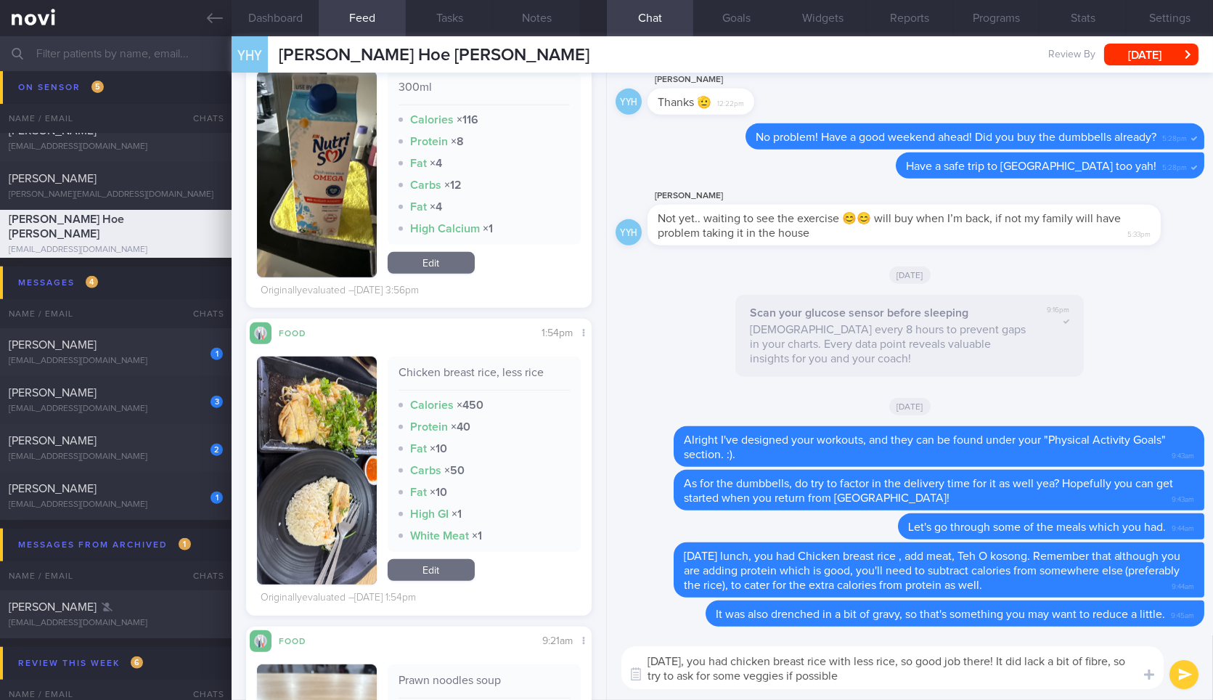
type textarea "On Friday, you had chicken breast rice with less rice, so good job there! It di…"
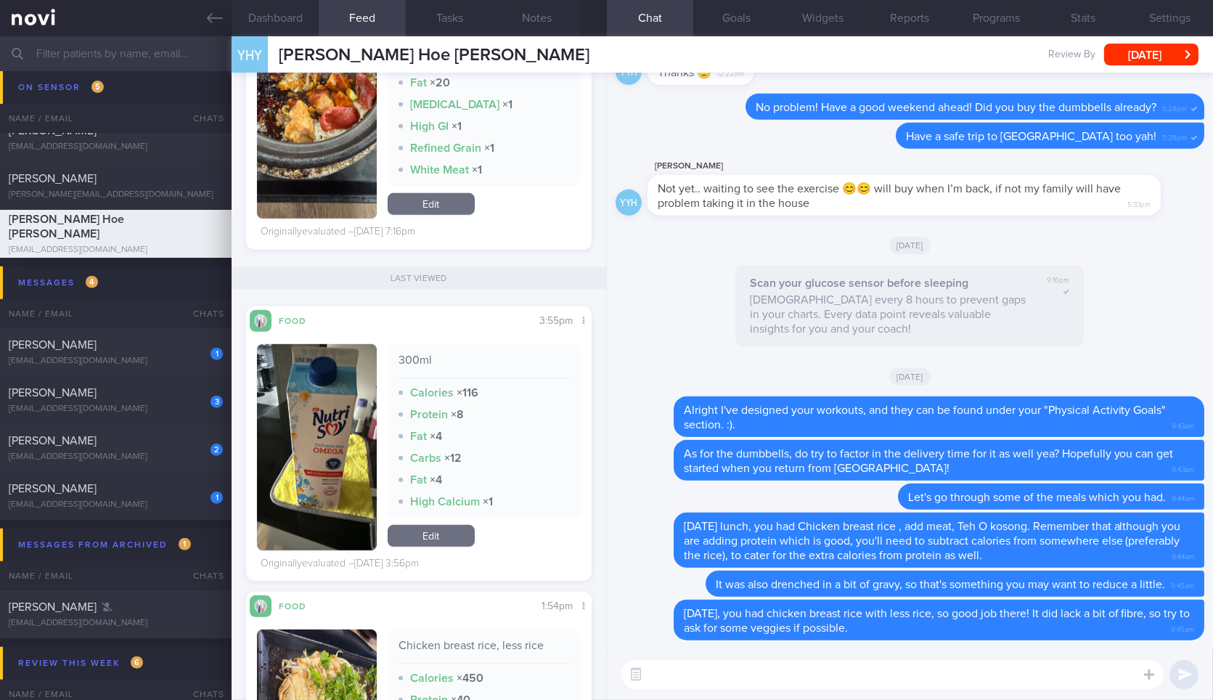
scroll to position [1787, 0]
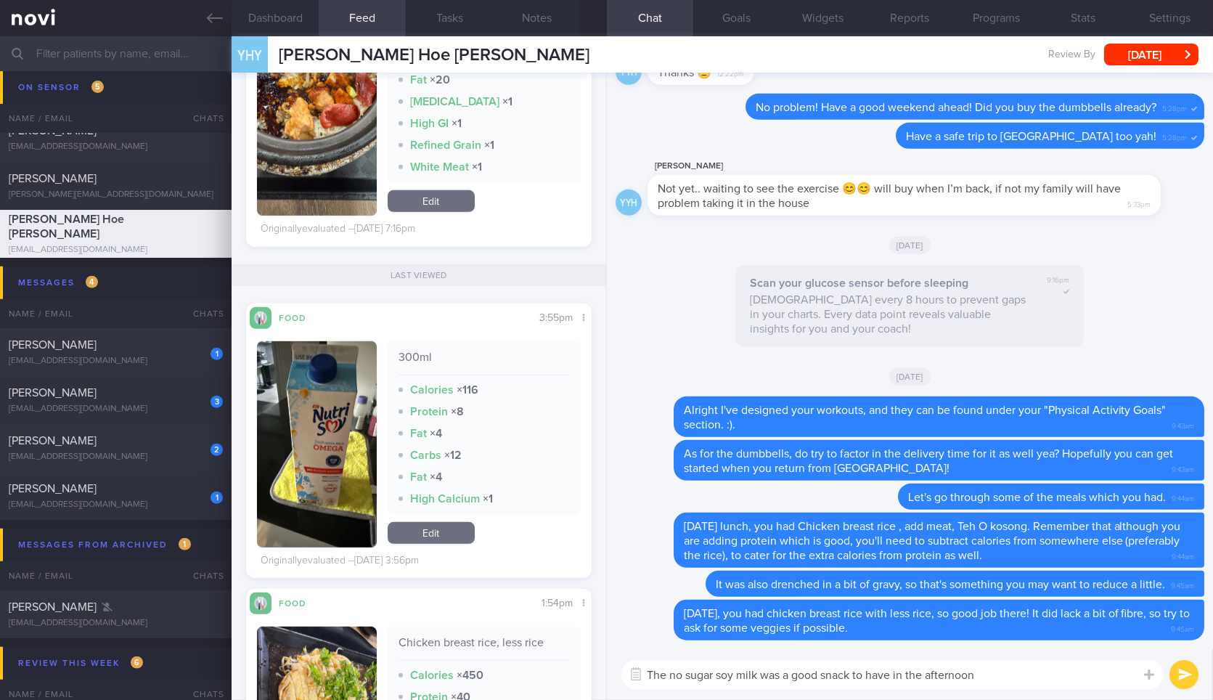
type textarea "The no sugar soy milk was a good snack to have in the afternoon!"
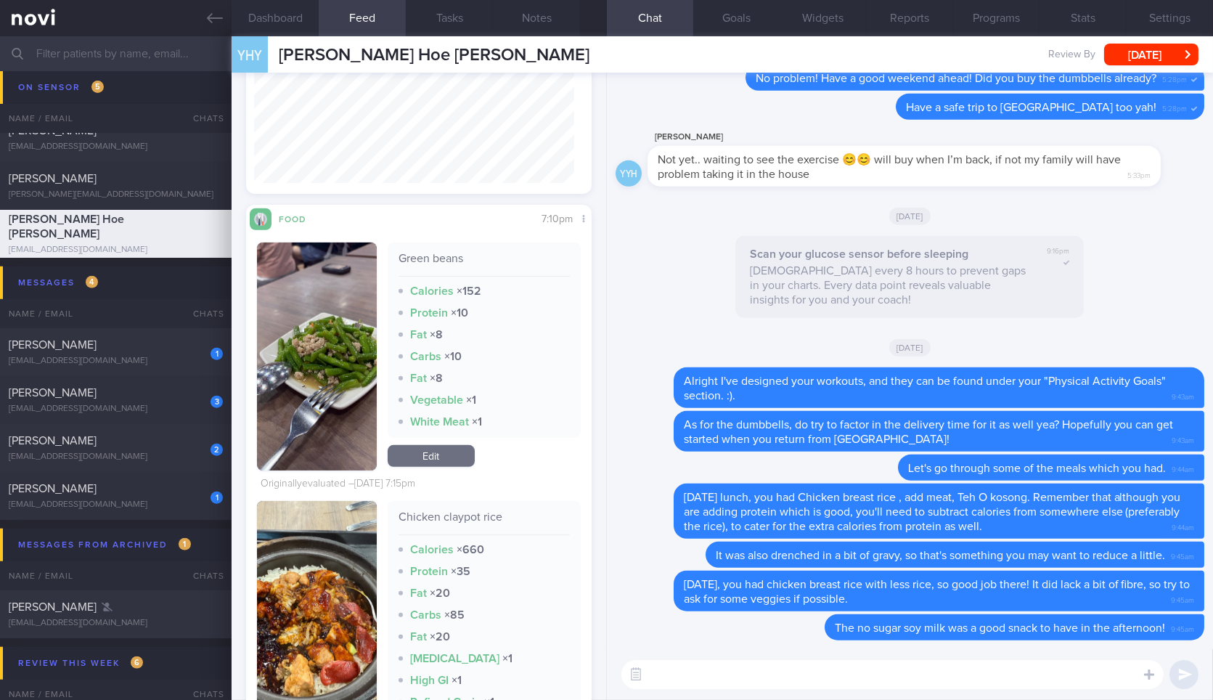
scroll to position [1307, 0]
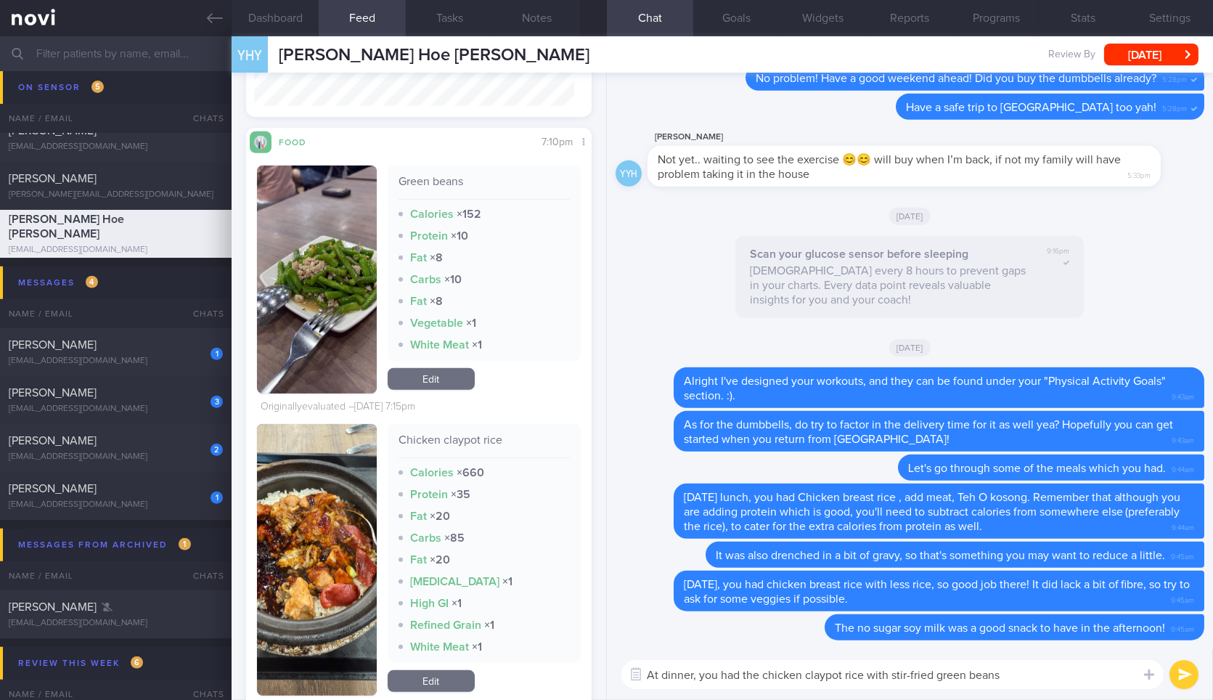
type textarea "At dinner, you had the chicken claypot rice with stir-fried green beans."
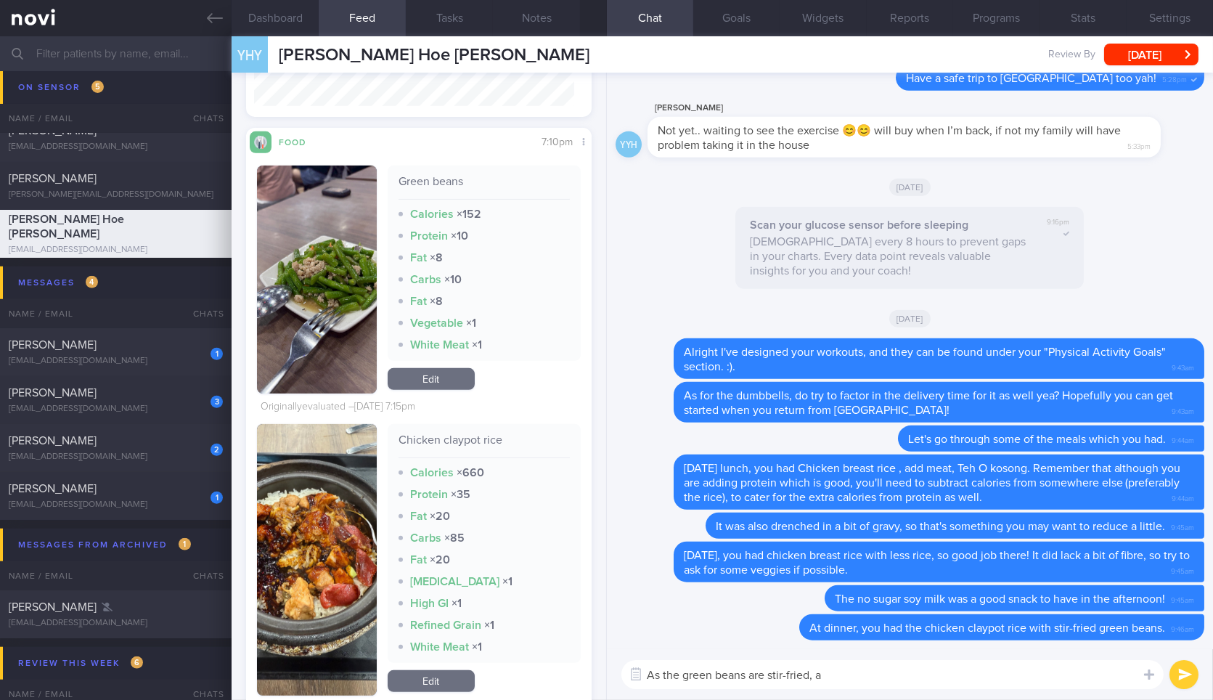
type textarea "As the green beans are stir-fried, an"
click at [334, 513] on button "button" at bounding box center [316, 560] width 119 height 272
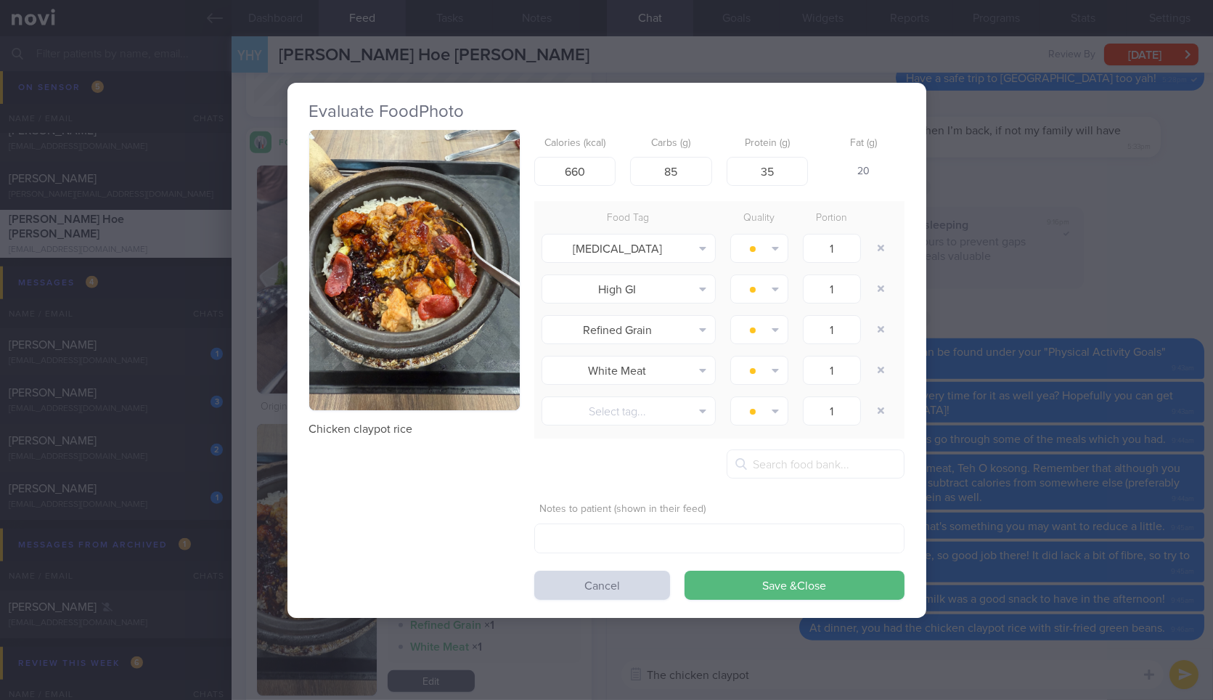
click at [423, 204] on button "button" at bounding box center [414, 270] width 211 height 281
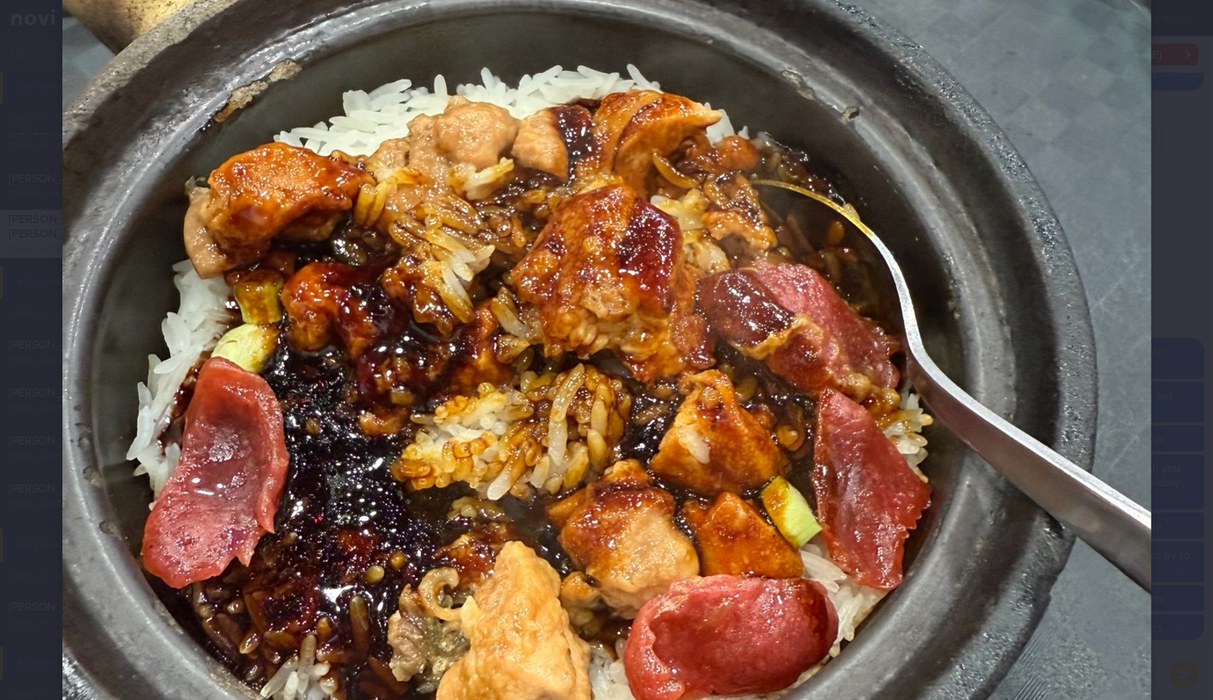
scroll to position [325, 0]
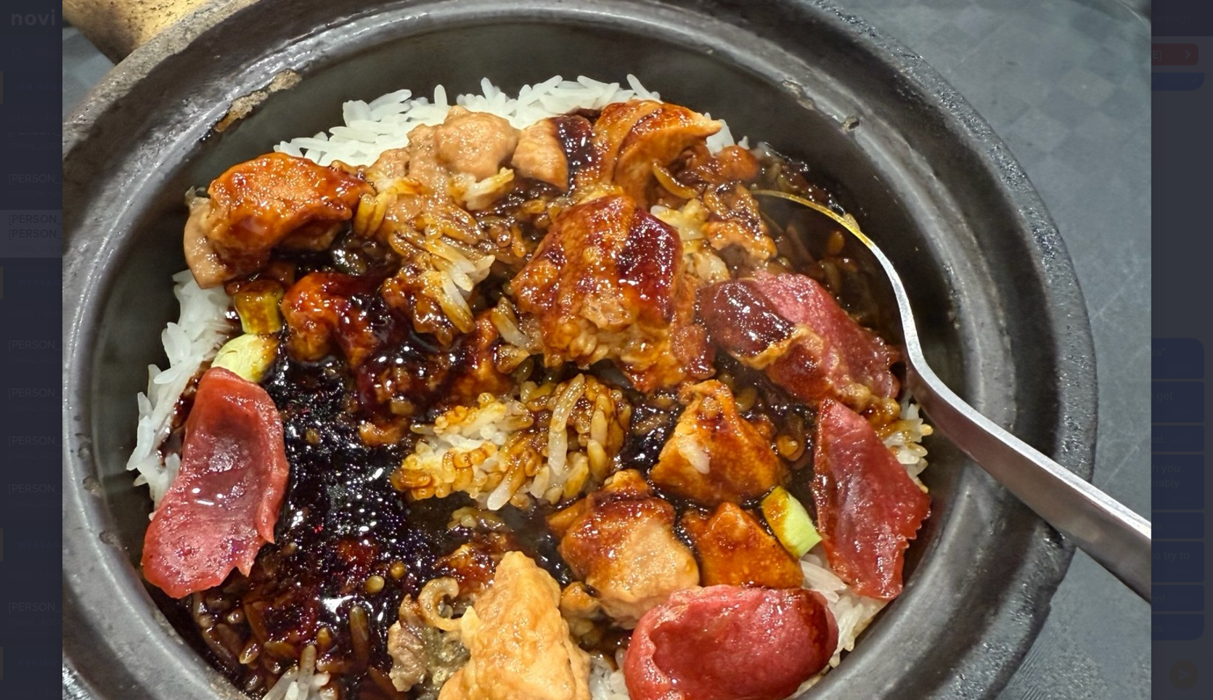
click at [1127, 482] on img at bounding box center [606, 459] width 1089 height 1452
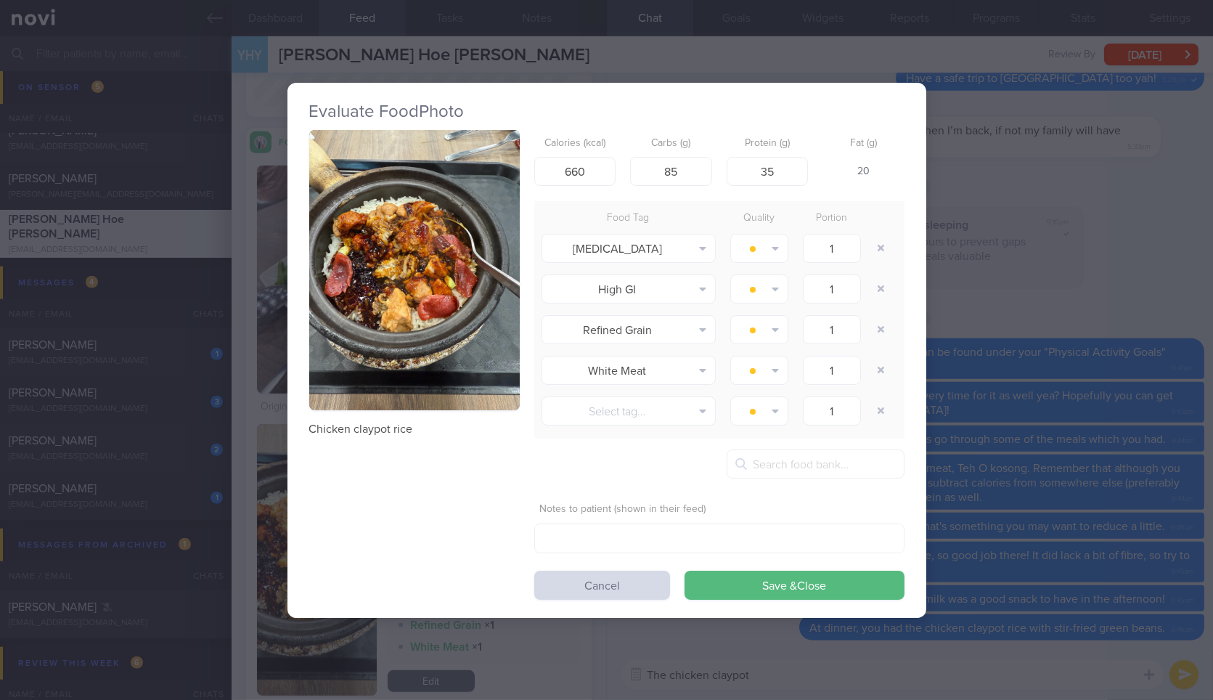
click at [1127, 482] on div "Evaluate Food Photo Chicken claypot rice Calories (kcal) 660 Carbs (g) 85 Prote…" at bounding box center [606, 350] width 1213 height 700
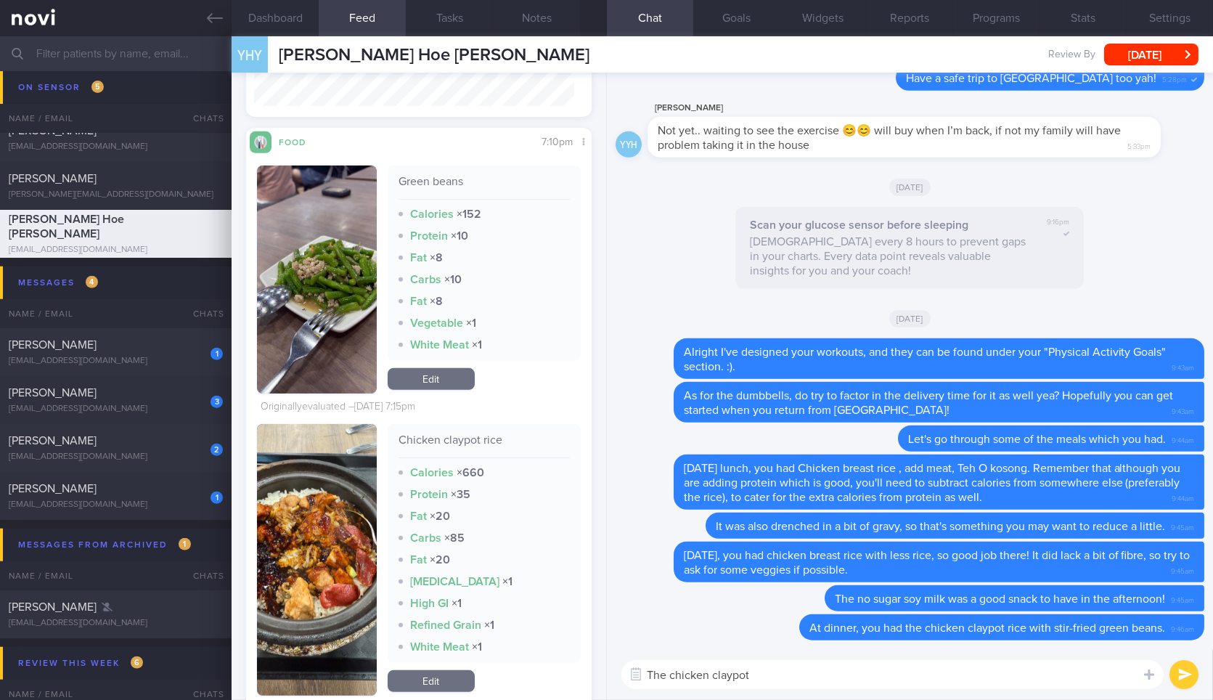
click at [866, 667] on textarea "The chicken claypot" at bounding box center [893, 674] width 542 height 29
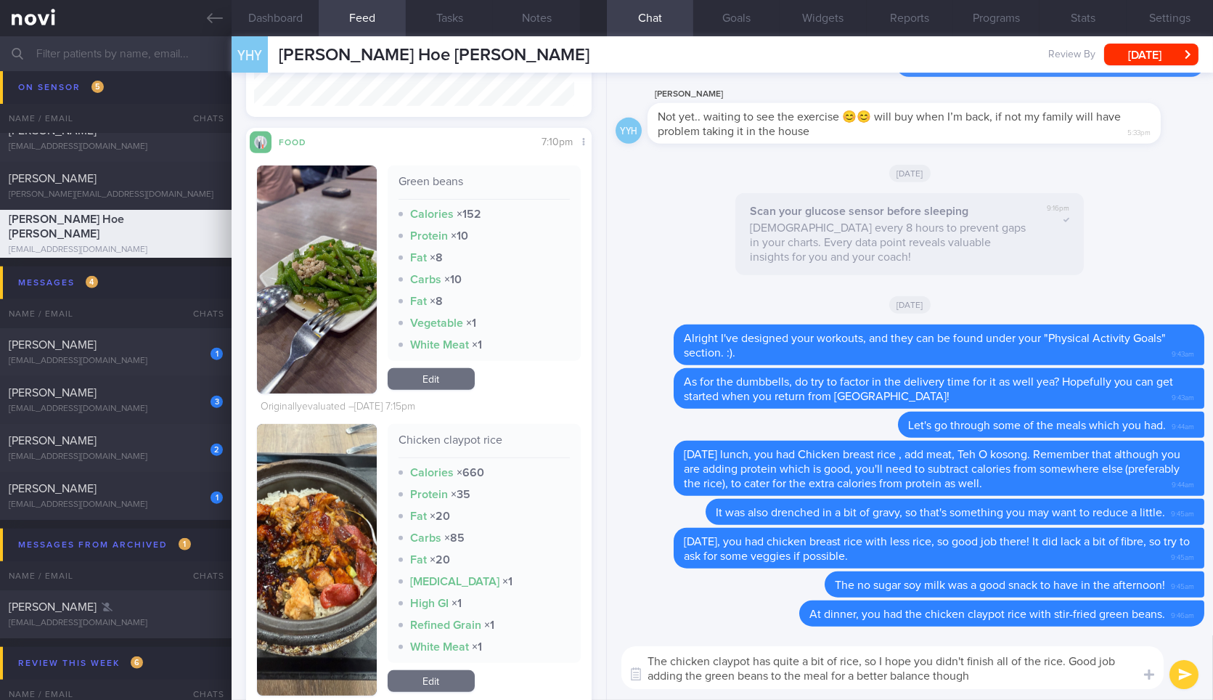
type textarea "The chicken claypot has quite a bit of rice, so I hope you didn't finish all of…"
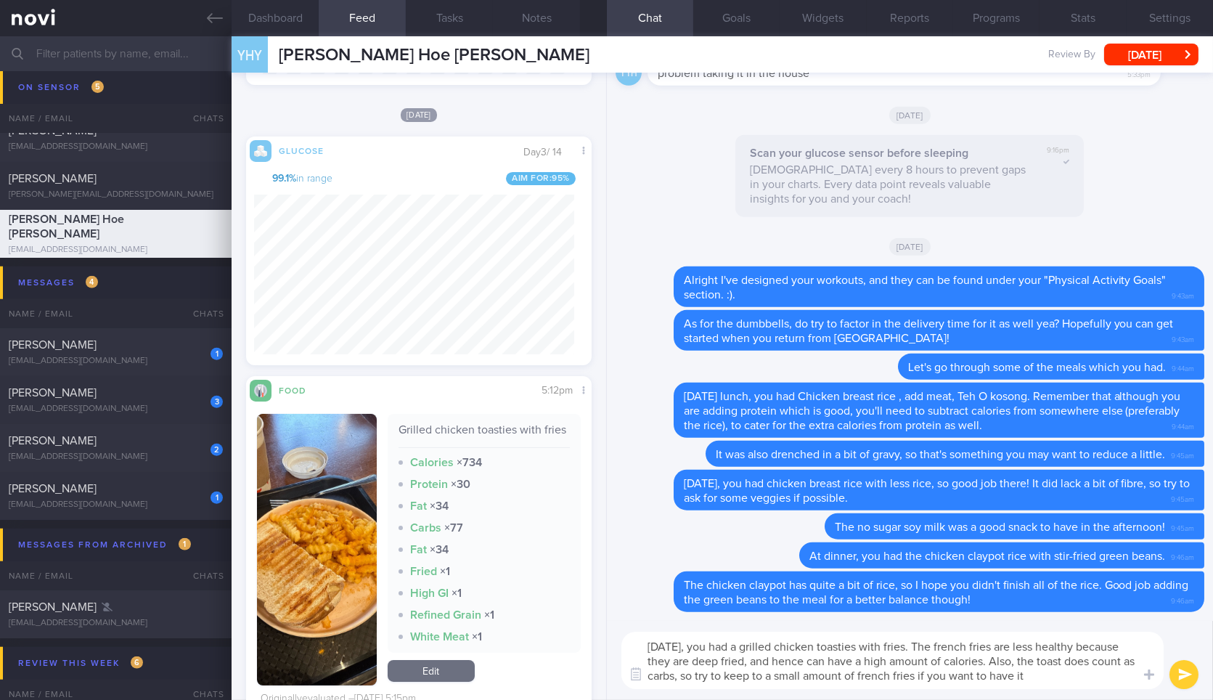
type textarea "On Saturday, you had a grilled chicken toasties with fries. The french fries ar…"
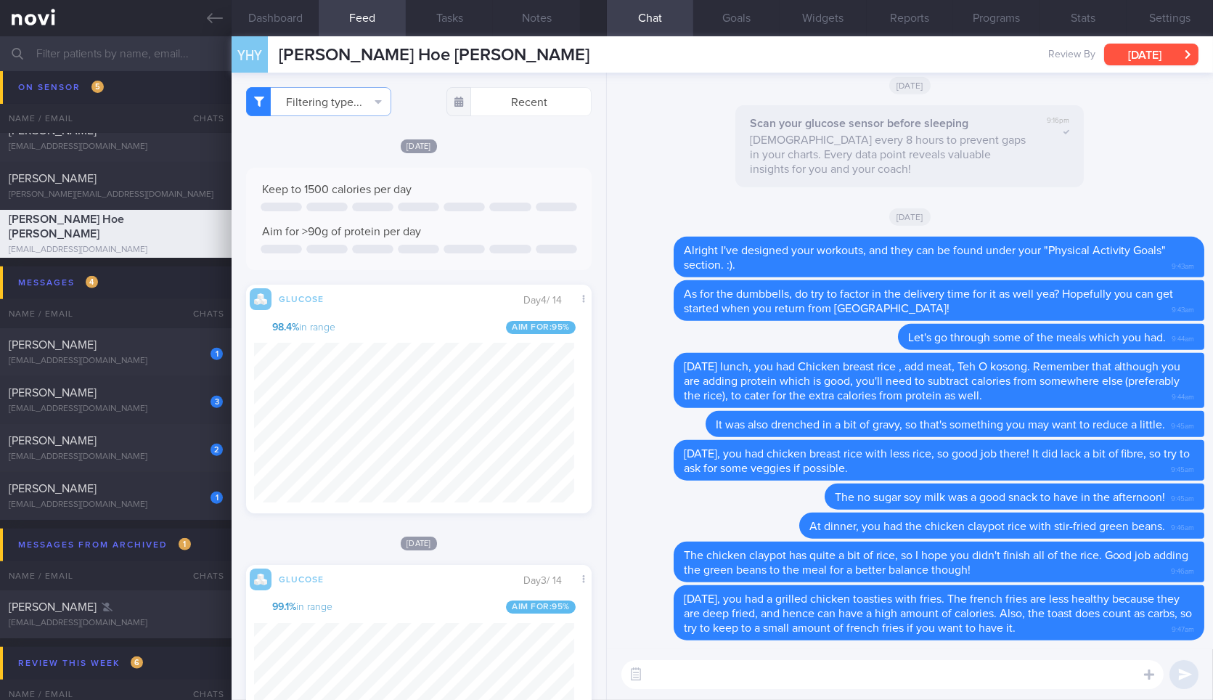
click at [1172, 56] on button "[DATE]" at bounding box center [1151, 55] width 94 height 22
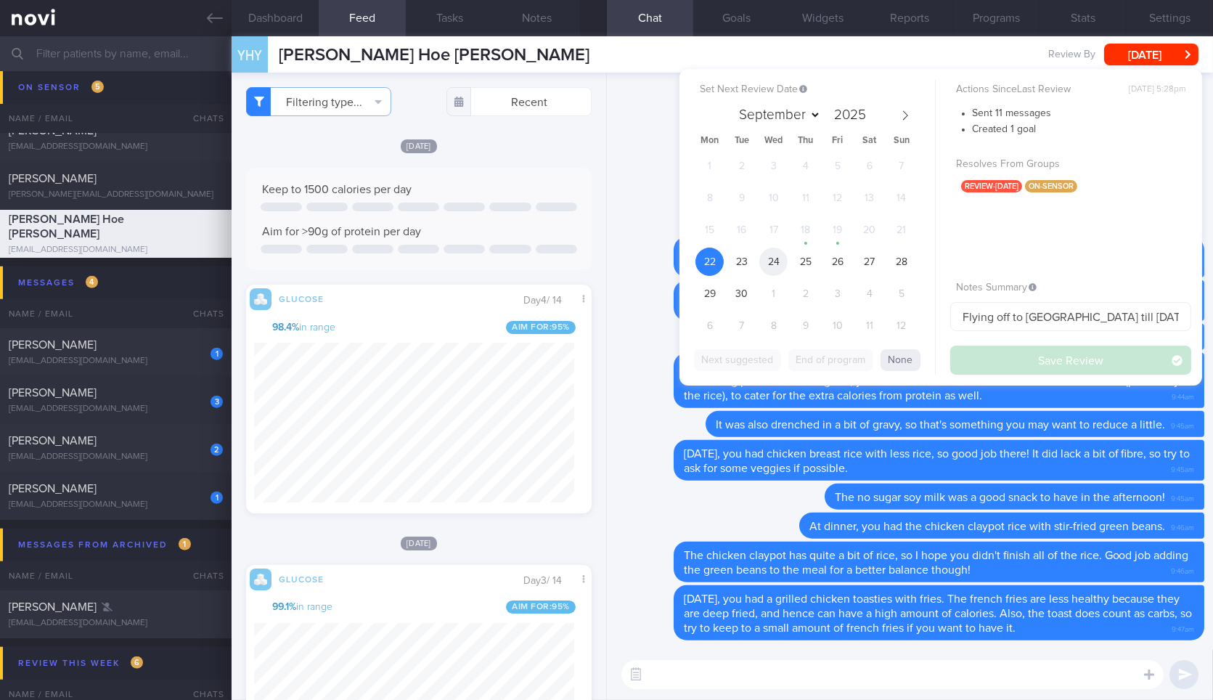
click at [783, 258] on span "24" at bounding box center [773, 262] width 28 height 28
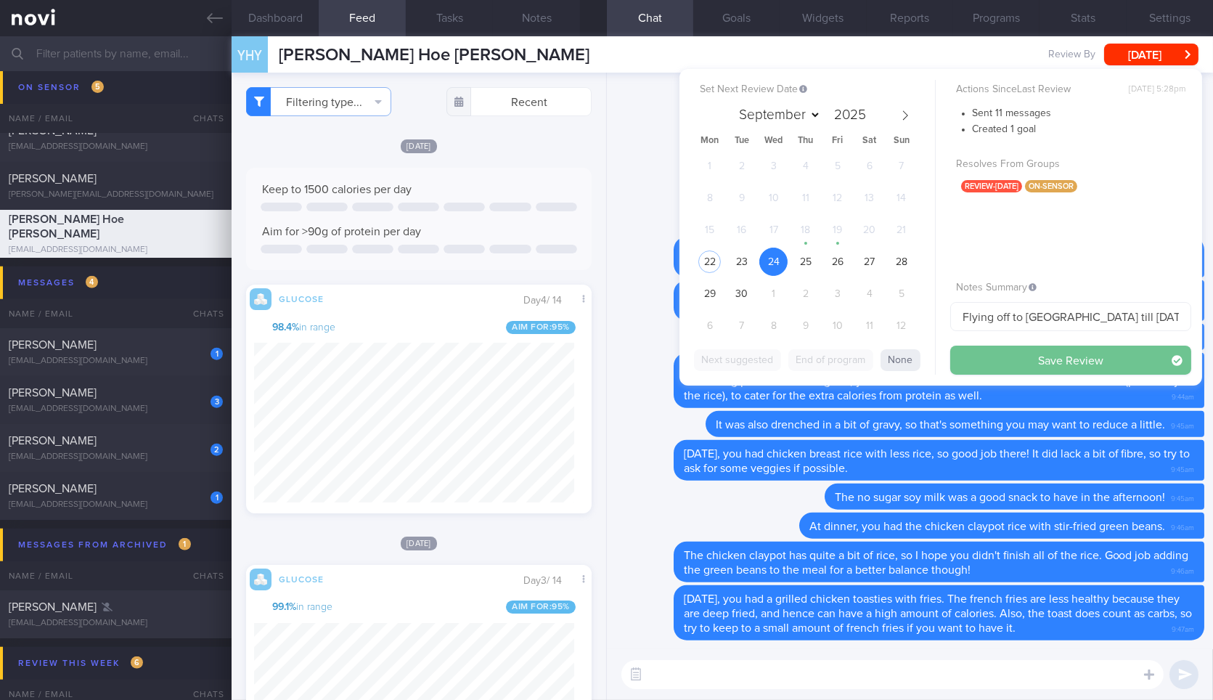
click at [1003, 361] on button "Save Review" at bounding box center [1070, 360] width 241 height 29
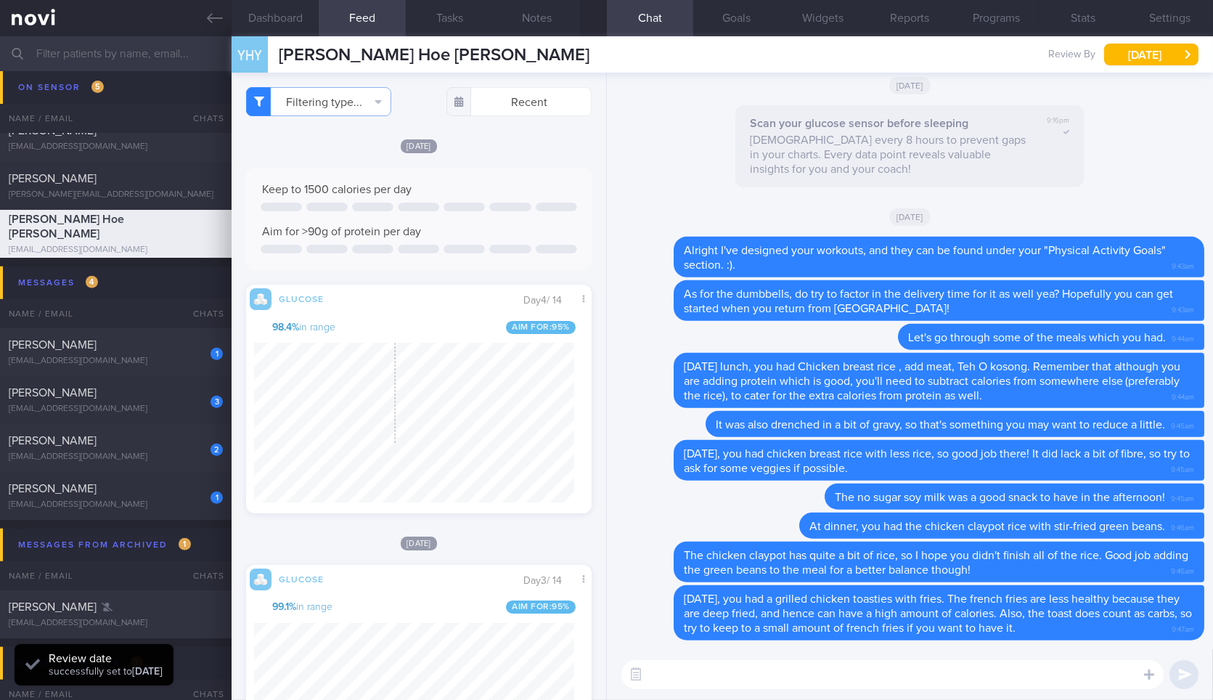
scroll to position [208, 319]
click at [219, 23] on icon at bounding box center [215, 18] width 16 height 16
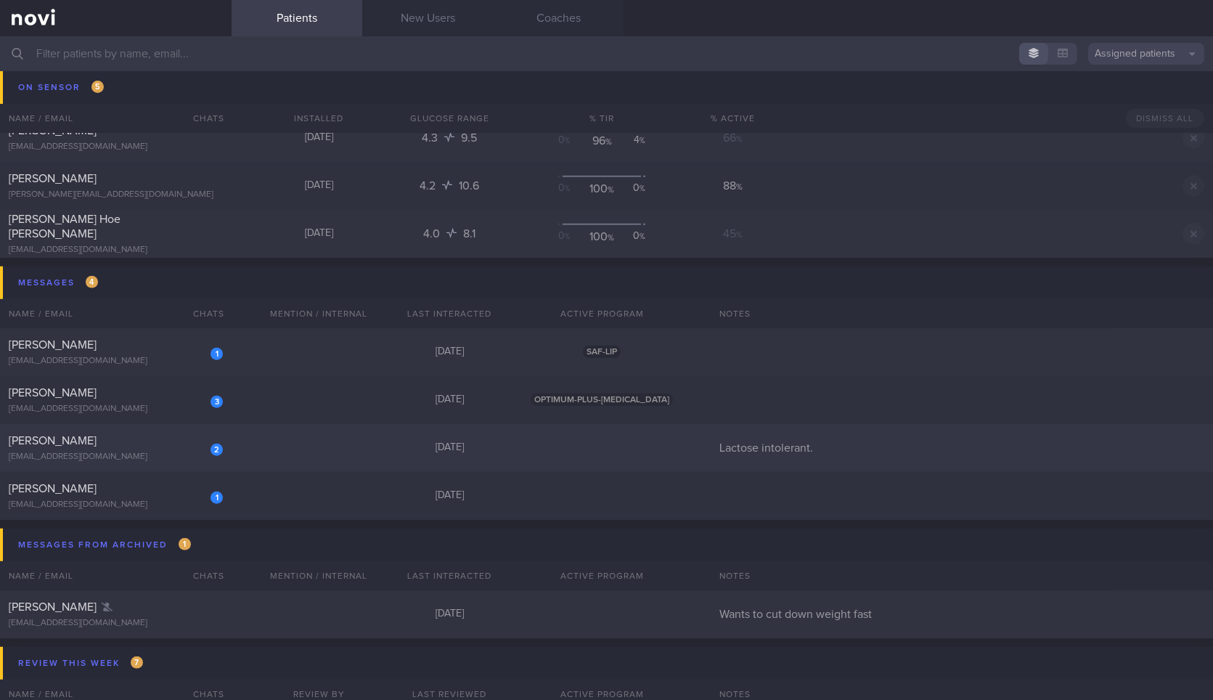
click at [263, 443] on div "2 Stephen Kartili stephenkartili@gmail.com 3 days ago Lactose intolerant." at bounding box center [606, 448] width 1213 height 48
select select "8"
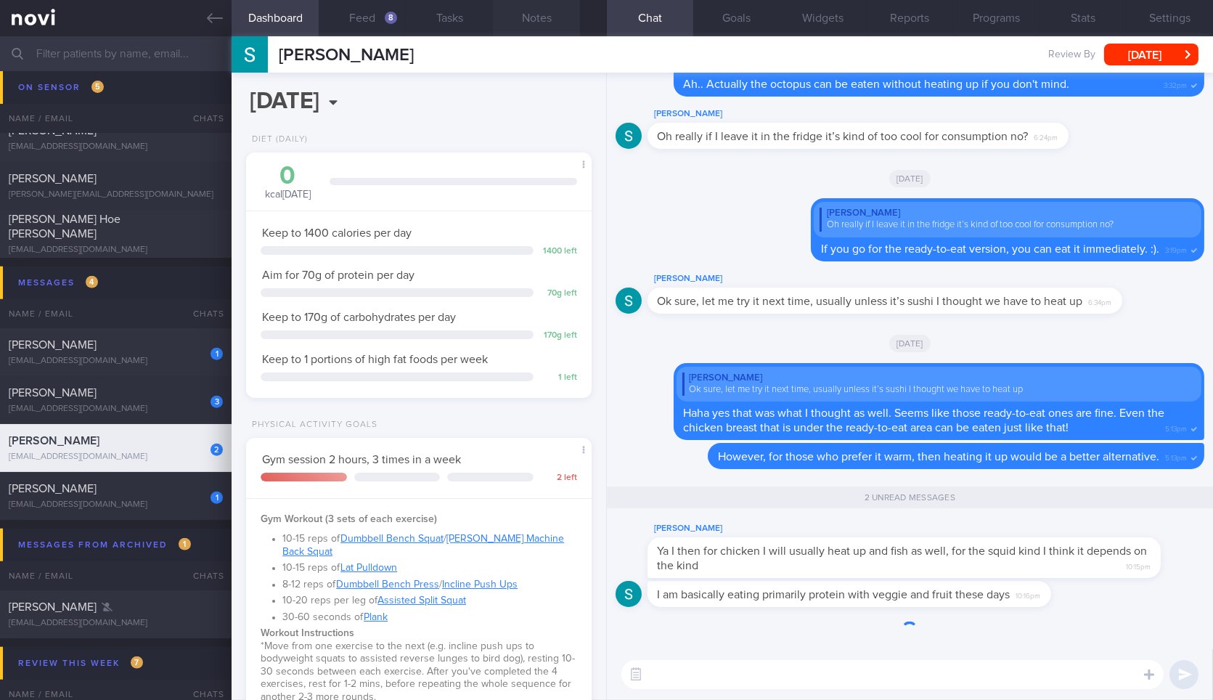
scroll to position [153, 306]
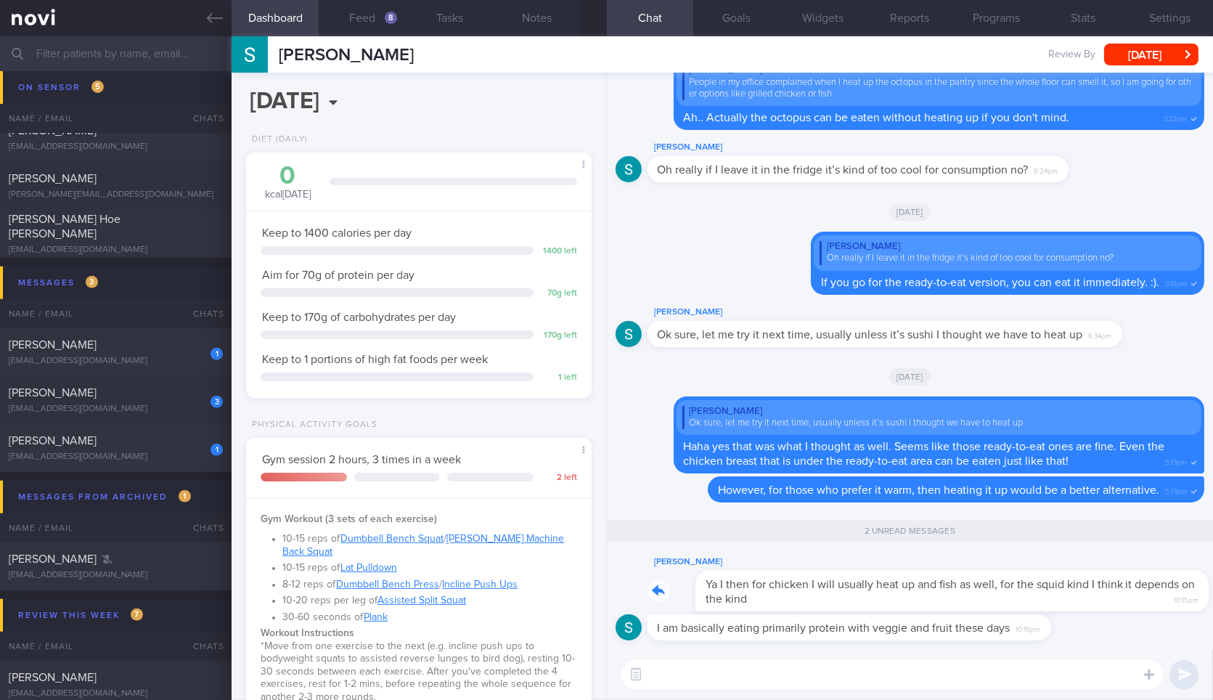
drag, startPoint x: 790, startPoint y: 596, endPoint x: 857, endPoint y: 596, distance: 66.8
click at [857, 596] on div "Stephen Kartili Ya I then for chicken I will usually heat up and fish as well, …" at bounding box center [926, 582] width 557 height 58
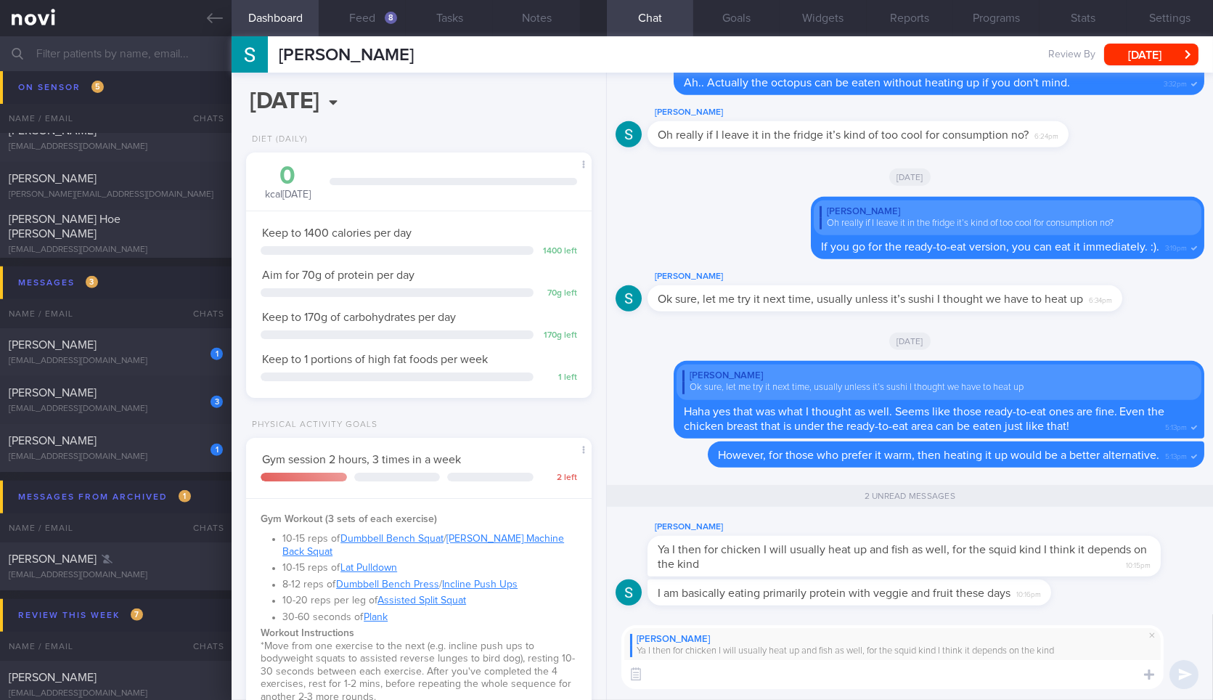
scroll to position [601, 0]
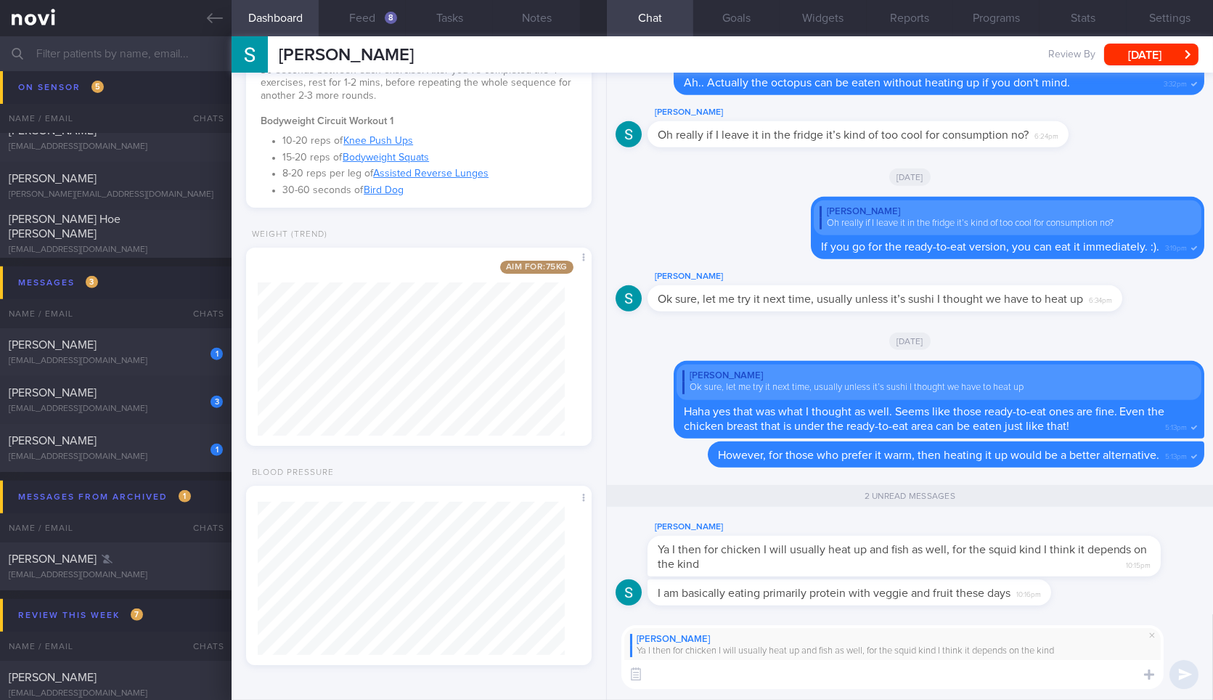
click at [1063, 674] on textarea at bounding box center [893, 674] width 542 height 29
type textarea "👍."
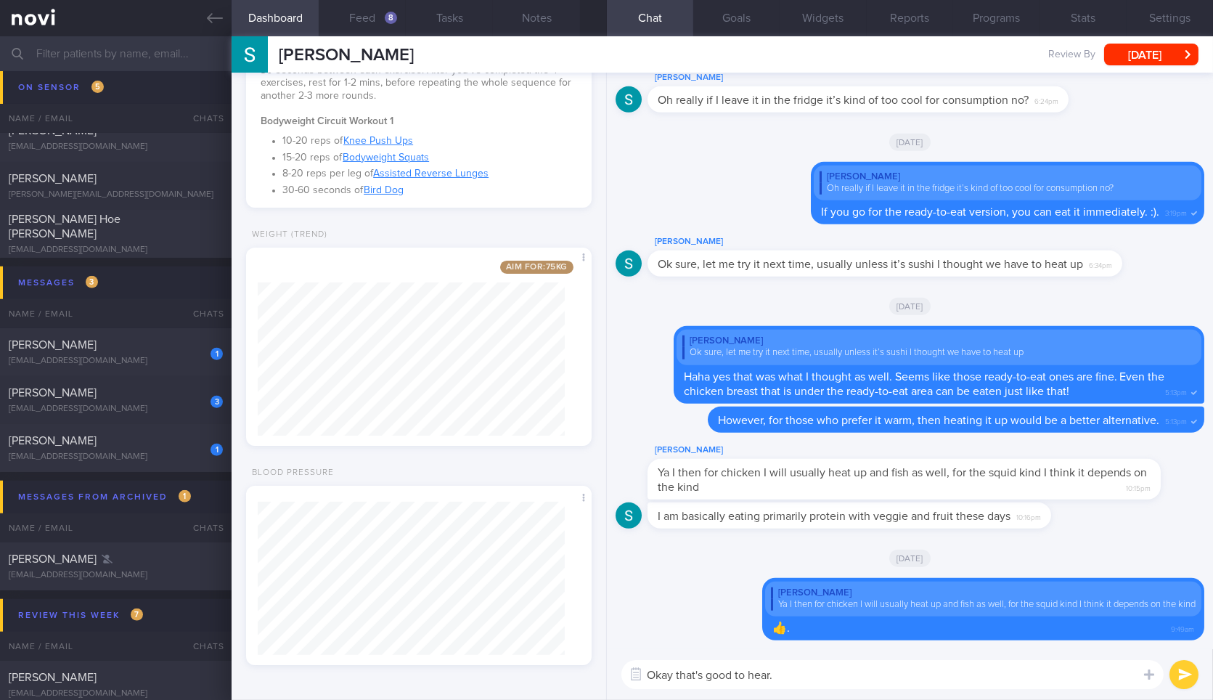
drag, startPoint x: 1046, startPoint y: 519, endPoint x: 1213, endPoint y: 506, distance: 167.5
click at [1213, 506] on div "Delete Stephen Kartili Ya I then for chicken I will usually heat up and fish as…" at bounding box center [910, 361] width 606 height 577
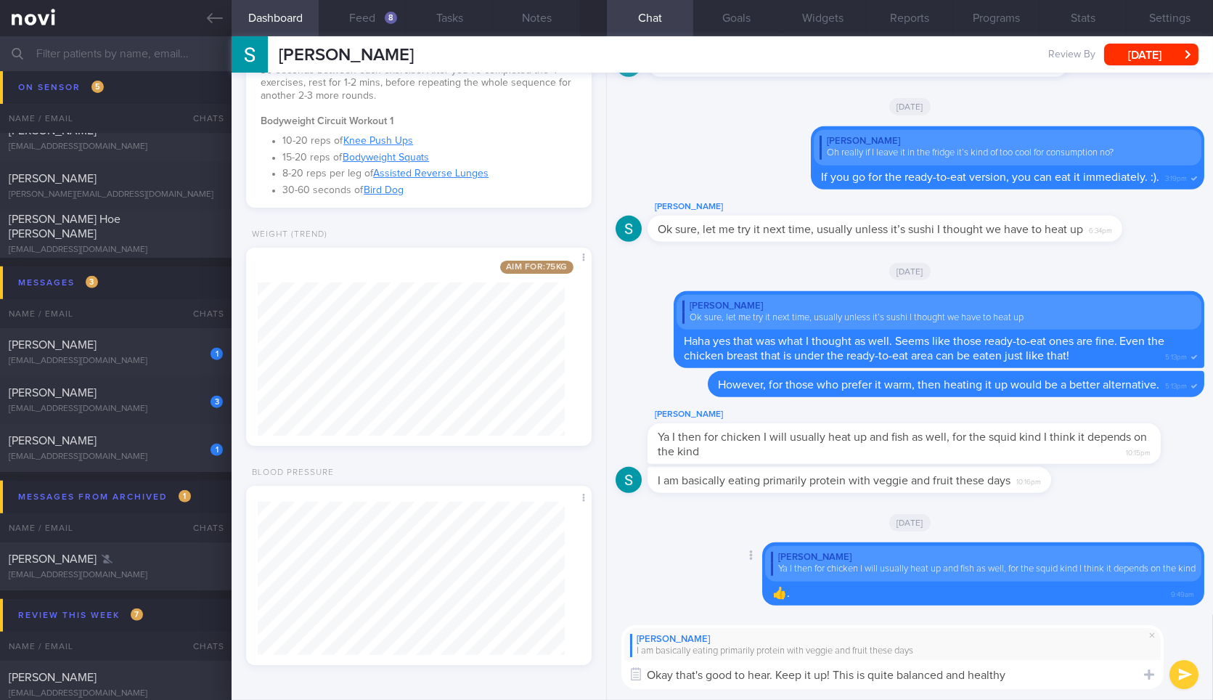
type textarea "Okay that's good to hear. Keep it up! This is quite balanced and healthy!"
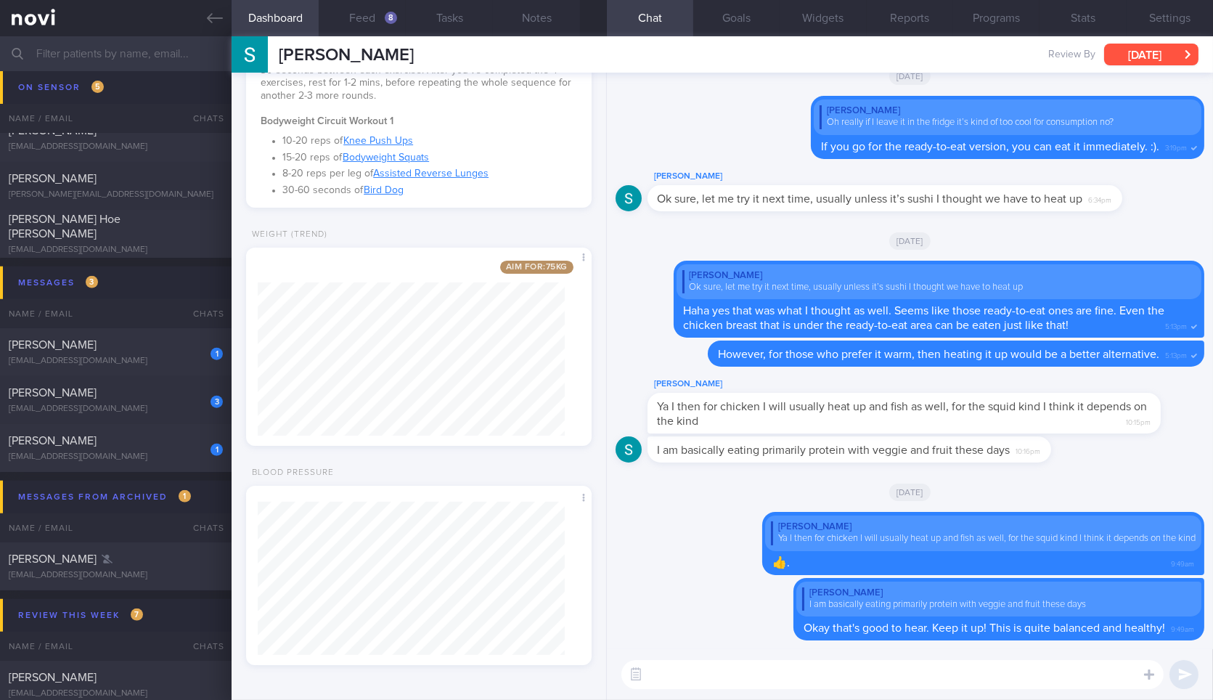
click at [1150, 55] on button "[DATE]" at bounding box center [1151, 55] width 94 height 22
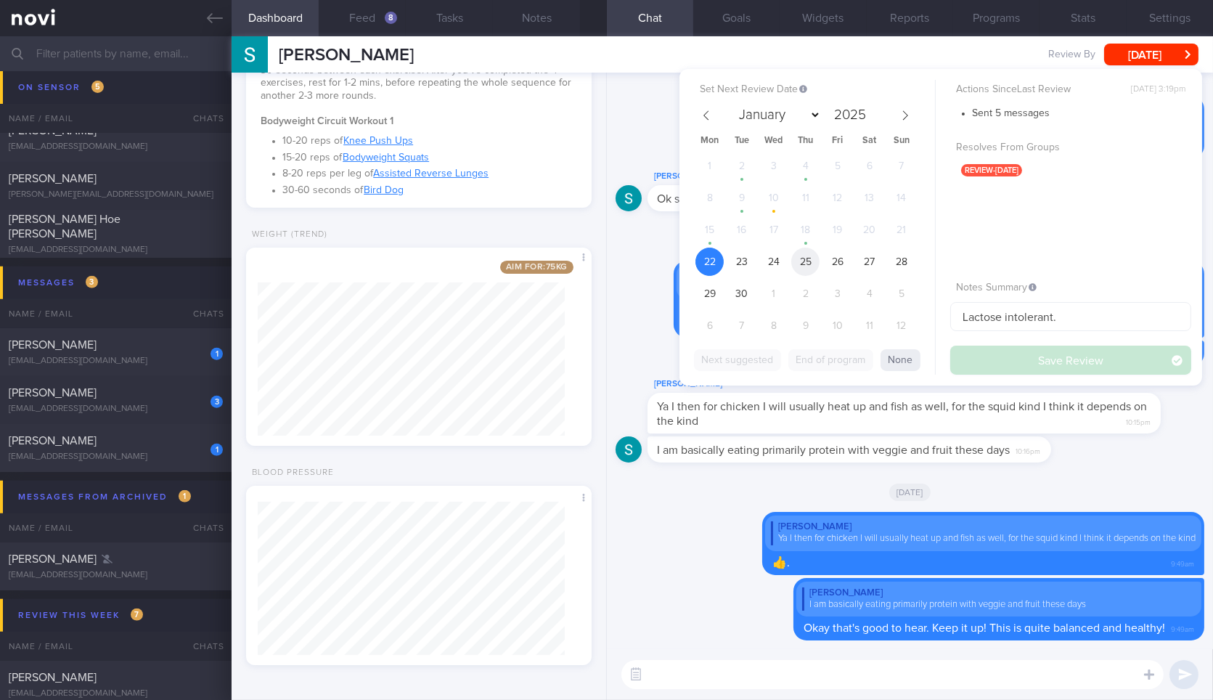
click at [804, 258] on span "25" at bounding box center [805, 262] width 28 height 28
click at [1026, 370] on button "Save Review" at bounding box center [1070, 360] width 241 height 29
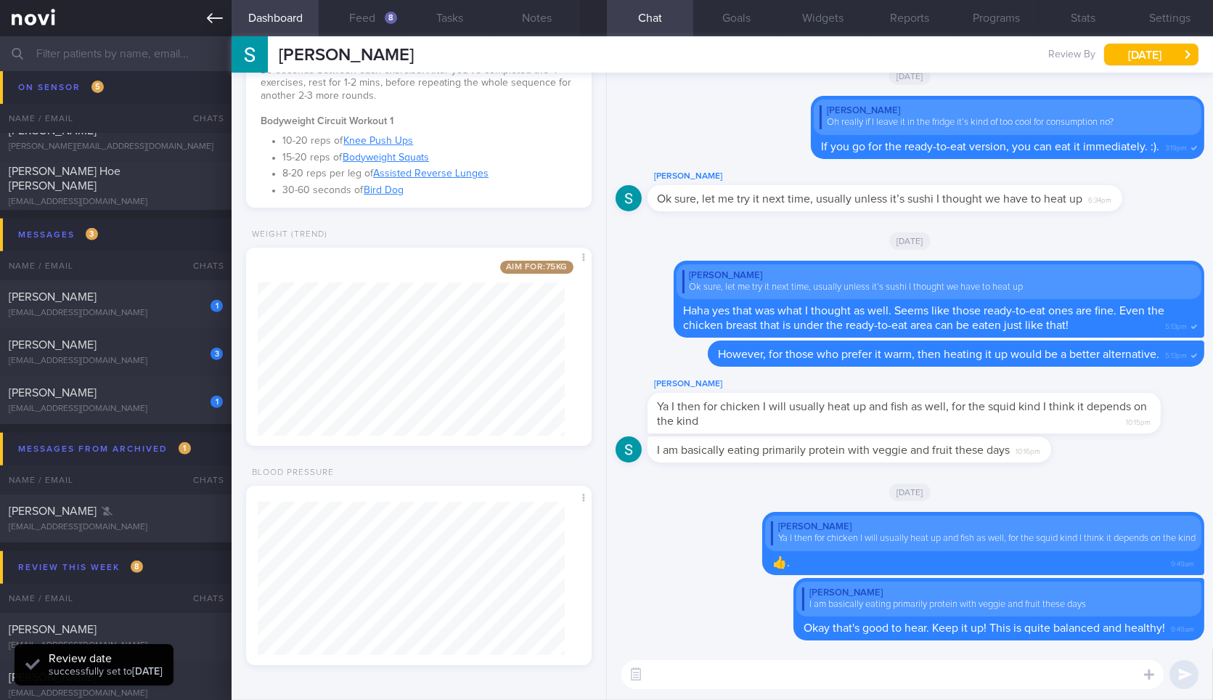
click at [211, 11] on icon at bounding box center [215, 18] width 16 height 16
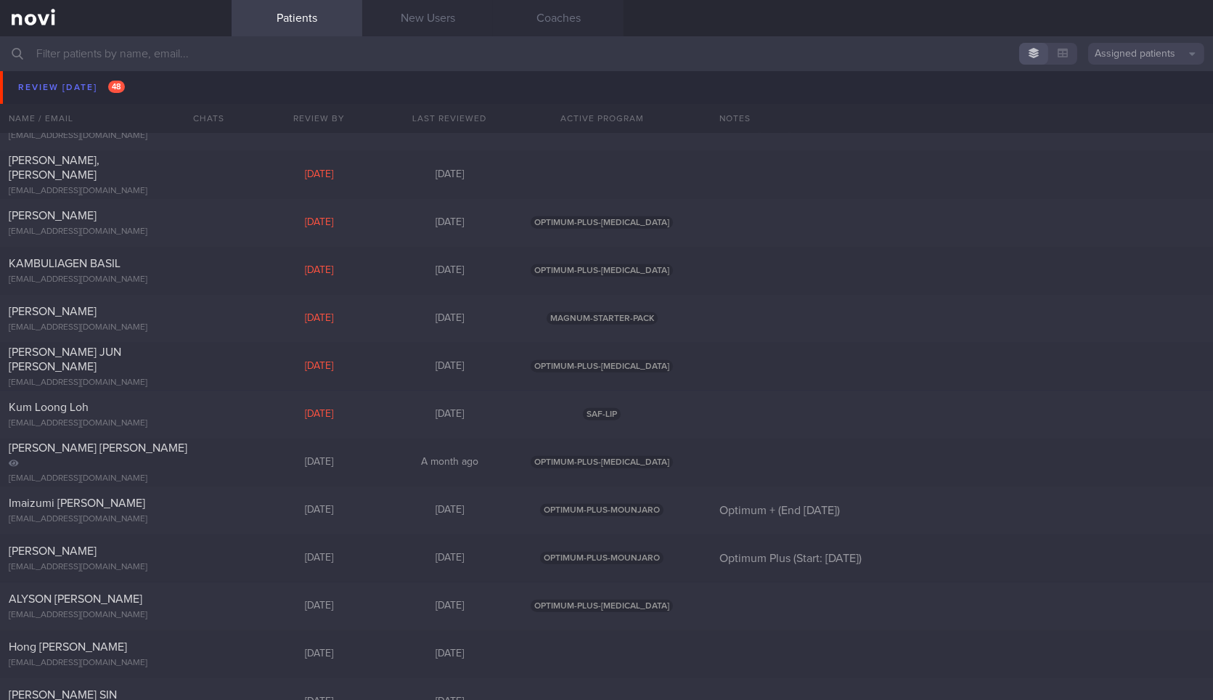
scroll to position [1420, 0]
click at [223, 314] on div "Kien Huay Goh kienhuay@gmail.com" at bounding box center [116, 320] width 232 height 29
select select "8"
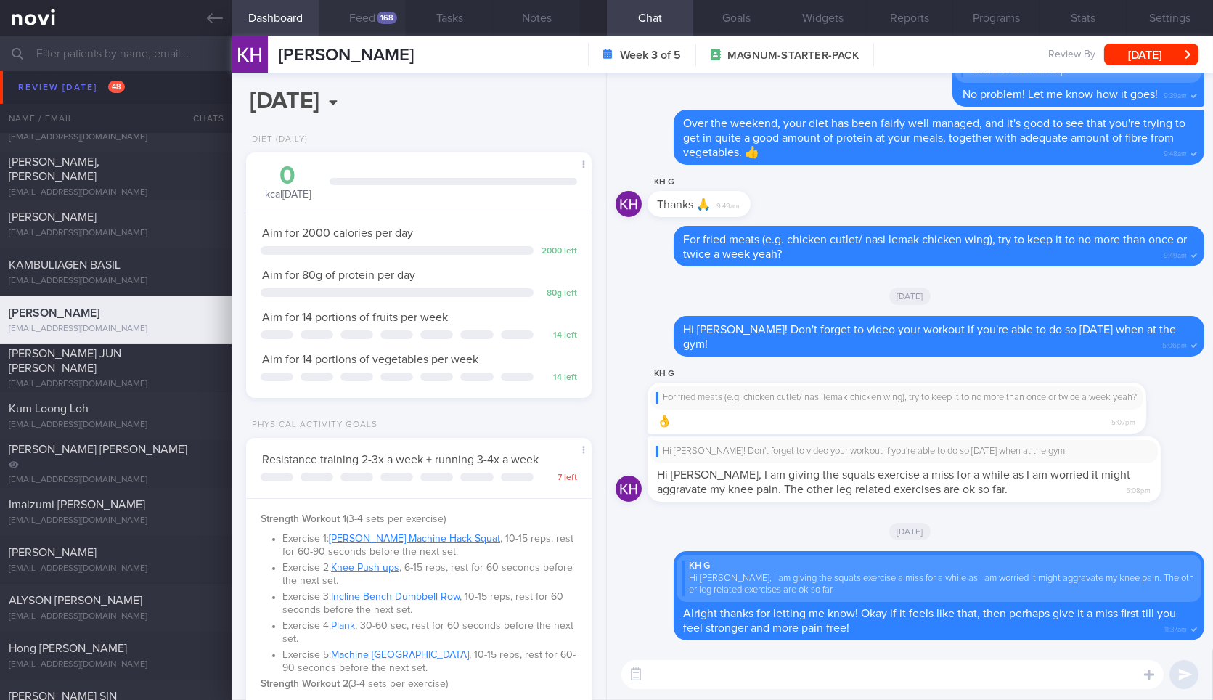
click at [367, 29] on button "Feed 168" at bounding box center [362, 18] width 87 height 36
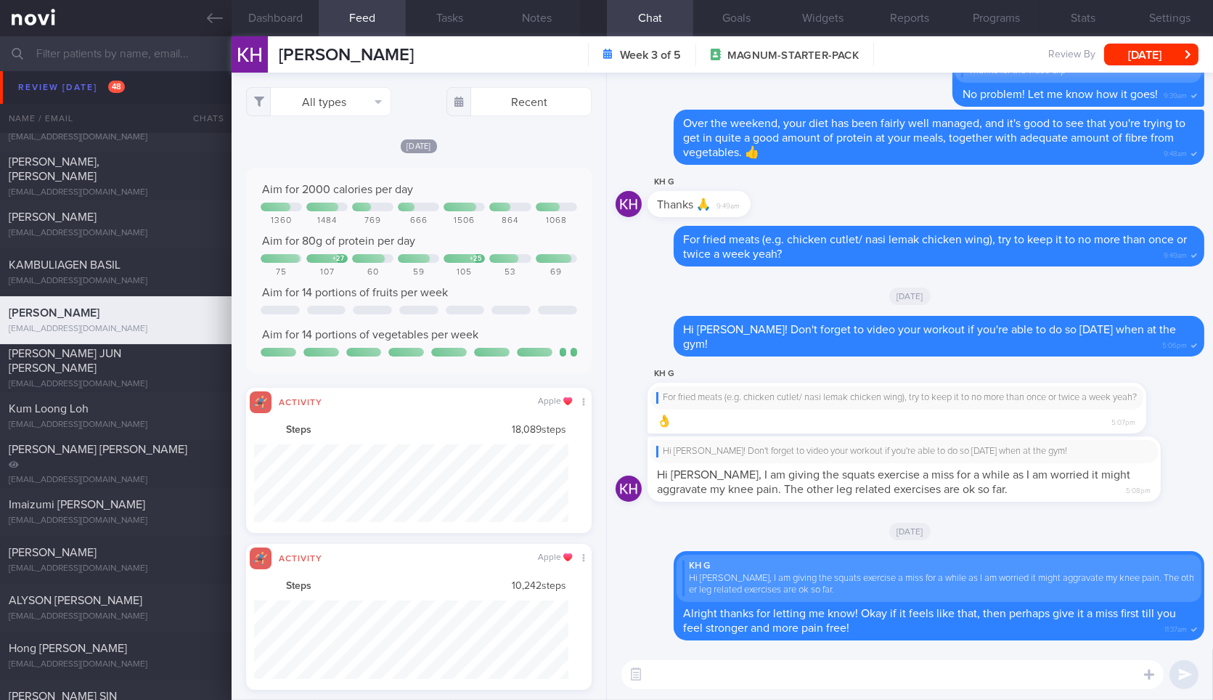
scroll to position [78, 314]
click at [341, 98] on button "All types" at bounding box center [318, 101] width 145 height 29
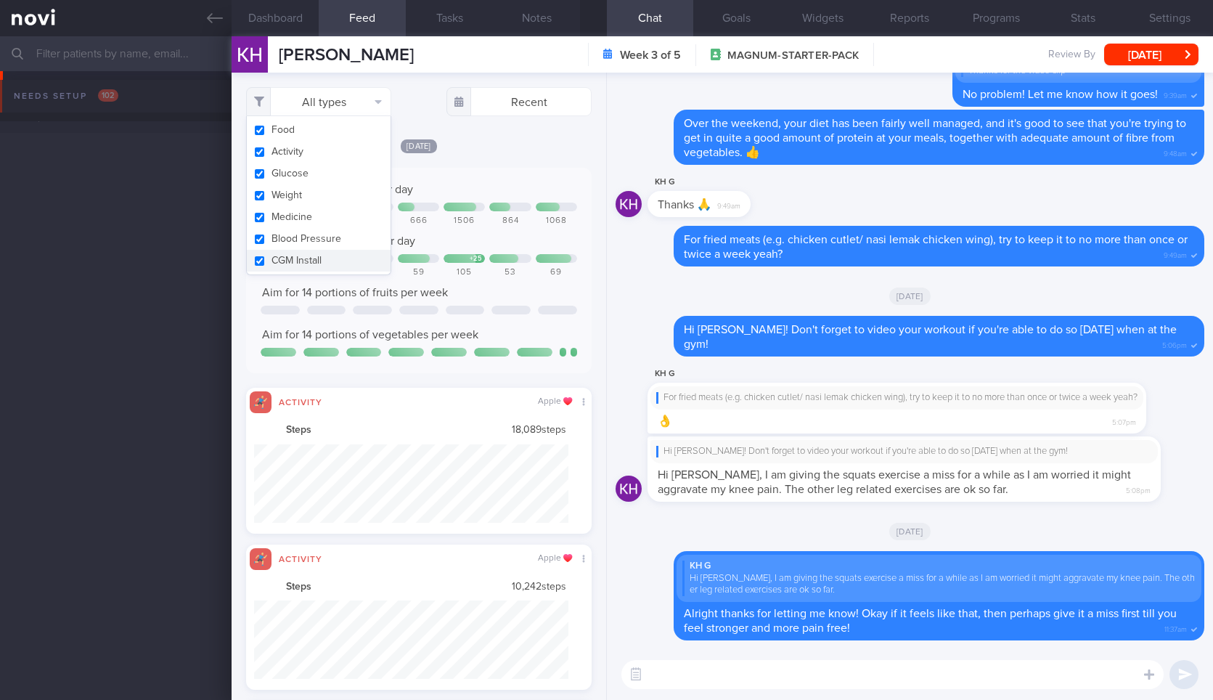
select select "8"
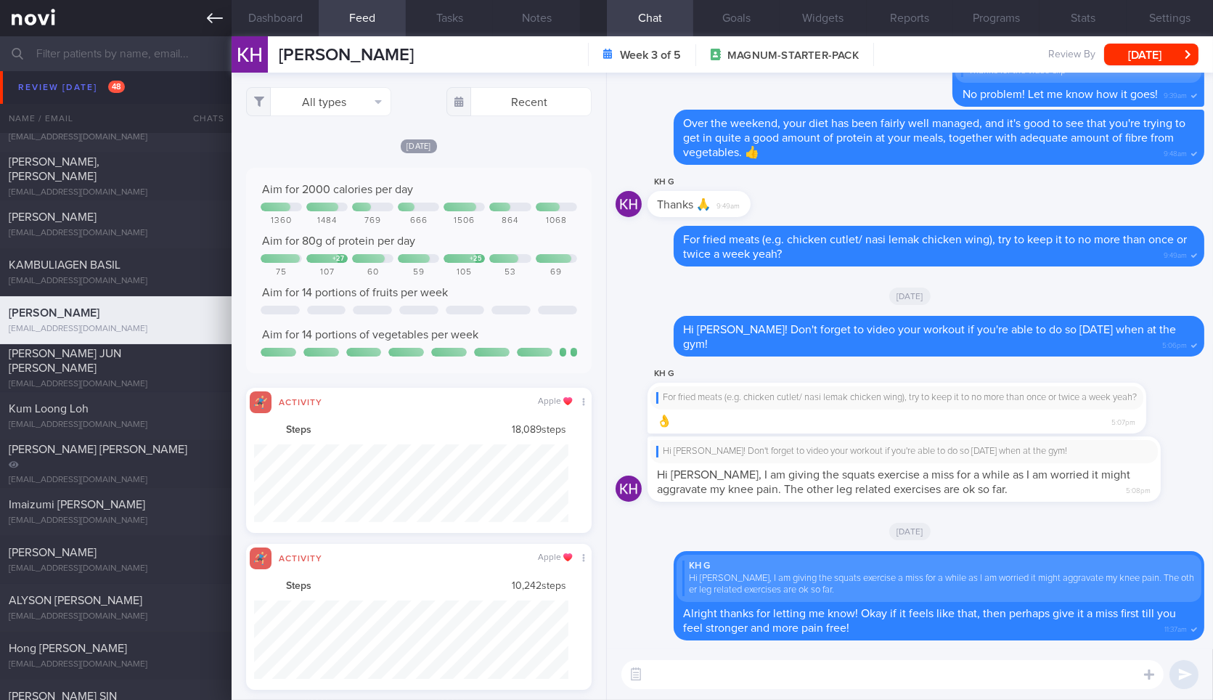
click at [216, 9] on link at bounding box center [116, 18] width 232 height 36
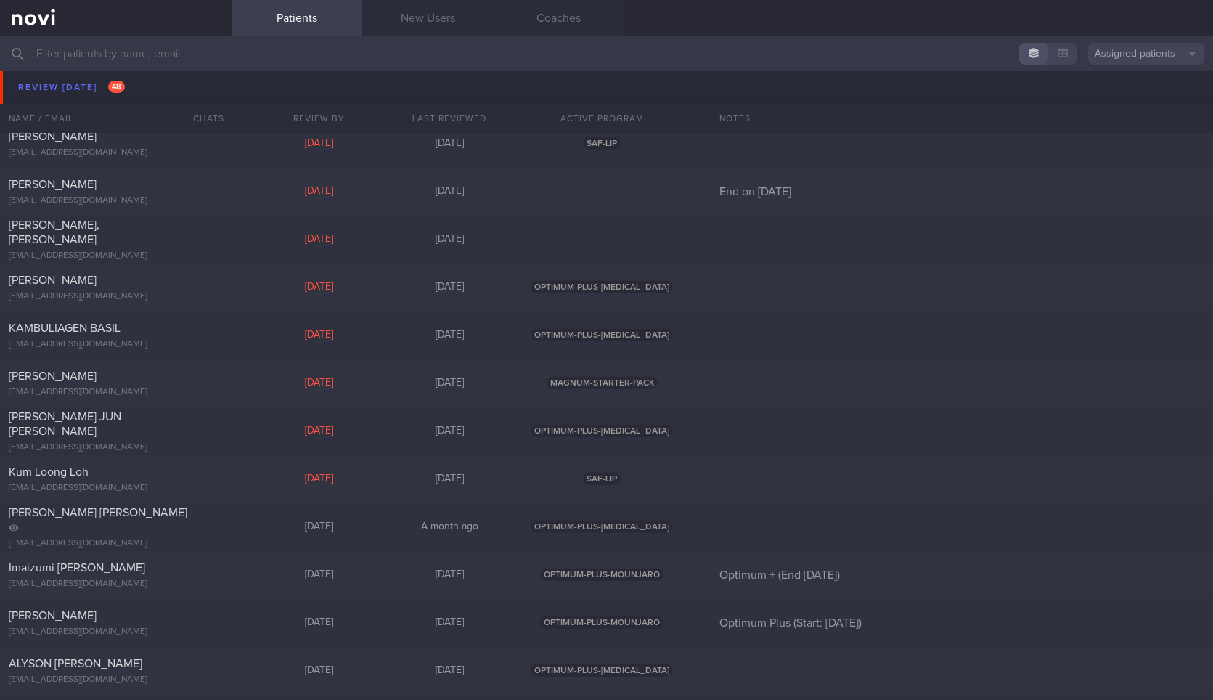
scroll to position [1356, 0]
click at [219, 477] on div "Kum Loong Loh lohkumloong@gmail.com" at bounding box center [116, 480] width 232 height 29
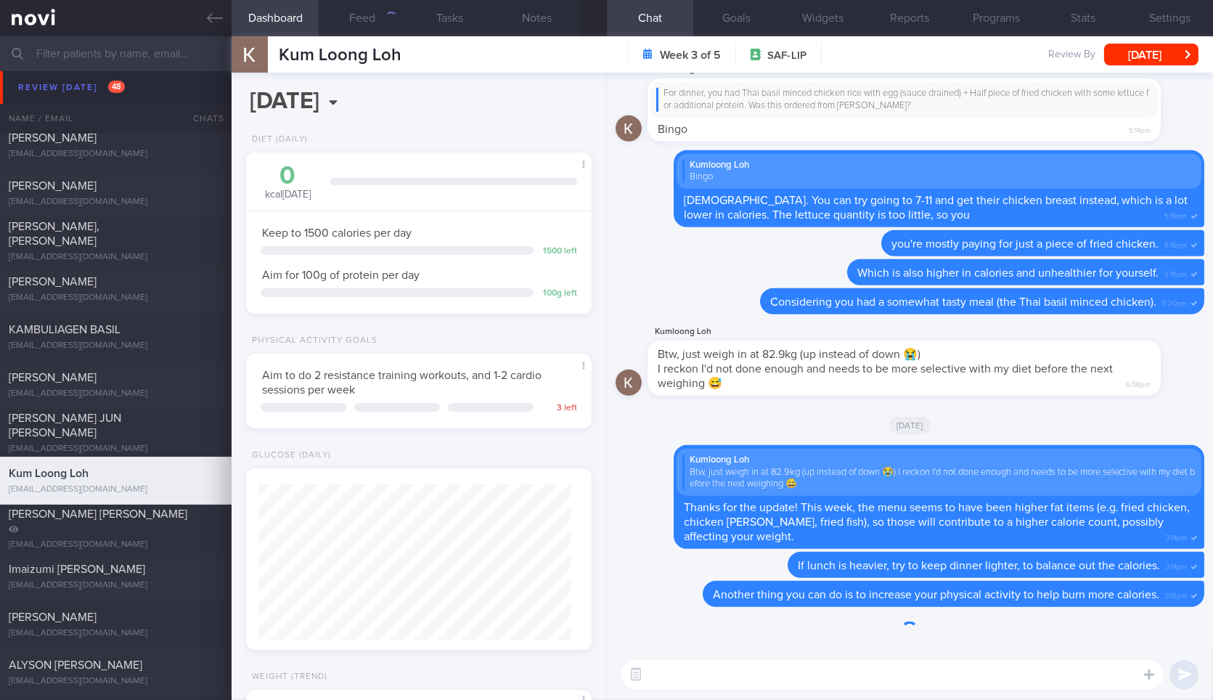
scroll to position [224, 0]
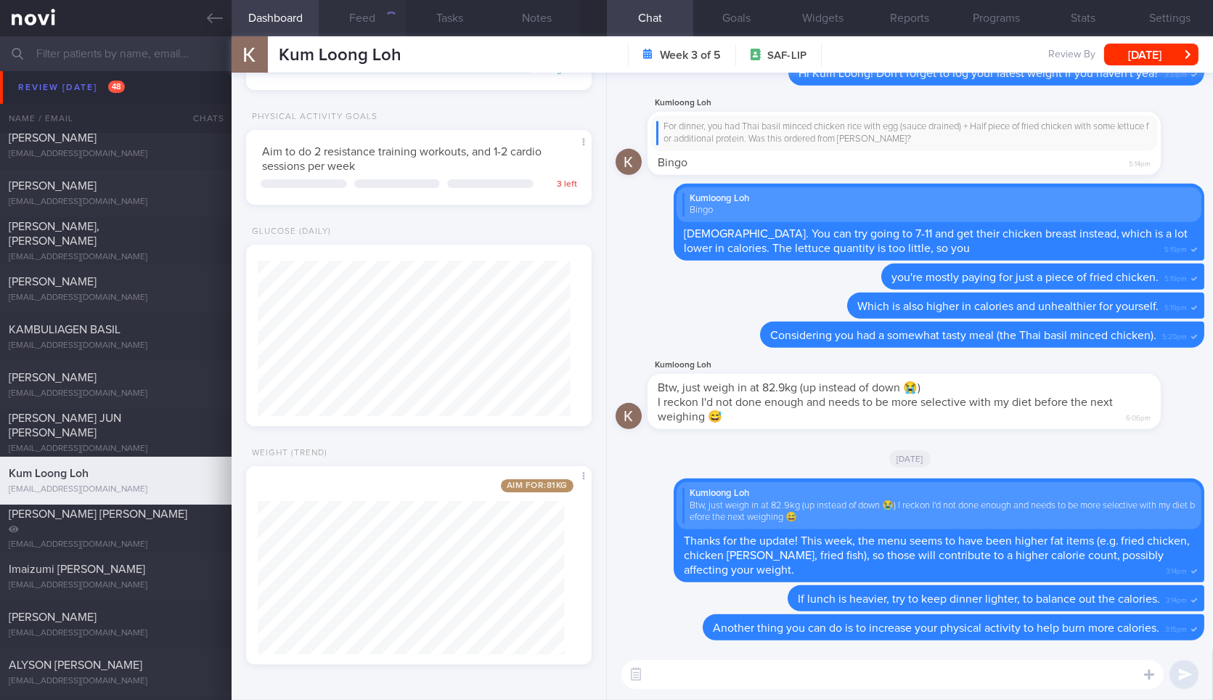
click at [377, 20] on button "Feed" at bounding box center [362, 18] width 87 height 36
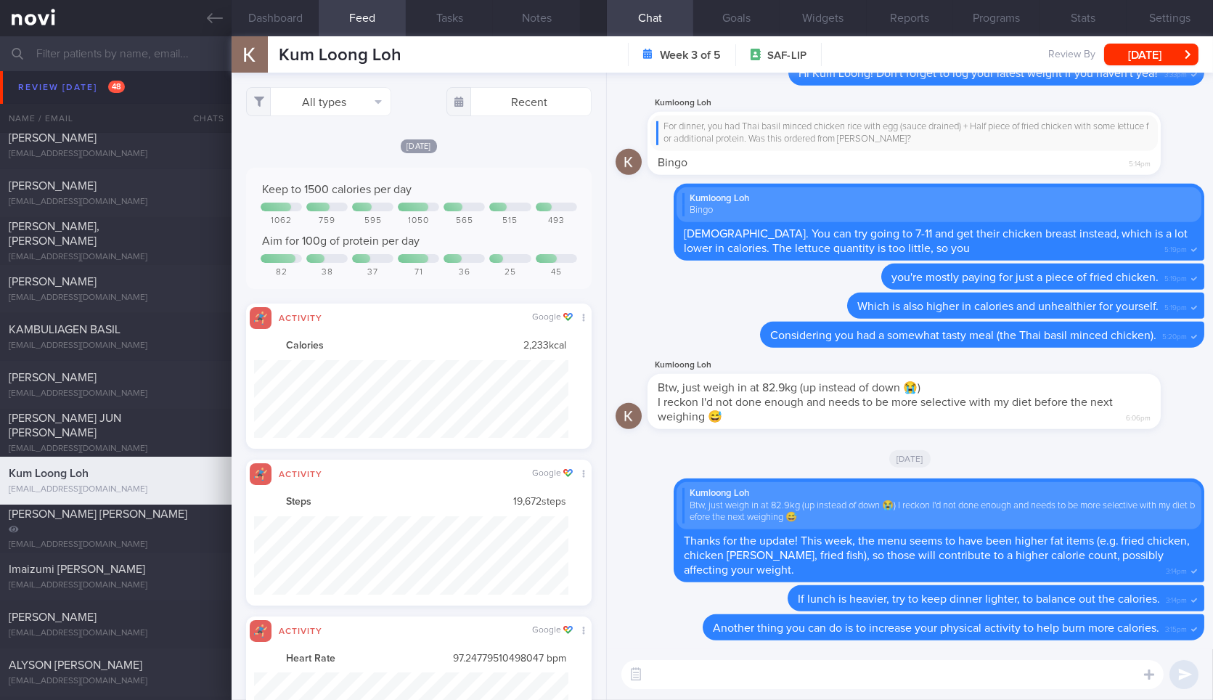
scroll to position [78, 314]
click at [334, 92] on button "All types" at bounding box center [318, 101] width 145 height 29
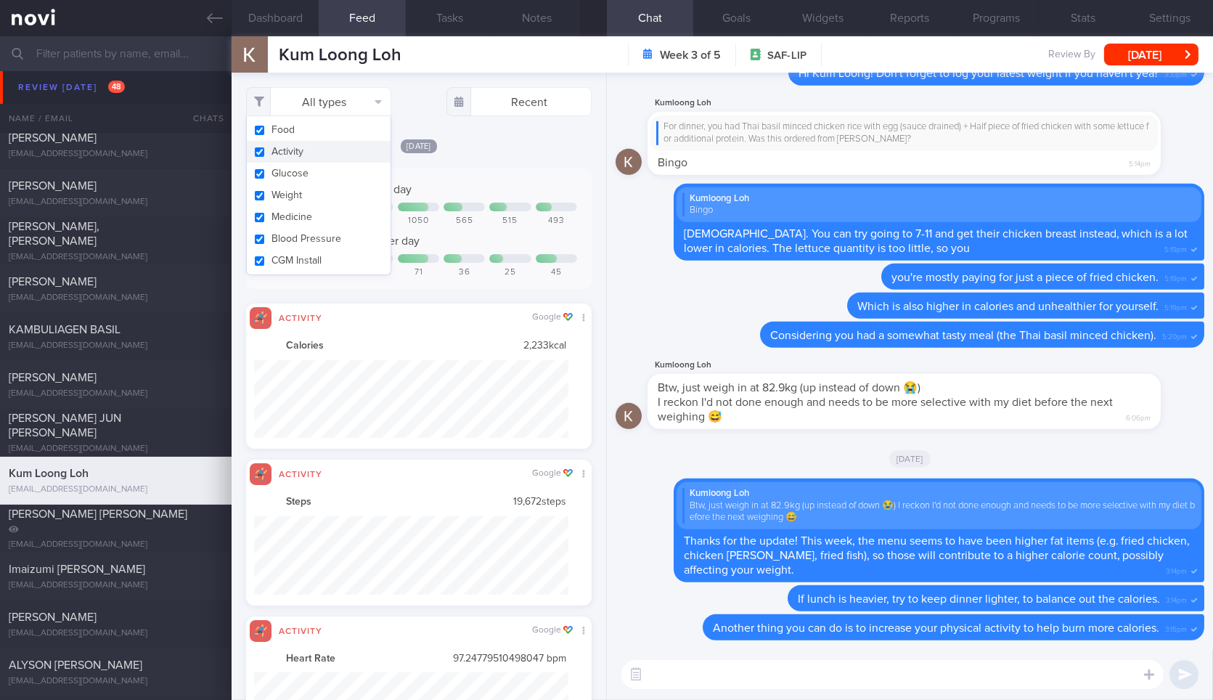
click at [323, 156] on button "Activity" at bounding box center [319, 152] width 144 height 22
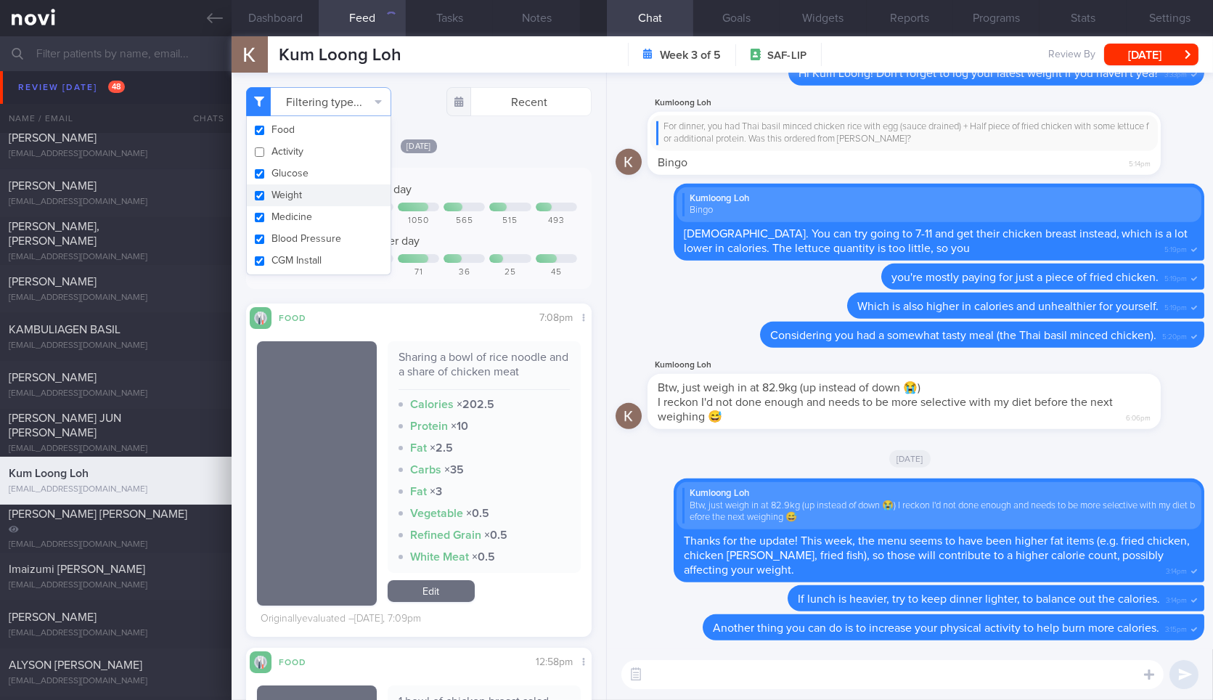
checkbox input "false"
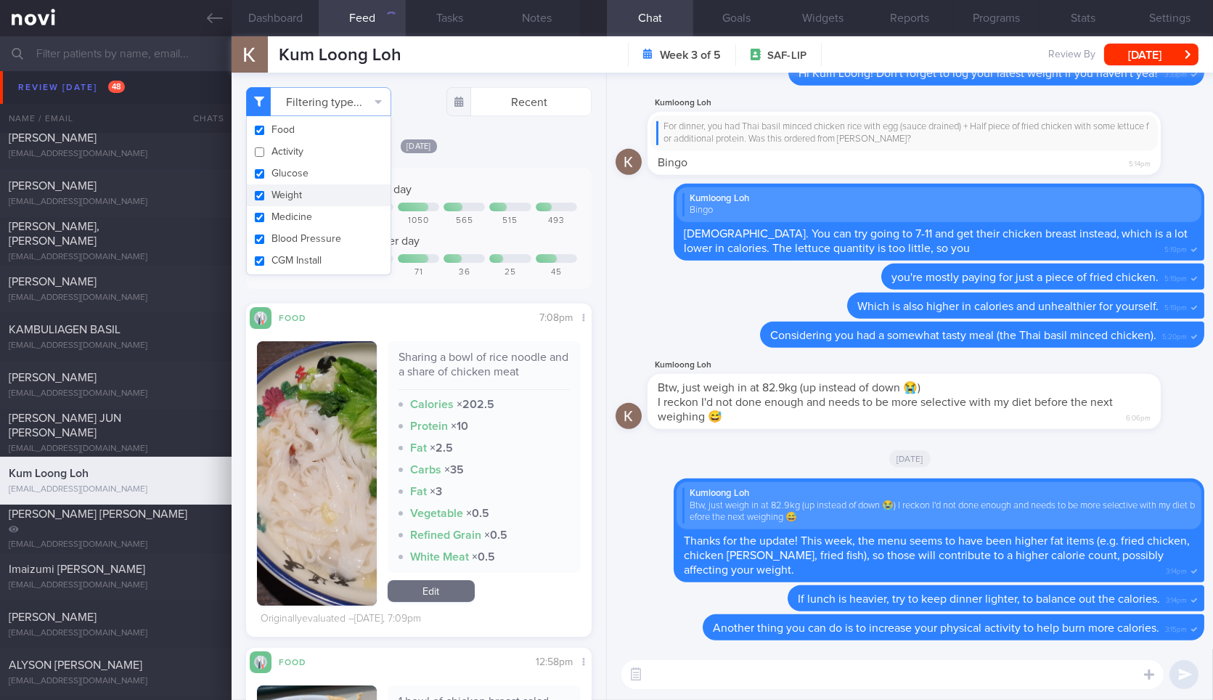
click at [321, 198] on button "Weight" at bounding box center [319, 195] width 144 height 22
checkbox input "false"
click at [503, 163] on div "Yesterday Keep to 1500 calories per day 1062 759 595 1050 565 515 493 Aim for 1…" at bounding box center [418, 387] width 345 height 499
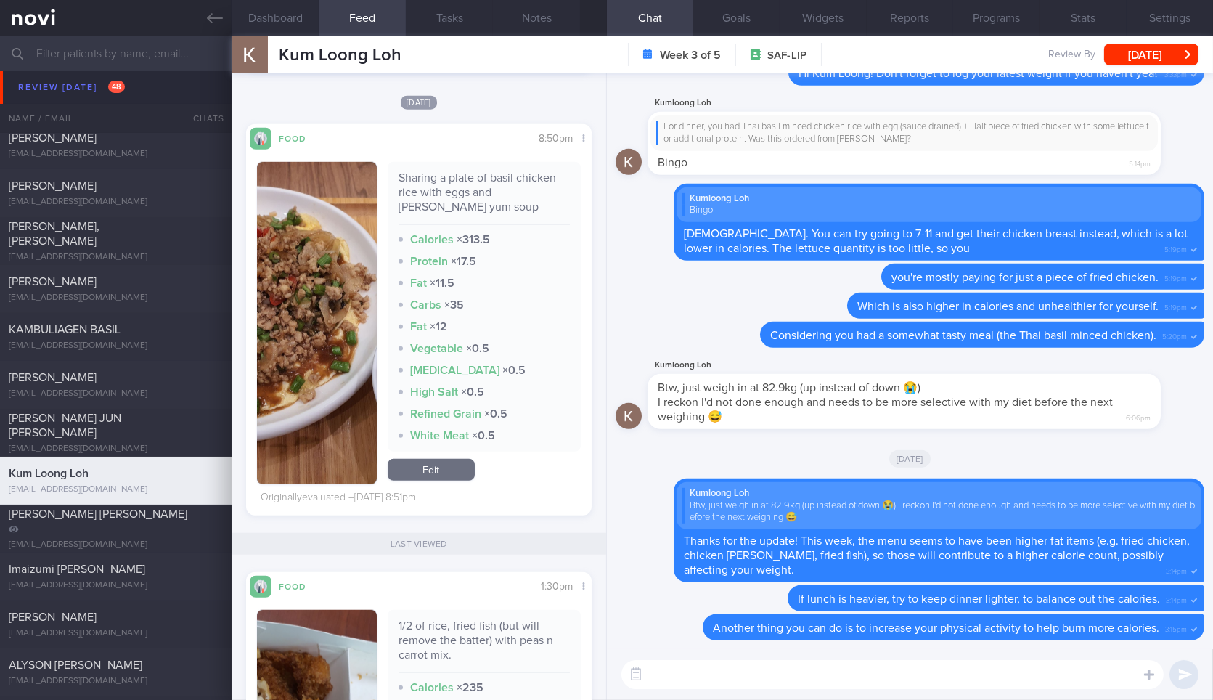
click at [280, 269] on button "button" at bounding box center [316, 323] width 119 height 322
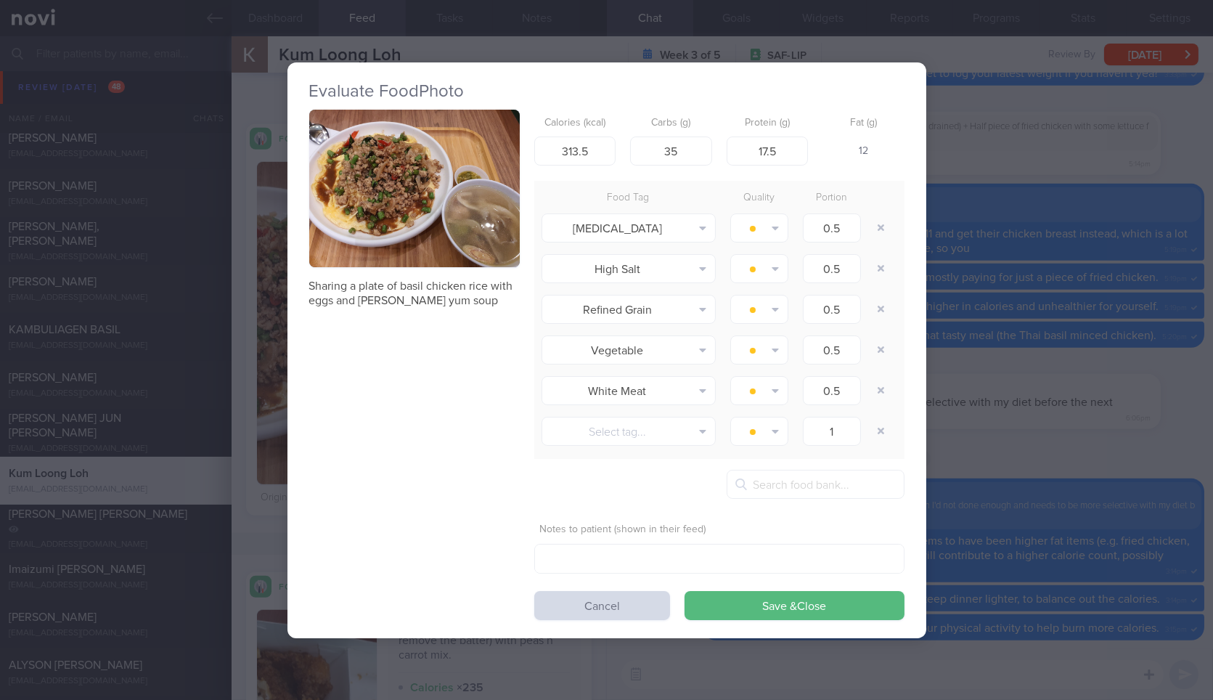
click at [410, 228] on button "button" at bounding box center [414, 189] width 211 height 158
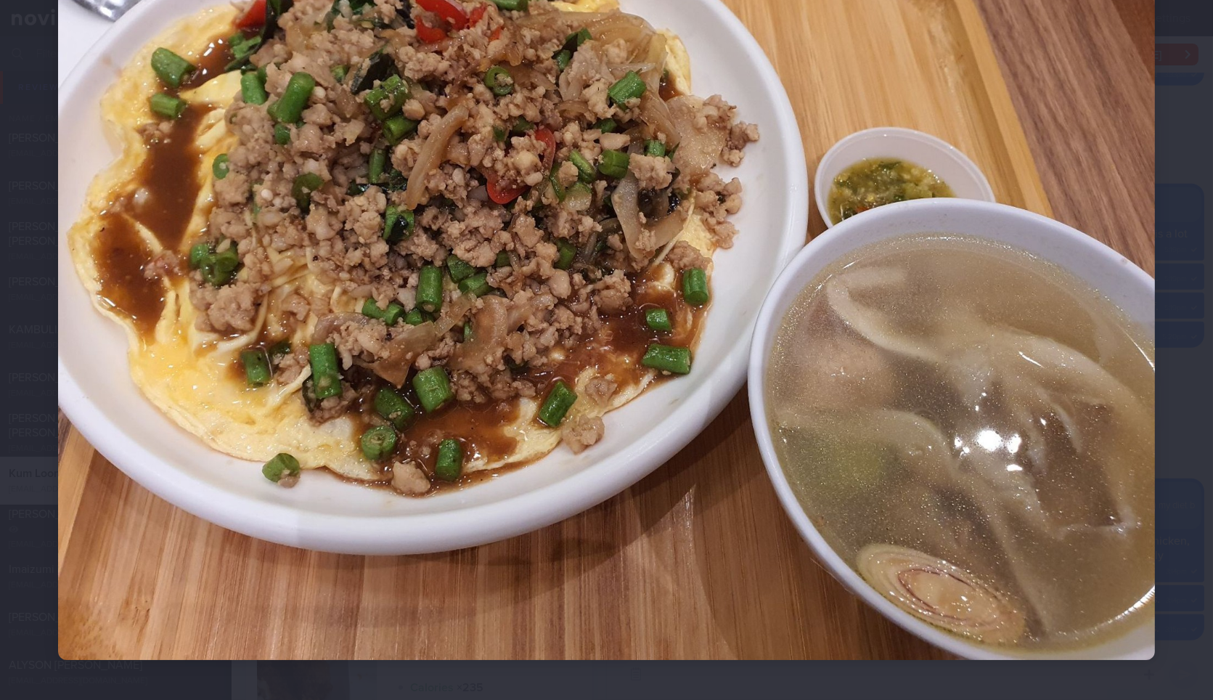
click at [1138, 312] on img at bounding box center [606, 248] width 1097 height 823
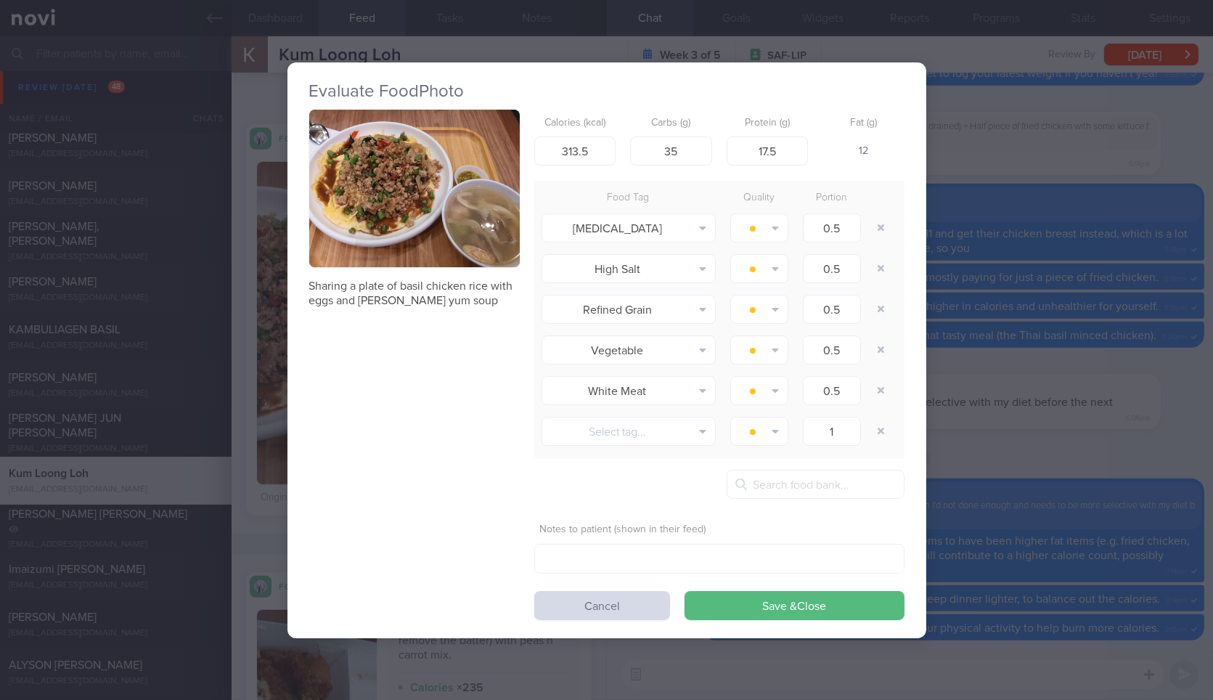
click at [1032, 338] on div "Evaluate Food Photo Sharing a plate of basil chicken rice with eggs and tom yum…" at bounding box center [606, 350] width 1213 height 700
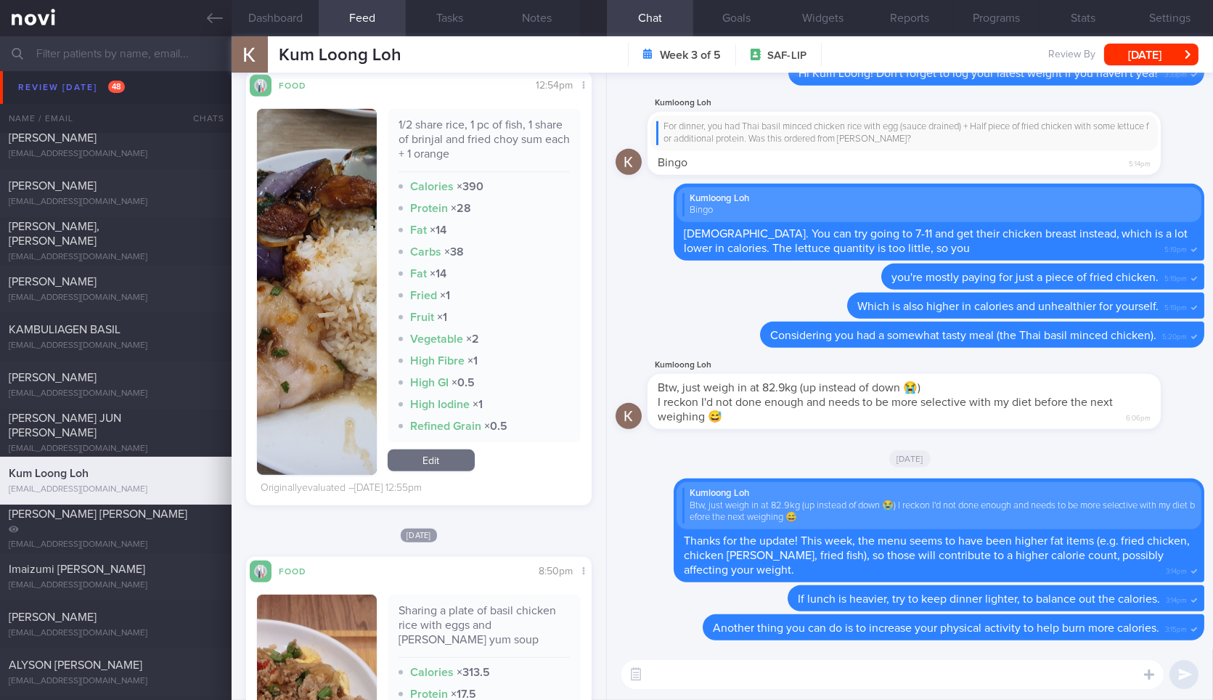
scroll to position [2000, 0]
